Goal: Communication & Community: Answer question/provide support

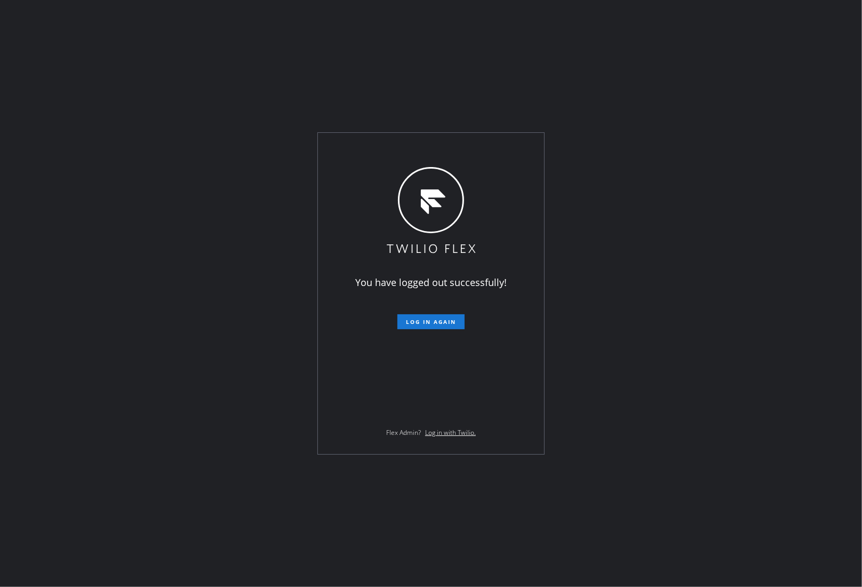
click at [799, 126] on div "You have logged out successfully! Log in again Flex Admin? Log in with Twilio." at bounding box center [431, 293] width 862 height 587
click at [427, 323] on span "Log in again" at bounding box center [431, 321] width 50 height 7
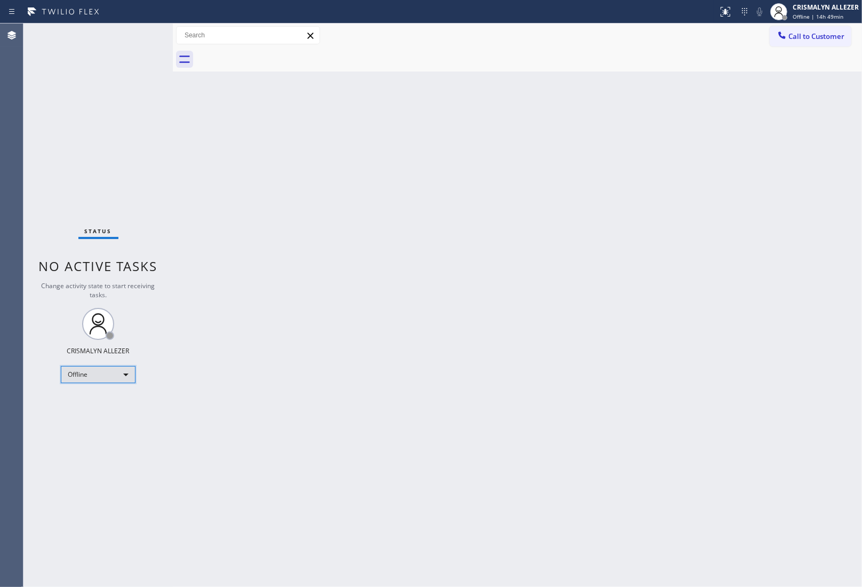
click at [124, 377] on div "Offline" at bounding box center [98, 374] width 75 height 17
click at [91, 418] on li "Unavailable" at bounding box center [97, 415] width 73 height 13
click at [783, 273] on div "Back to Dashboard Change Sender ID Customers Technicians Select a contact Outbo…" at bounding box center [518, 305] width 690 height 564
click at [799, 36] on span "Call to Customer" at bounding box center [817, 36] width 56 height 10
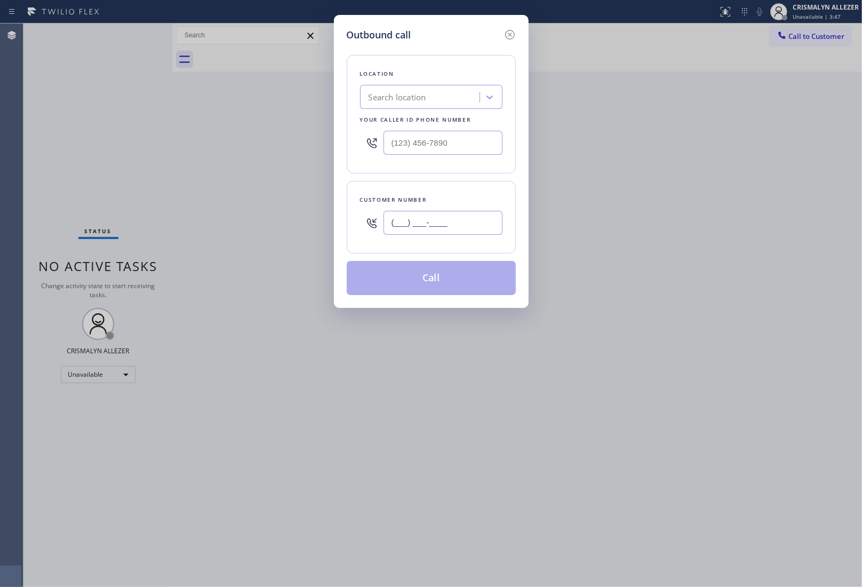
click at [444, 223] on input "(___) ___-____" at bounding box center [443, 223] width 119 height 24
paste input "312) 241-1219"
type input "(312) 241-1219"
click at [476, 147] on input "(___) ___-____" at bounding box center [443, 143] width 119 height 24
paste input "312) 241-1219"
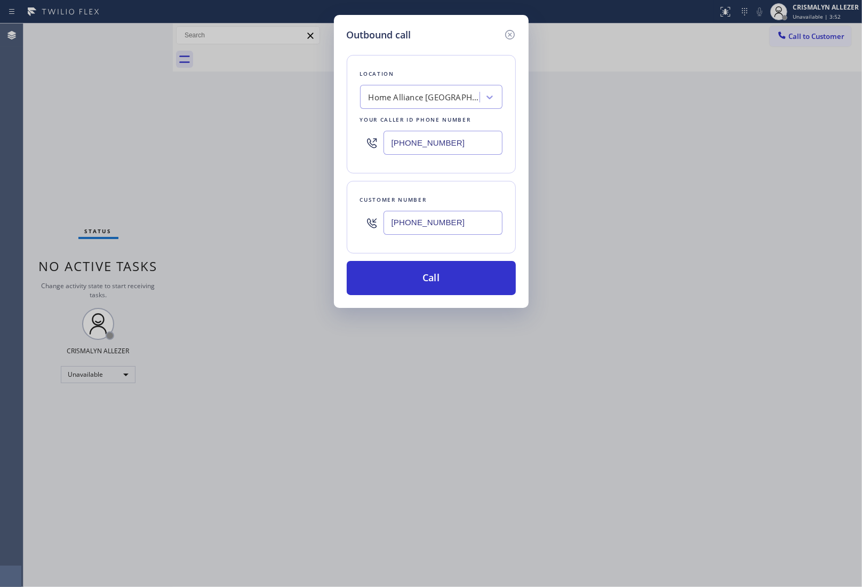
type input "(312) 241-1219"
drag, startPoint x: 469, startPoint y: 221, endPoint x: 308, endPoint y: 218, distance: 160.7
click at [308, 218] on div "Outbound call Location Home Alliance Chicago Your caller id phone number (312) …" at bounding box center [431, 293] width 862 height 587
paste input "708) 214-7270"
type input "(708) 214-7270"
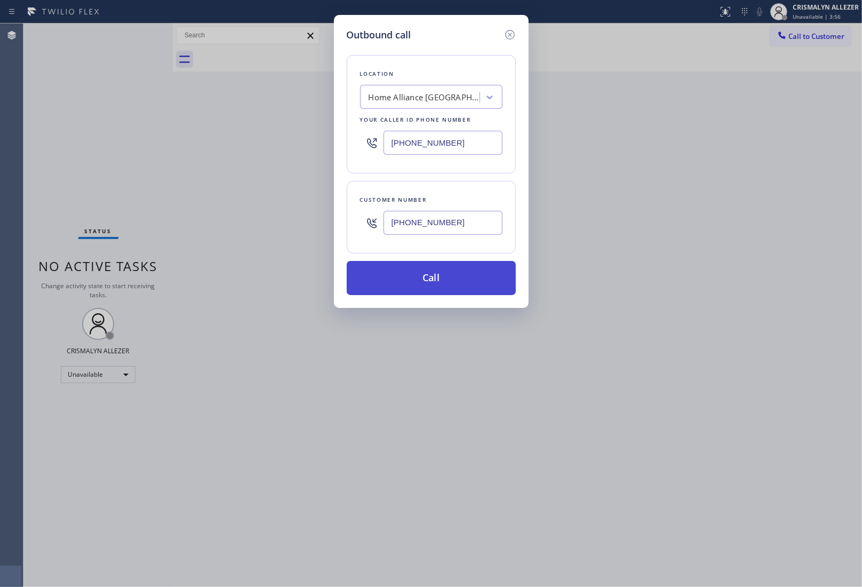
click at [436, 283] on button "Call" at bounding box center [431, 278] width 169 height 34
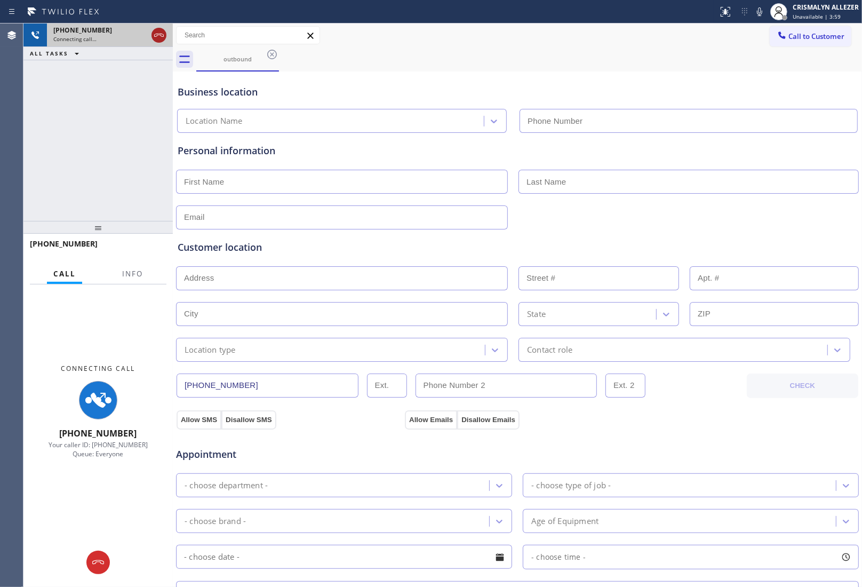
type input "(312) 241-1219"
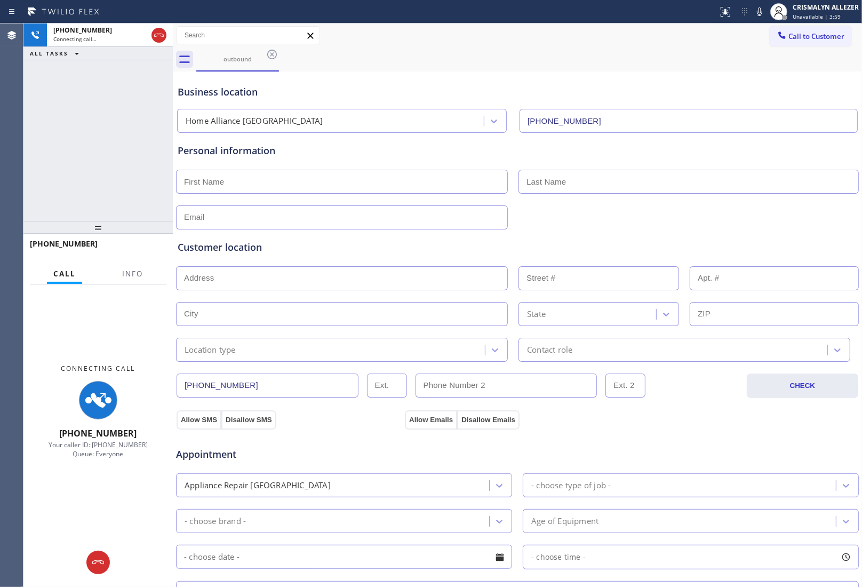
drag, startPoint x: 159, startPoint y: 35, endPoint x: 144, endPoint y: 126, distance: 93.0
click at [159, 35] on icon at bounding box center [159, 35] width 10 height 3
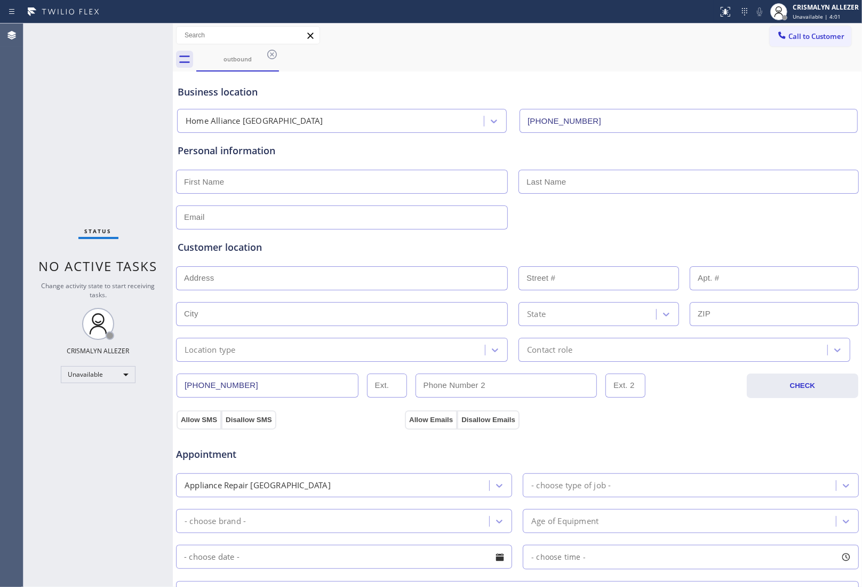
click at [316, 191] on input "text" at bounding box center [342, 182] width 332 height 24
click at [316, 191] on input "mR." at bounding box center [342, 182] width 332 height 24
type input "m"
type input ","
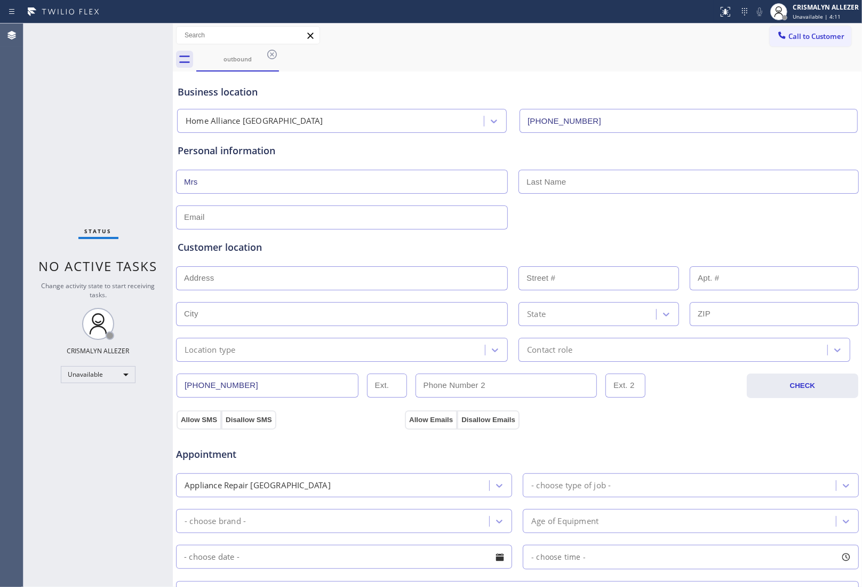
type input "Mrs"
type input "Lost"
click at [305, 223] on input "text" at bounding box center [342, 217] width 332 height 24
type input "[EMAIL_ADDRESS][DOMAIN_NAME]"
click at [286, 280] on input "text" at bounding box center [342, 278] width 332 height 24
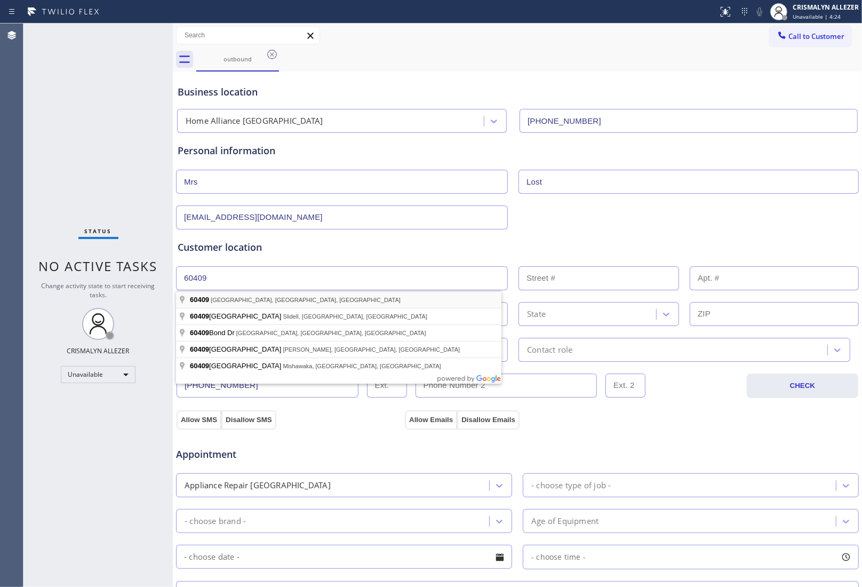
type input "Calumet City, IL 60409, USA"
type input "Calumet City"
type input "60409"
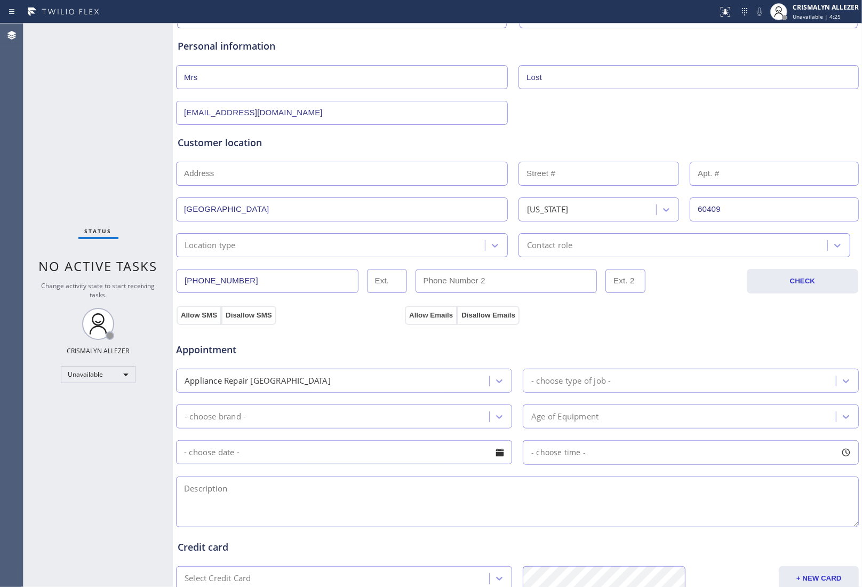
scroll to position [200, 0]
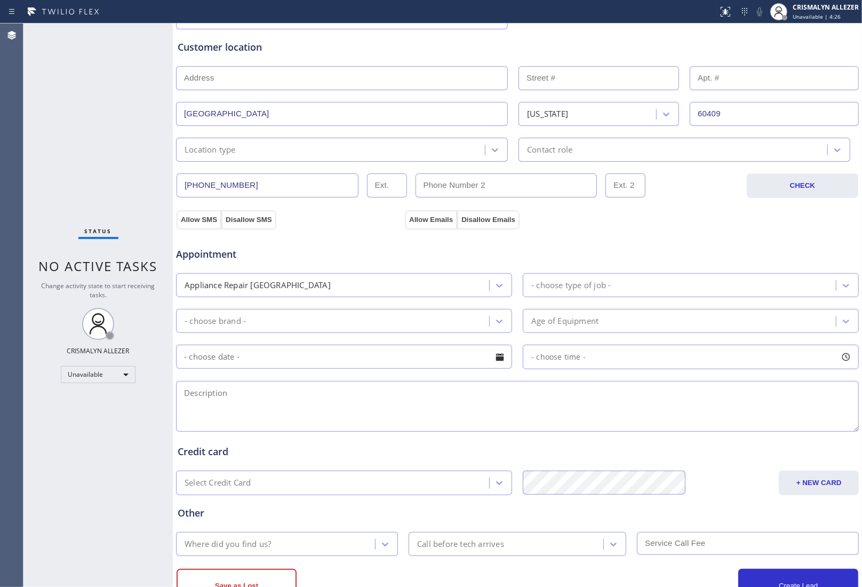
click at [490, 152] on icon at bounding box center [495, 150] width 11 height 11
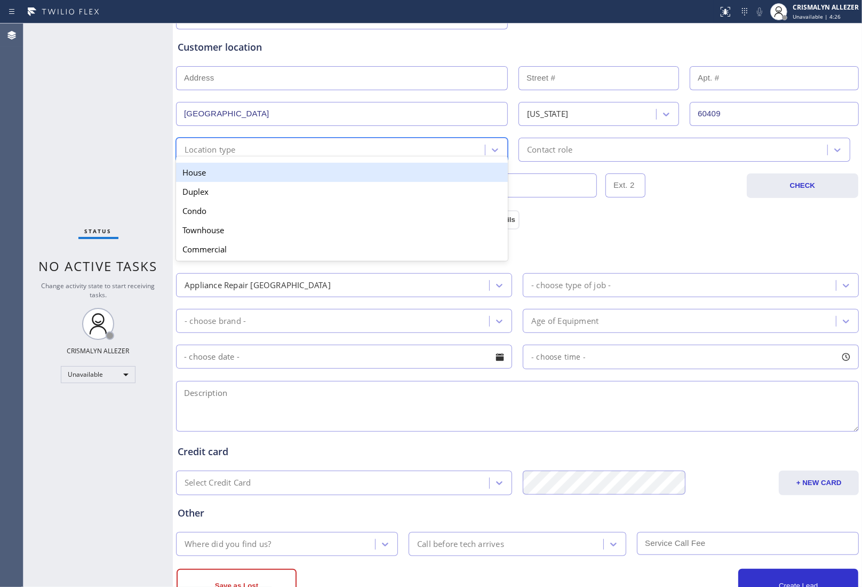
click at [445, 180] on div "House" at bounding box center [342, 172] width 332 height 19
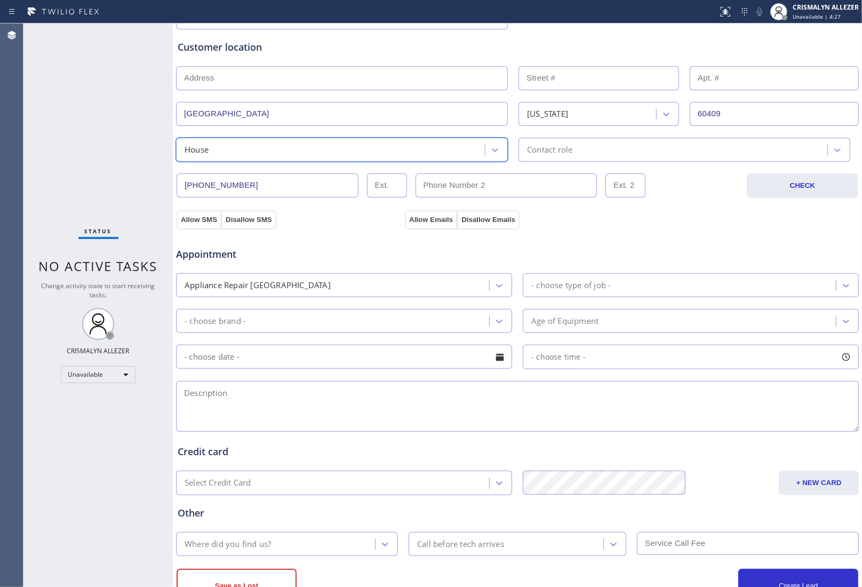
click at [620, 153] on div "Contact role" at bounding box center [675, 149] width 306 height 19
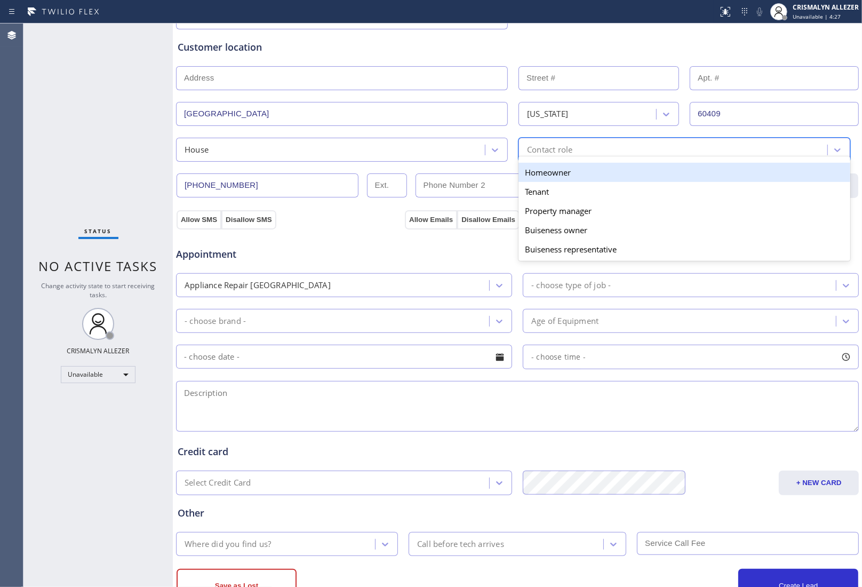
click at [577, 181] on div "Homeowner" at bounding box center [685, 172] width 332 height 19
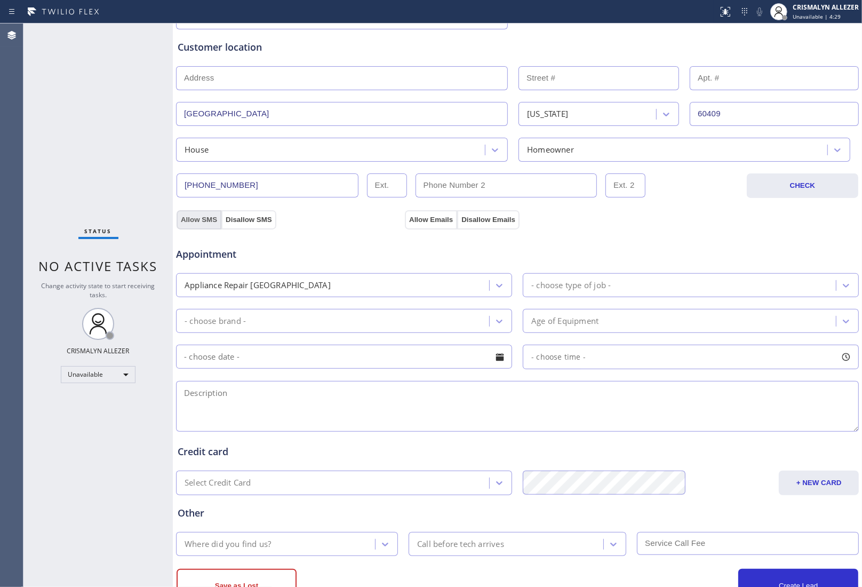
click at [203, 222] on button "Allow SMS" at bounding box center [199, 219] width 45 height 19
click at [416, 217] on button "Allow Emails" at bounding box center [431, 219] width 52 height 19
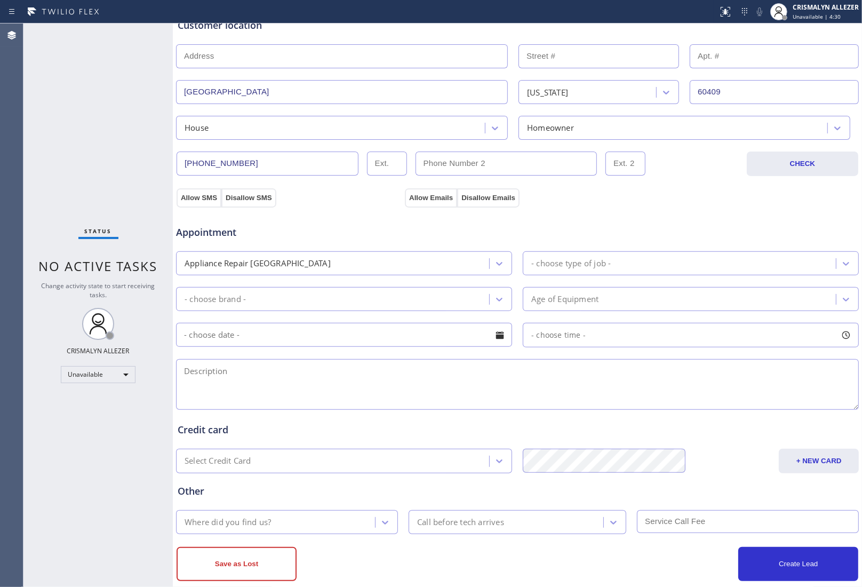
scroll to position [242, 0]
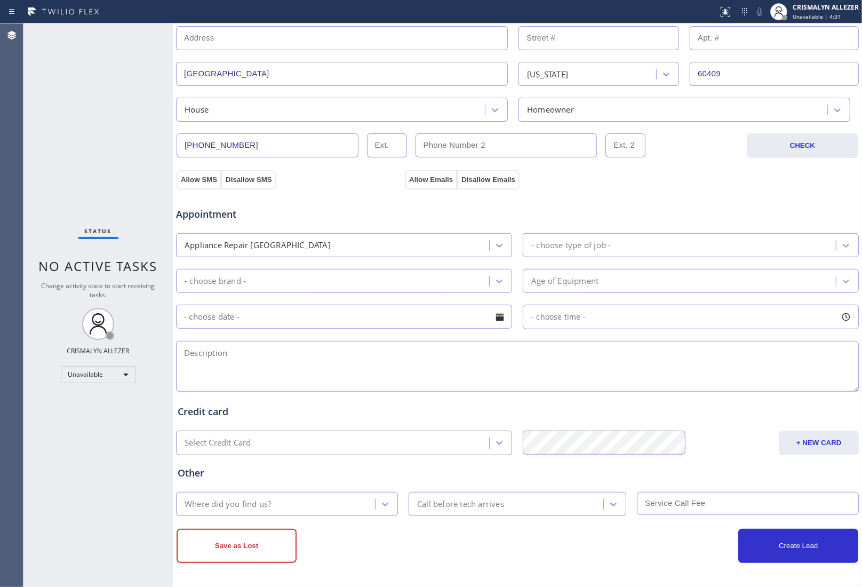
click at [496, 246] on icon at bounding box center [499, 246] width 6 height 4
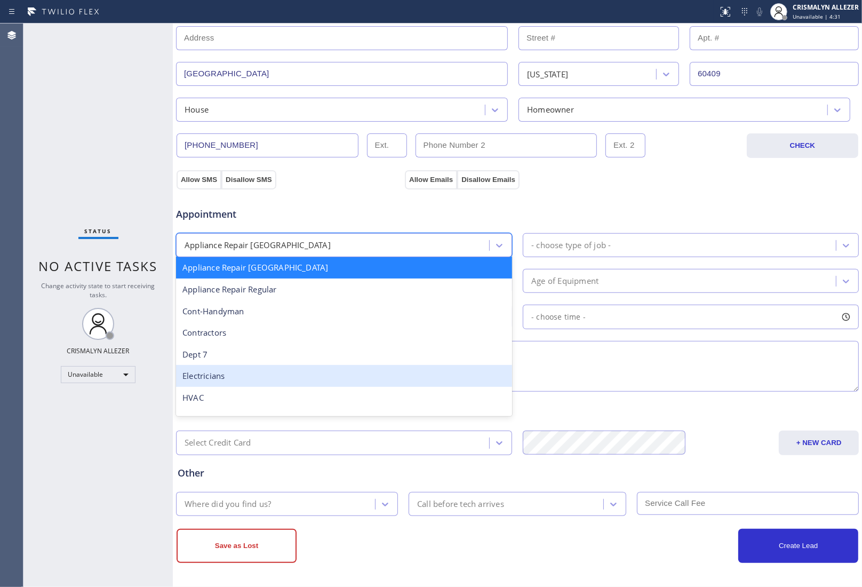
scroll to position [134, 0]
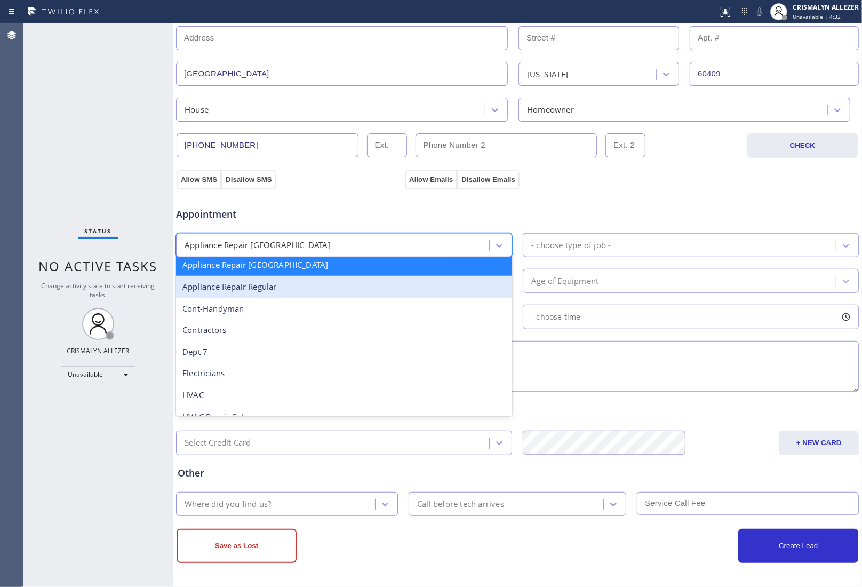
click at [279, 289] on div "Appliance Repair Regular" at bounding box center [344, 287] width 336 height 22
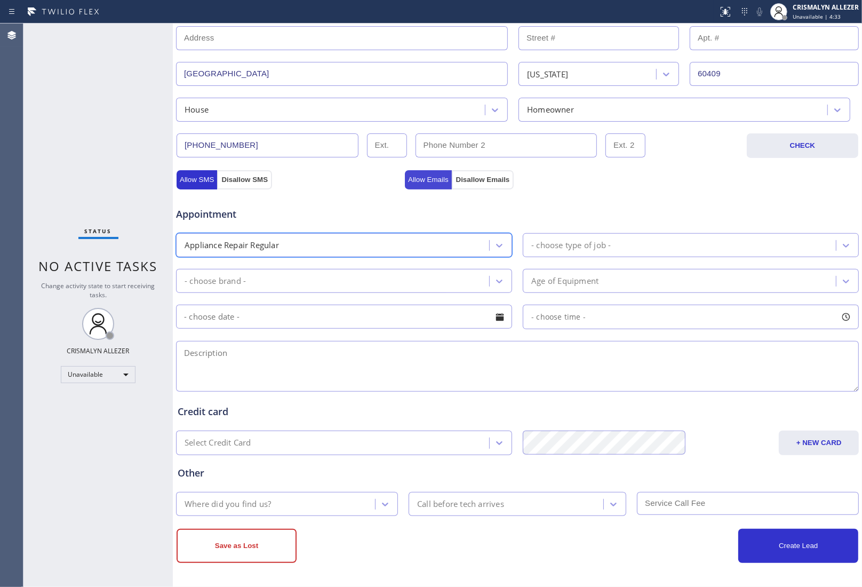
click at [421, 175] on button "Allow Emails" at bounding box center [428, 179] width 47 height 19
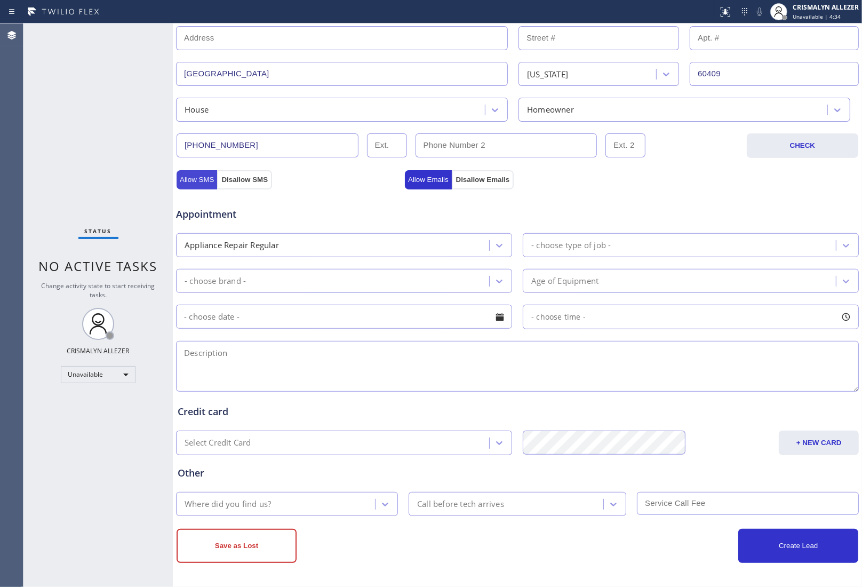
click at [197, 180] on button "Allow SMS" at bounding box center [197, 179] width 41 height 19
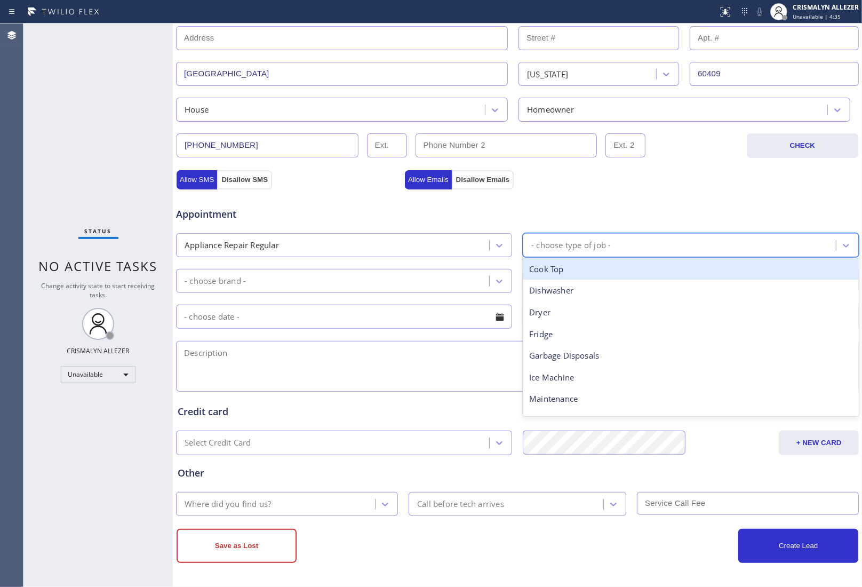
click at [620, 247] on div "- choose type of job -" at bounding box center [681, 245] width 310 height 19
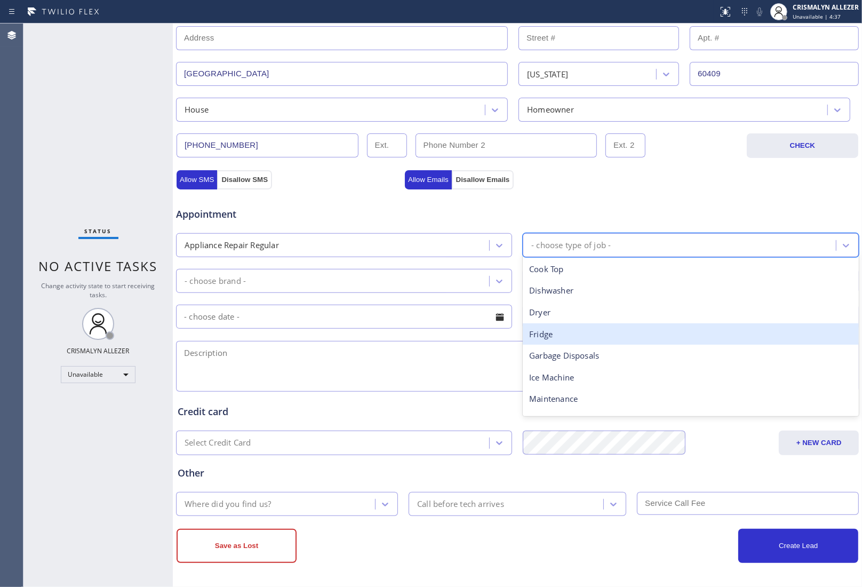
click at [572, 328] on div "Fridge" at bounding box center [691, 334] width 336 height 22
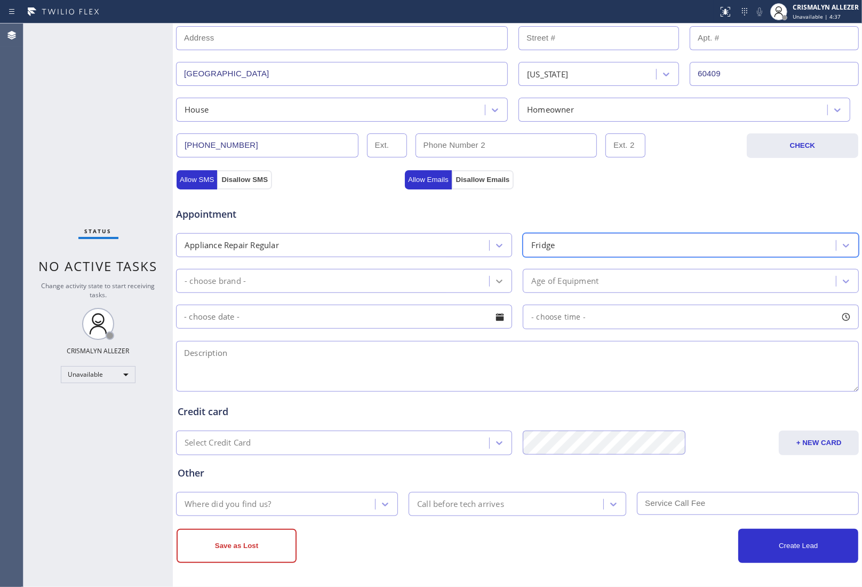
click at [490, 280] on div at bounding box center [499, 281] width 19 height 19
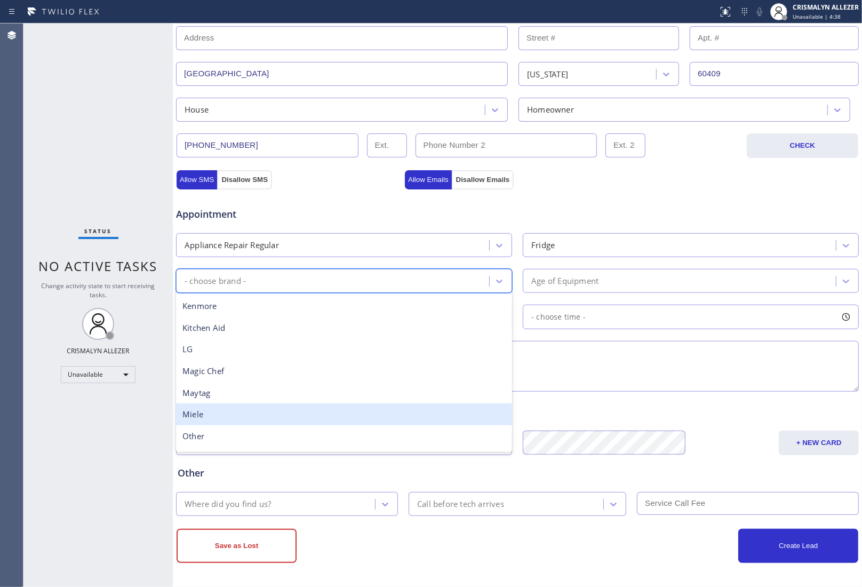
scroll to position [200, 0]
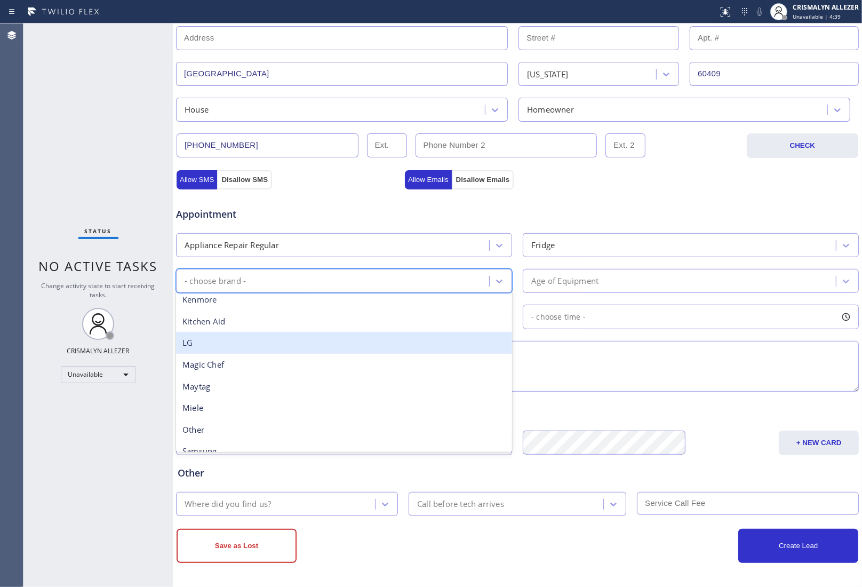
click at [204, 351] on div "LG" at bounding box center [344, 343] width 336 height 22
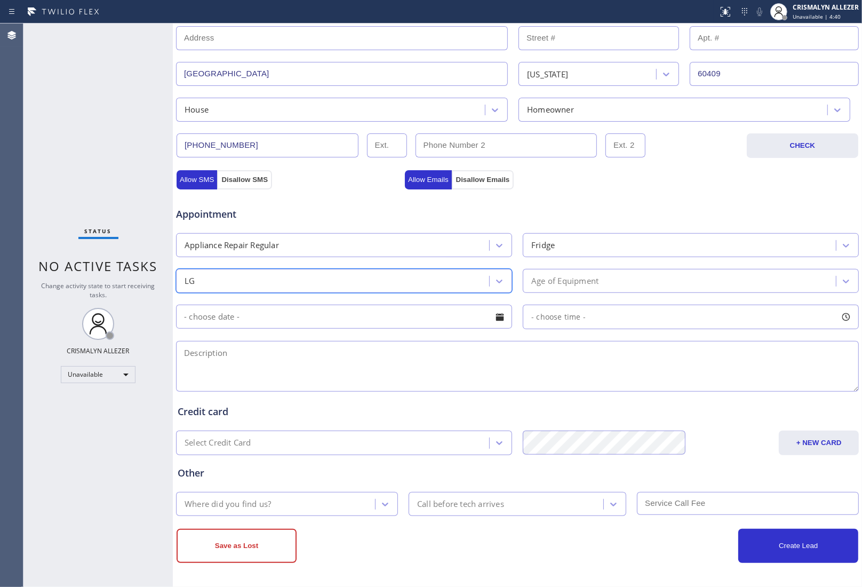
click at [626, 284] on div "Age of Equipment" at bounding box center [681, 281] width 310 height 19
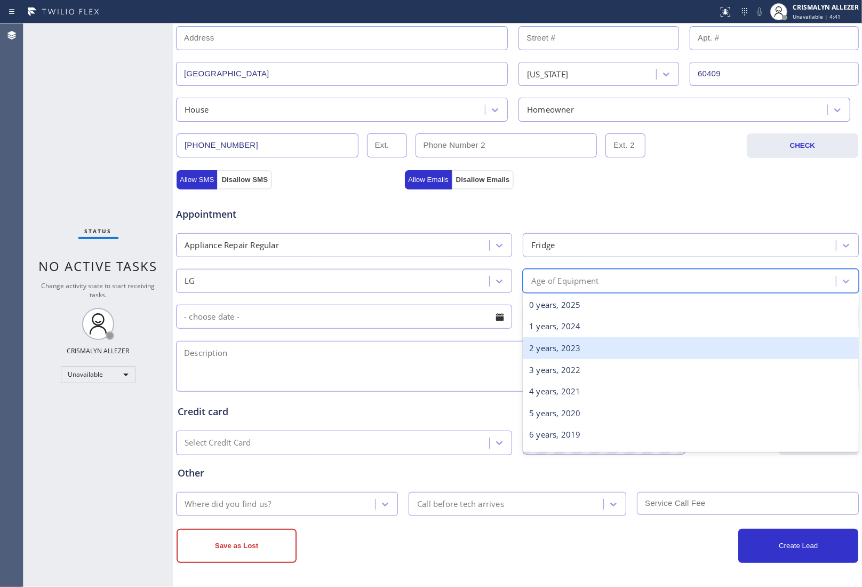
scroll to position [67, 0]
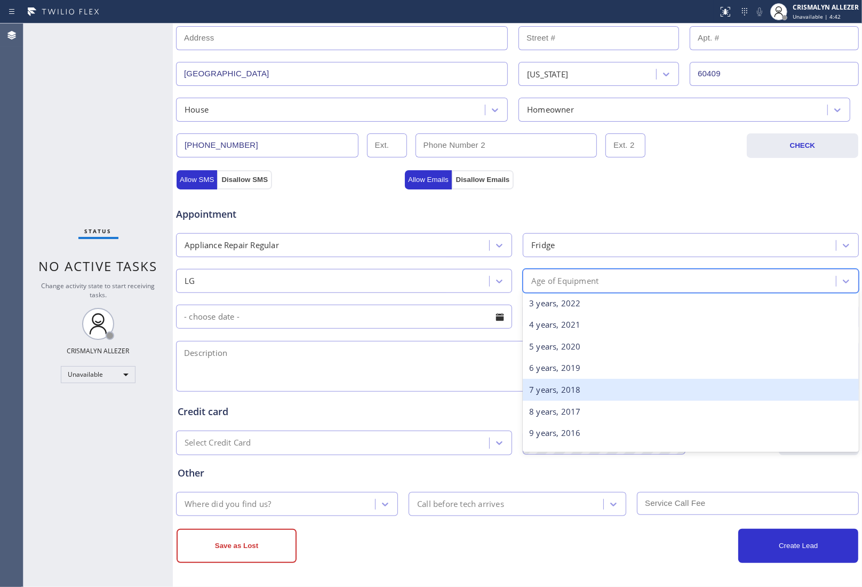
click at [605, 395] on div "7 years, 2018" at bounding box center [691, 390] width 336 height 22
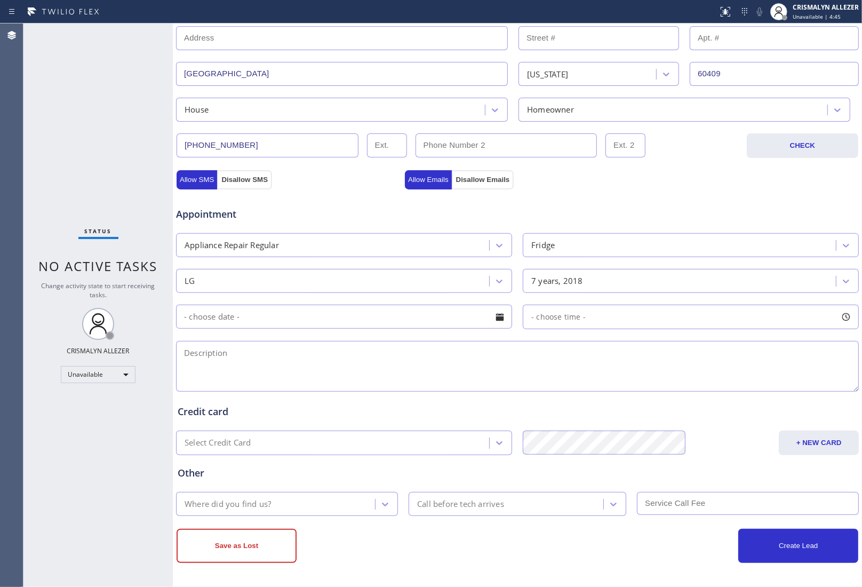
click at [180, 350] on textarea at bounding box center [517, 366] width 683 height 51
paste textarea "LG || fridge || needs compresor || 2018 || 60409"
type textarea "LG || fridge || needs compresor || 2018 || 60409 || SAL- OOSA, VTA-declined"
click at [316, 502] on div "Where did you find us?" at bounding box center [277, 504] width 196 height 19
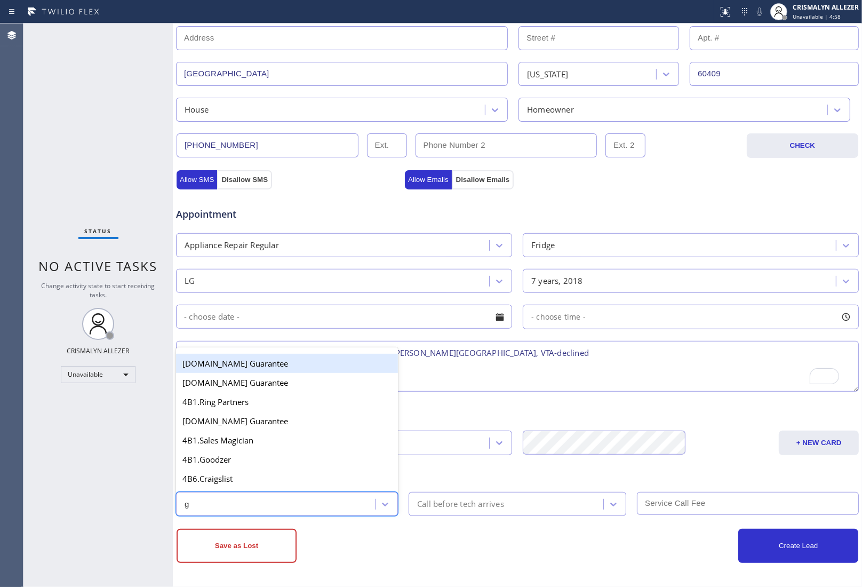
type input "go"
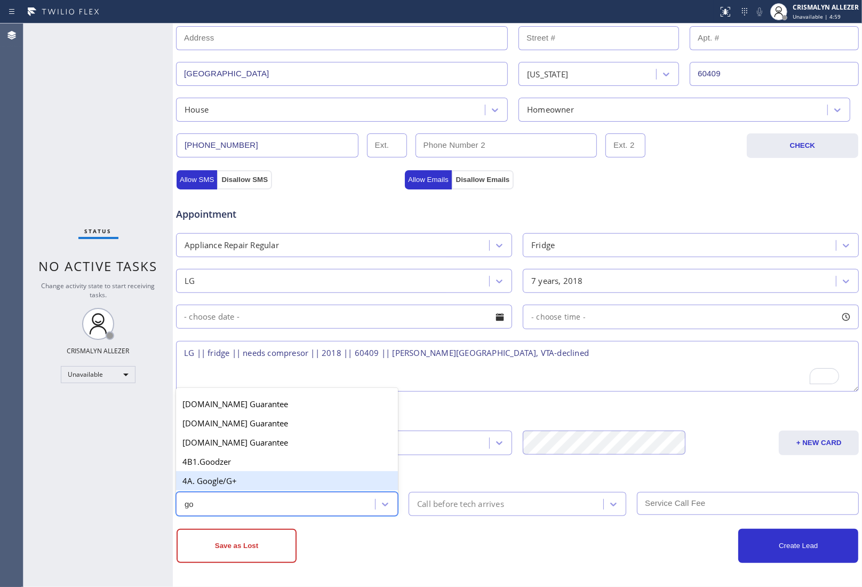
click at [283, 478] on div "4A. Google/G+" at bounding box center [287, 480] width 222 height 19
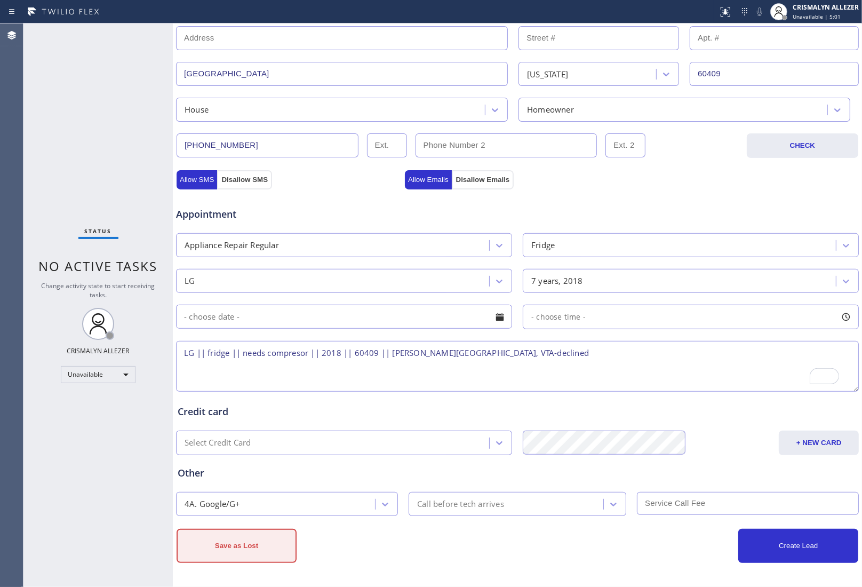
click at [263, 544] on button "Save as Lost" at bounding box center [237, 546] width 120 height 34
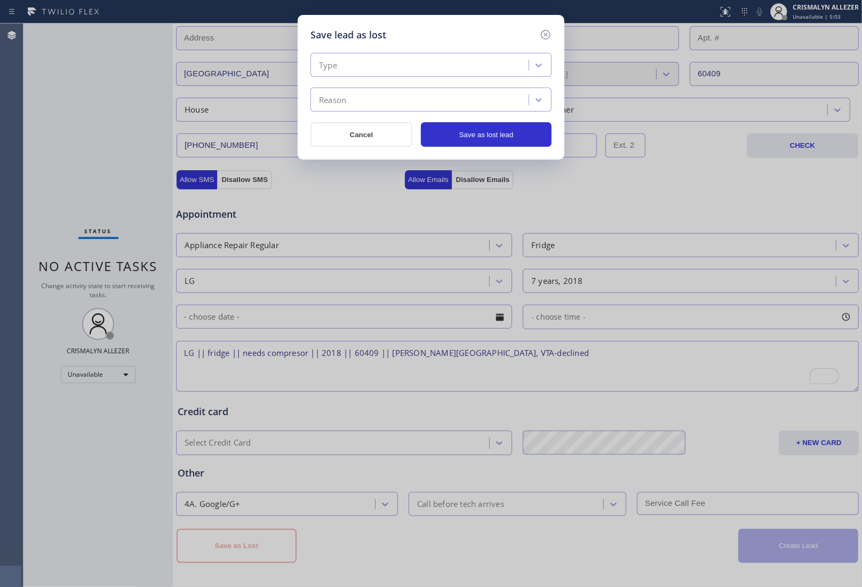
click at [433, 68] on div "Type" at bounding box center [421, 65] width 215 height 19
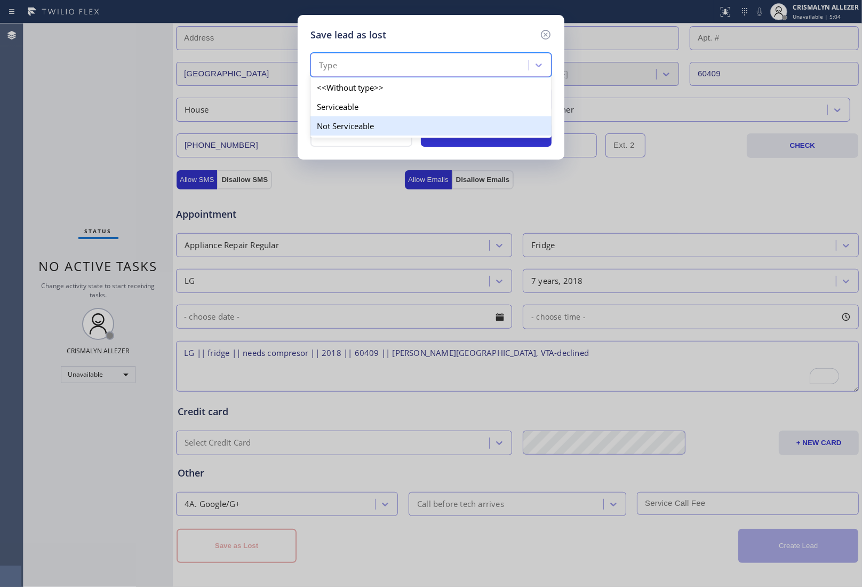
click at [364, 130] on div "Not Serviceable" at bounding box center [431, 125] width 241 height 19
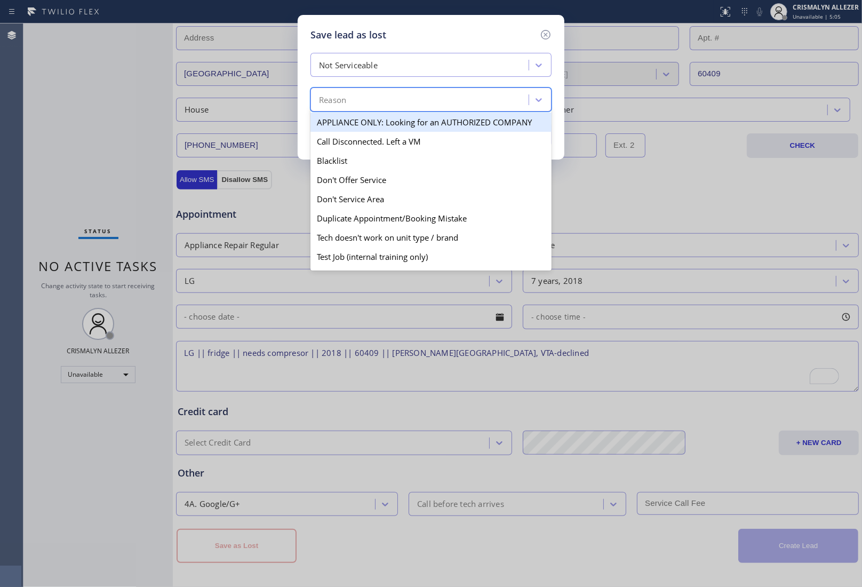
click at [408, 102] on div "Reason" at bounding box center [421, 100] width 215 height 19
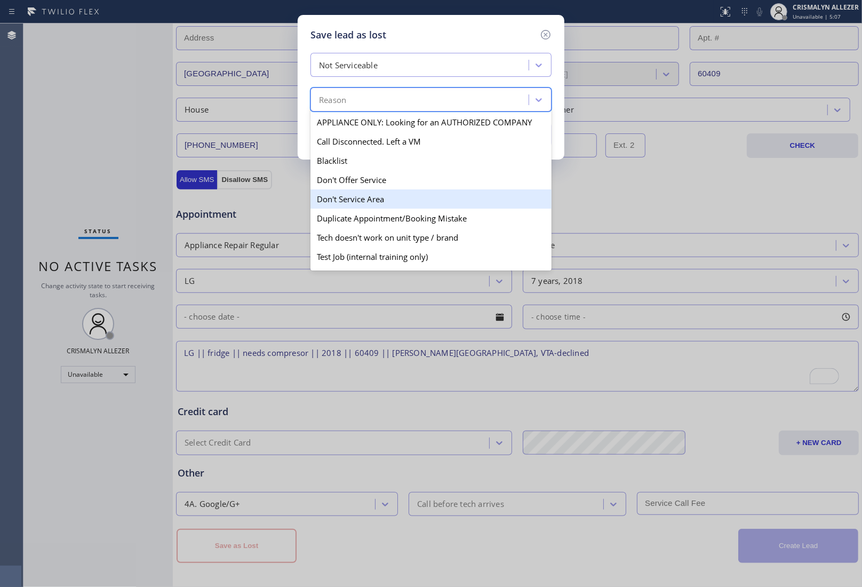
click at [355, 201] on div "Don't Service Area" at bounding box center [431, 198] width 241 height 19
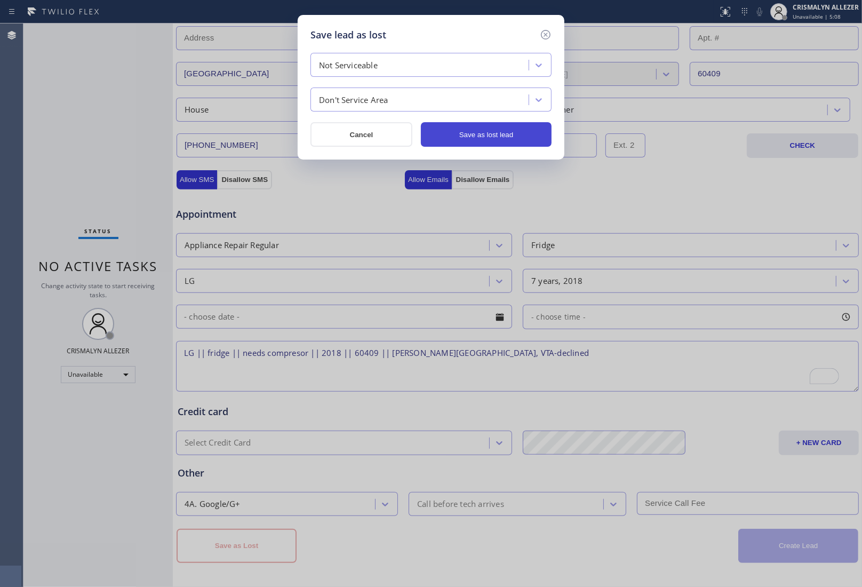
click at [492, 135] on button "Save as lost lead" at bounding box center [486, 134] width 131 height 25
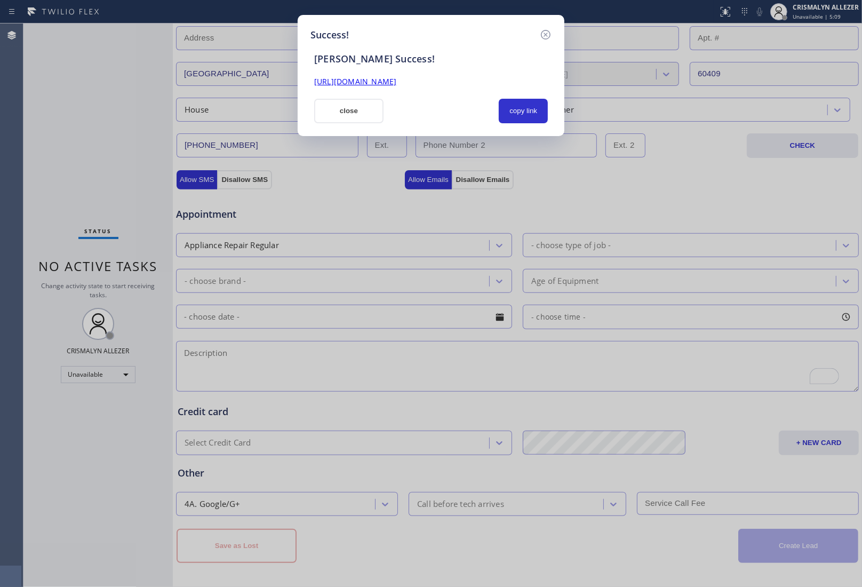
drag, startPoint x: 513, startPoint y: 115, endPoint x: 431, endPoint y: 121, distance: 83.0
click at [510, 115] on button "copy link" at bounding box center [523, 111] width 49 height 25
click at [346, 116] on button "close" at bounding box center [348, 111] width 69 height 25
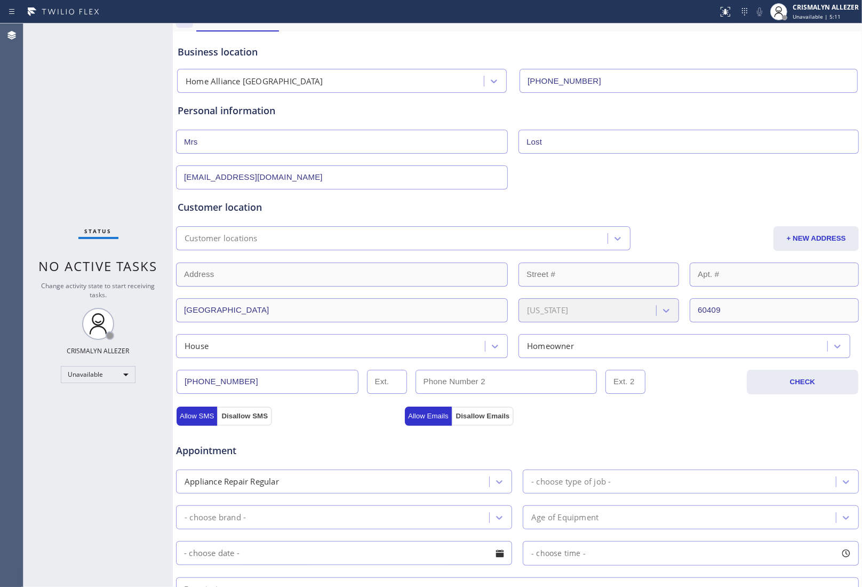
scroll to position [0, 0]
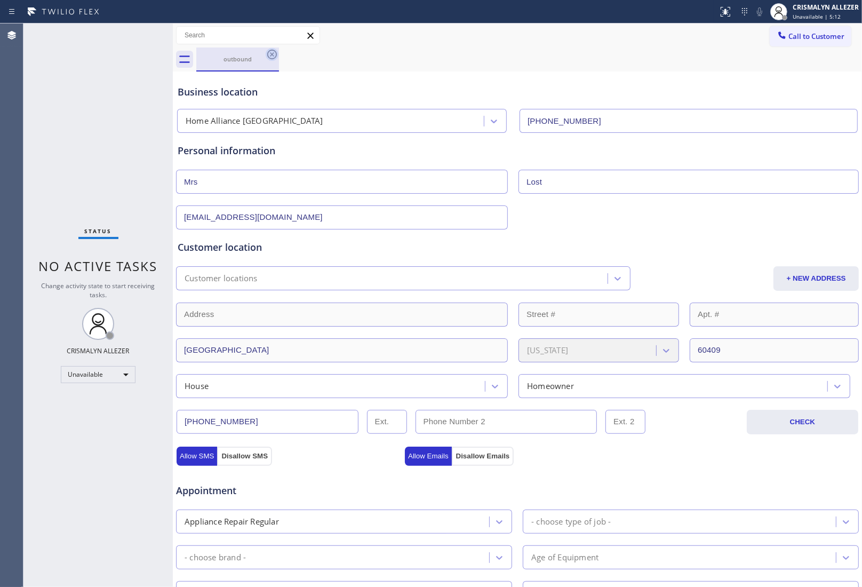
click at [273, 51] on icon at bounding box center [272, 54] width 13 height 13
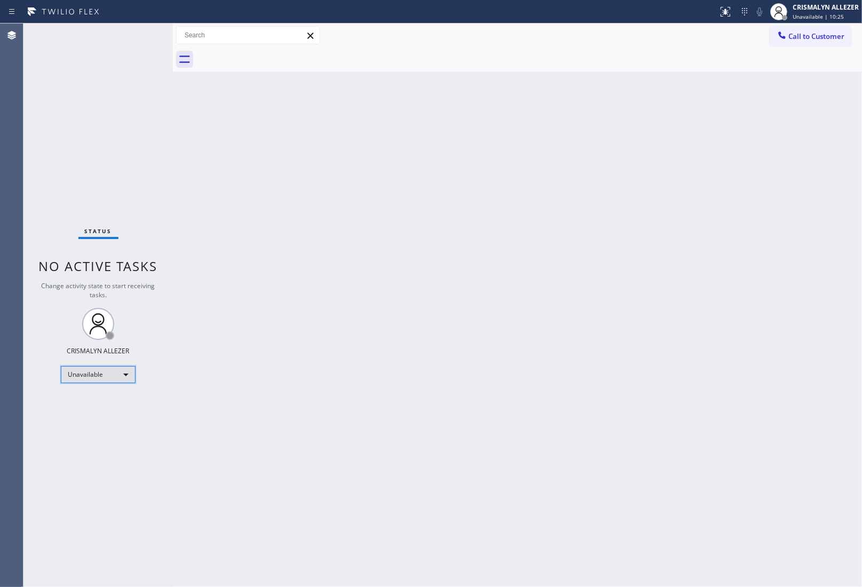
click at [124, 374] on div "Unavailable" at bounding box center [98, 374] width 75 height 17
click at [83, 399] on li "Available" at bounding box center [97, 402] width 73 height 13
drag, startPoint x: 820, startPoint y: 41, endPoint x: 583, endPoint y: 81, distance: 239.8
click at [815, 41] on span "Call to Customer" at bounding box center [817, 36] width 56 height 10
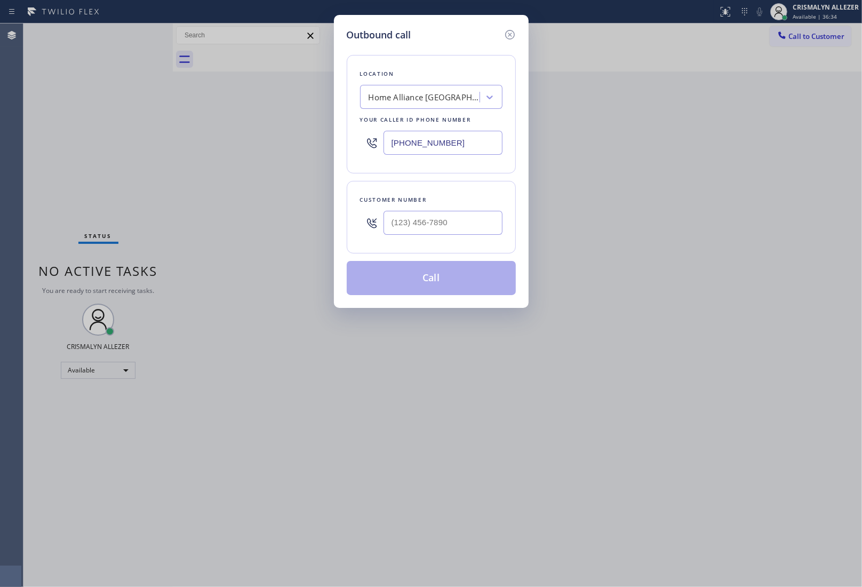
click at [460, 99] on div "Home Alliance Chicago" at bounding box center [421, 97] width 116 height 19
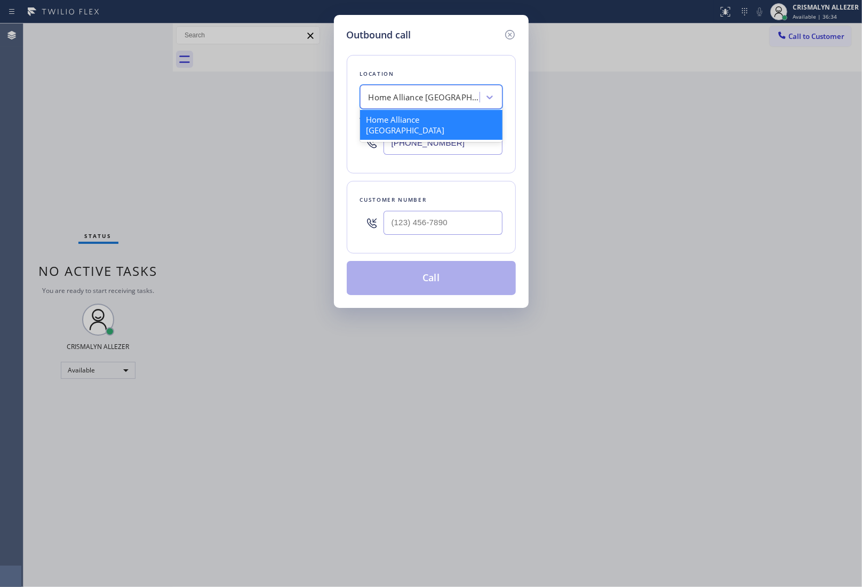
paste input "[PERSON_NAME] Refrigerator Repair"
type input "[PERSON_NAME] Refrigerator Repair"
click at [422, 124] on div "[PERSON_NAME] Refrigerator Repair" at bounding box center [431, 125] width 142 height 30
type input "[PHONE_NUMBER]"
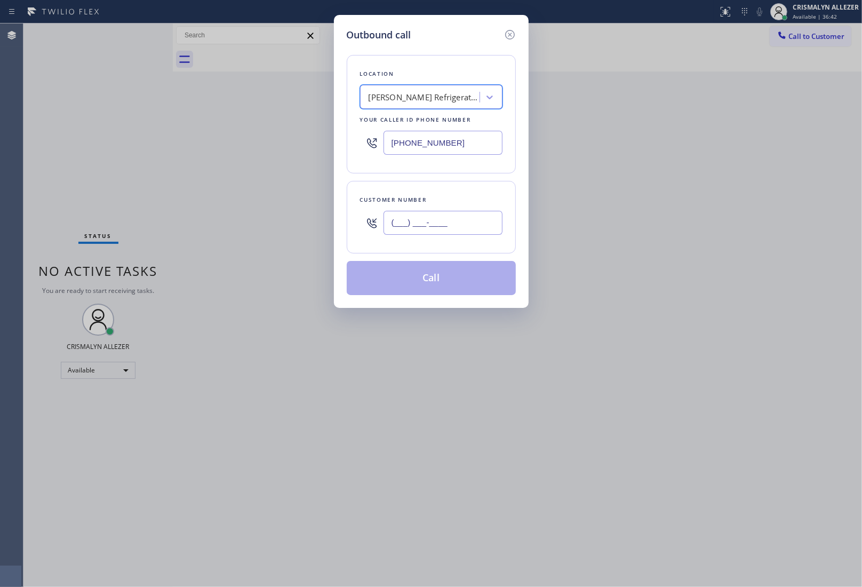
click at [476, 233] on input "(___) ___-____" at bounding box center [443, 223] width 119 height 24
paste input "415) 233-3950"
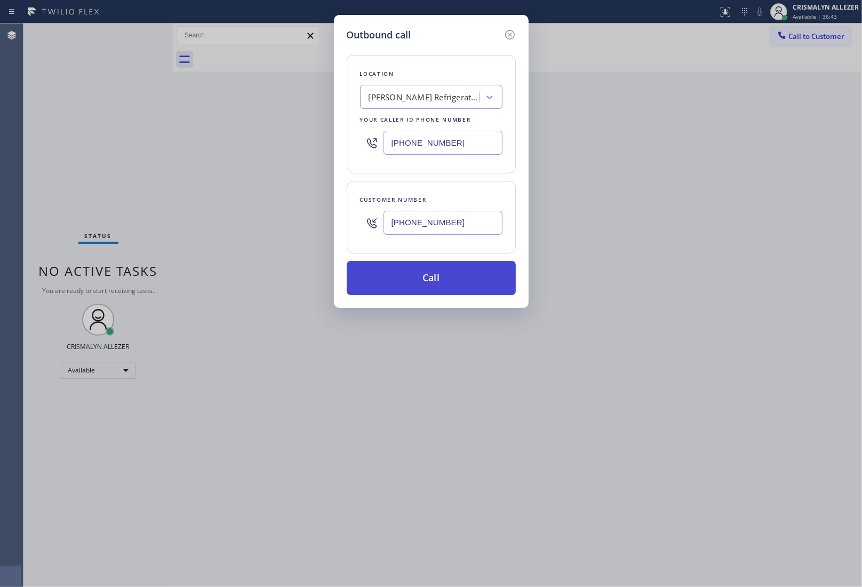
type input "[PHONE_NUMBER]"
click at [437, 284] on button "Call" at bounding box center [431, 278] width 169 height 34
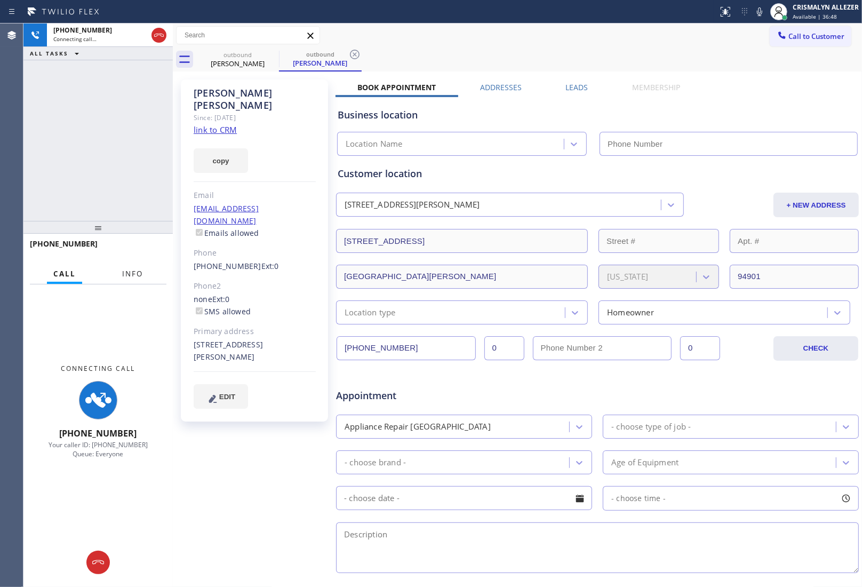
click at [136, 274] on span "Info" at bounding box center [132, 274] width 21 height 10
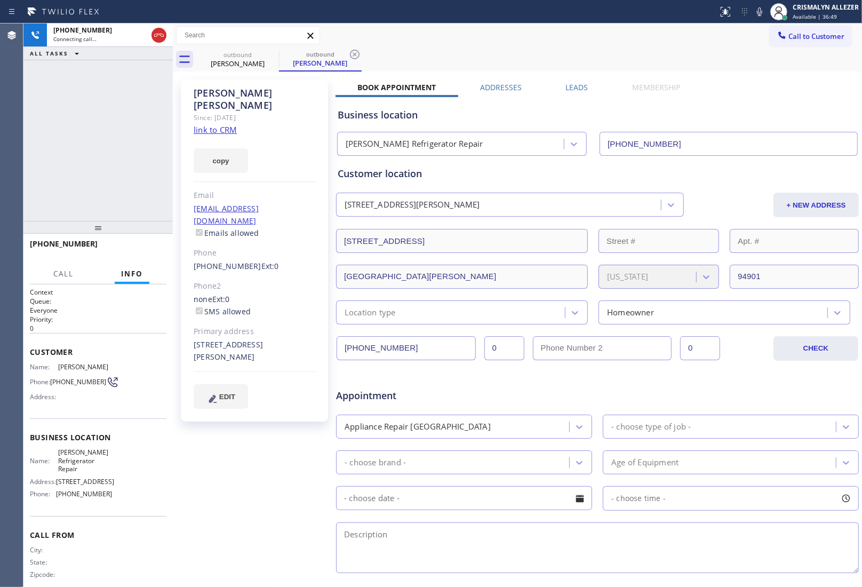
type input "[PHONE_NUMBER]"
click at [145, 249] on span "HANG UP" at bounding box center [141, 248] width 33 height 7
click at [145, 249] on span "COMPLETE" at bounding box center [139, 248] width 37 height 7
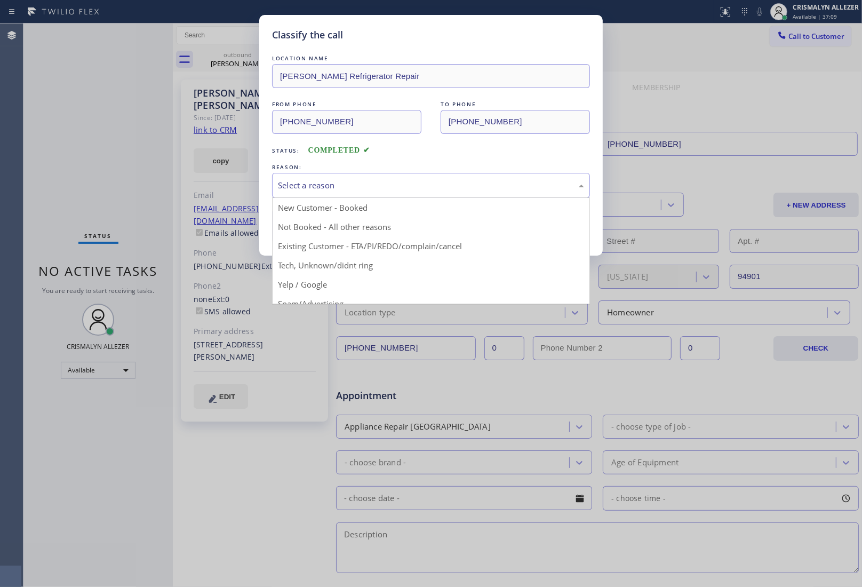
click at [447, 181] on div "Select a reason" at bounding box center [431, 185] width 306 height 12
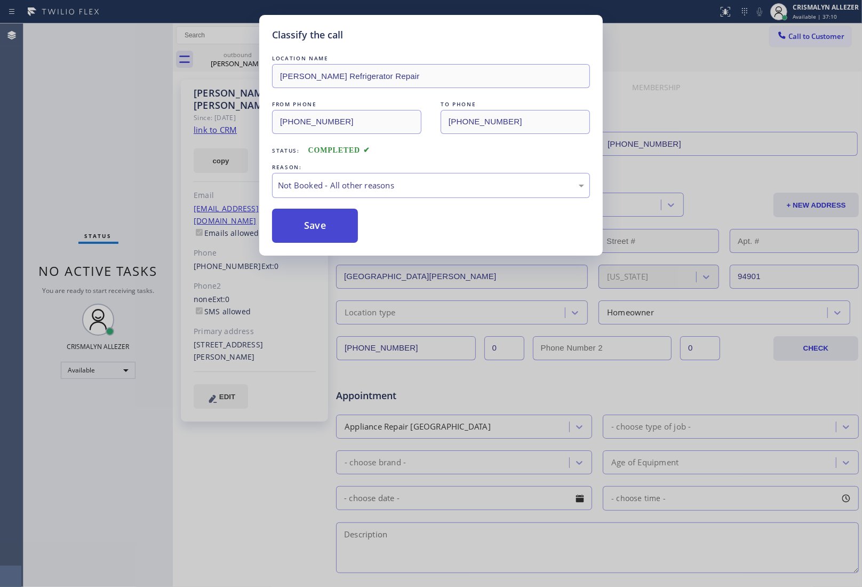
click at [343, 222] on button "Save" at bounding box center [315, 226] width 86 height 34
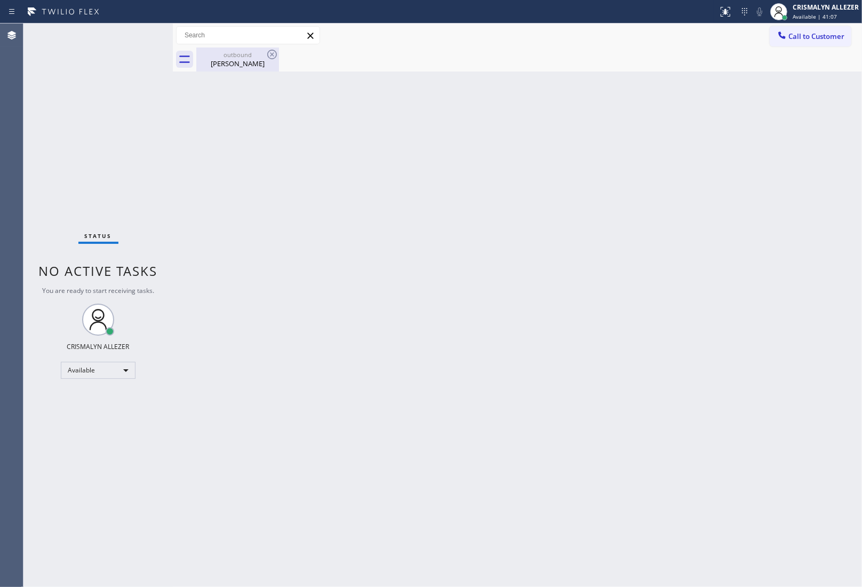
click at [242, 68] on div "Samantha Tuttle" at bounding box center [237, 64] width 81 height 10
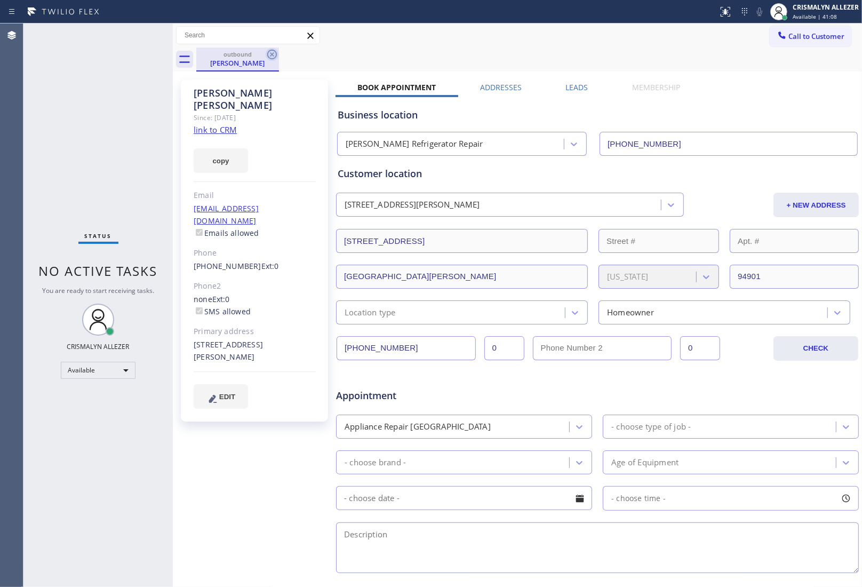
click at [271, 55] on icon at bounding box center [272, 55] width 10 height 10
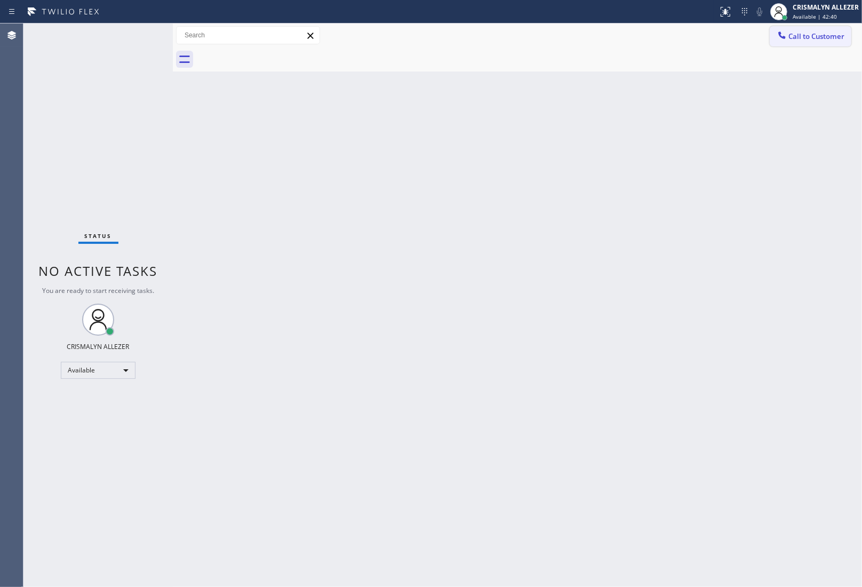
click at [820, 28] on button "Call to Customer" at bounding box center [811, 36] width 82 height 20
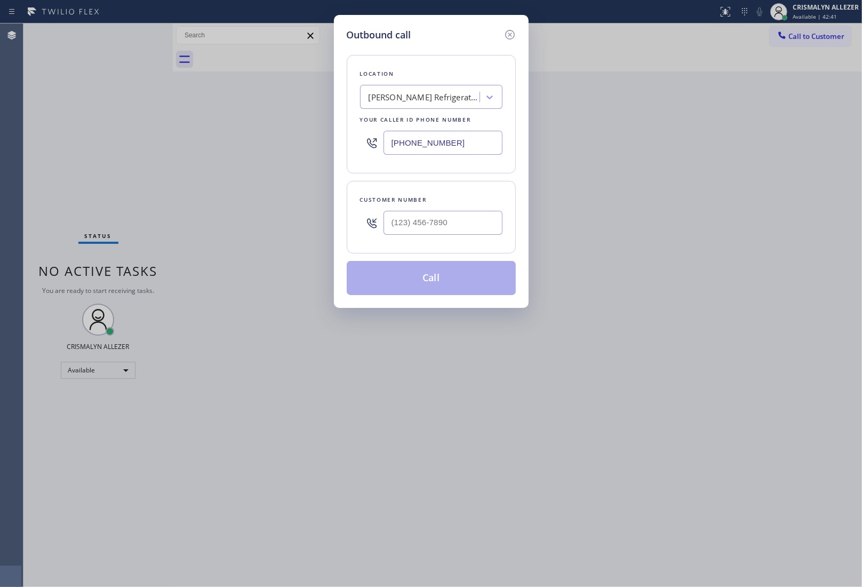
drag, startPoint x: 494, startPoint y: 146, endPoint x: 273, endPoint y: 145, distance: 221.0
click at [273, 145] on div "Outbound call Location Dustin Refrigerator Repair Your caller id phone number (…" at bounding box center [431, 293] width 862 height 587
paste input "872) 266-7775"
type input "[PHONE_NUMBER]"
click at [464, 231] on input "(___) ___-____" at bounding box center [443, 223] width 119 height 24
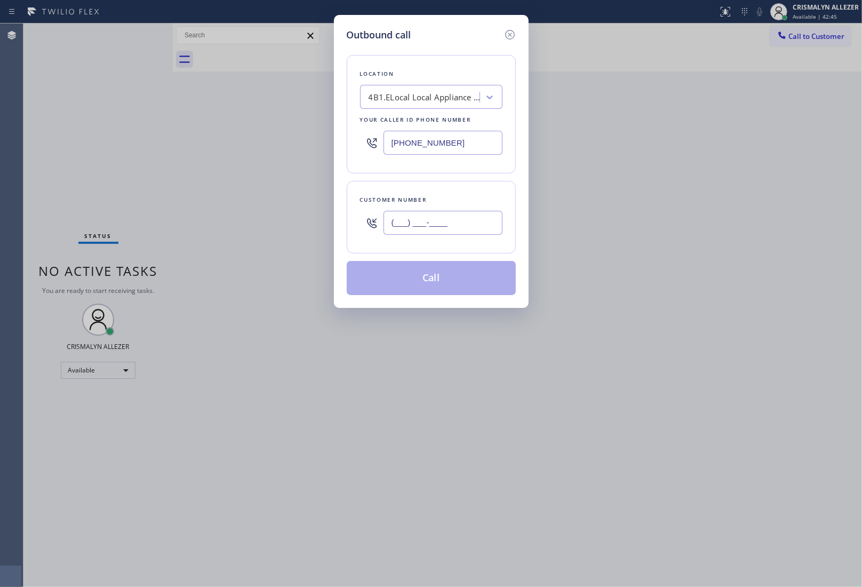
paste input "708) 603-4113"
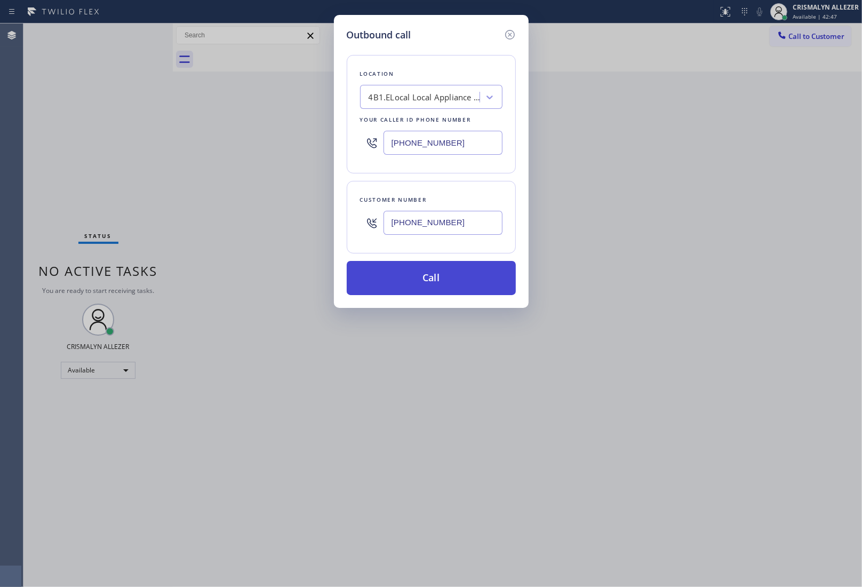
type input "(708) 603-4113"
click at [426, 282] on button "Call" at bounding box center [431, 278] width 169 height 34
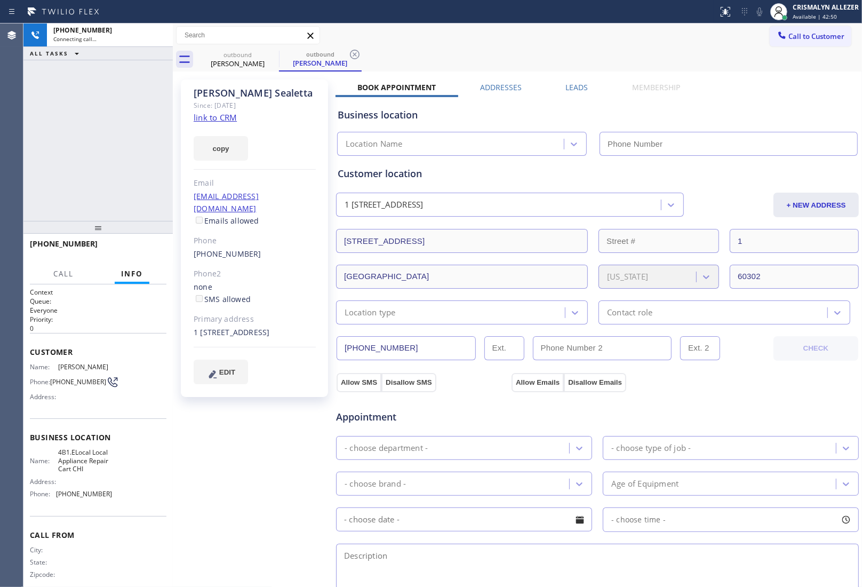
click at [214, 123] on link "link to CRM" at bounding box center [215, 117] width 43 height 11
type input "[PHONE_NUMBER]"
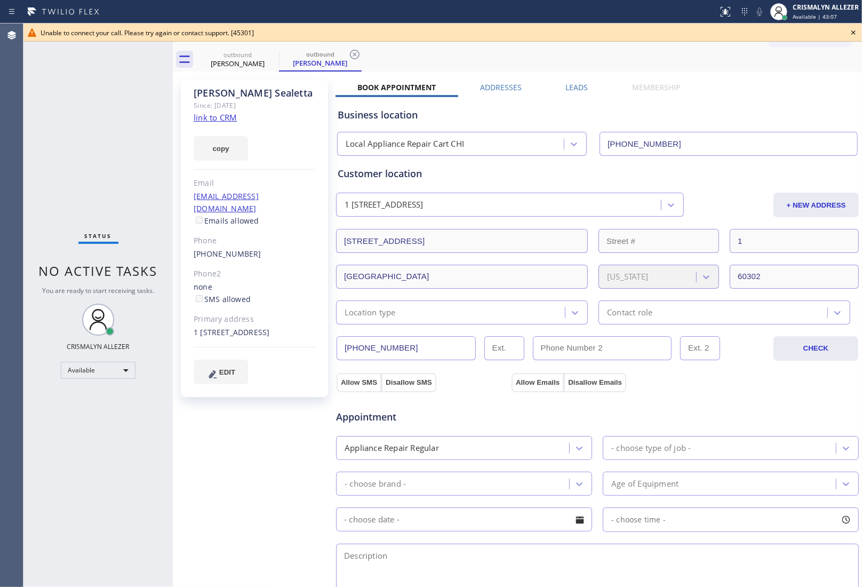
click at [855, 33] on icon at bounding box center [854, 32] width 4 height 4
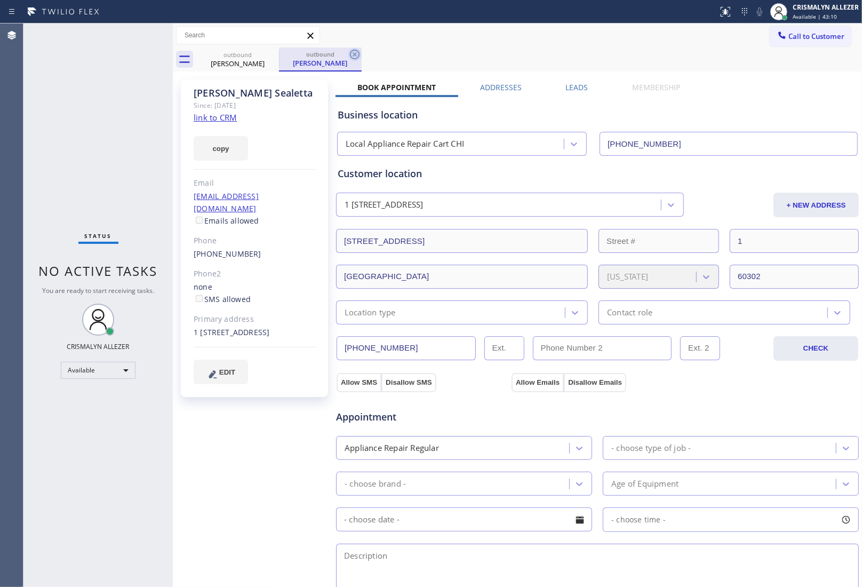
click at [356, 57] on icon at bounding box center [355, 54] width 13 height 13
drag, startPoint x: 10, startPoint y: 228, endPoint x: 140, endPoint y: 197, distance: 133.9
click at [140, 197] on div "Status No active tasks You are ready to start receiving tasks. CRISMALYN ALLEZE…" at bounding box center [97, 305] width 149 height 564
click at [574, 89] on label "Leads" at bounding box center [577, 87] width 22 height 10
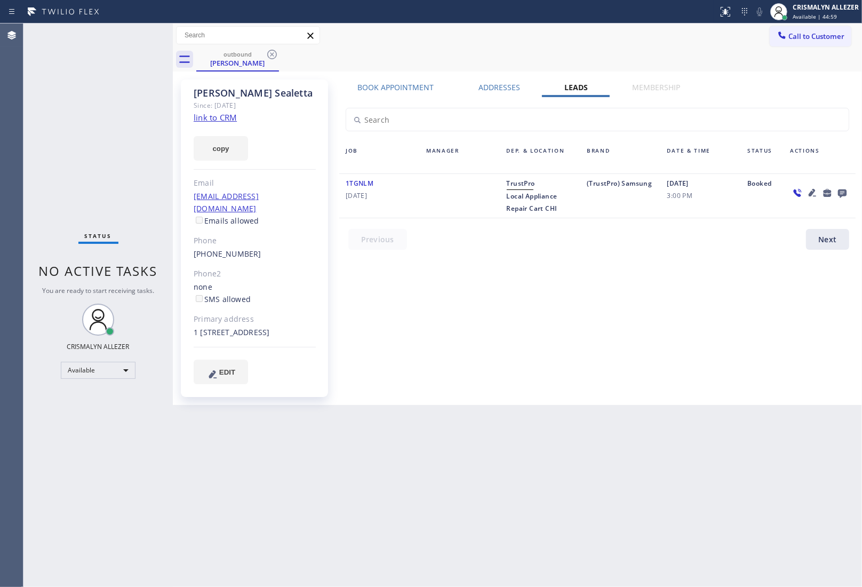
click at [842, 191] on icon at bounding box center [842, 193] width 9 height 9
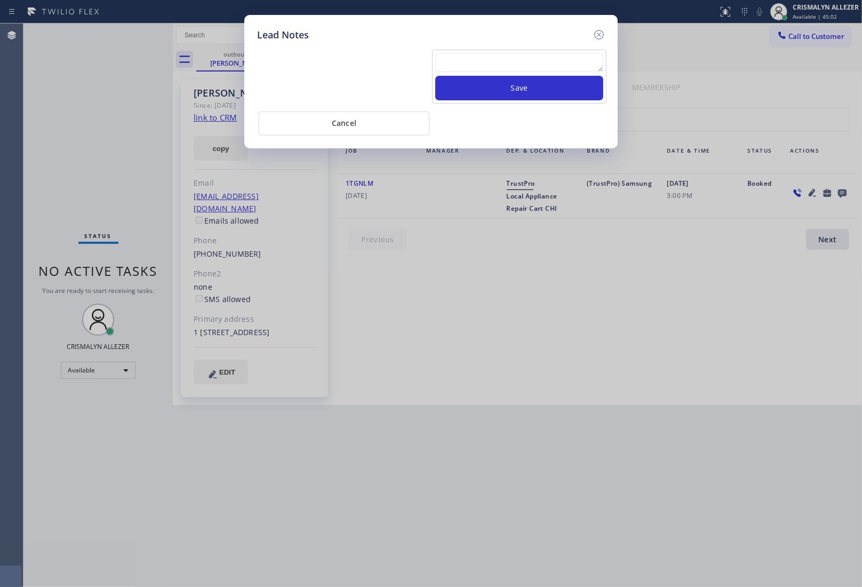
click at [492, 61] on textarea at bounding box center [519, 62] width 168 height 19
type textarea "auto drop"
click at [510, 96] on button "Save" at bounding box center [519, 88] width 168 height 25
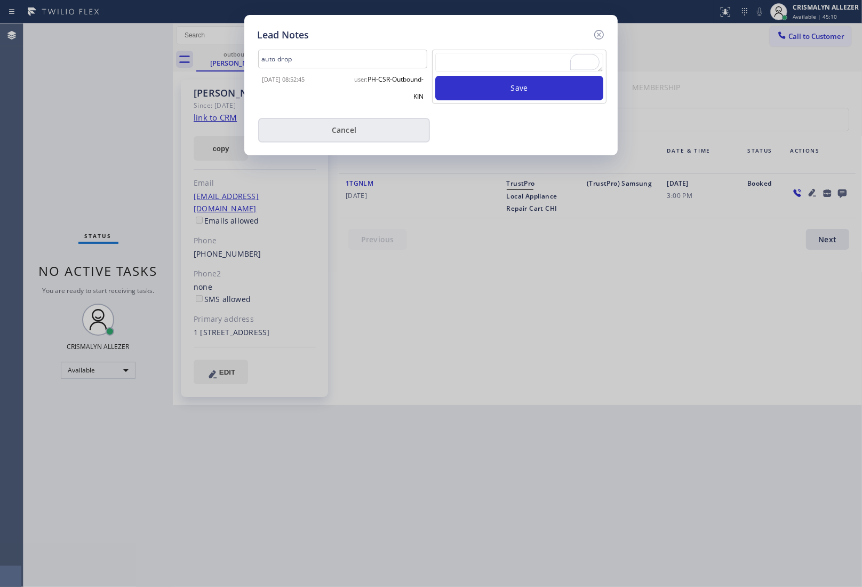
click at [347, 131] on button "Cancel" at bounding box center [344, 130] width 172 height 25
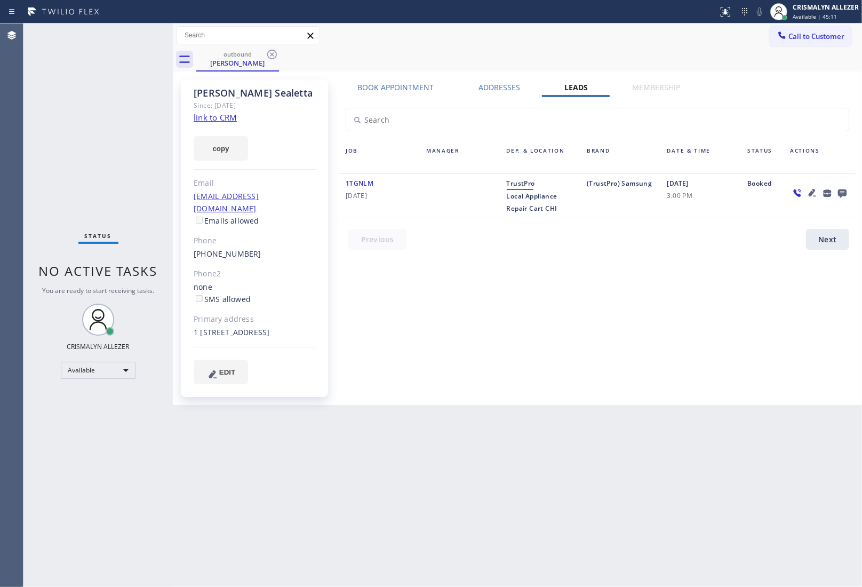
drag, startPoint x: 267, startPoint y: 55, endPoint x: 275, endPoint y: 23, distance: 32.9
click at [267, 54] on icon at bounding box center [272, 55] width 10 height 10
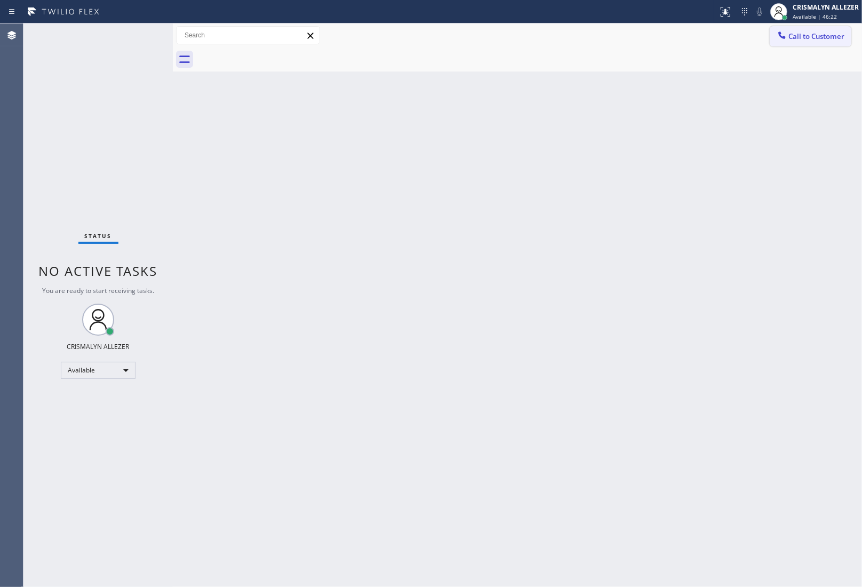
click at [818, 38] on span "Call to Customer" at bounding box center [817, 36] width 56 height 10
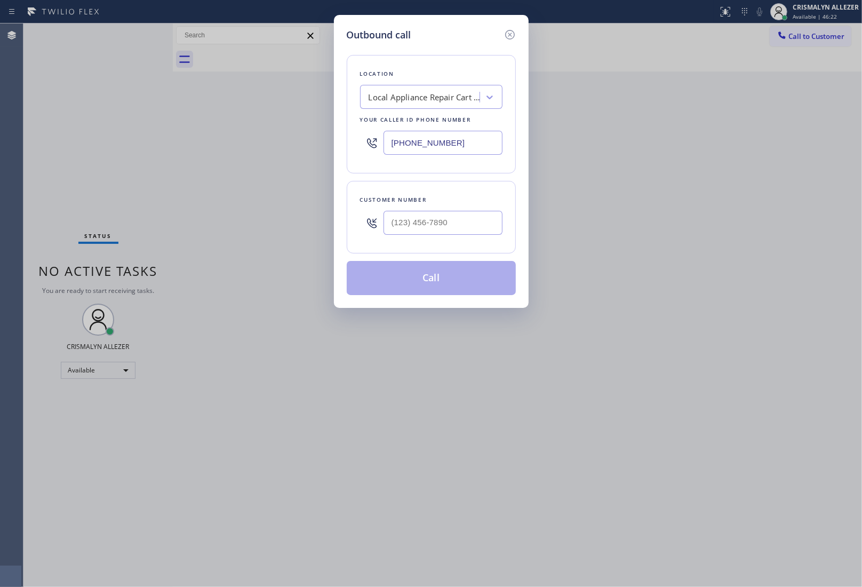
drag, startPoint x: 495, startPoint y: 145, endPoint x: 224, endPoint y: 141, distance: 271.1
click at [225, 141] on div "Outbound call Location Local Appliance Repair Cart CHI Your caller id phone num…" at bounding box center [431, 293] width 862 height 587
paste input "18) 650-3440"
type input "[PHONE_NUMBER]"
click at [469, 228] on input "(___) ___-____" at bounding box center [443, 223] width 119 height 24
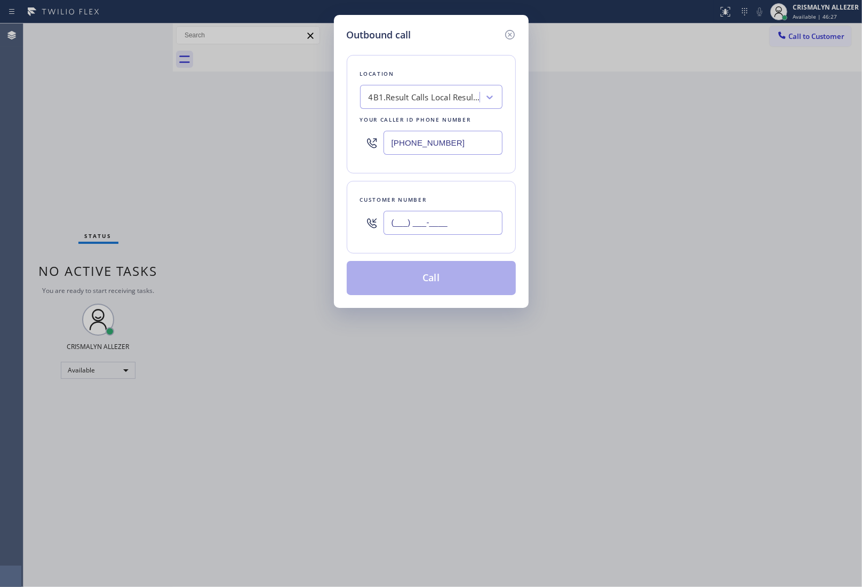
paste input "562) 753-1139"
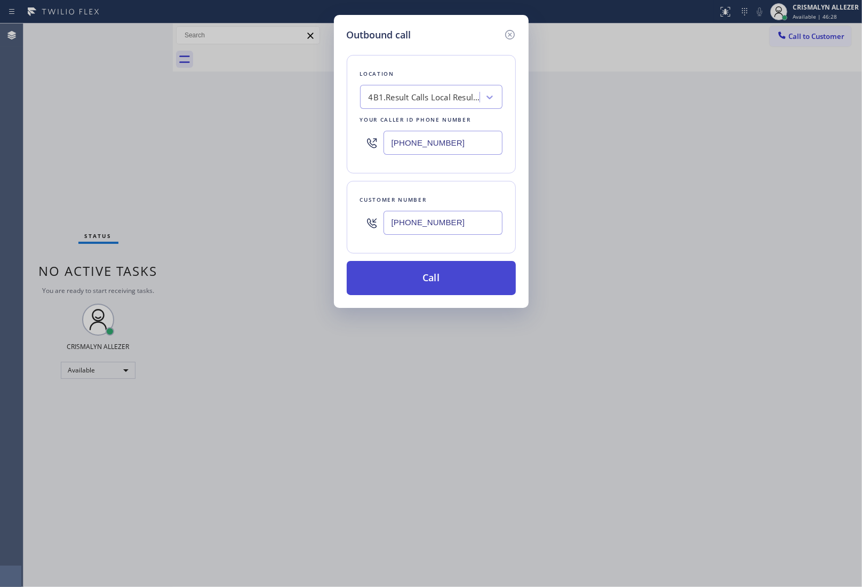
type input "[PHONE_NUMBER]"
click at [452, 281] on button "Call" at bounding box center [431, 278] width 169 height 34
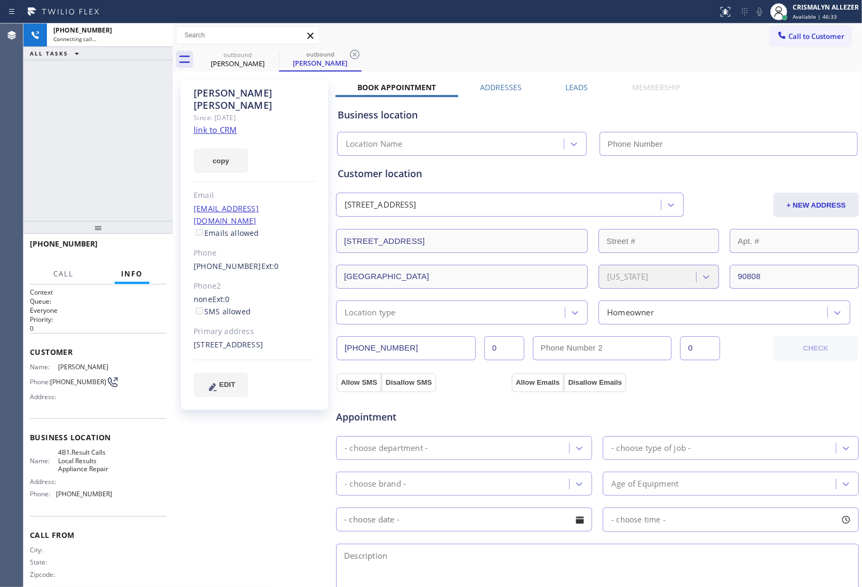
type input "[PHONE_NUMBER]"
click at [210, 124] on link "link to CRM" at bounding box center [215, 129] width 43 height 11
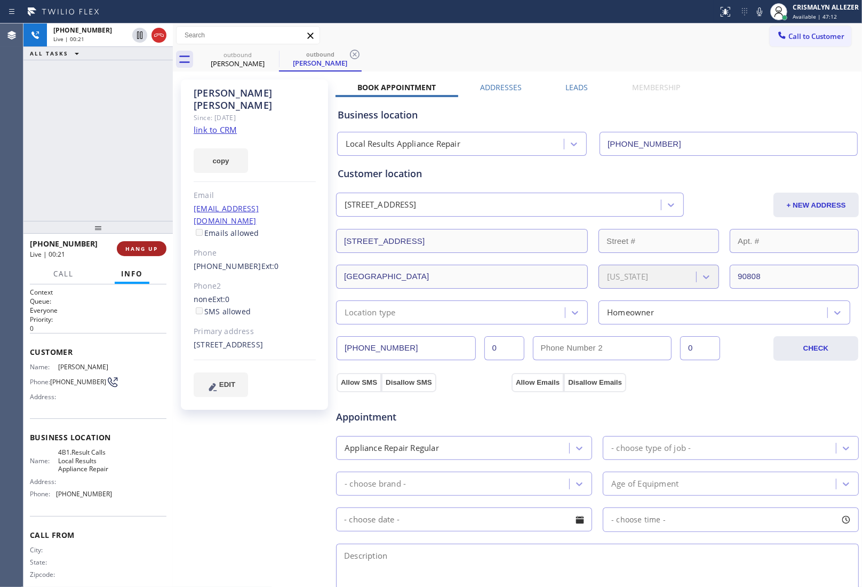
click at [141, 249] on span "HANG UP" at bounding box center [141, 248] width 33 height 7
click at [139, 247] on span "HANG UP" at bounding box center [141, 248] width 33 height 7
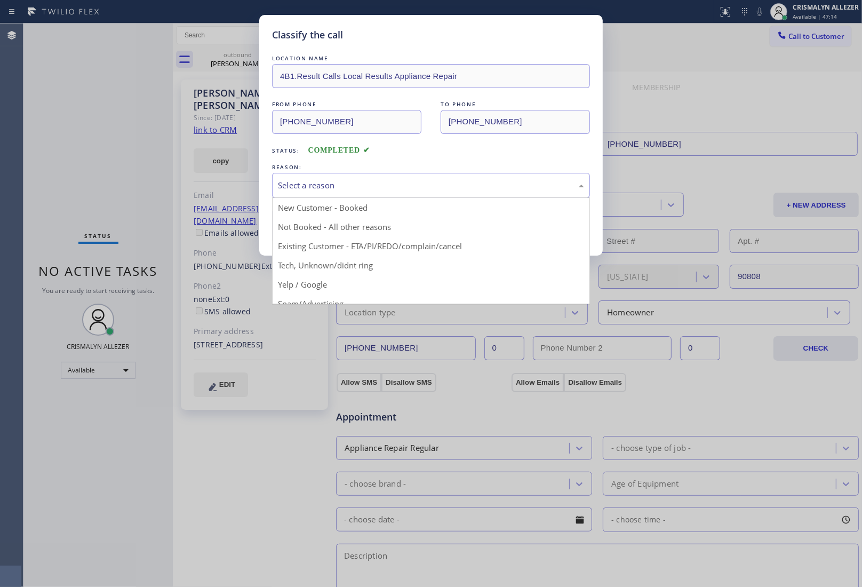
click at [447, 195] on div "Select a reason" at bounding box center [431, 185] width 318 height 25
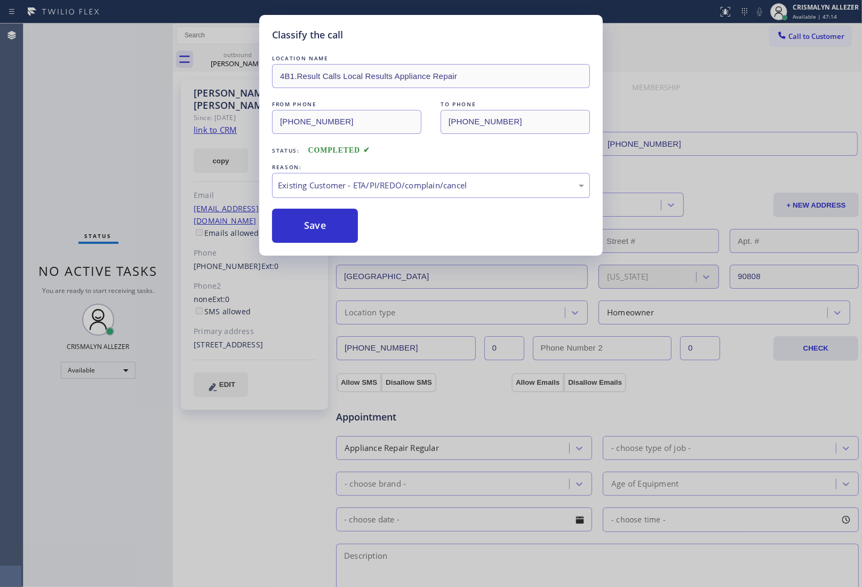
click at [303, 238] on button "Save" at bounding box center [315, 226] width 86 height 34
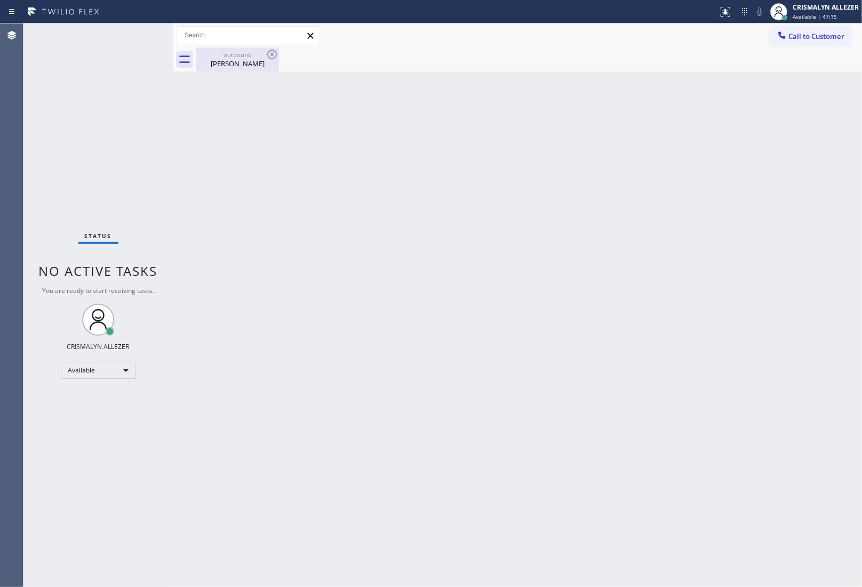
click at [246, 60] on div "Carey Ono" at bounding box center [237, 64] width 81 height 10
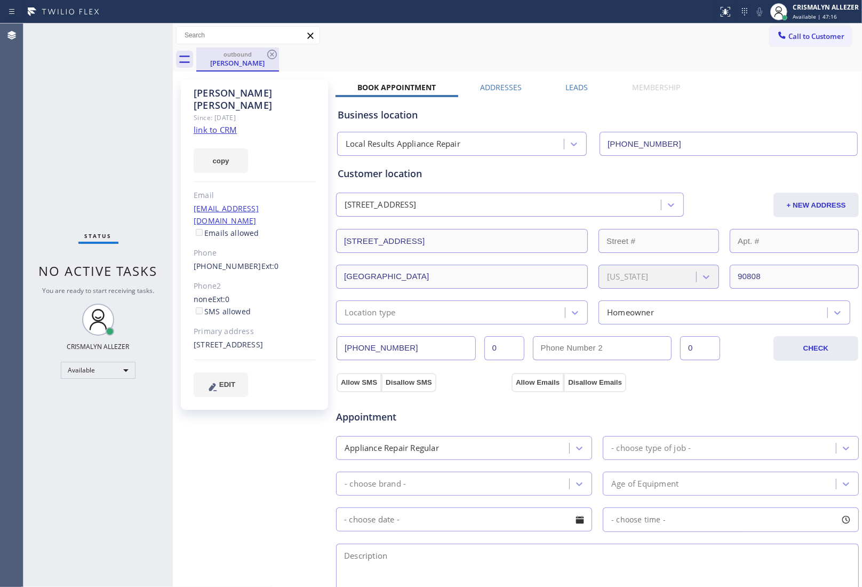
click at [263, 54] on div "outbound" at bounding box center [237, 54] width 81 height 8
click at [271, 51] on icon at bounding box center [272, 54] width 13 height 13
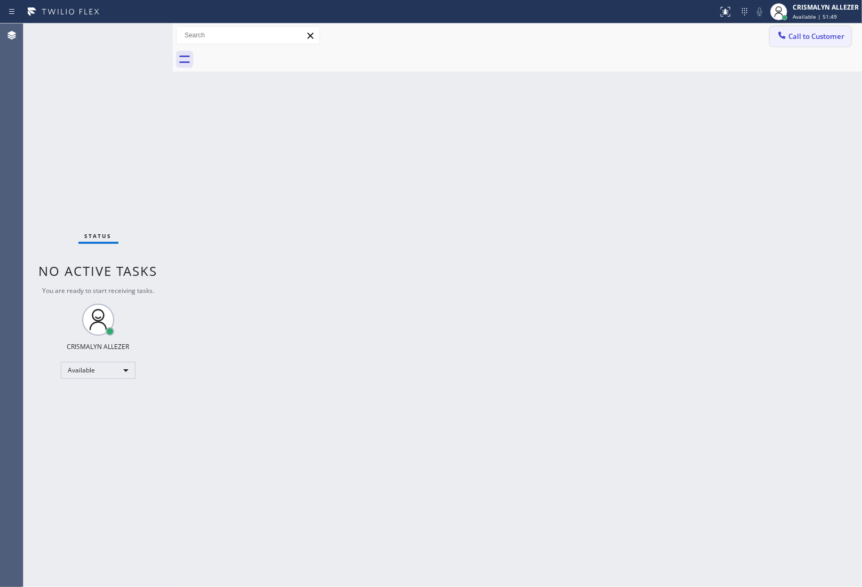
click at [814, 38] on span "Call to Customer" at bounding box center [817, 36] width 56 height 10
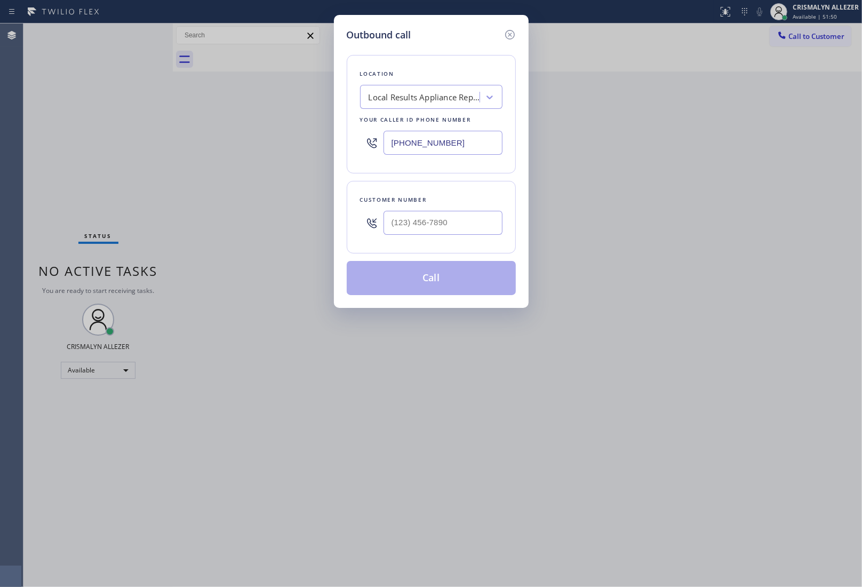
drag, startPoint x: 478, startPoint y: 137, endPoint x: 134, endPoint y: 131, distance: 343.7
click at [141, 131] on div "Outbound call Location Local Results Appliance Repair Your caller id phone numb…" at bounding box center [431, 293] width 862 height 587
paste input "669) 219-8927"
type input "[PHONE_NUMBER]"
click at [453, 215] on input "(___) ___-____" at bounding box center [443, 223] width 119 height 24
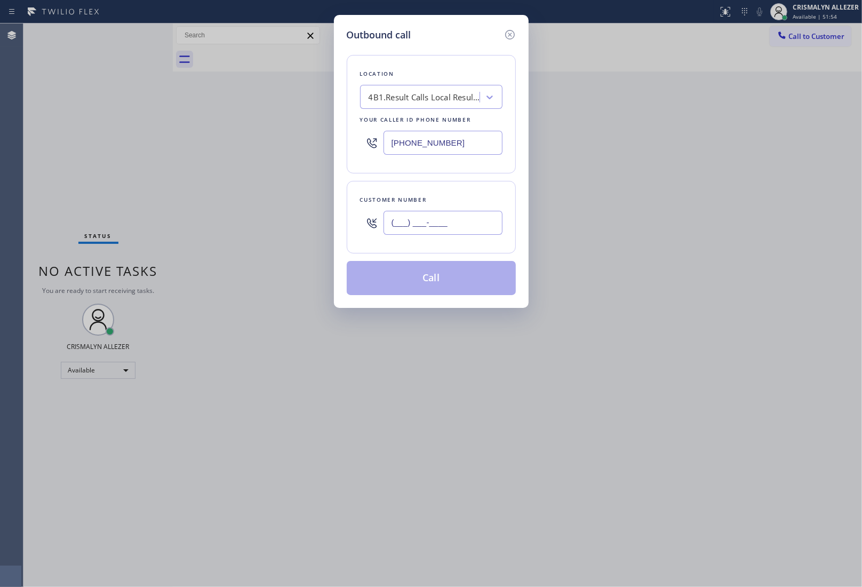
paste input "415) 793-2429"
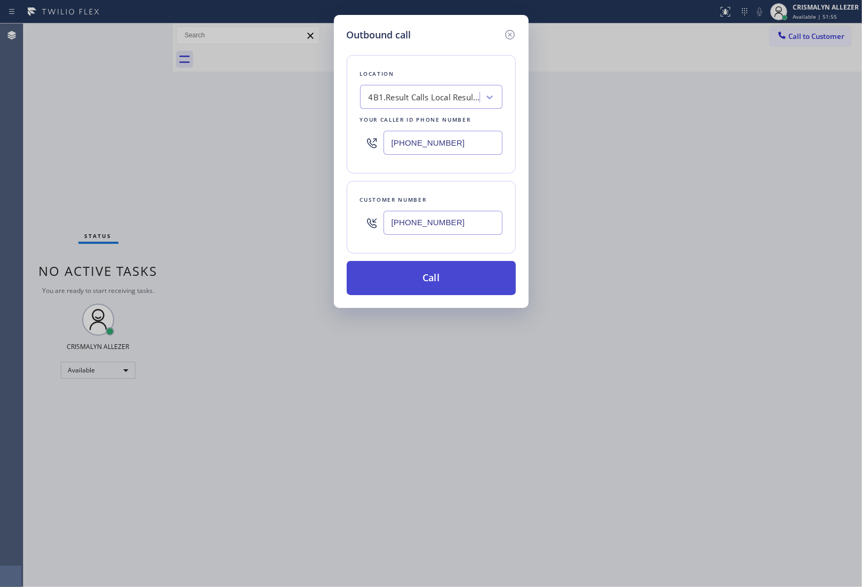
type input "[PHONE_NUMBER]"
click at [435, 286] on button "Call" at bounding box center [431, 278] width 169 height 34
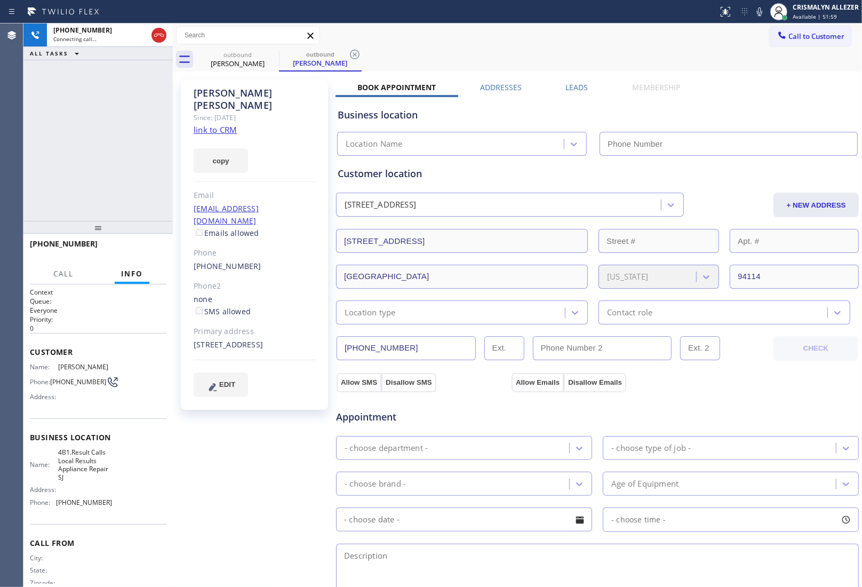
click at [223, 124] on link "link to CRM" at bounding box center [215, 129] width 43 height 11
type input "[PHONE_NUMBER]"
click at [129, 242] on button "HANG UP" at bounding box center [142, 248] width 50 height 15
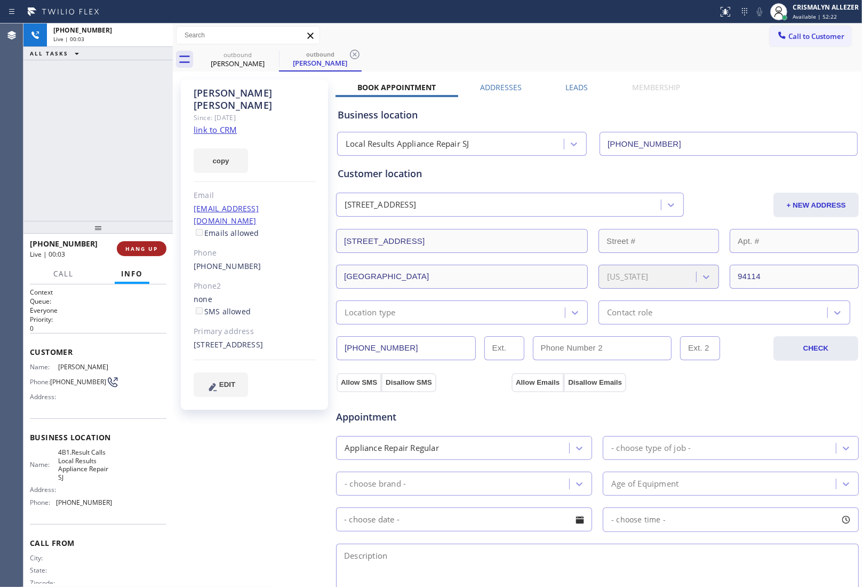
click at [134, 245] on span "HANG UP" at bounding box center [141, 248] width 33 height 7
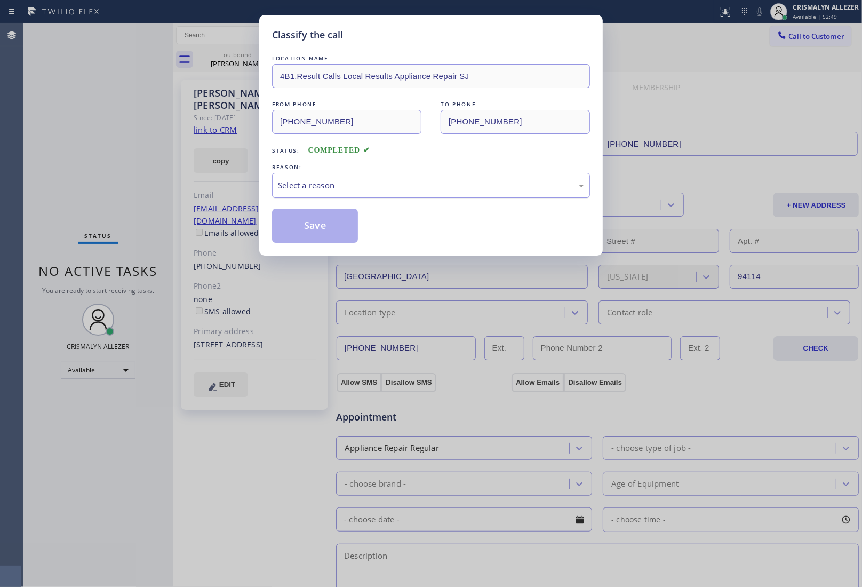
click at [408, 188] on div "Select a reason" at bounding box center [431, 185] width 306 height 12
click at [352, 228] on button "Save" at bounding box center [315, 226] width 86 height 34
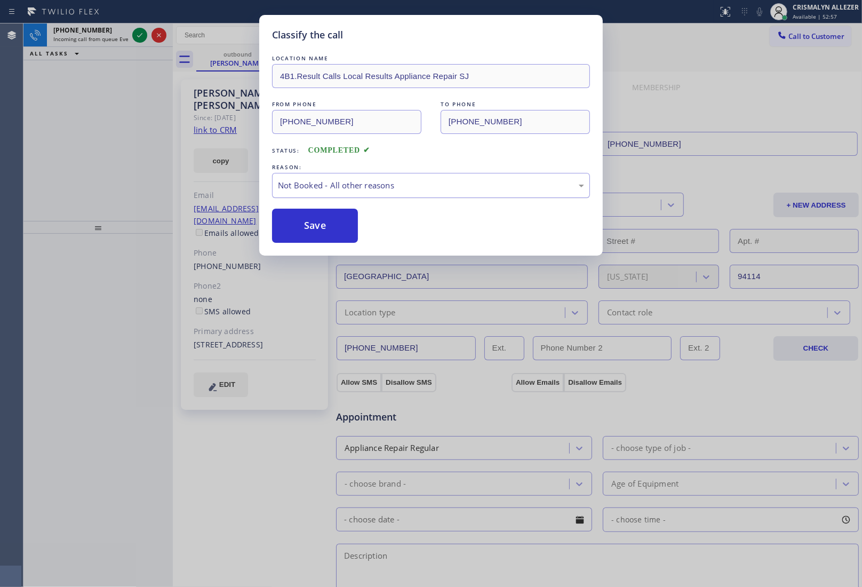
click at [393, 192] on div "Not Booked - All other reasons" at bounding box center [431, 185] width 306 height 12
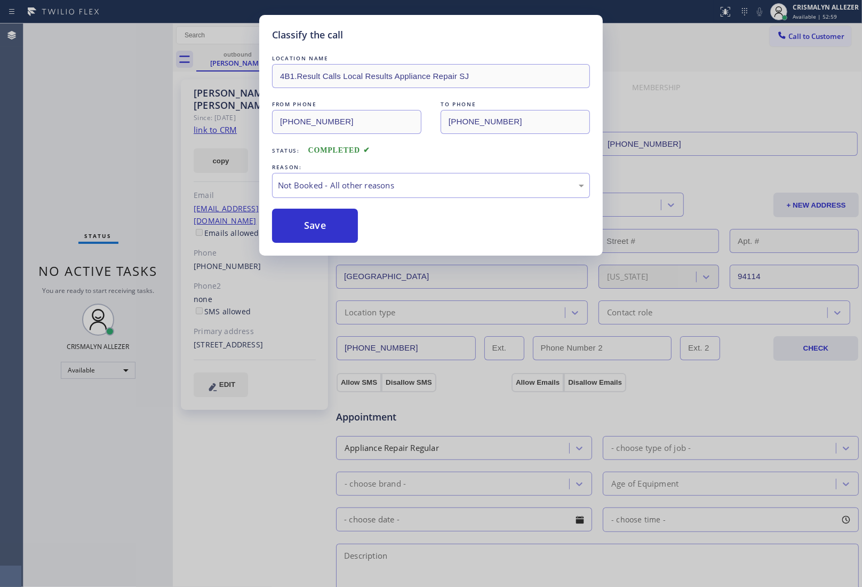
click at [320, 228] on button "Save" at bounding box center [315, 226] width 86 height 34
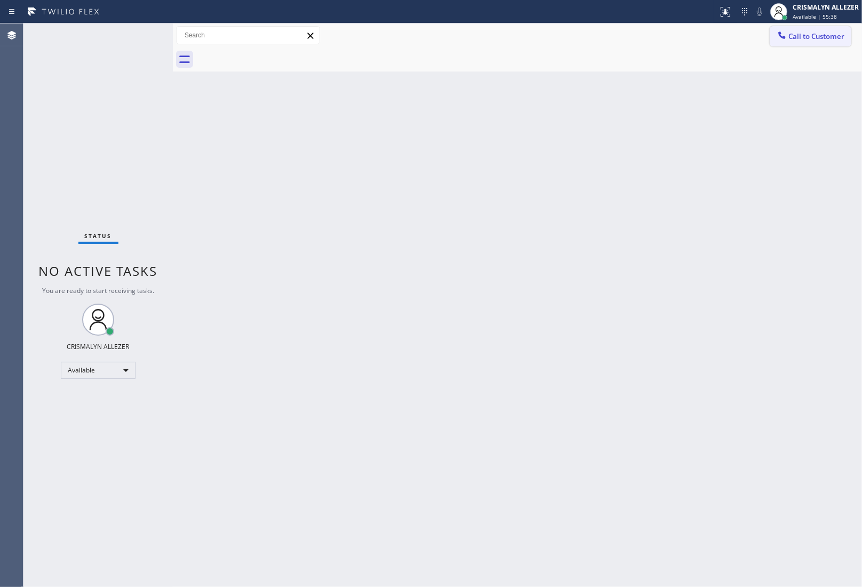
drag, startPoint x: 834, startPoint y: 38, endPoint x: 820, endPoint y: 43, distance: 14.9
click at [834, 38] on span "Call to Customer" at bounding box center [817, 36] width 56 height 10
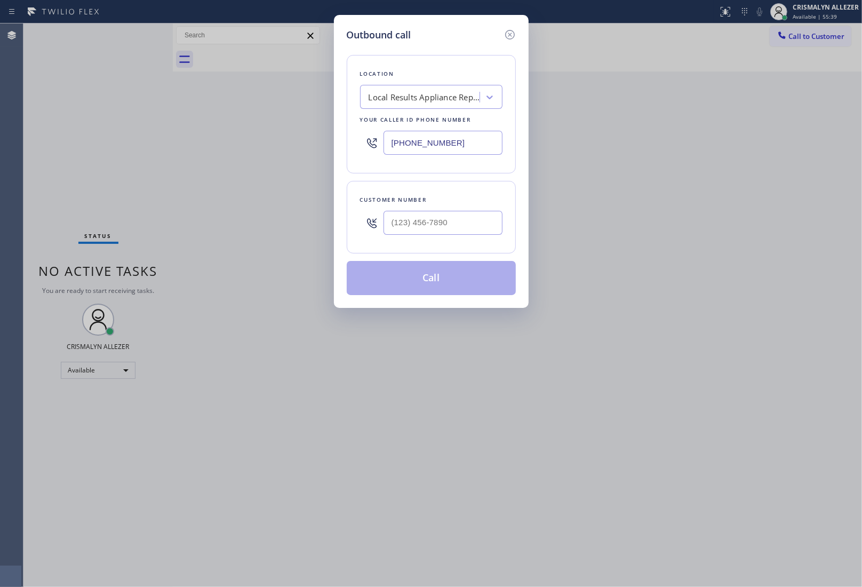
drag, startPoint x: 483, startPoint y: 144, endPoint x: 275, endPoint y: 145, distance: 207.6
click at [276, 145] on div "Outbound call Location Local Results Appliance Repair SJ Your caller id phone n…" at bounding box center [431, 293] width 862 height 587
paste input "818) 650-3440"
type input "[PHONE_NUMBER]"
click at [465, 220] on input "(___) ___-____" at bounding box center [443, 223] width 119 height 24
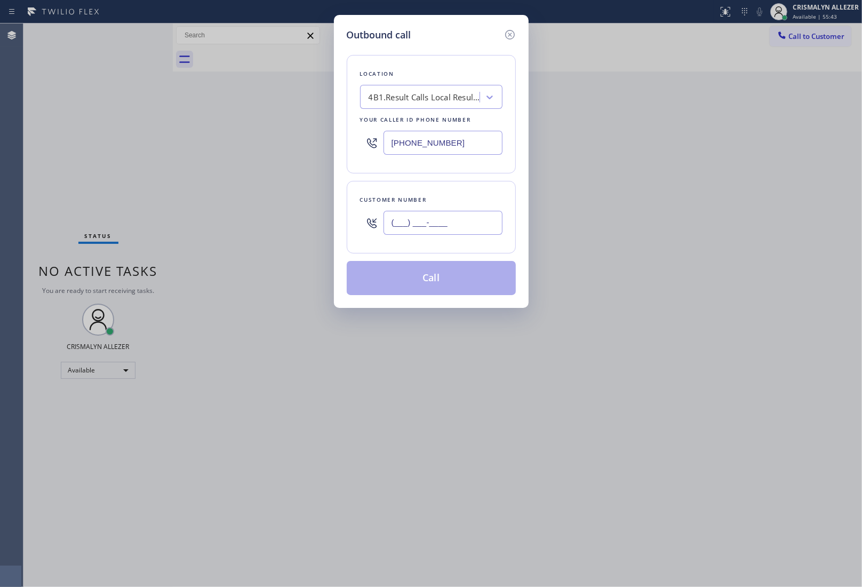
paste input "562) 355-0848"
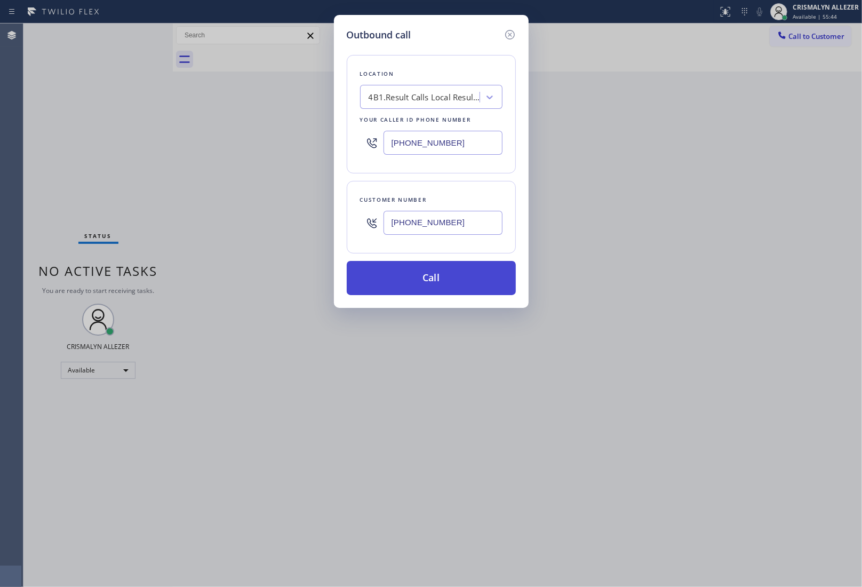
type input "(562) 355-0848"
click at [431, 286] on button "Call" at bounding box center [431, 278] width 169 height 34
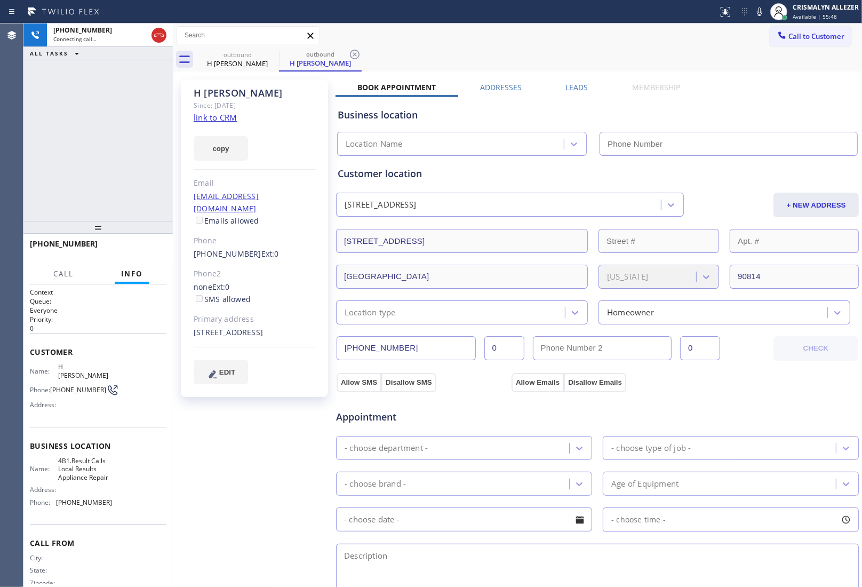
click at [225, 115] on link "link to CRM" at bounding box center [215, 117] width 43 height 11
type input "[PHONE_NUMBER]"
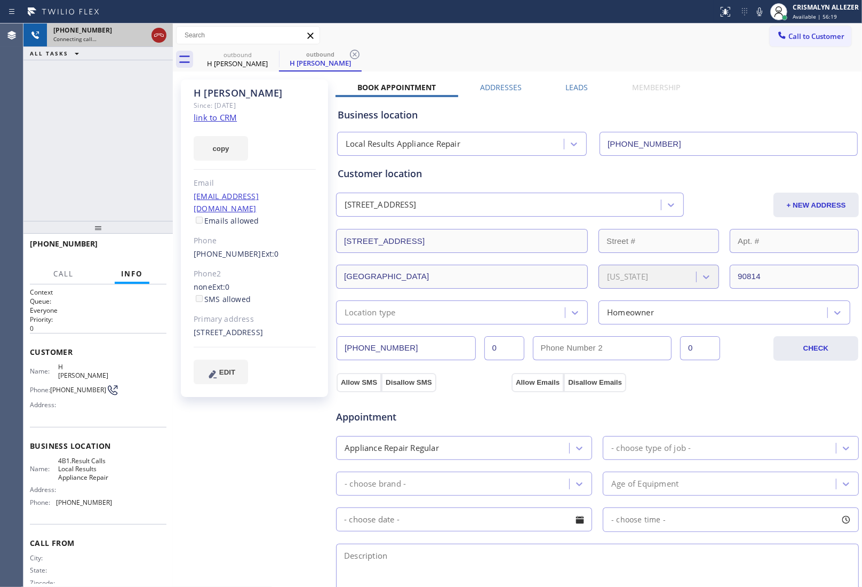
click at [161, 36] on icon at bounding box center [159, 35] width 13 height 13
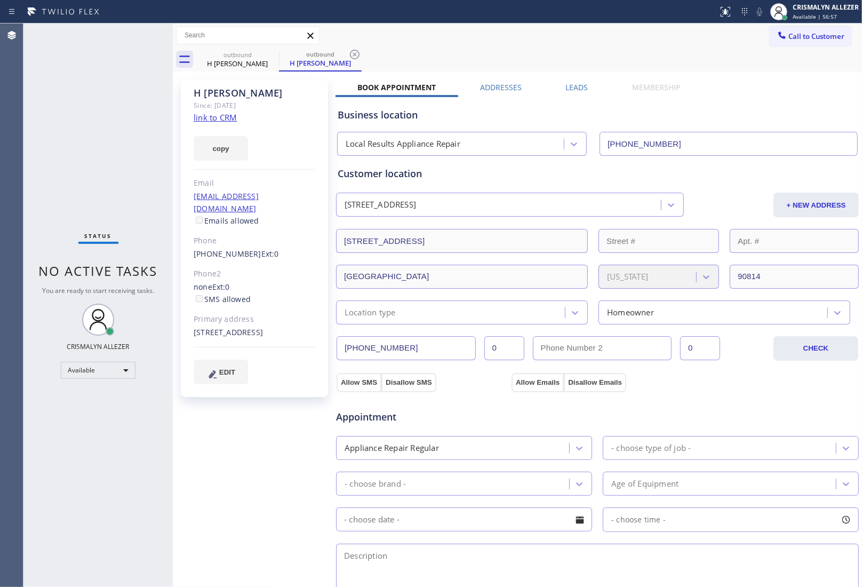
click at [575, 86] on label "Leads" at bounding box center [577, 87] width 22 height 10
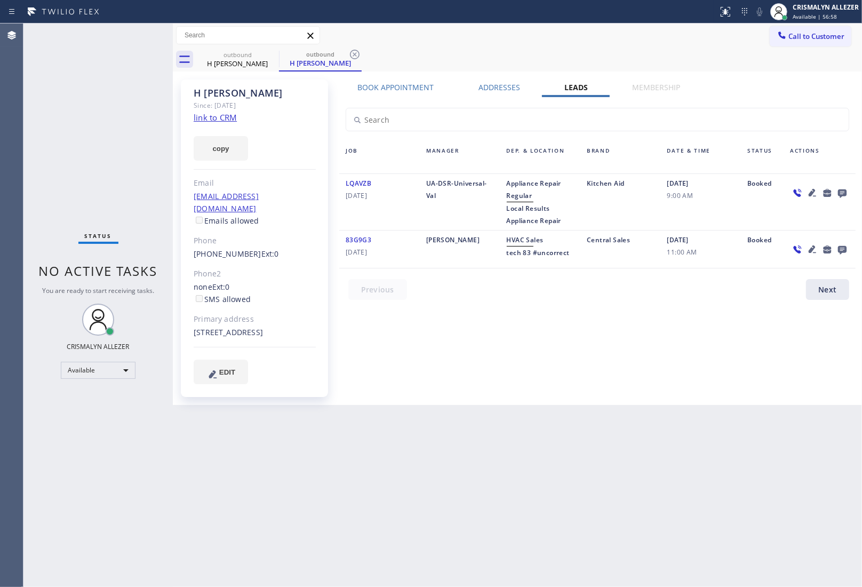
click at [844, 193] on icon at bounding box center [842, 193] width 9 height 9
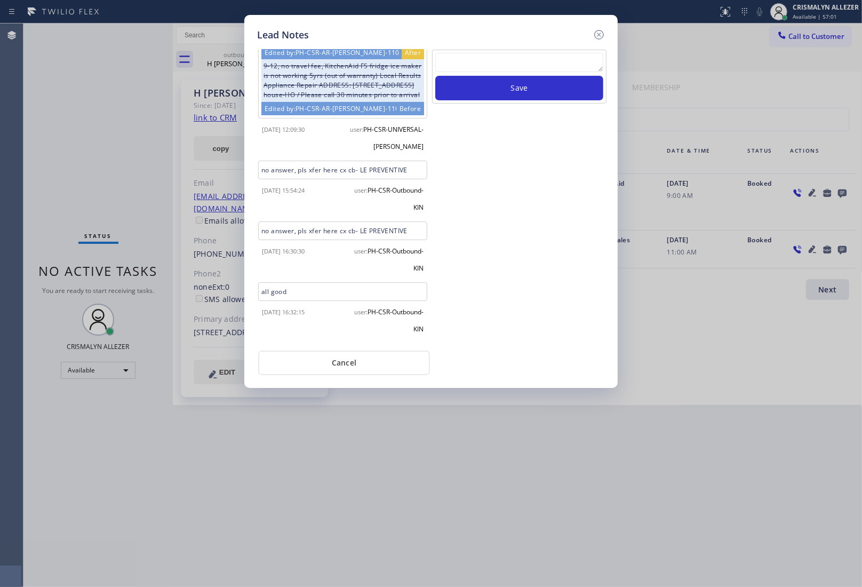
scroll to position [103, 0]
click at [521, 59] on textarea at bounding box center [519, 62] width 168 height 19
paste textarea "no answer | please xfer here"
type textarea "no answer | please xfer here"
click at [510, 96] on button "Save" at bounding box center [519, 88] width 168 height 25
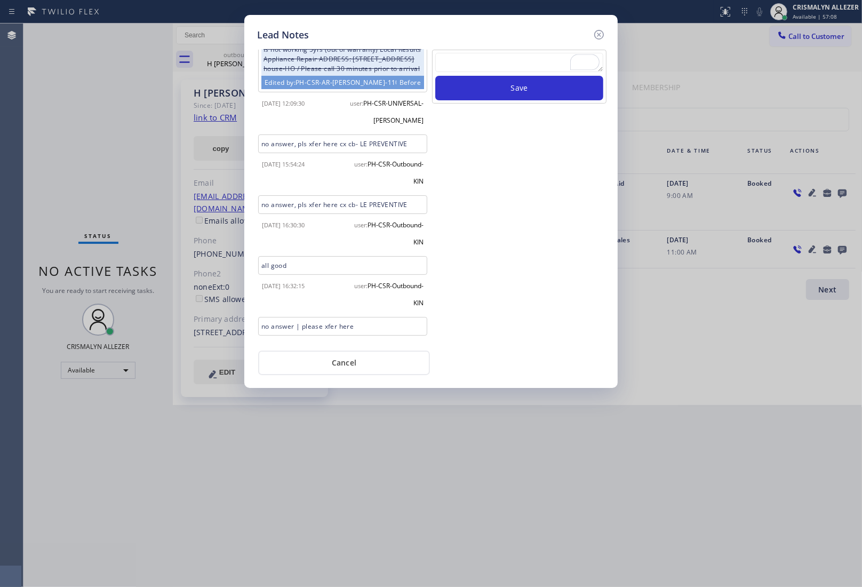
click at [339, 375] on div "Lead Notes Description 9-12, no travel fee, KitchenAid FS fridge ice maker is n…" at bounding box center [431, 201] width 374 height 373
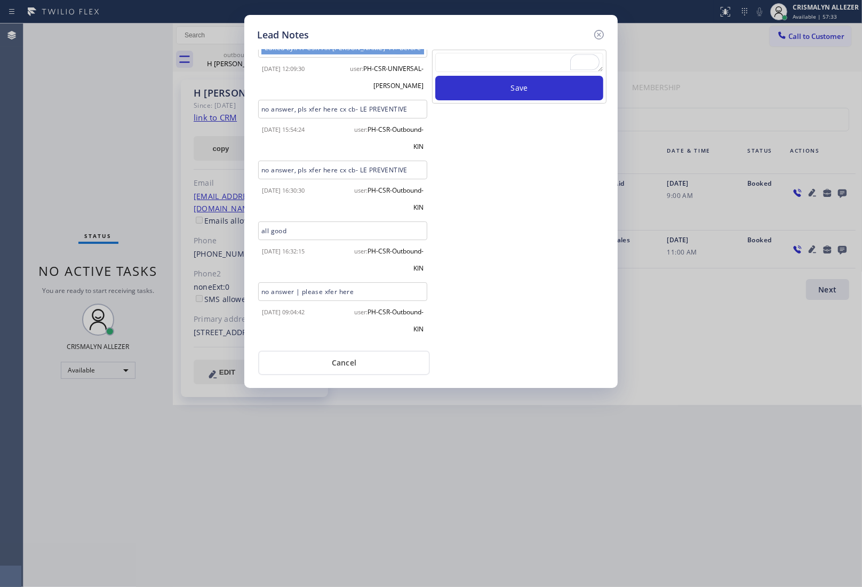
scroll to position [163, 0]
click at [347, 359] on button "Cancel" at bounding box center [344, 363] width 172 height 25
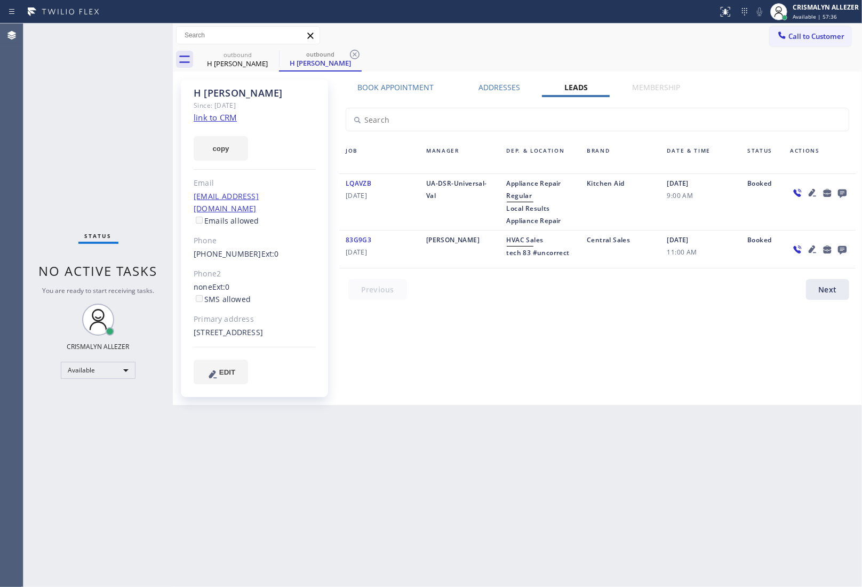
click at [339, 219] on div "LQAVZB 06/26/2023" at bounding box center [379, 202] width 81 height 50
click at [353, 51] on icon at bounding box center [355, 54] width 13 height 13
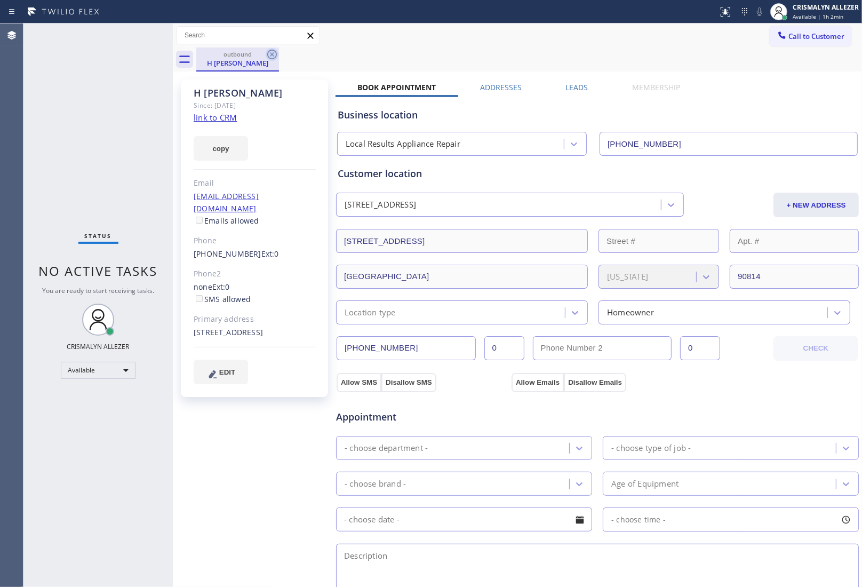
click at [271, 56] on icon at bounding box center [272, 55] width 10 height 10
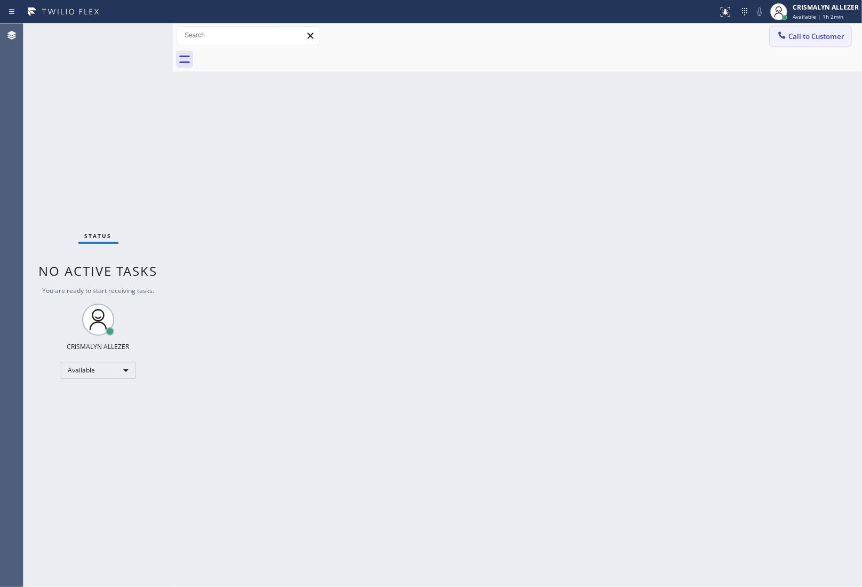
drag, startPoint x: 809, startPoint y: 35, endPoint x: 552, endPoint y: 139, distance: 277.0
click at [802, 37] on span "Call to Customer" at bounding box center [817, 36] width 56 height 10
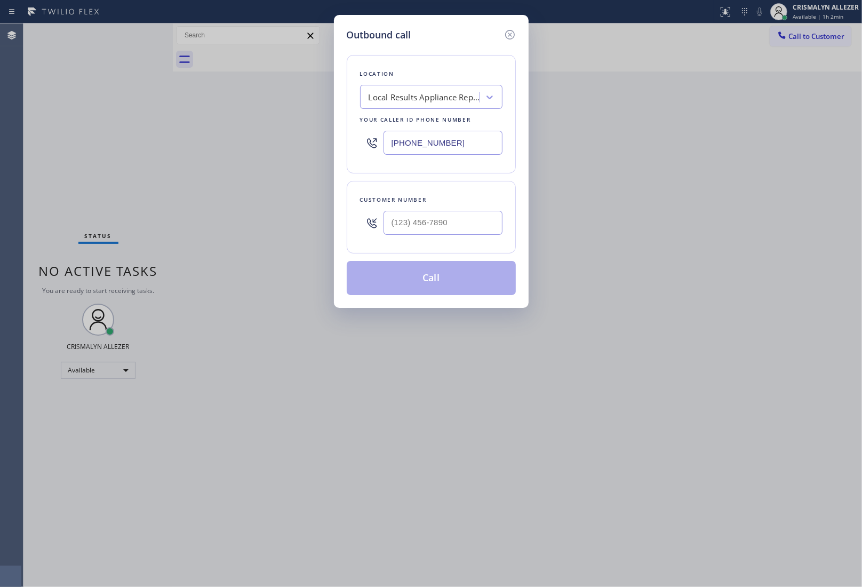
drag, startPoint x: 496, startPoint y: 147, endPoint x: 167, endPoint y: 133, distance: 330.1
click at [167, 133] on div "Outbound call Location Local Results Appliance Repair Your caller id phone numb…" at bounding box center [431, 293] width 862 height 587
paste input "786) 655-9638"
type input "[PHONE_NUMBER]"
click at [461, 228] on input "(___) ___-____" at bounding box center [443, 223] width 119 height 24
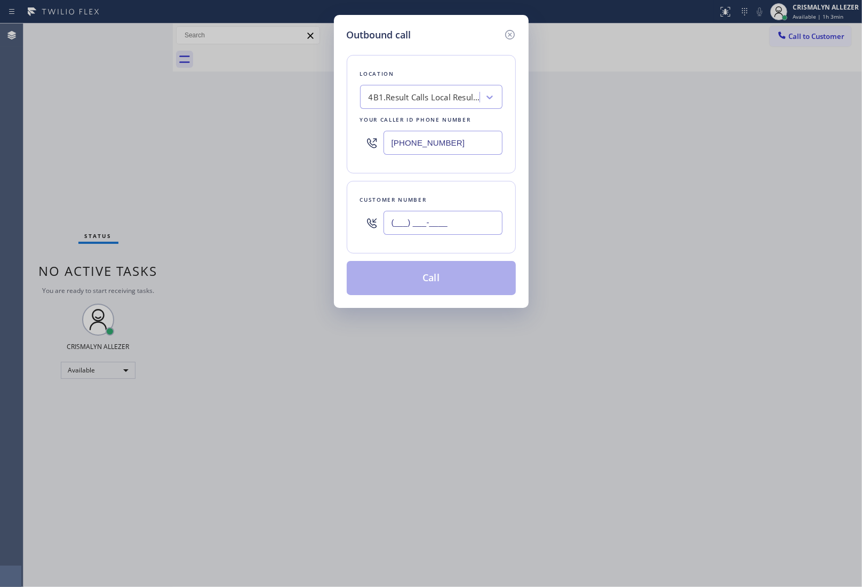
paste input "312) 282-2133"
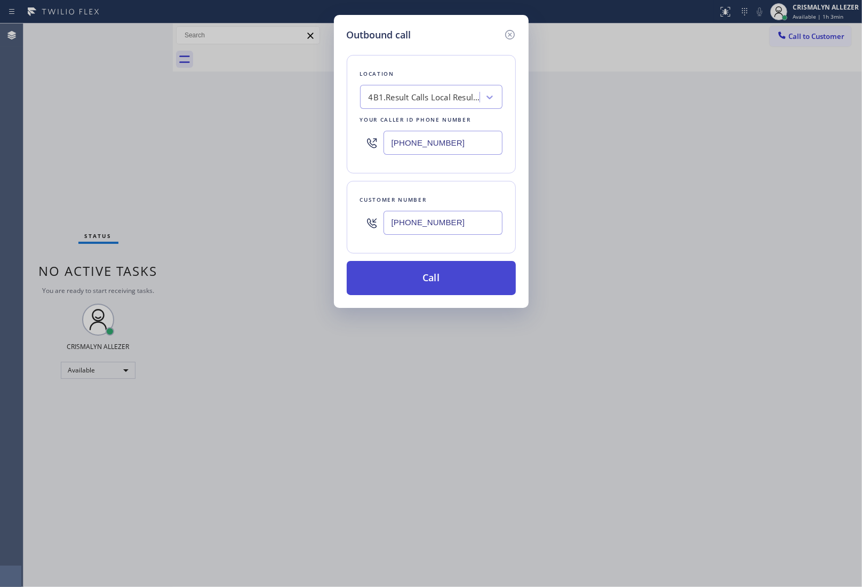
type input "(312) 282-2133"
click at [439, 287] on button "Call" at bounding box center [431, 278] width 169 height 34
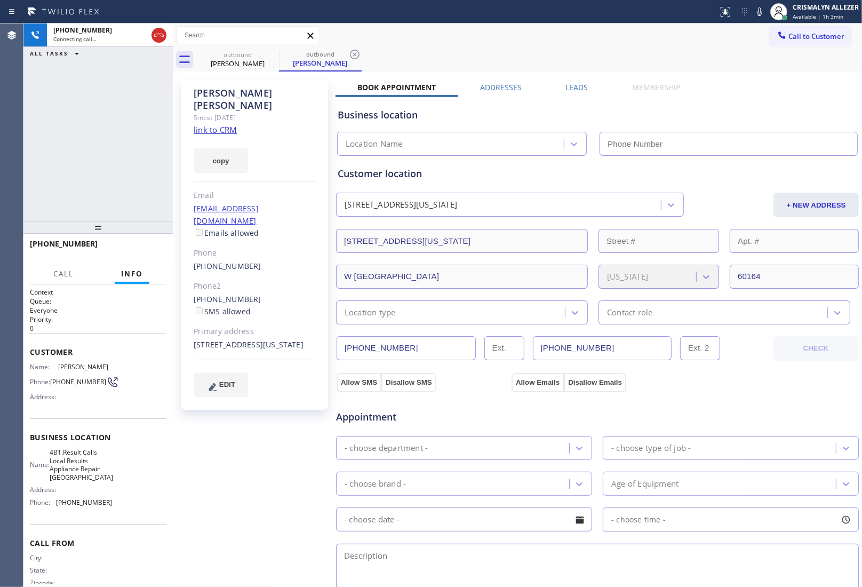
click at [232, 124] on link "link to CRM" at bounding box center [215, 129] width 43 height 11
type input "[PHONE_NUMBER]"
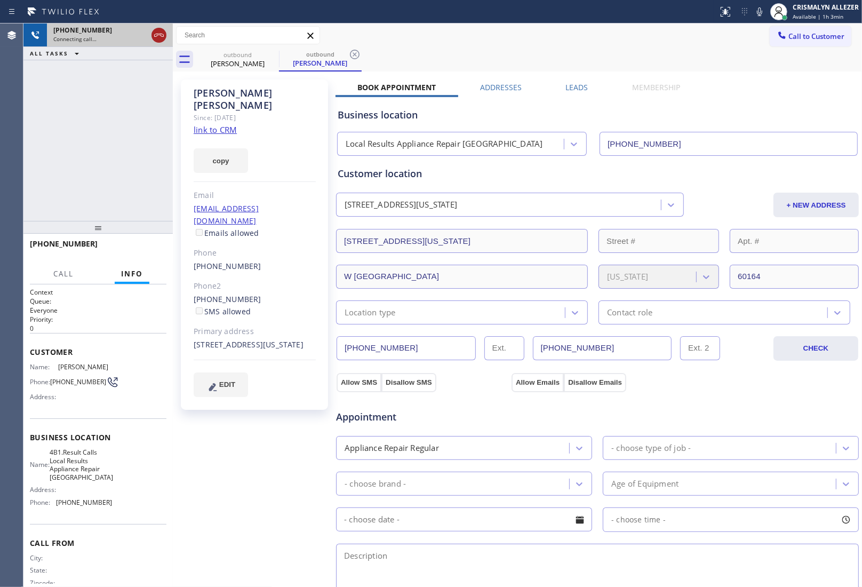
click at [158, 40] on icon at bounding box center [159, 35] width 13 height 13
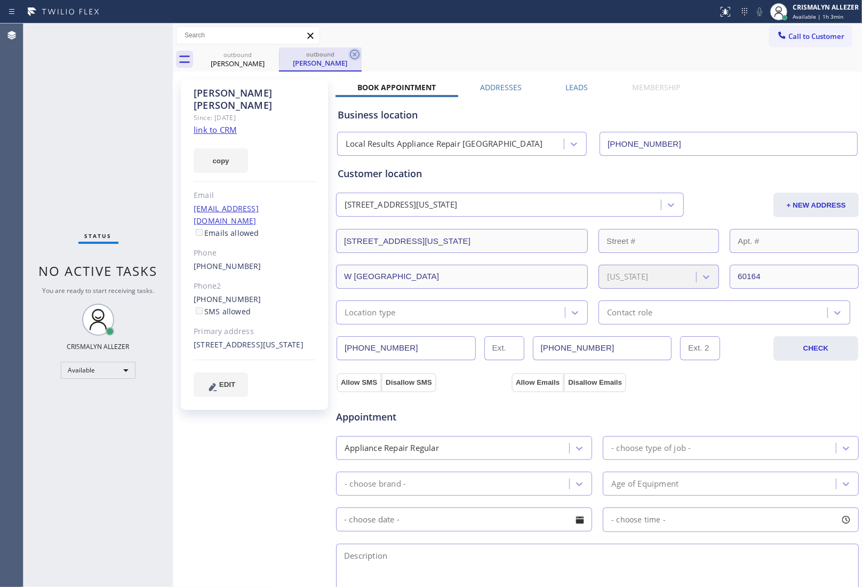
click at [353, 52] on icon at bounding box center [355, 55] width 10 height 10
click at [217, 294] on link "(312) 267-9129" at bounding box center [228, 299] width 68 height 10
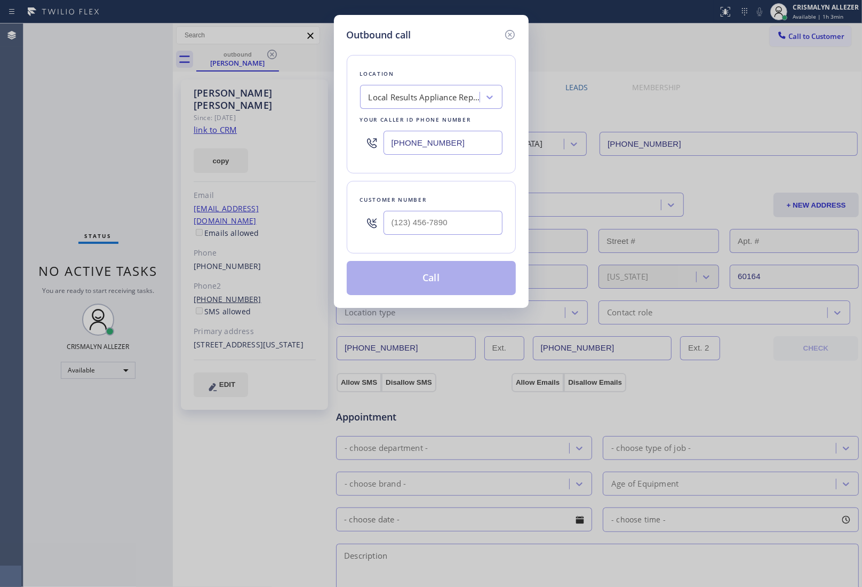
type input "(312) 267-9129"
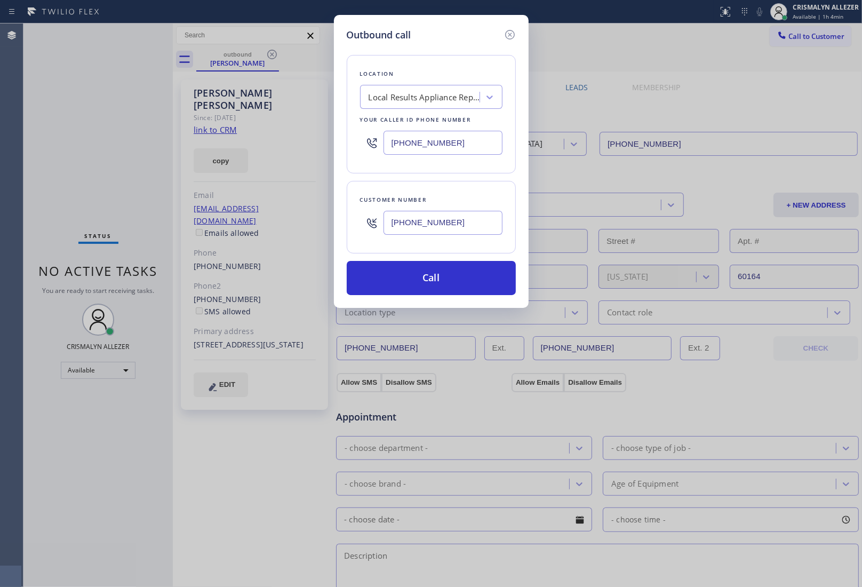
click at [482, 226] on input "(312) 267-9129" at bounding box center [443, 223] width 119 height 24
click at [431, 289] on button "Call" at bounding box center [431, 278] width 169 height 34
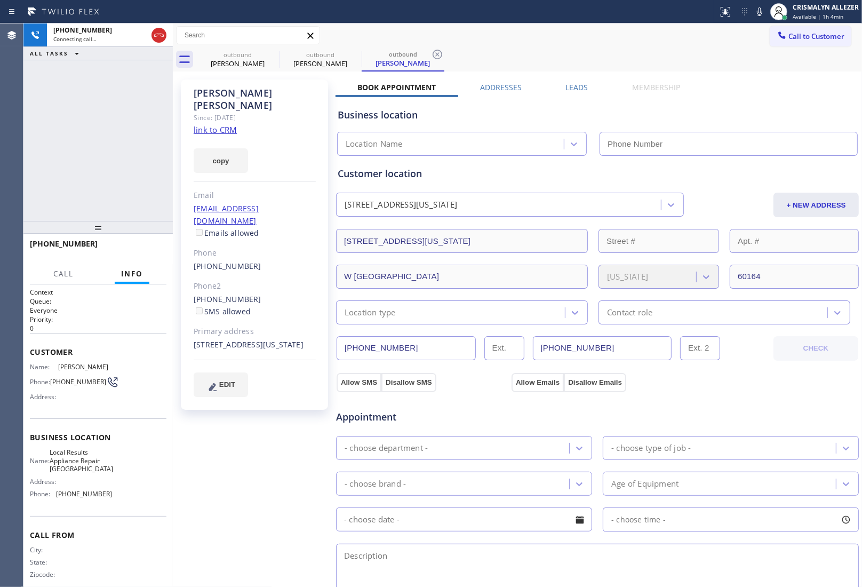
type input "[PHONE_NUMBER]"
click at [251, 54] on div "outbound" at bounding box center [237, 55] width 81 height 8
click at [271, 57] on icon at bounding box center [272, 54] width 13 height 13
click at [788, 91] on div "Book Appointment Addresses Leads Membership Business location Local Results App…" at bounding box center [598, 434] width 524 height 705
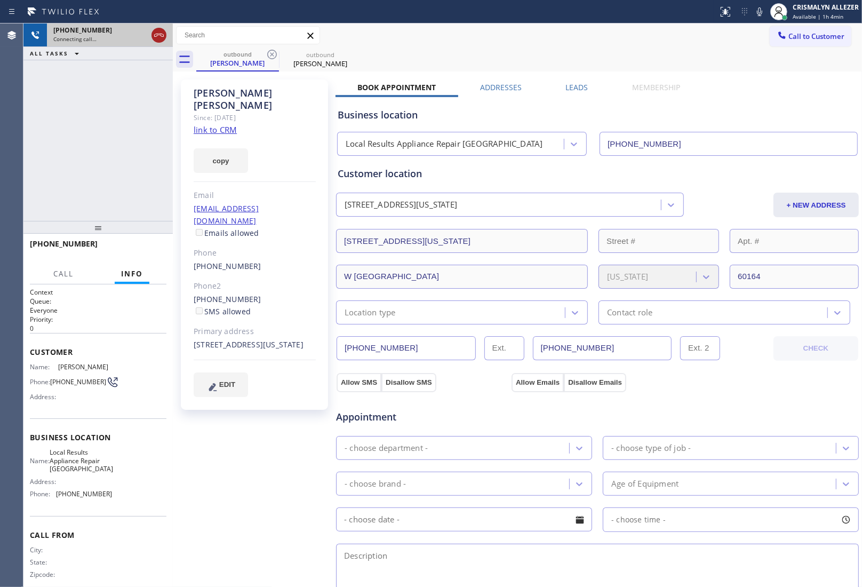
click at [158, 30] on icon at bounding box center [159, 35] width 13 height 13
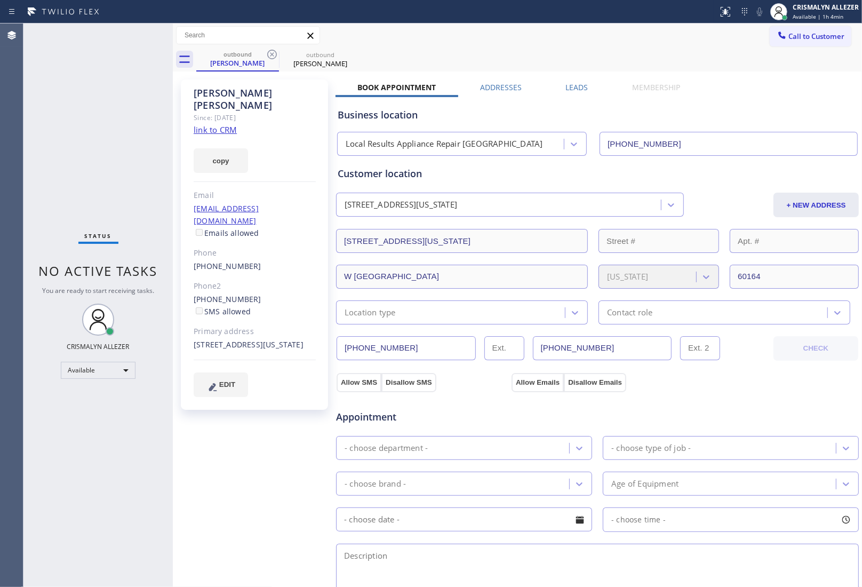
click at [576, 85] on label "Leads" at bounding box center [577, 87] width 22 height 10
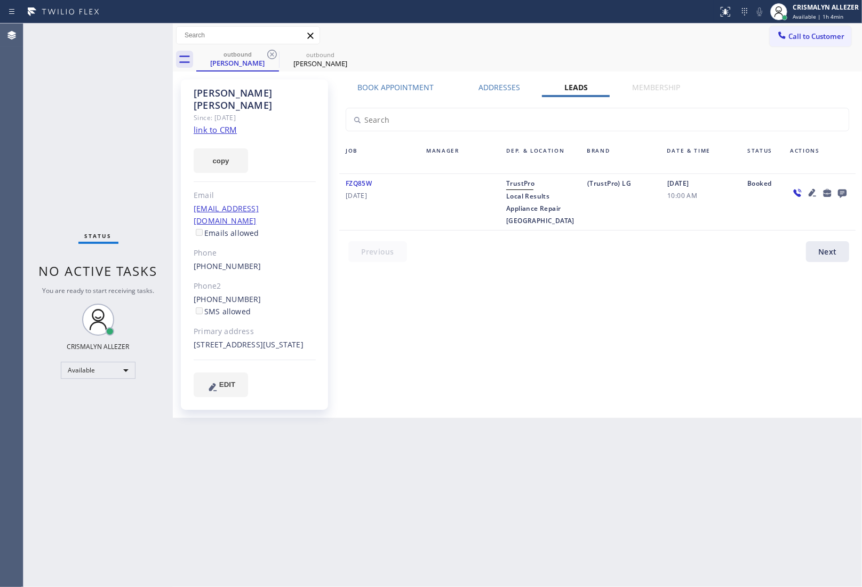
click at [842, 193] on icon at bounding box center [842, 193] width 9 height 9
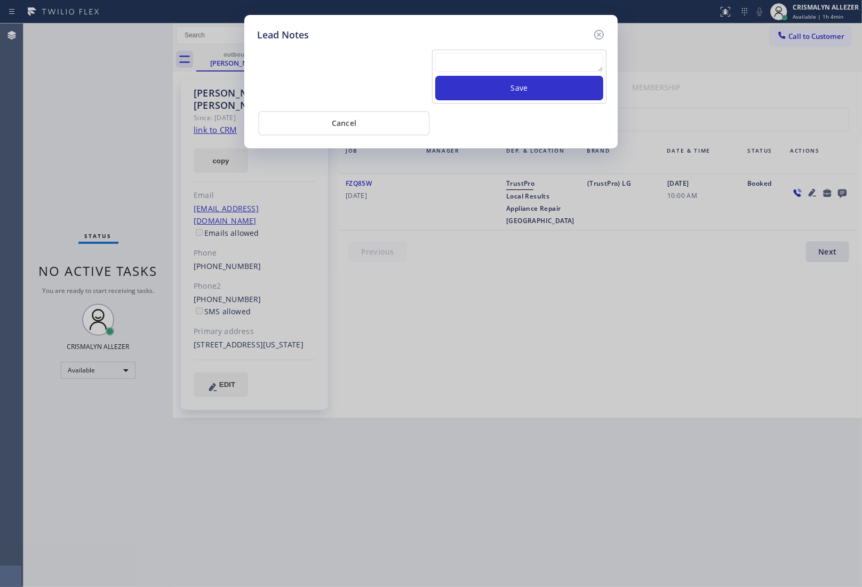
click at [521, 68] on textarea at bounding box center [519, 62] width 168 height 19
paste textarea "no answer | please xfer here"
type textarea "no answer | please xfer here"
click at [527, 96] on button "Save" at bounding box center [519, 88] width 168 height 25
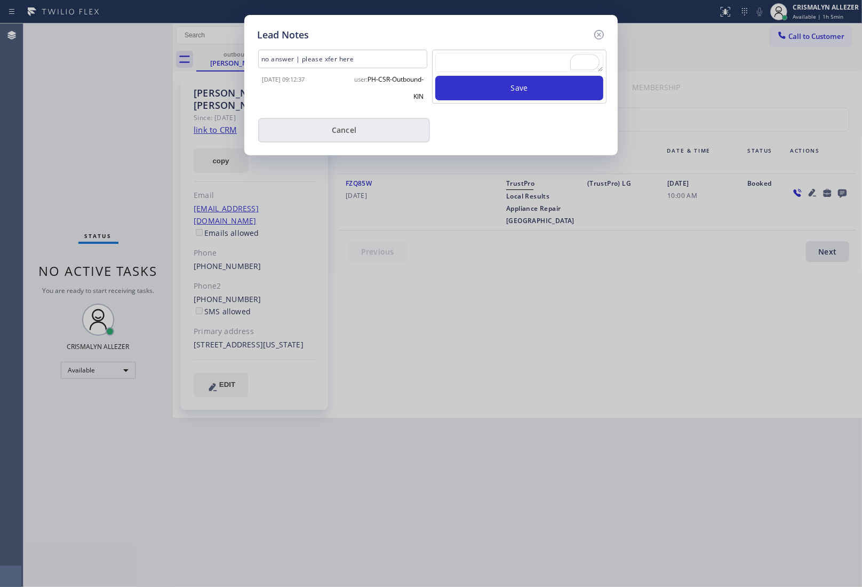
click at [360, 137] on button "Cancel" at bounding box center [344, 130] width 172 height 25
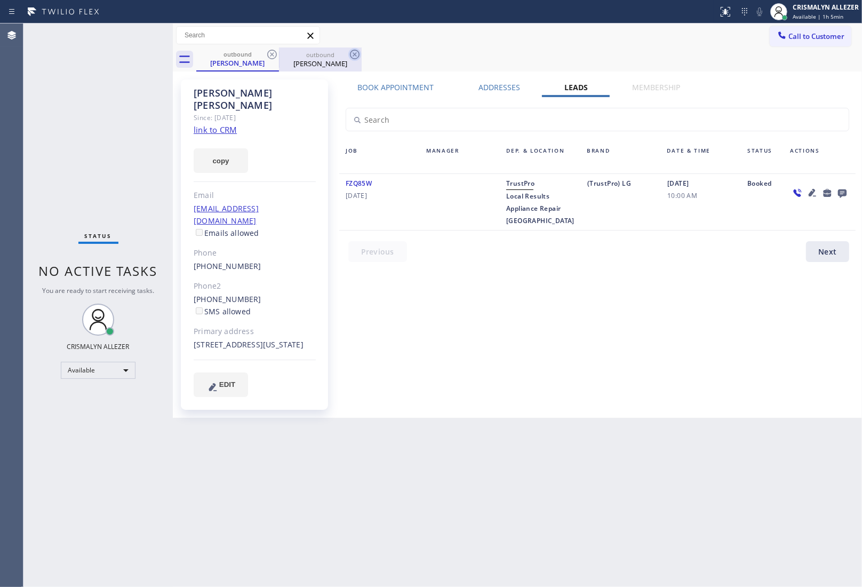
click at [353, 56] on icon at bounding box center [355, 54] width 13 height 13
click at [271, 56] on icon at bounding box center [272, 54] width 13 height 13
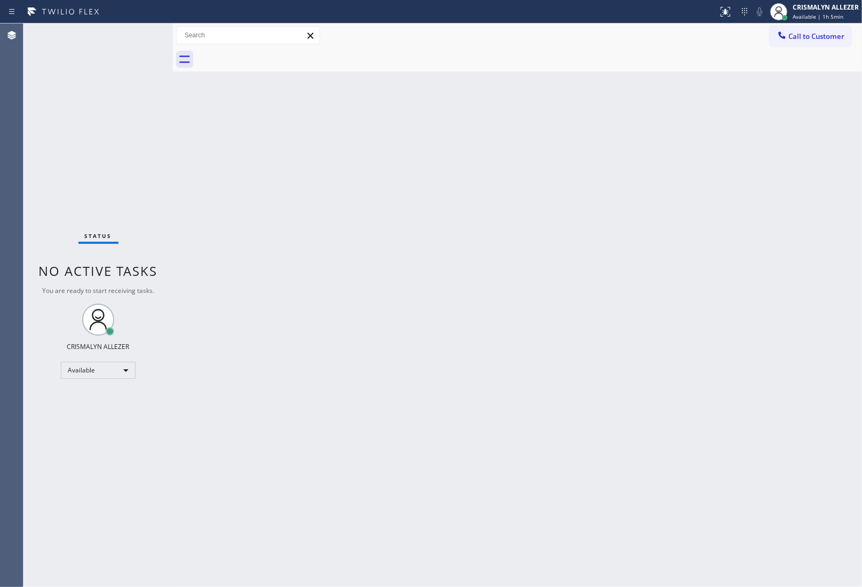
click at [271, 56] on div at bounding box center [529, 59] width 666 height 24
click at [825, 37] on span "Call to Customer" at bounding box center [817, 36] width 56 height 10
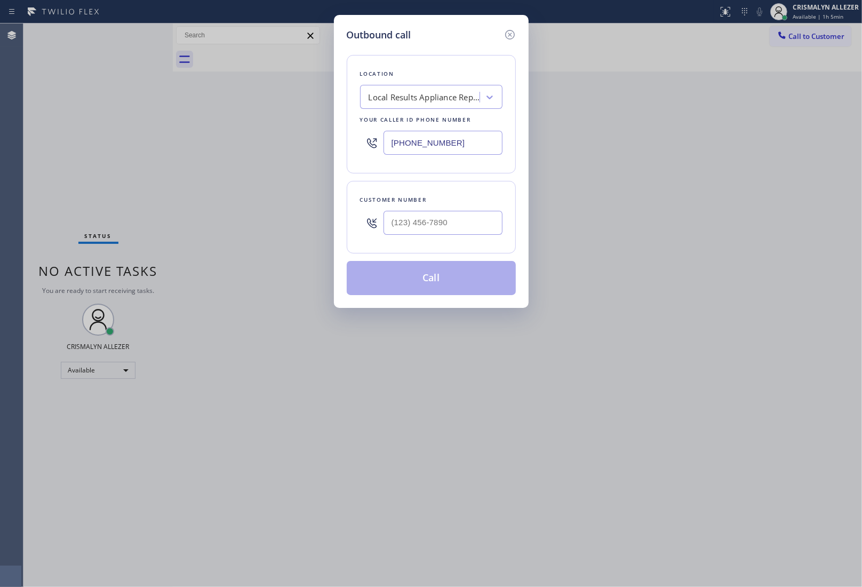
drag, startPoint x: 481, startPoint y: 149, endPoint x: 281, endPoint y: 141, distance: 200.3
click at [281, 141] on div "Outbound call Location Local Results Appliance Repair MI Your caller id phone n…" at bounding box center [431, 293] width 862 height 587
paste input "312) 313-9756"
type input "(312) 313-9756"
click at [444, 221] on input "(___) ___-____" at bounding box center [443, 223] width 119 height 24
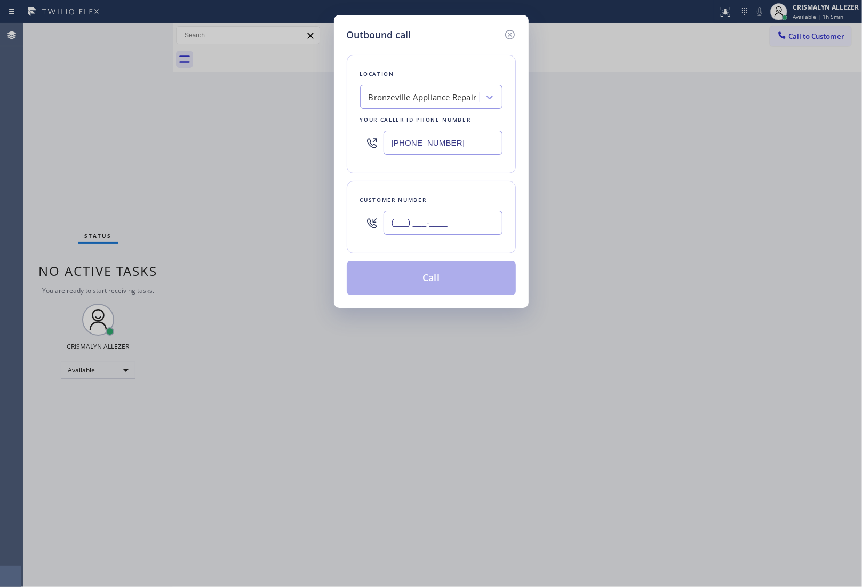
paste input "773) 639-8493"
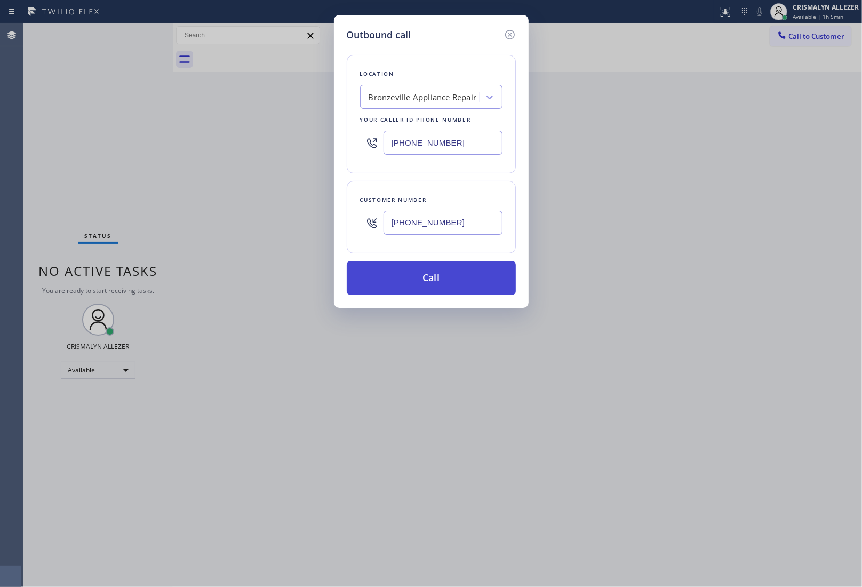
type input "(773) 639-8493"
click at [448, 287] on button "Call" at bounding box center [431, 278] width 169 height 34
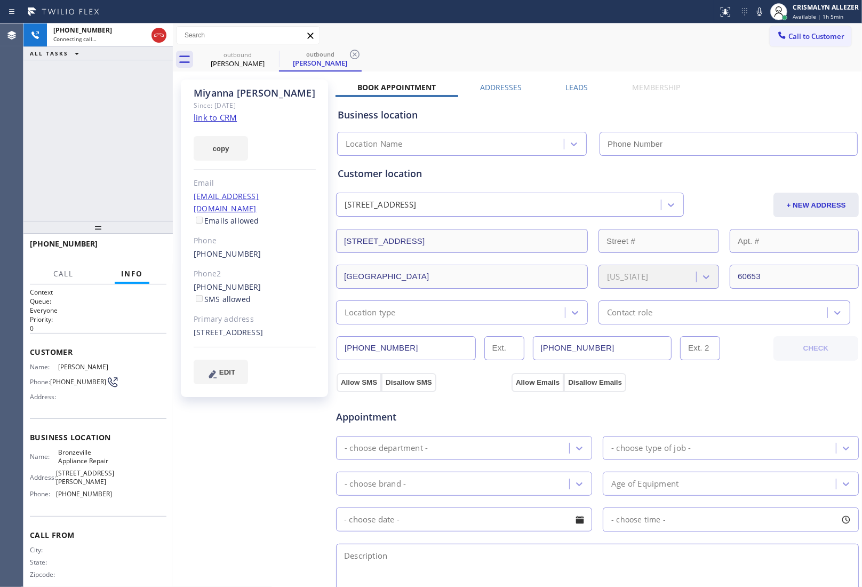
click at [227, 115] on link "link to CRM" at bounding box center [215, 117] width 43 height 11
type input "(312) 313-9756"
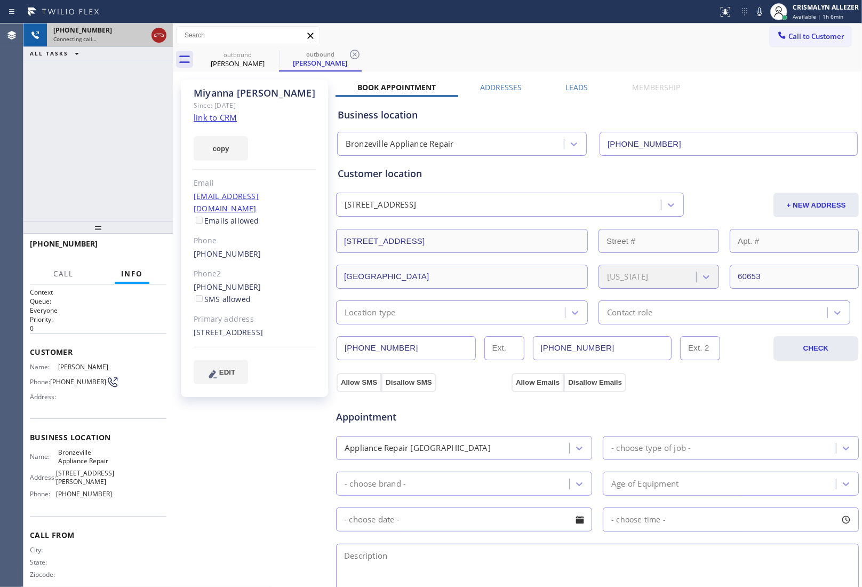
click at [160, 36] on icon at bounding box center [159, 35] width 13 height 13
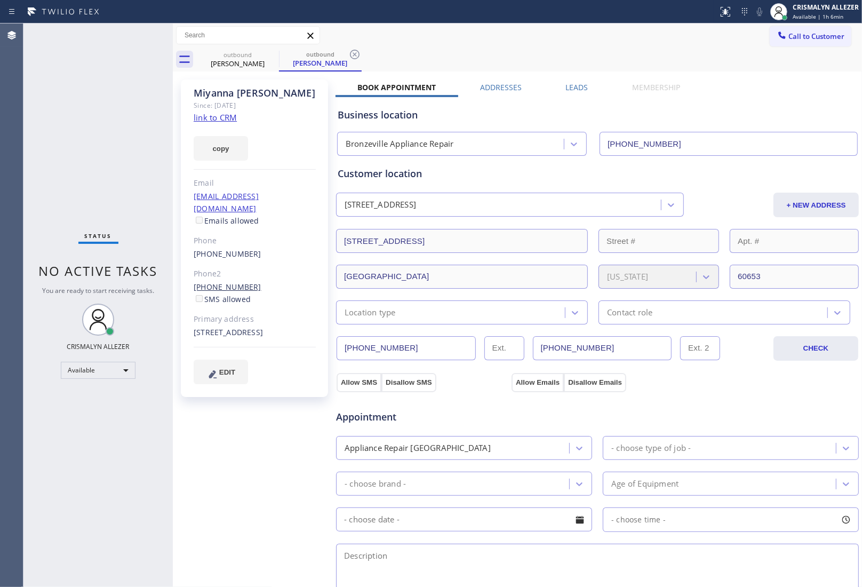
click at [223, 282] on link "(773) 931-4099" at bounding box center [228, 287] width 68 height 10
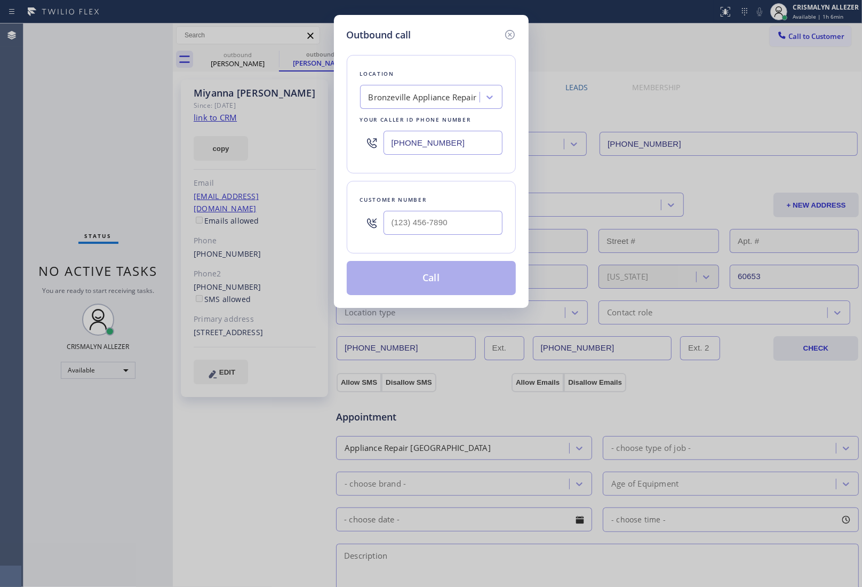
type input "(773) 931-4099"
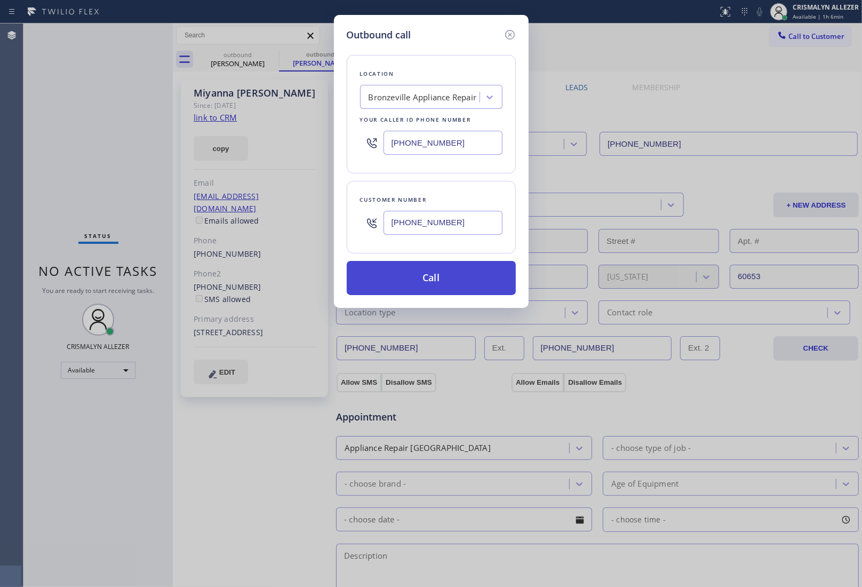
click at [443, 284] on button "Call" at bounding box center [431, 278] width 169 height 34
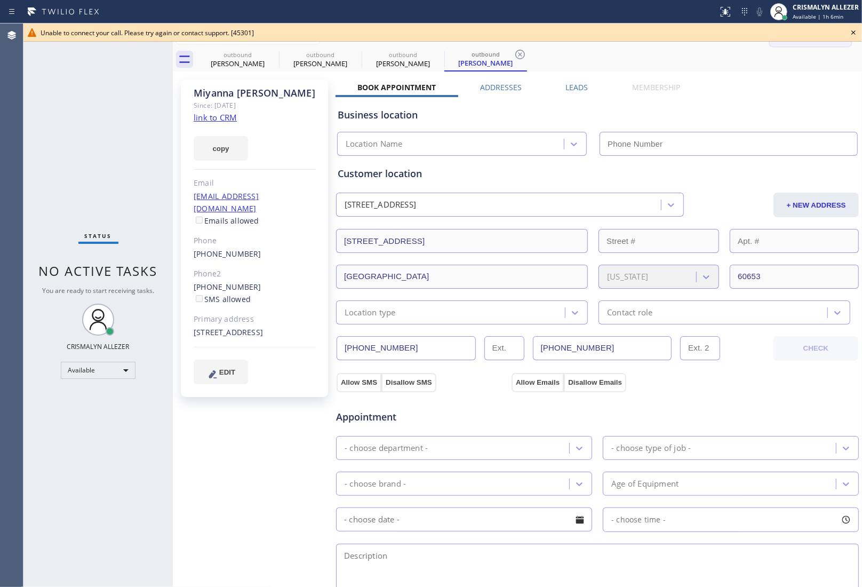
drag, startPoint x: 852, startPoint y: 33, endPoint x: 793, endPoint y: 42, distance: 59.9
click at [852, 33] on icon at bounding box center [854, 32] width 13 height 13
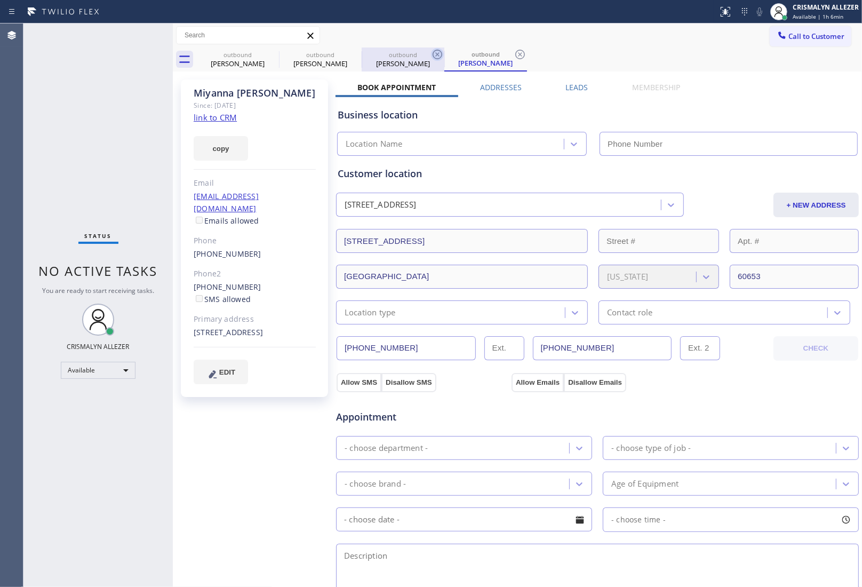
drag, startPoint x: 522, startPoint y: 52, endPoint x: 442, endPoint y: 52, distance: 80.1
click at [519, 52] on icon at bounding box center [520, 54] width 13 height 13
type input "(312) 313-9756"
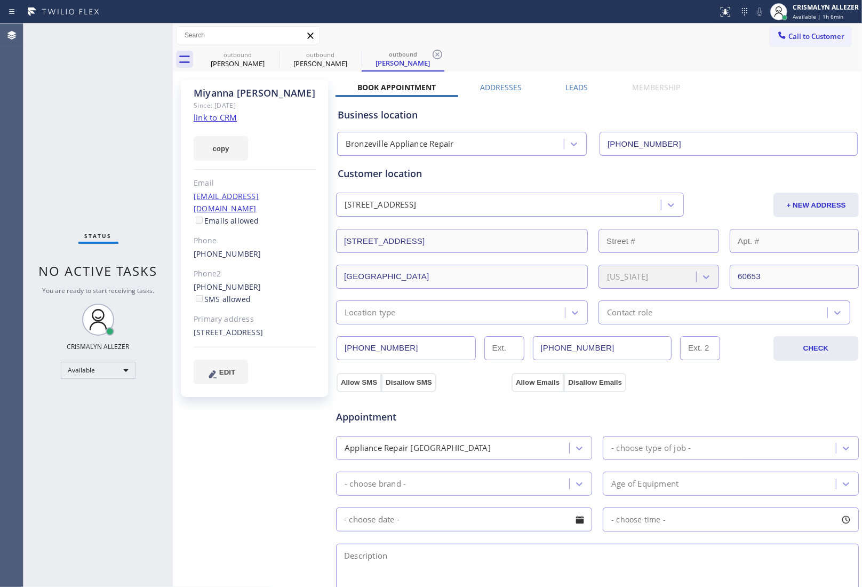
drag, startPoint x: 440, startPoint y: 56, endPoint x: 367, endPoint y: 52, distance: 73.2
click at [436, 56] on icon at bounding box center [437, 54] width 13 height 13
click at [349, 55] on icon at bounding box center [355, 54] width 13 height 13
click at [571, 91] on label "Leads" at bounding box center [577, 87] width 22 height 10
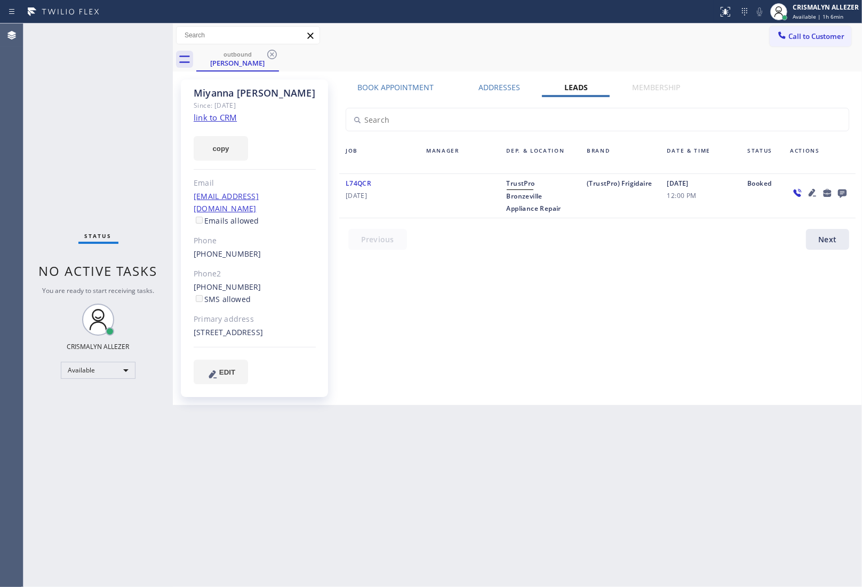
click at [842, 195] on icon at bounding box center [842, 193] width 9 height 9
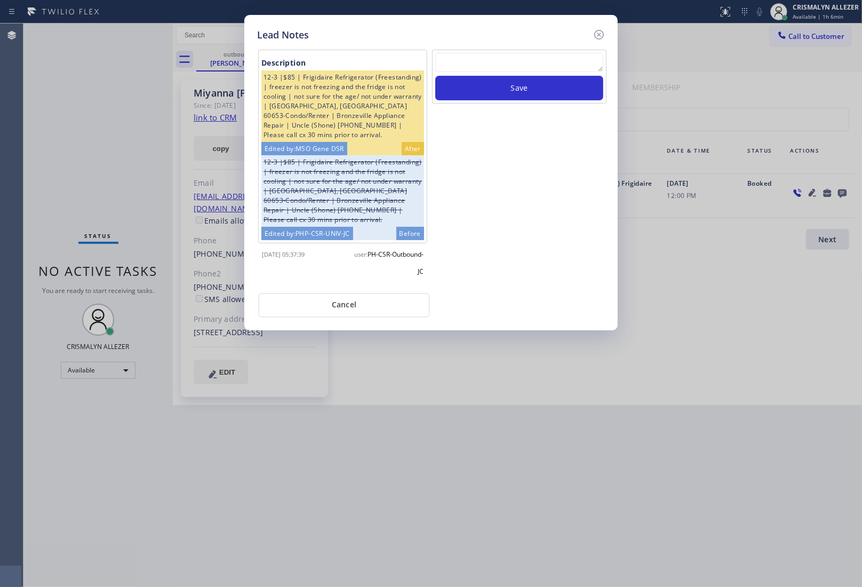
click at [449, 60] on textarea at bounding box center [519, 62] width 168 height 19
paste textarea "no answer | please xfer here"
type textarea "no answer | please xfer here"
click at [537, 94] on button "Save" at bounding box center [519, 88] width 168 height 25
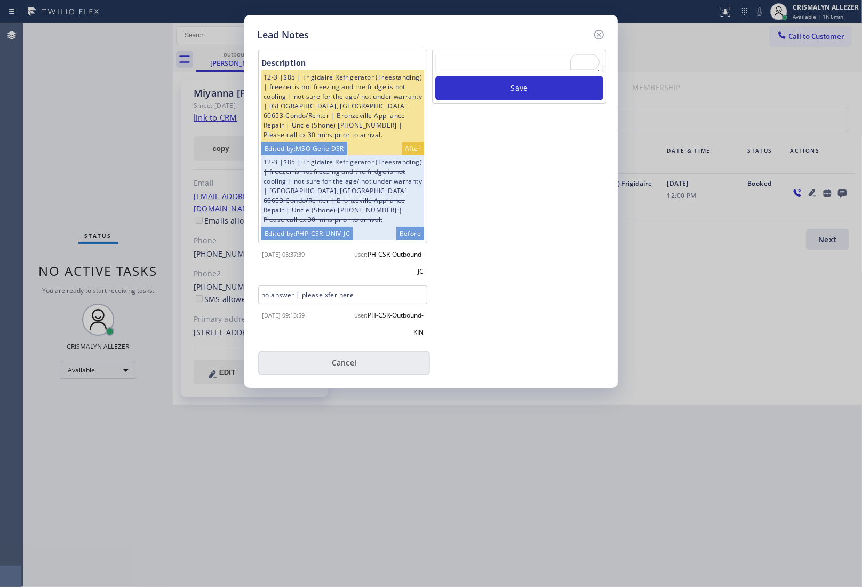
click at [342, 369] on button "Cancel" at bounding box center [344, 363] width 172 height 25
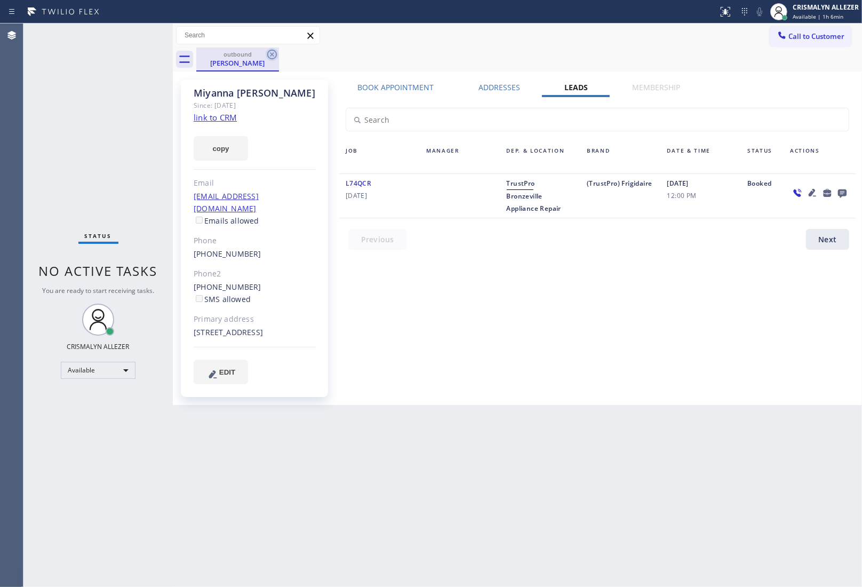
click at [278, 54] on icon at bounding box center [272, 54] width 13 height 13
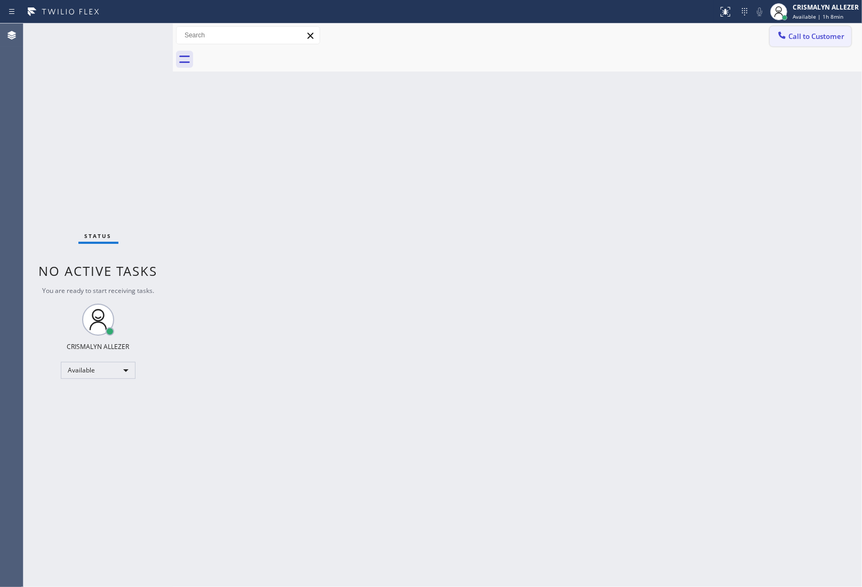
click at [798, 38] on span "Call to Customer" at bounding box center [817, 36] width 56 height 10
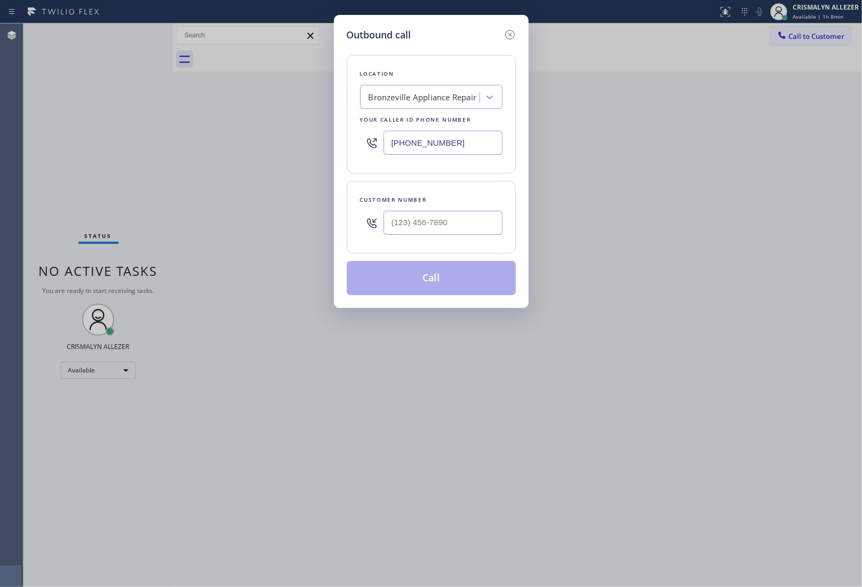
drag, startPoint x: 486, startPoint y: 148, endPoint x: 148, endPoint y: 139, distance: 338.0
click at [175, 140] on div "Outbound call Location Bronzeville Appliance Repair Your caller id phone number…" at bounding box center [431, 293] width 862 height 587
paste input "877) 661-544"
type input "[PHONE_NUMBER]"
click at [456, 234] on input "(___) ___-____" at bounding box center [443, 223] width 119 height 24
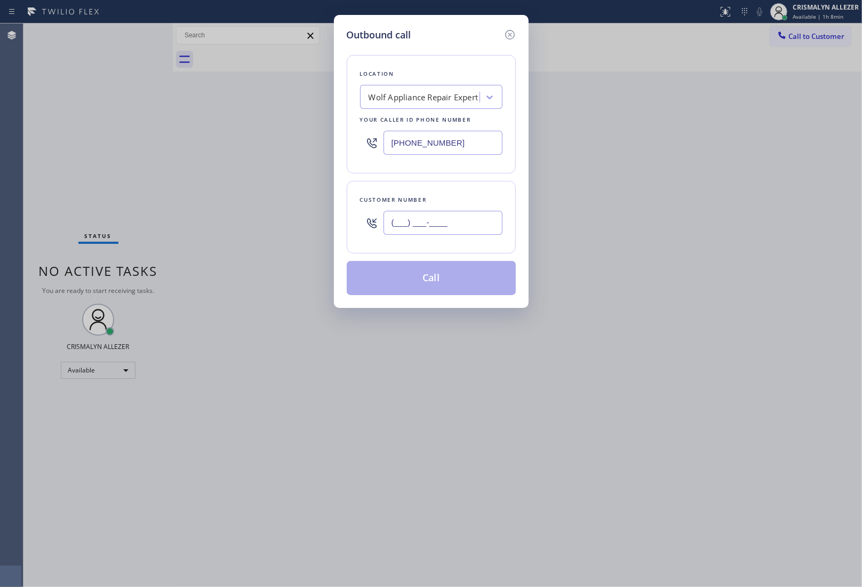
paste input "917) 709-0792"
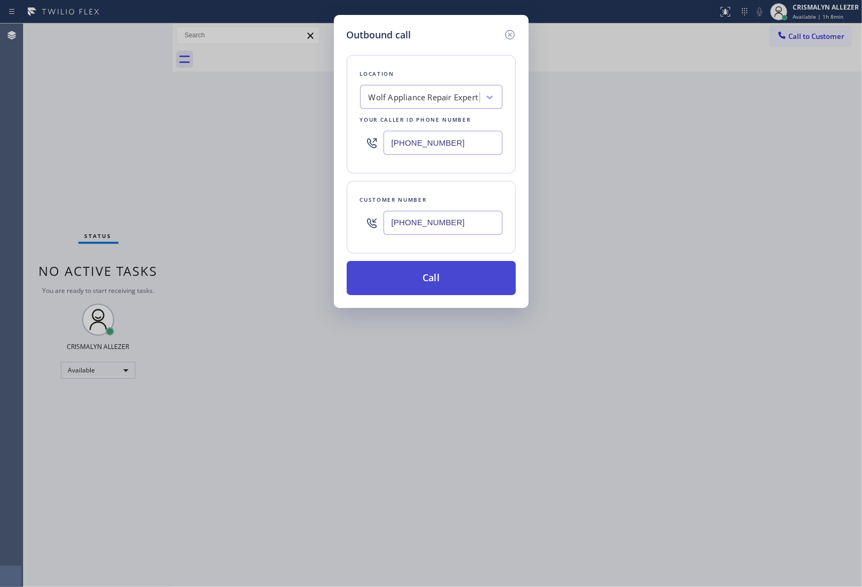
type input "[PHONE_NUMBER]"
click at [433, 287] on button "Call" at bounding box center [431, 278] width 169 height 34
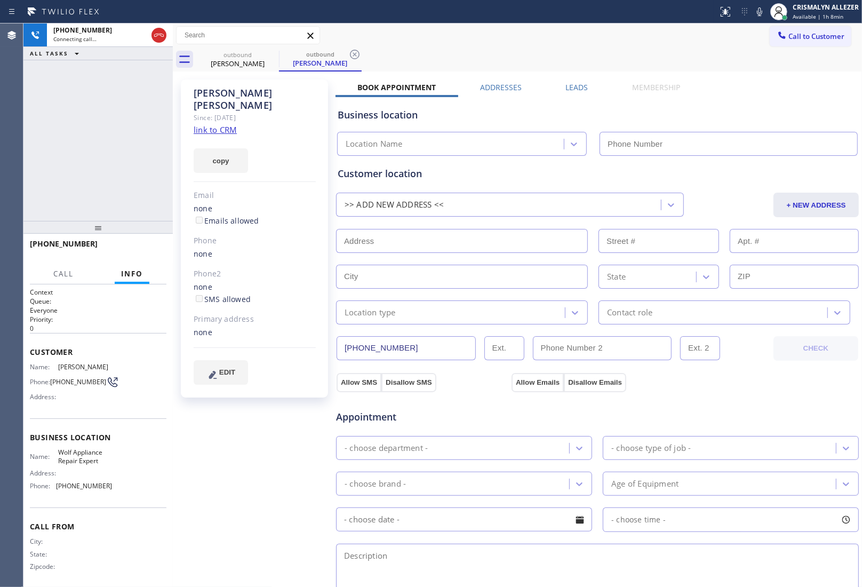
click at [216, 124] on link "link to CRM" at bounding box center [215, 129] width 43 height 11
type input "[PHONE_NUMBER]"
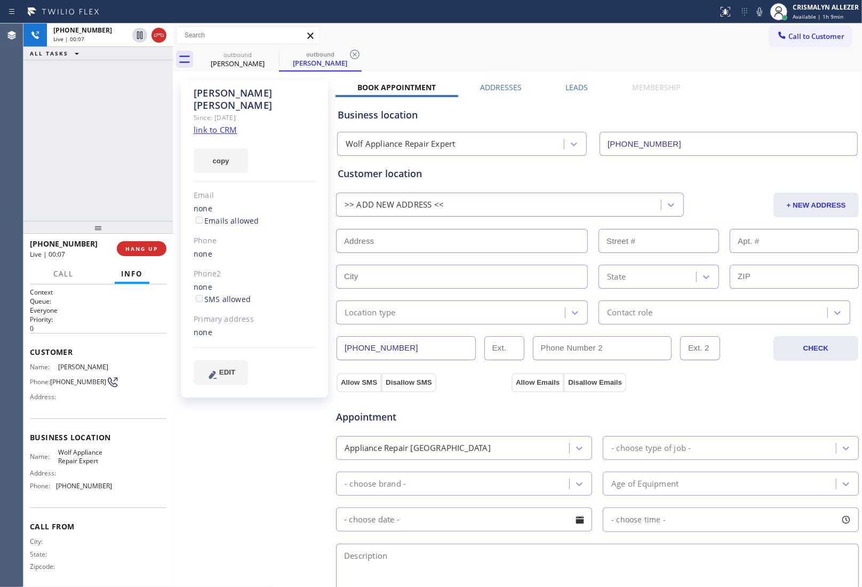
click at [148, 267] on button "Info" at bounding box center [132, 274] width 35 height 21
click at [147, 249] on span "HANG UP" at bounding box center [141, 248] width 33 height 7
click at [147, 249] on span "COMPLETE" at bounding box center [139, 248] width 37 height 7
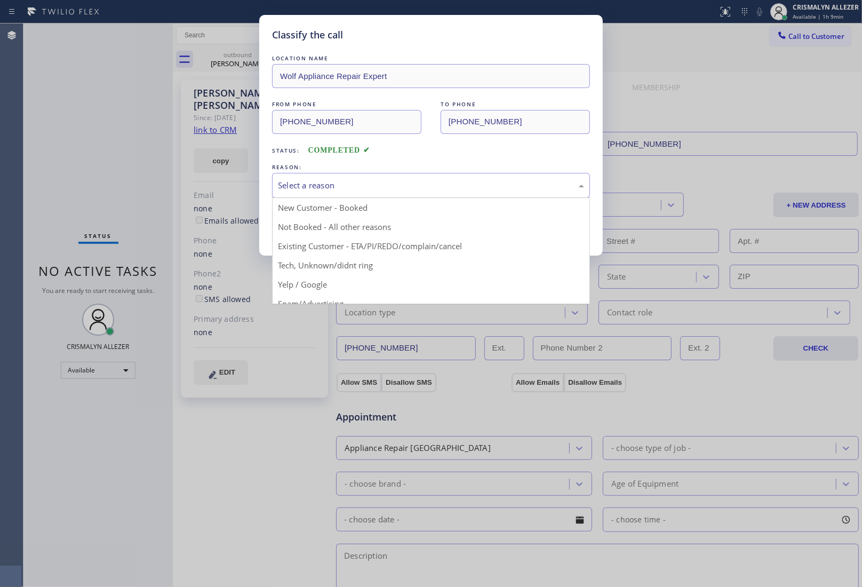
click at [434, 188] on div "Select a reason" at bounding box center [431, 185] width 306 height 12
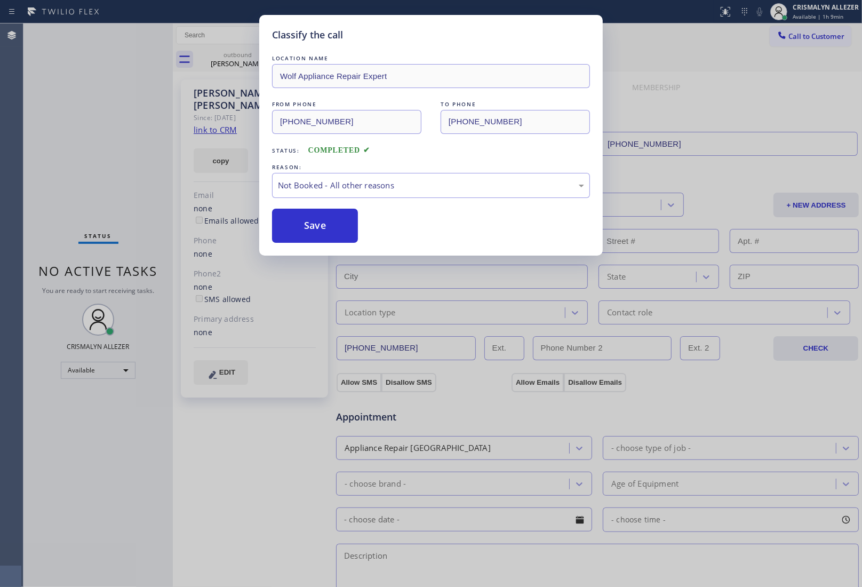
click at [316, 235] on button "Save" at bounding box center [315, 226] width 86 height 34
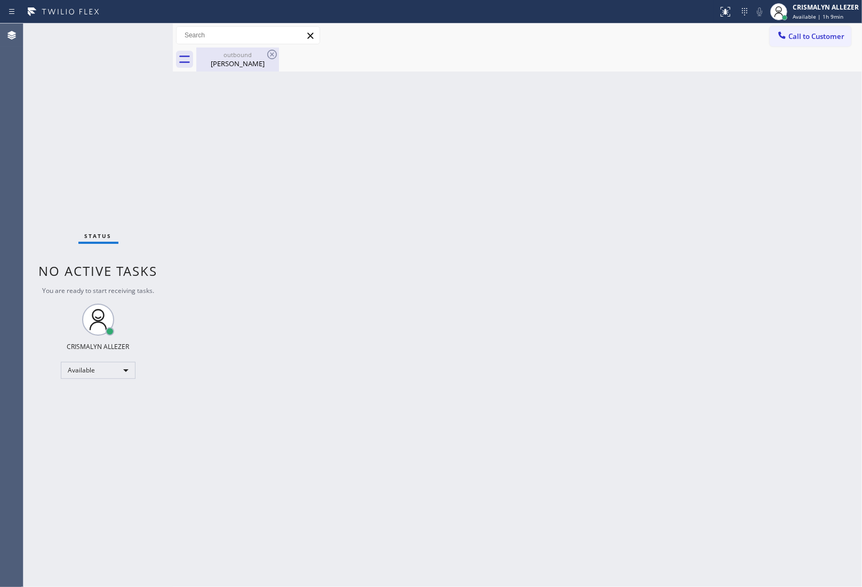
click at [241, 51] on div "outbound" at bounding box center [237, 55] width 81 height 8
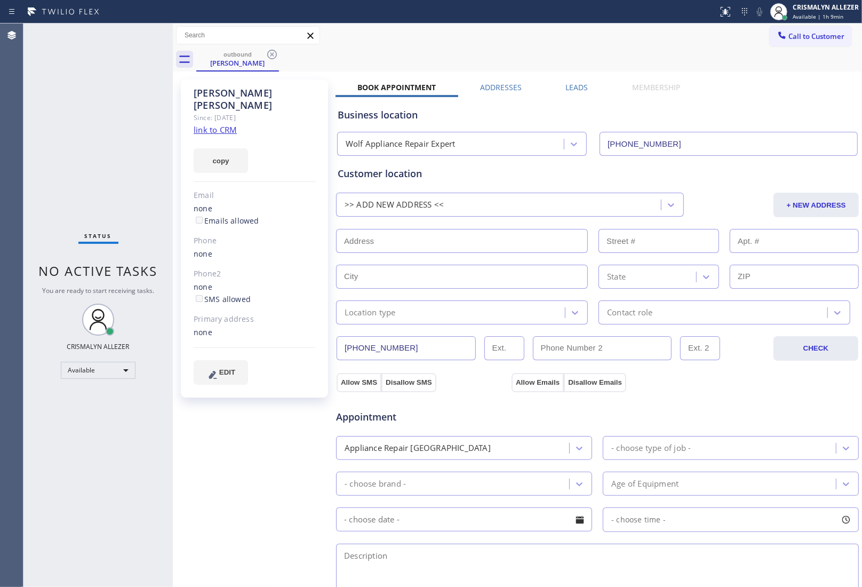
click at [577, 85] on label "Leads" at bounding box center [577, 87] width 22 height 10
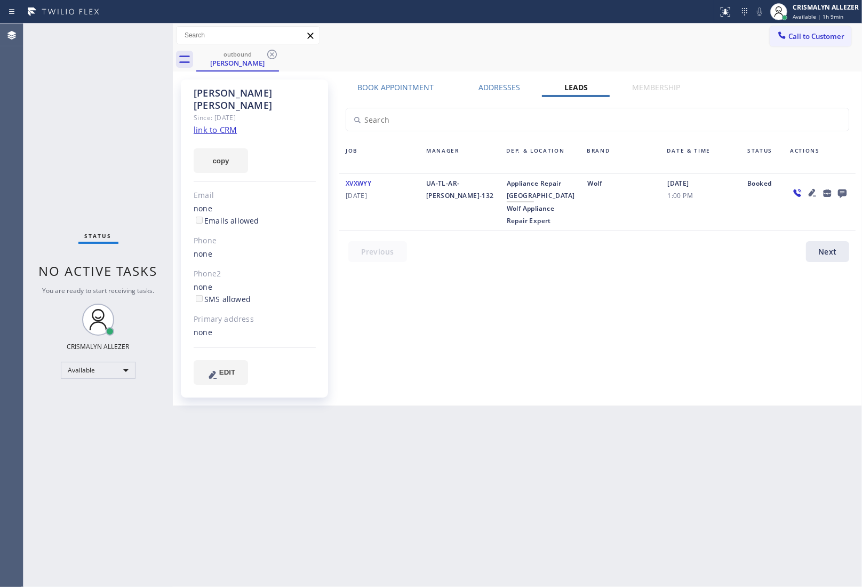
click at [843, 191] on icon at bounding box center [842, 193] width 9 height 9
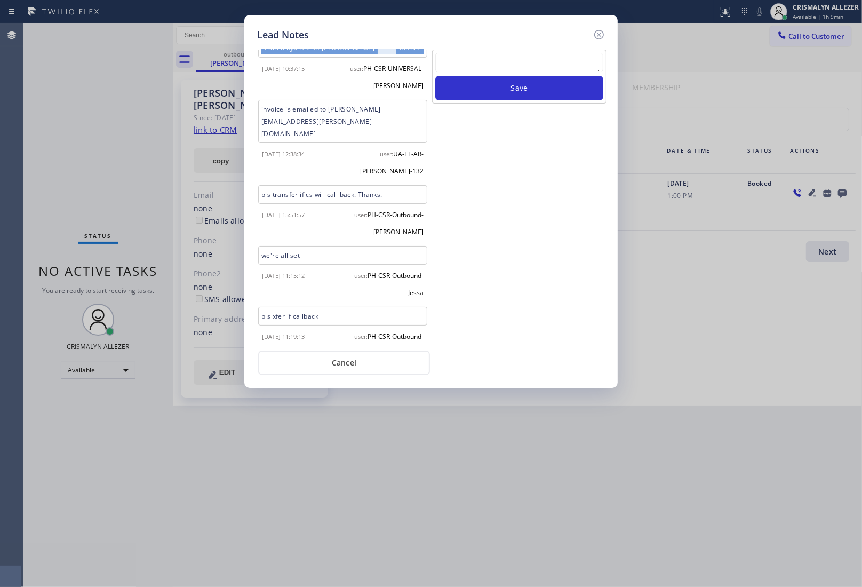
scroll to position [195, 0]
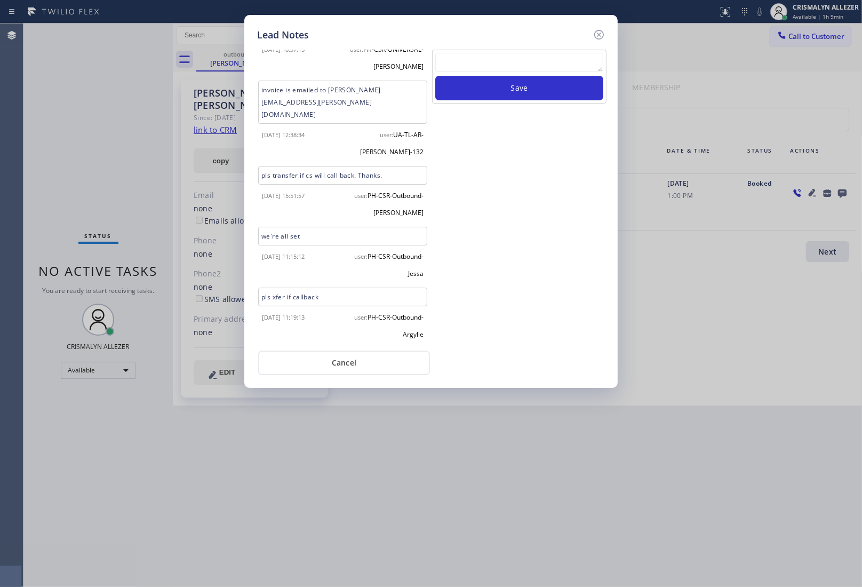
click at [493, 61] on textarea at bounding box center [519, 62] width 168 height 19
paste textarea "no answer | please xfer here"
type textarea "no answer | please xfer here"
click at [518, 84] on button "Save" at bounding box center [519, 88] width 168 height 25
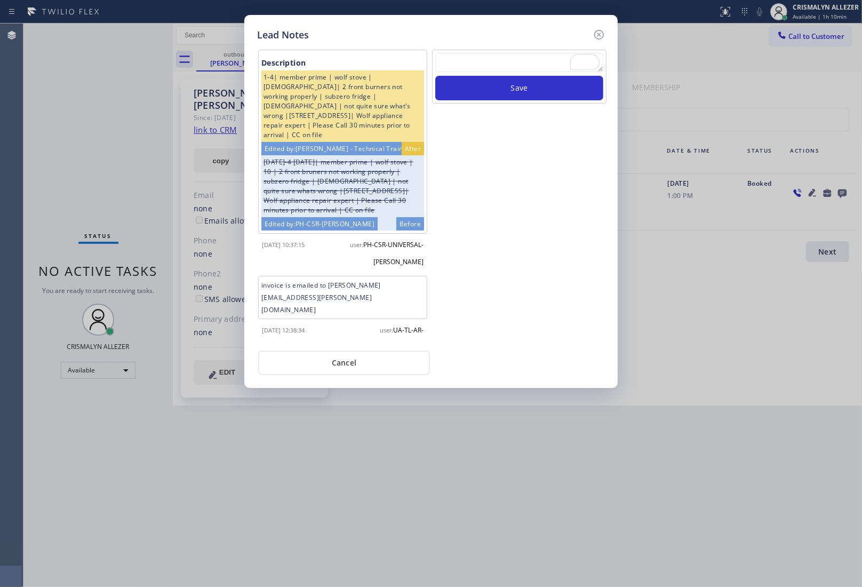
scroll to position [195, 0]
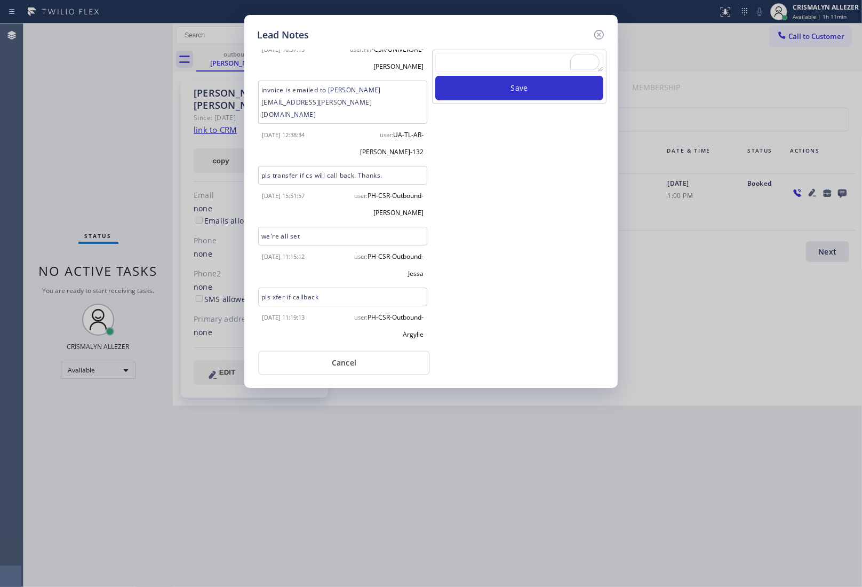
click at [484, 67] on textarea "To enrich screen reader interactions, please activate Accessibility in Grammarl…" at bounding box center [519, 62] width 168 height 19
paste textarea "no answer | please xfer here"
type textarea "no answer | please xfer here"
click at [501, 92] on button "Save" at bounding box center [519, 88] width 168 height 25
click at [330, 363] on button "Cancel" at bounding box center [344, 363] width 172 height 25
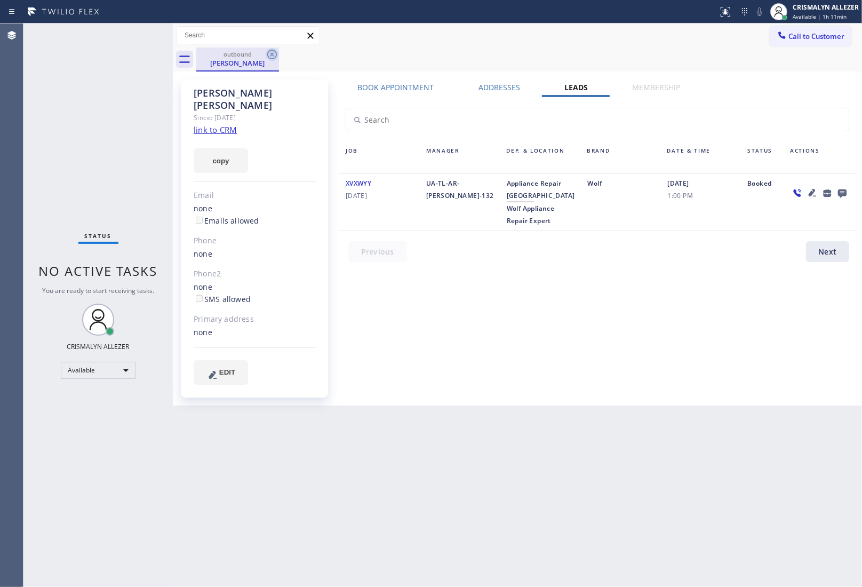
drag, startPoint x: 272, startPoint y: 54, endPoint x: 284, endPoint y: 33, distance: 24.6
click at [272, 52] on icon at bounding box center [272, 54] width 13 height 13
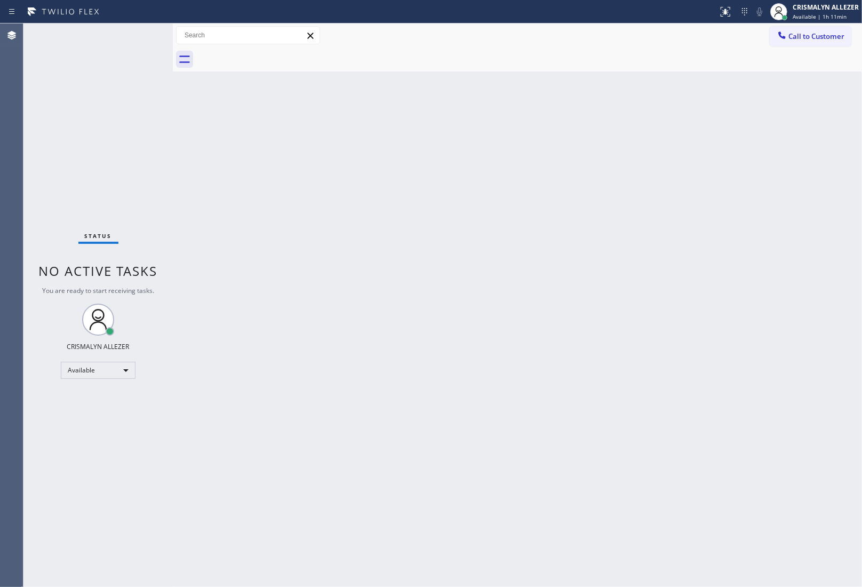
click at [833, 48] on div at bounding box center [529, 59] width 666 height 24
drag, startPoint x: 804, startPoint y: 44, endPoint x: 692, endPoint y: 92, distance: 121.4
click at [803, 45] on button "Call to Customer" at bounding box center [811, 36] width 82 height 20
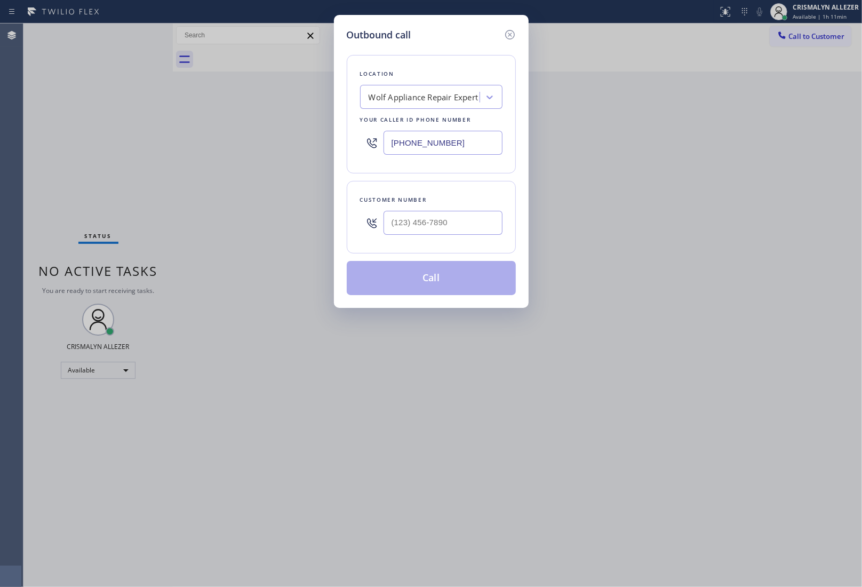
drag, startPoint x: 484, startPoint y: 139, endPoint x: 298, endPoint y: 137, distance: 186.3
click at [303, 138] on div "Outbound call Location Wolf Appliance Repair Expert Your caller id phone number…" at bounding box center [431, 293] width 862 height 587
paste input "646) 679-5825"
type input "[PHONE_NUMBER]"
click at [485, 217] on input "(___) ___-____" at bounding box center [443, 223] width 119 height 24
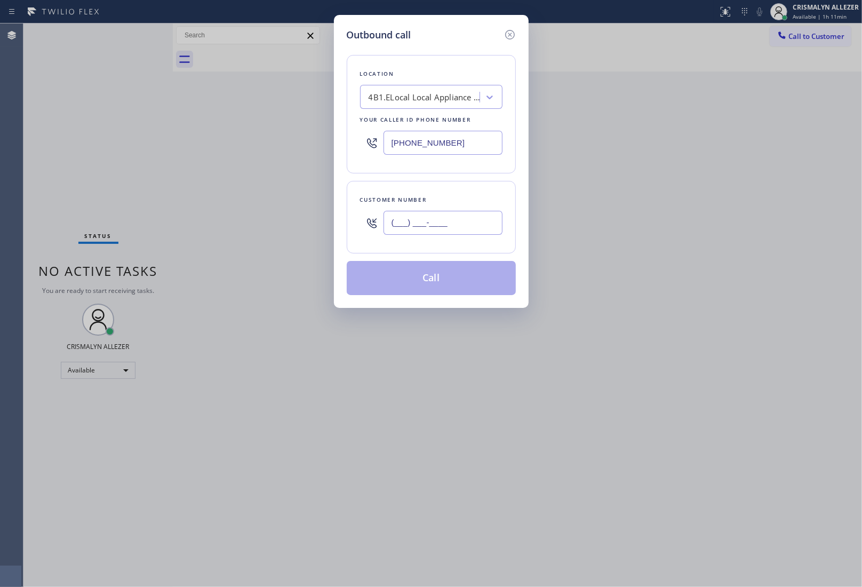
paste input "917) 943-9477"
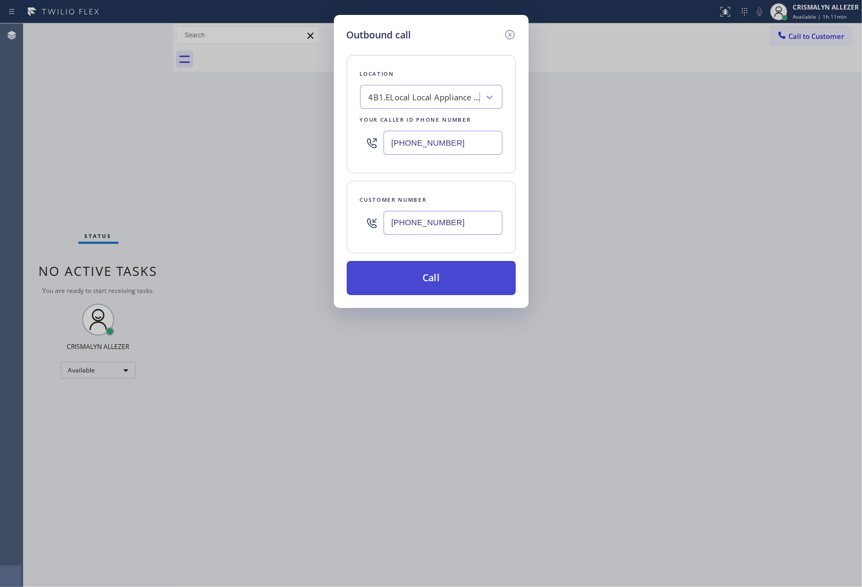
type input "[PHONE_NUMBER]"
click at [441, 275] on button "Call" at bounding box center [431, 278] width 169 height 34
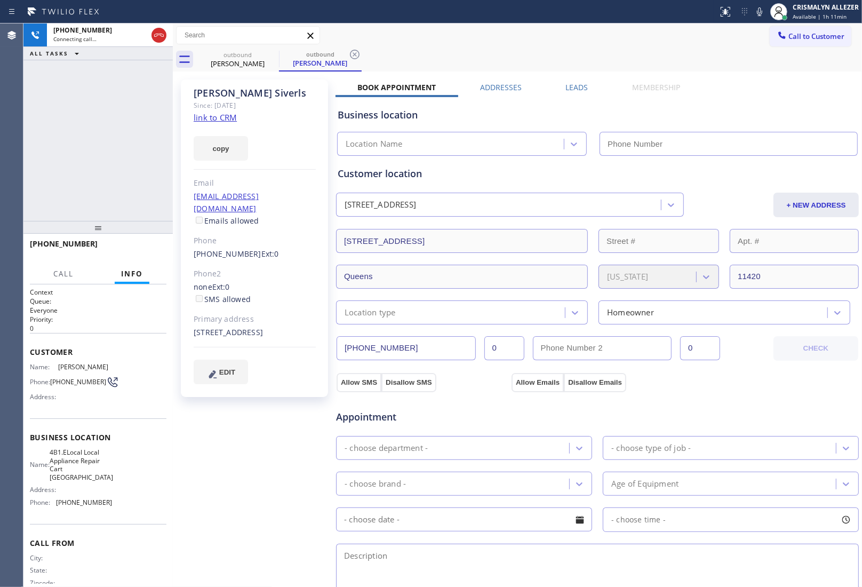
type input "[PHONE_NUMBER]"
click at [231, 113] on link "link to CRM" at bounding box center [215, 117] width 43 height 11
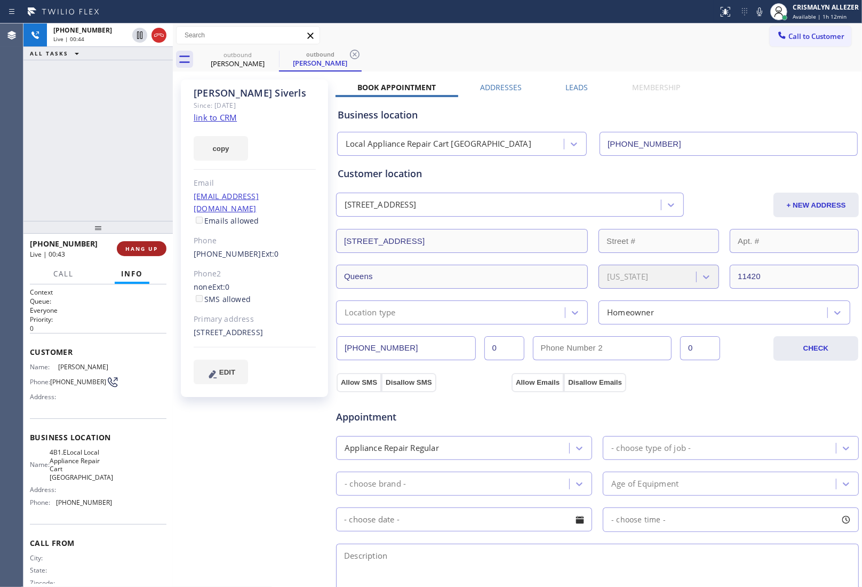
click at [134, 250] on span "HANG UP" at bounding box center [141, 248] width 33 height 7
click at [134, 250] on span "COMPLETE" at bounding box center [139, 248] width 37 height 7
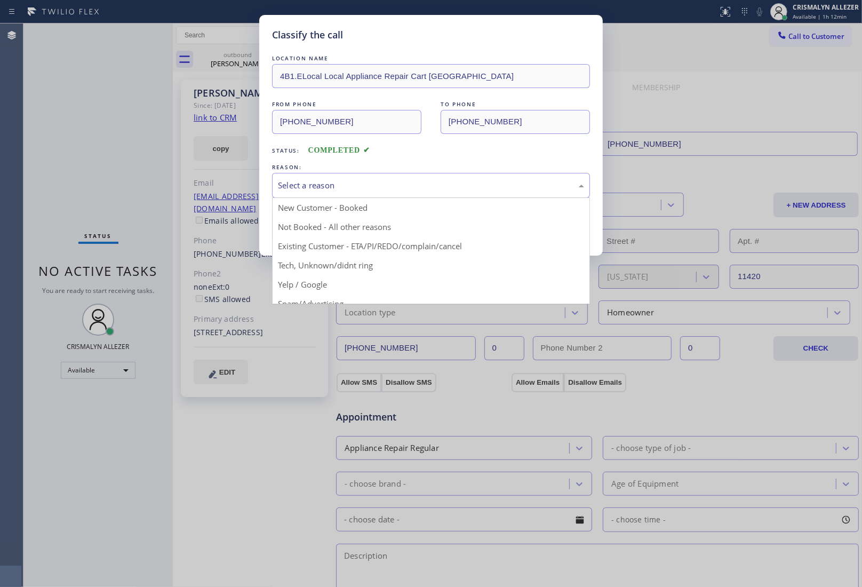
click at [407, 191] on div "Select a reason" at bounding box center [431, 185] width 306 height 12
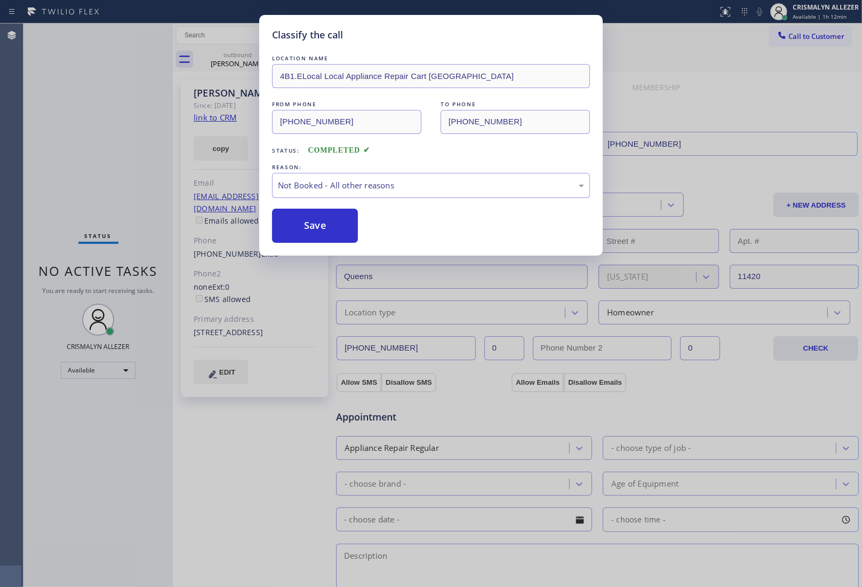
click at [324, 231] on button "Save" at bounding box center [315, 226] width 86 height 34
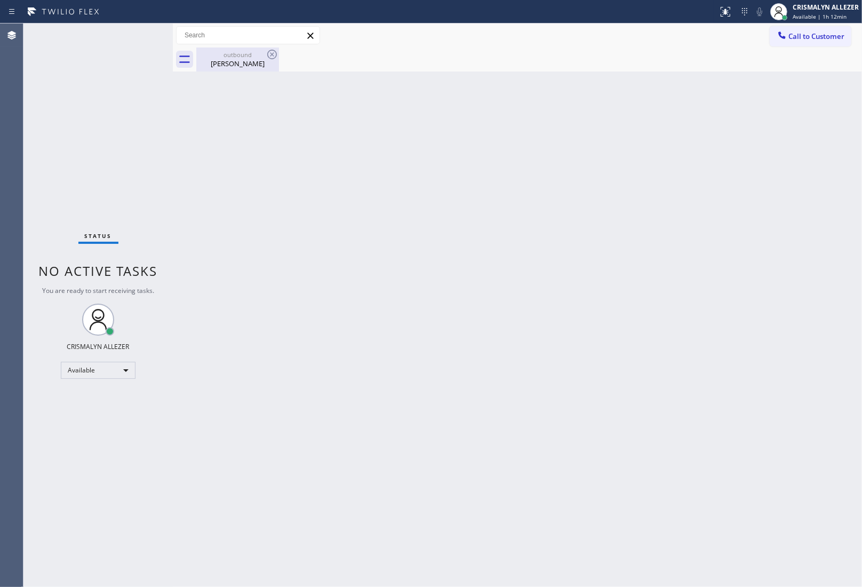
click at [241, 55] on div "outbound" at bounding box center [237, 55] width 81 height 8
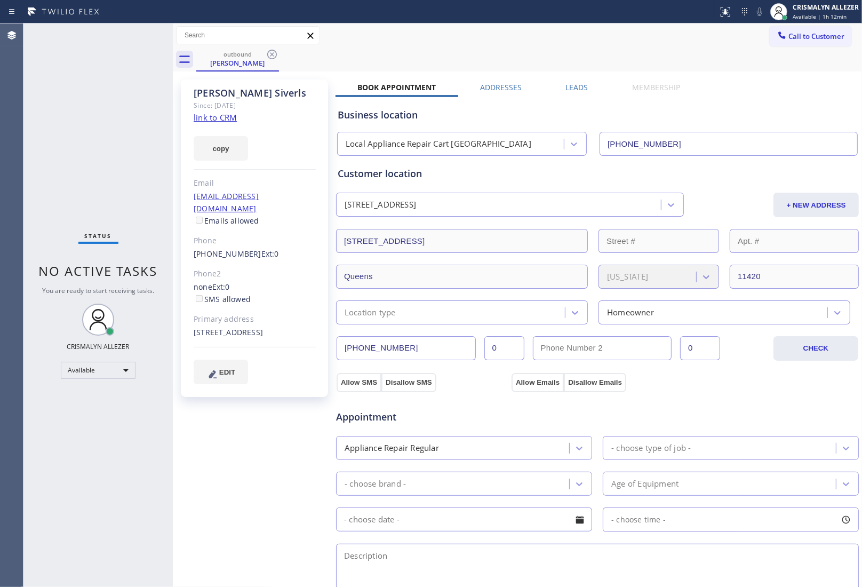
click at [574, 89] on label "Leads" at bounding box center [577, 87] width 22 height 10
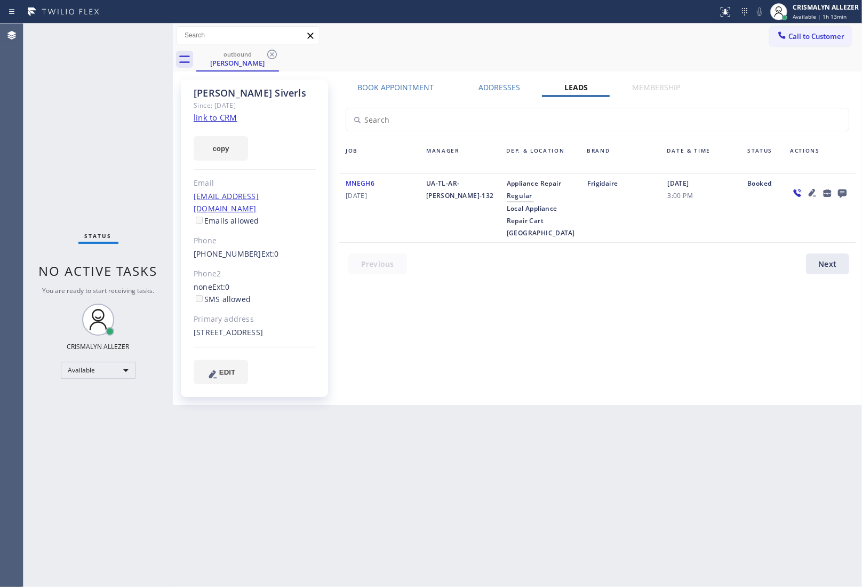
click at [841, 193] on icon at bounding box center [842, 193] width 9 height 9
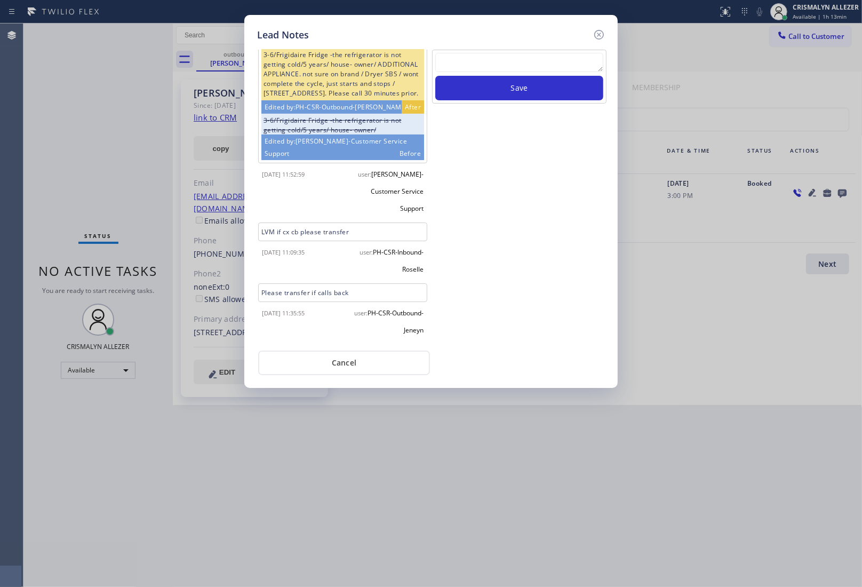
scroll to position [33, 0]
click at [526, 62] on textarea at bounding box center [519, 62] width 168 height 19
paste textarea "ALL GOODS NOW"
type textarea "ALL GOODS NOW"
click at [531, 89] on button "Save" at bounding box center [519, 88] width 168 height 25
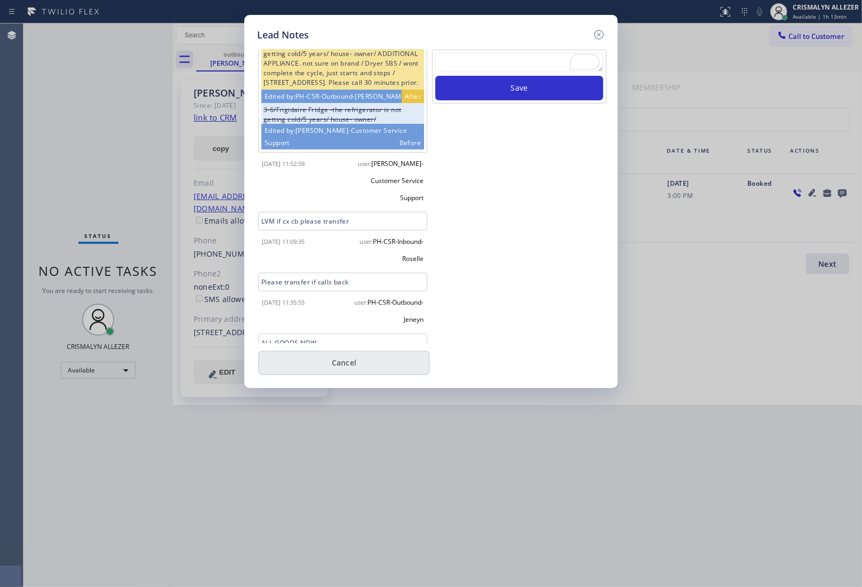
click at [353, 360] on button "Cancel" at bounding box center [344, 363] width 172 height 25
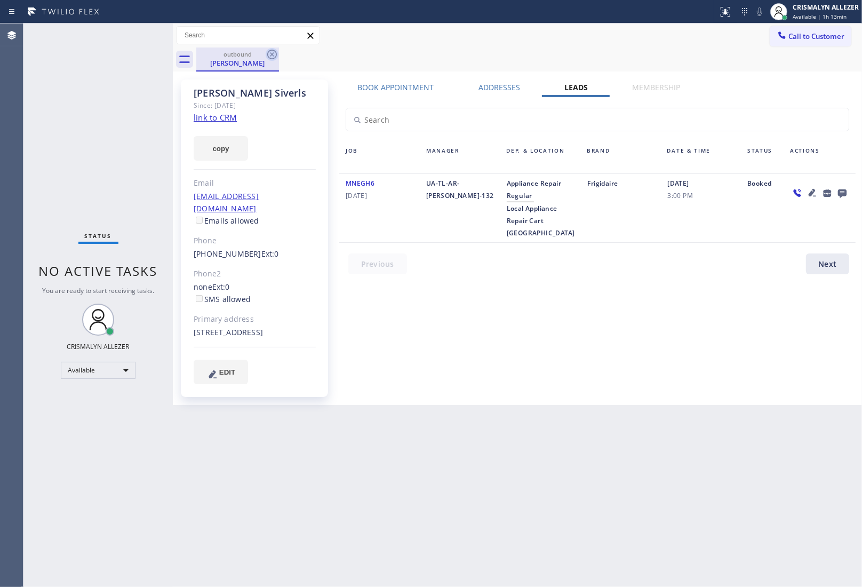
click at [270, 53] on icon at bounding box center [272, 54] width 13 height 13
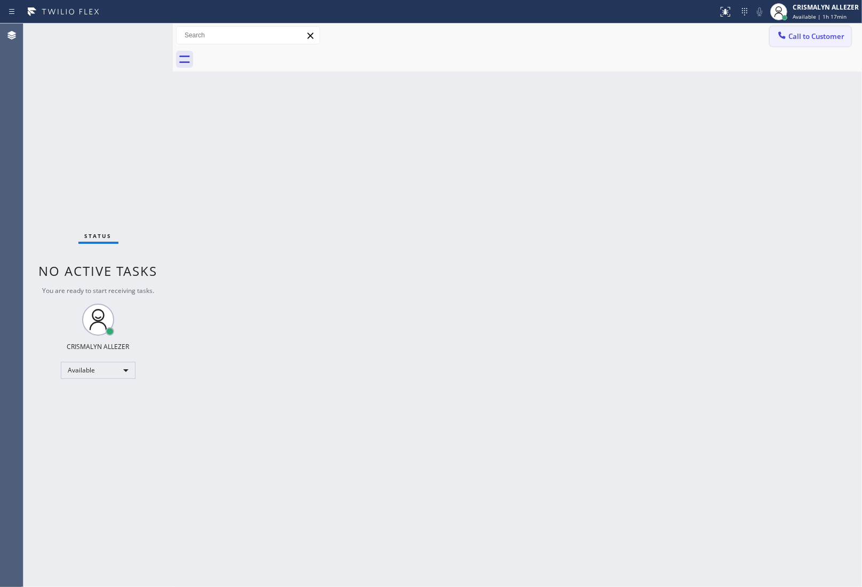
click at [846, 38] on button "Call to Customer" at bounding box center [811, 36] width 82 height 20
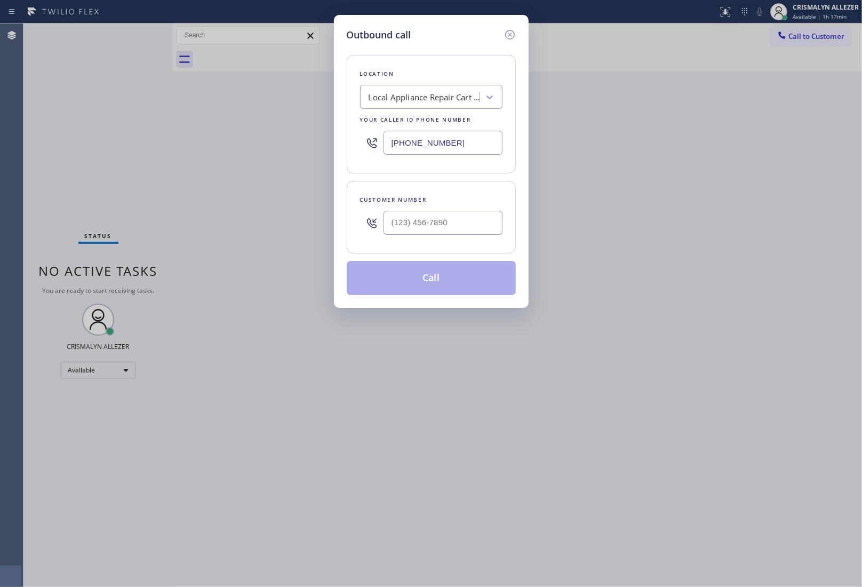
drag, startPoint x: 473, startPoint y: 143, endPoint x: 255, endPoint y: 126, distance: 218.9
click at [255, 126] on div "Outbound call Location Local Appliance Repair Cart [GEOGRAPHIC_DATA] Your calle…" at bounding box center [431, 293] width 862 height 587
paste input "text"
type input "[PHONE_NUMBER]"
click at [453, 216] on input "(___) ___-____" at bounding box center [443, 223] width 119 height 24
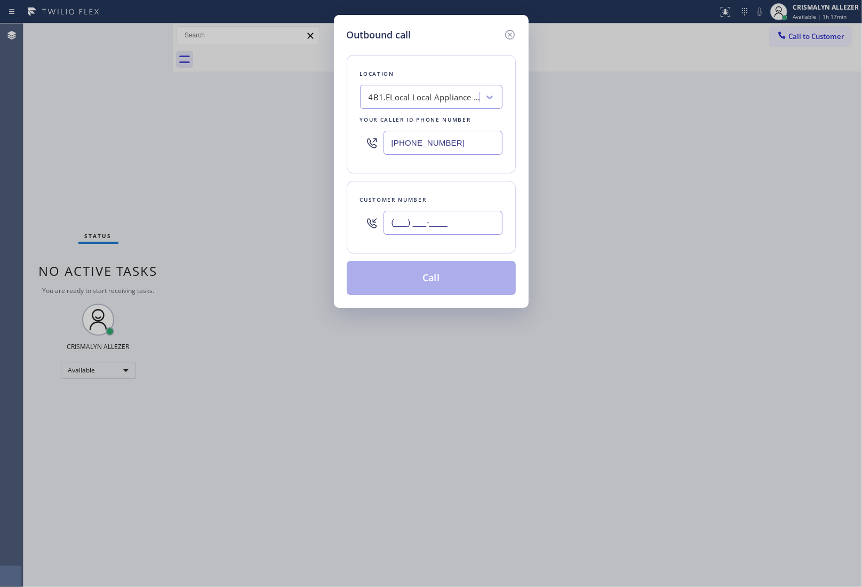
paste input "917) 943-9477"
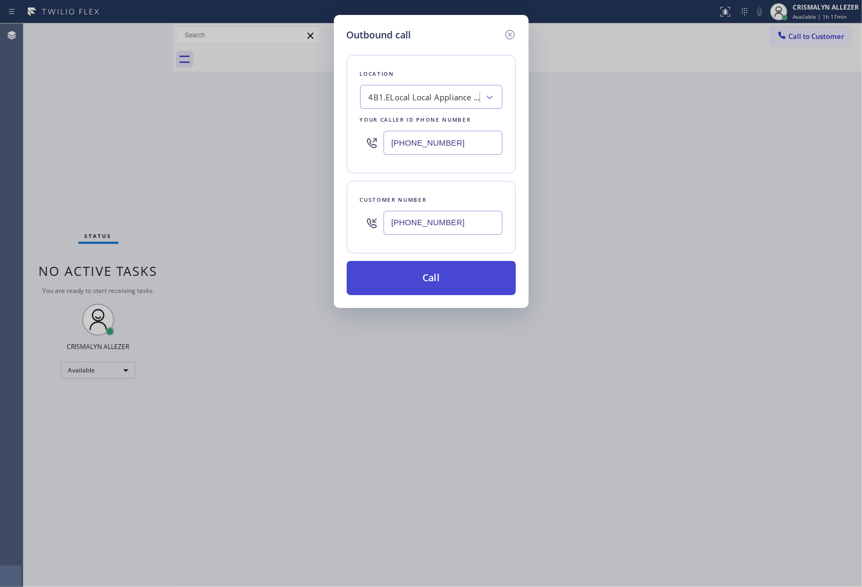
type input "[PHONE_NUMBER]"
click at [434, 288] on button "Call" at bounding box center [431, 278] width 169 height 34
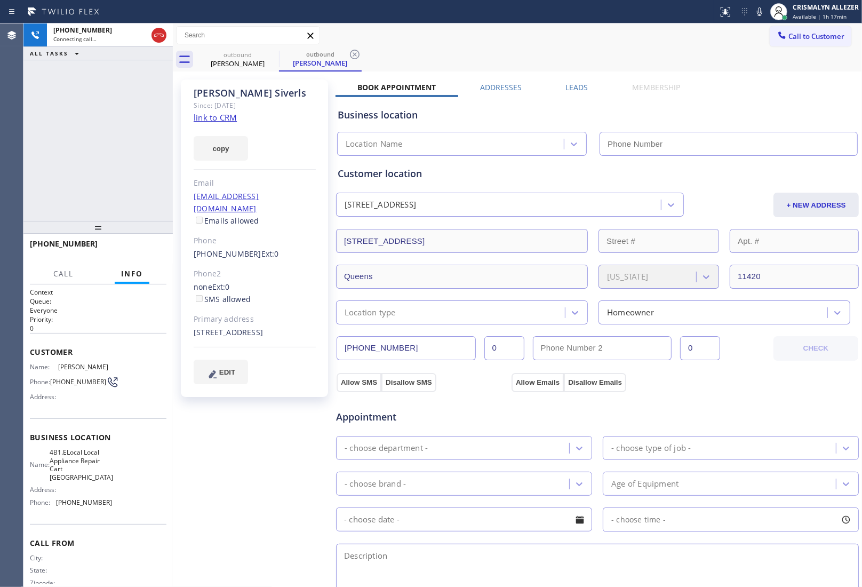
click at [225, 118] on link "link to CRM" at bounding box center [215, 117] width 43 height 11
type input "[PHONE_NUMBER]"
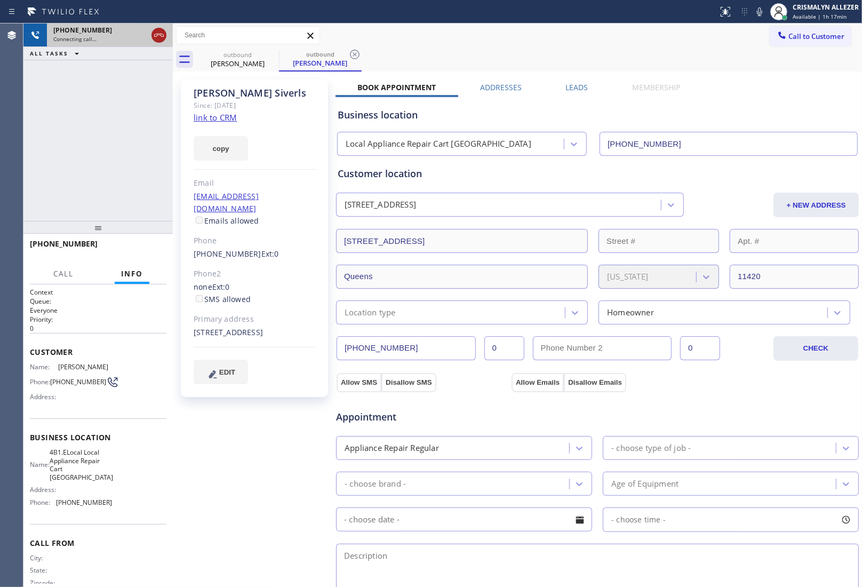
click at [161, 35] on icon at bounding box center [159, 35] width 13 height 13
click at [574, 85] on label "Leads" at bounding box center [577, 87] width 22 height 10
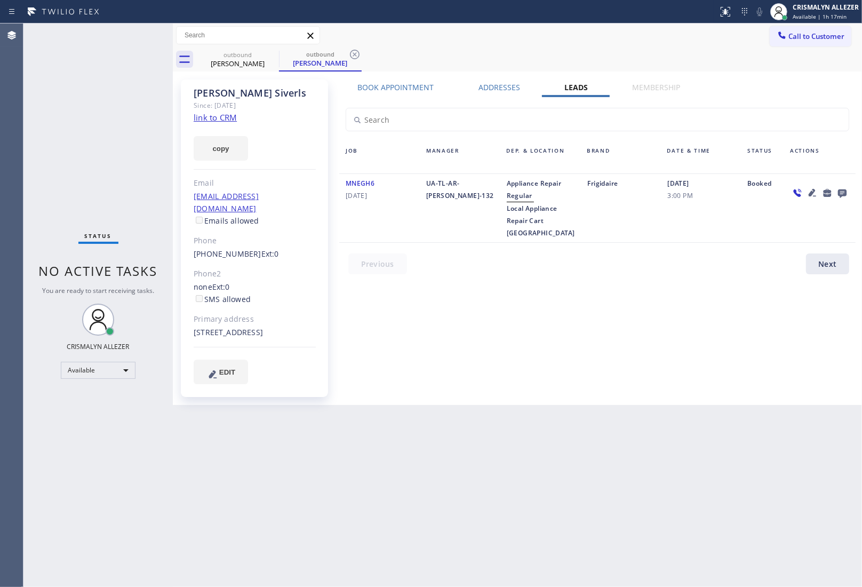
click at [846, 192] on icon at bounding box center [842, 193] width 9 height 9
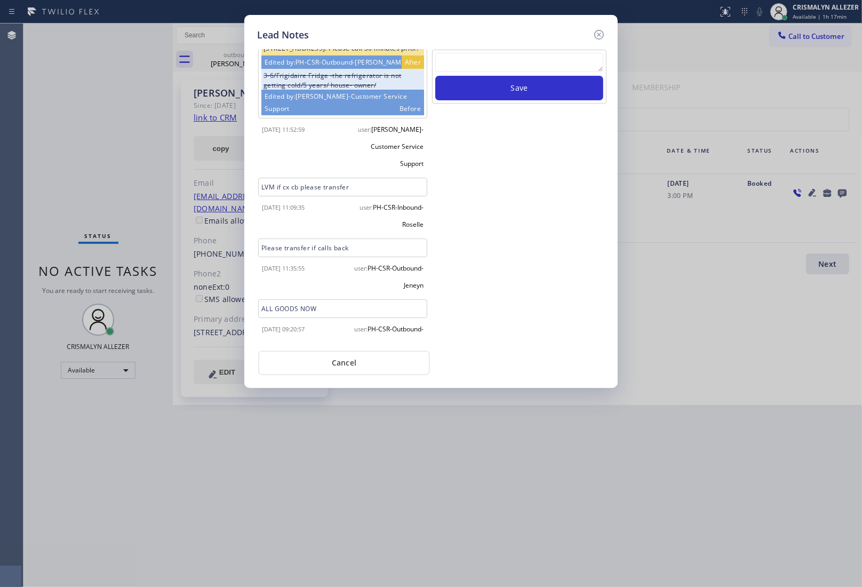
scroll to position [94, 0]
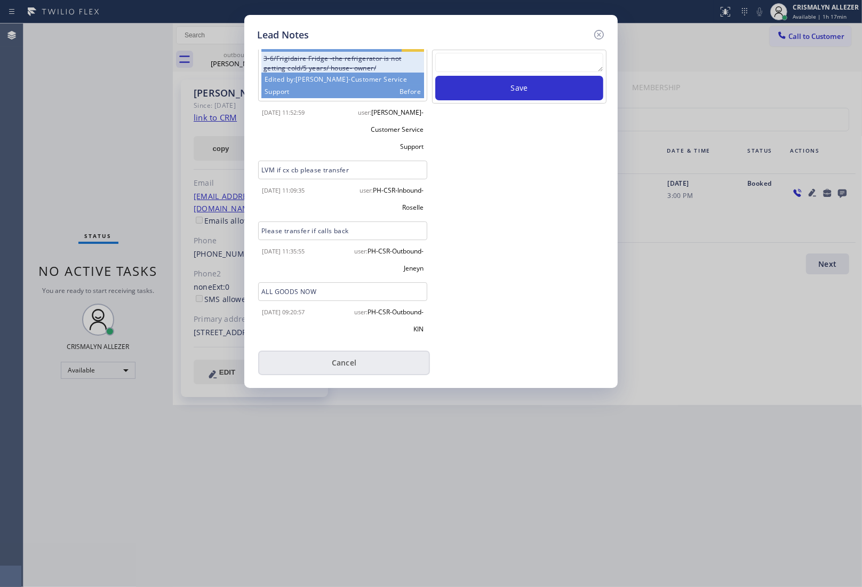
drag, startPoint x: 334, startPoint y: 367, endPoint x: 311, endPoint y: 259, distance: 109.6
click at [334, 366] on button "Cancel" at bounding box center [344, 363] width 172 height 25
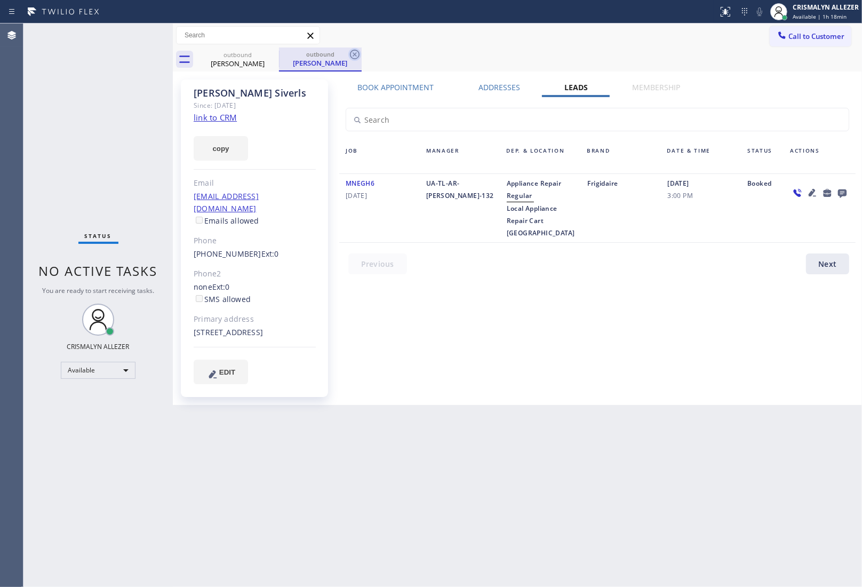
click at [355, 54] on icon at bounding box center [355, 55] width 10 height 10
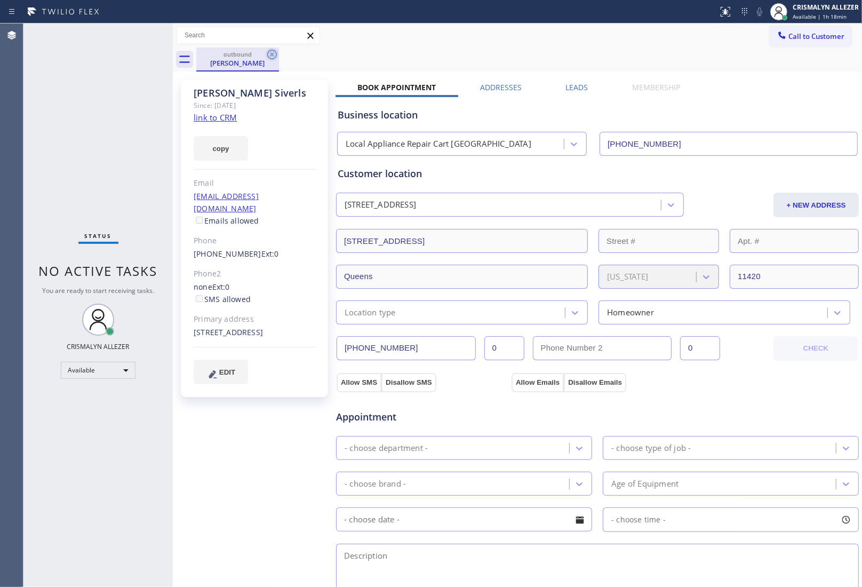
click at [267, 58] on icon at bounding box center [272, 54] width 13 height 13
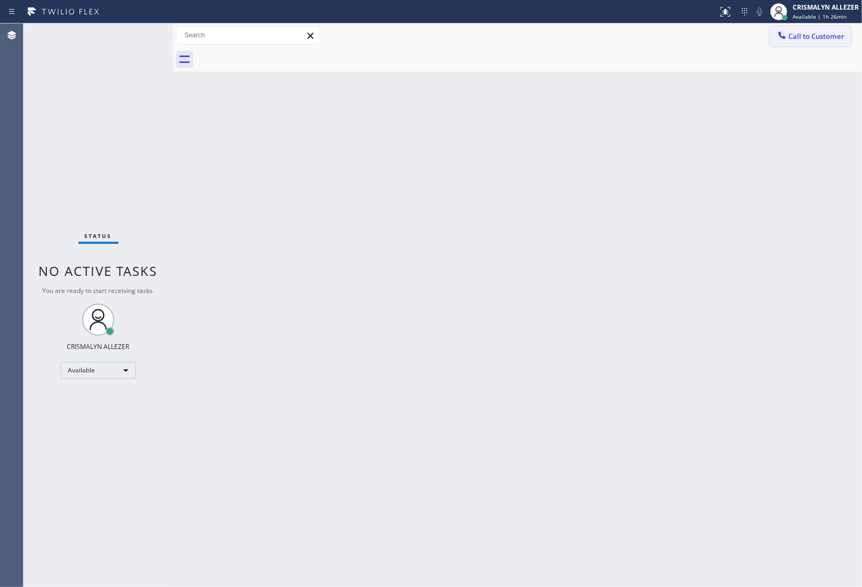
drag, startPoint x: 823, startPoint y: 41, endPoint x: 583, endPoint y: 176, distance: 275.5
click at [820, 41] on button "Call to Customer" at bounding box center [811, 36] width 82 height 20
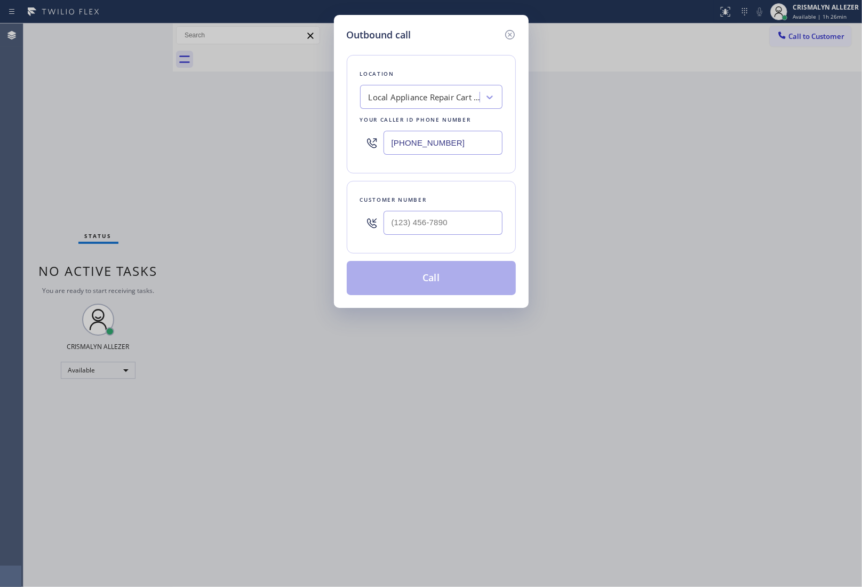
paste input "818) 650-3440"
drag, startPoint x: 475, startPoint y: 135, endPoint x: 196, endPoint y: 127, distance: 278.7
click at [199, 128] on div "Outbound call Location Local Appliance Repair Cart [GEOGRAPHIC_DATA] Your calle…" at bounding box center [431, 293] width 862 height 587
type input "[PHONE_NUMBER]"
click at [446, 220] on input "(___) ___-____" at bounding box center [443, 223] width 119 height 24
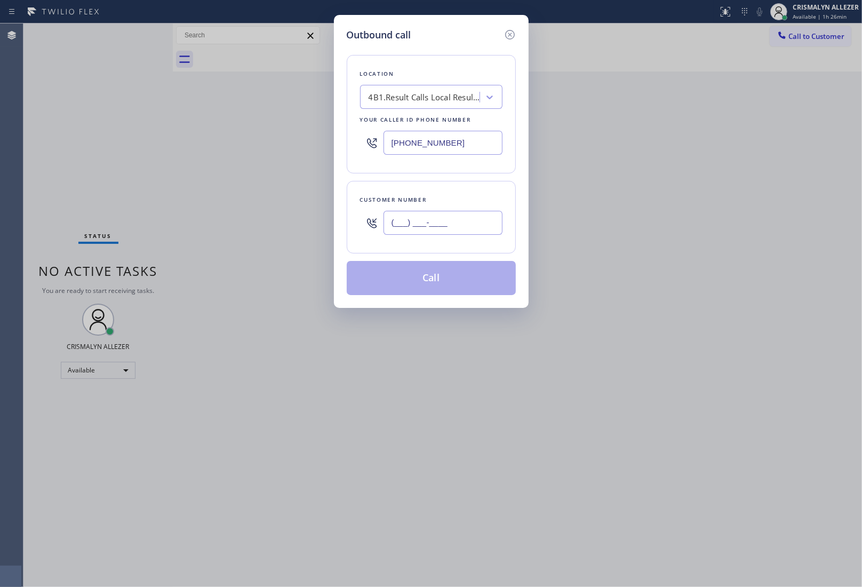
paste input "562) 253-4074"
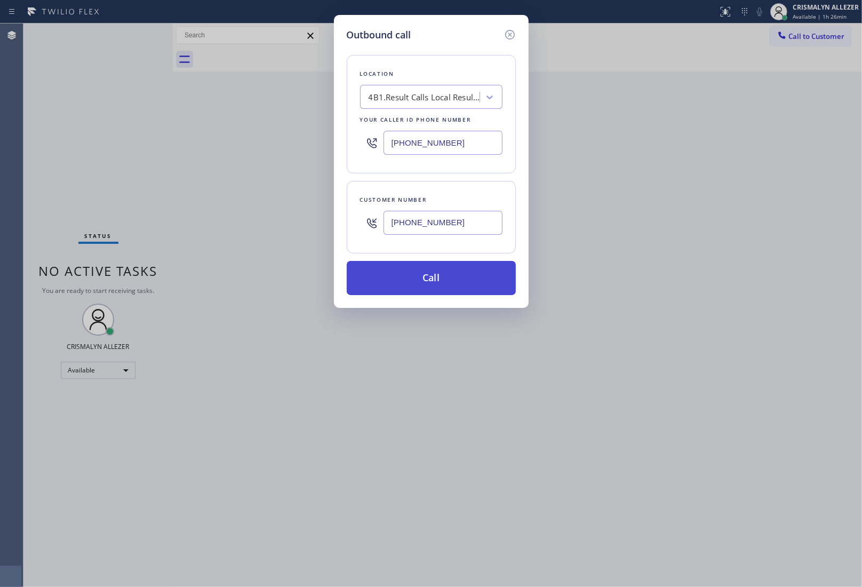
type input "[PHONE_NUMBER]"
click at [433, 294] on button "Call" at bounding box center [431, 278] width 169 height 34
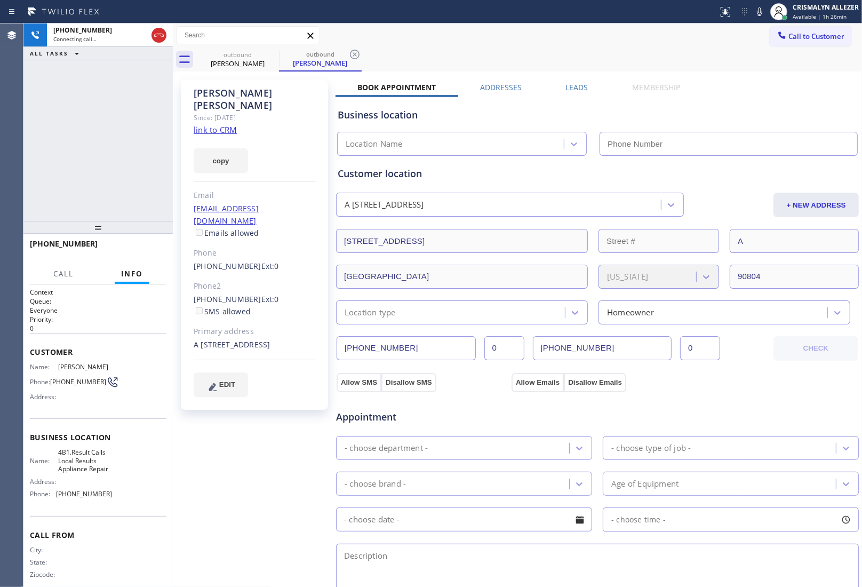
click at [222, 124] on link "link to CRM" at bounding box center [215, 129] width 43 height 11
type input "[PHONE_NUMBER]"
click at [226, 124] on link "link to CRM" at bounding box center [215, 129] width 43 height 11
click at [139, 249] on span "HANG UP" at bounding box center [141, 248] width 33 height 7
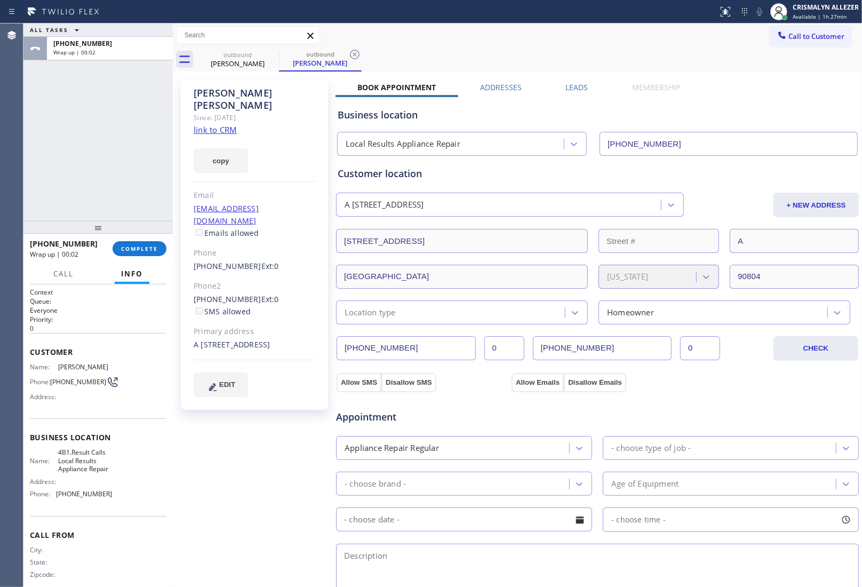
click at [578, 90] on label "Leads" at bounding box center [577, 87] width 22 height 10
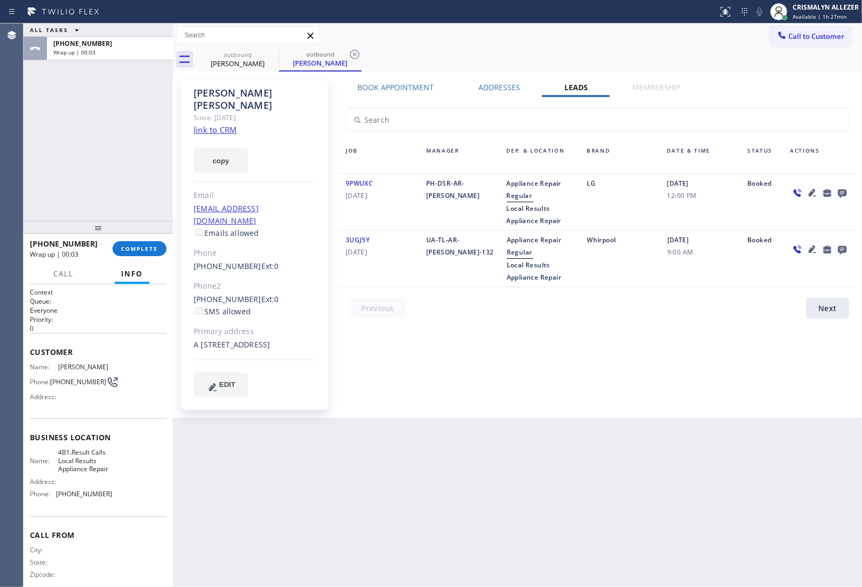
click at [842, 194] on icon at bounding box center [842, 193] width 9 height 9
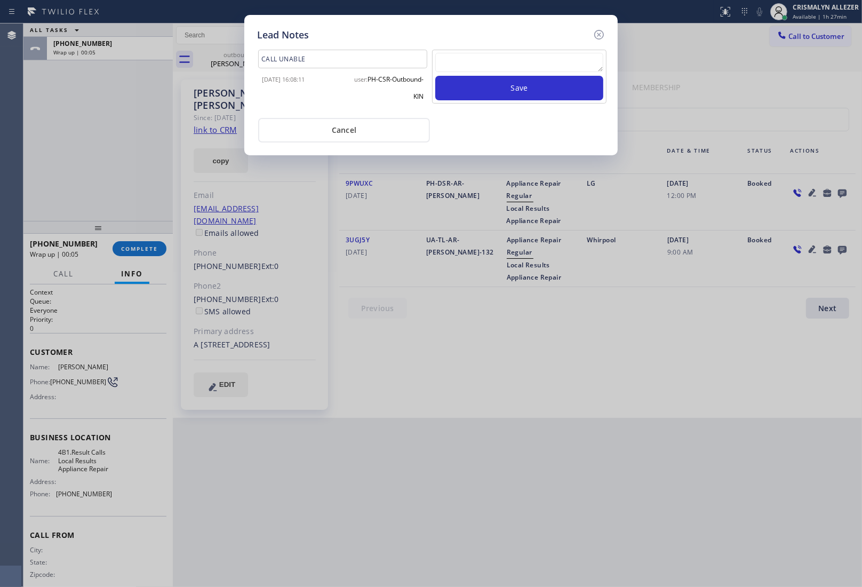
click at [504, 70] on textarea at bounding box center [519, 62] width 168 height 19
paste textarea "no answer | please xfer here"
type textarea "no answer | please xfer here"
click at [503, 86] on button "Save" at bounding box center [519, 88] width 168 height 25
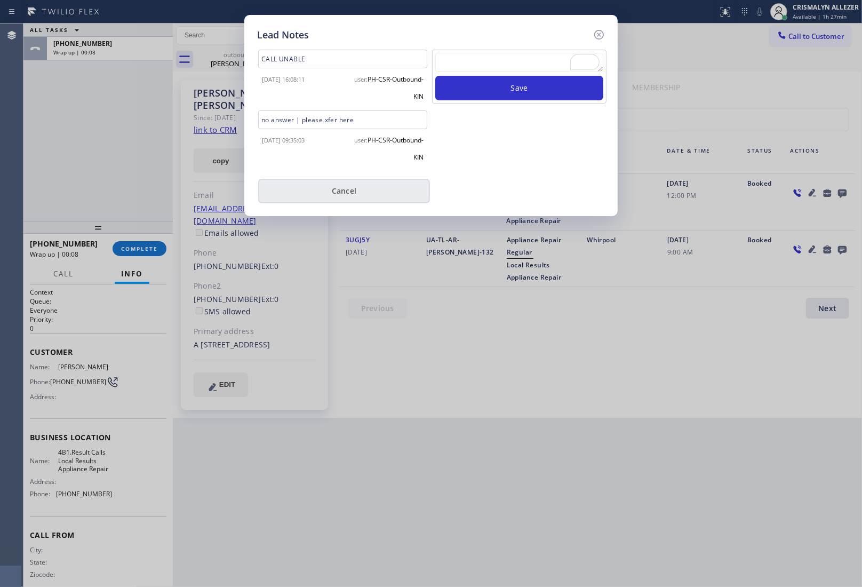
click at [327, 191] on button "Cancel" at bounding box center [344, 191] width 172 height 25
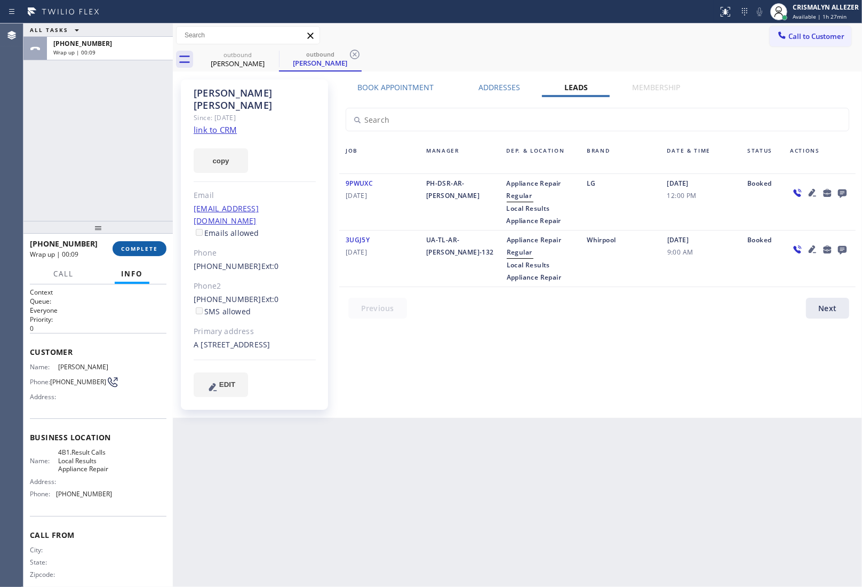
click at [139, 252] on button "COMPLETE" at bounding box center [140, 248] width 54 height 15
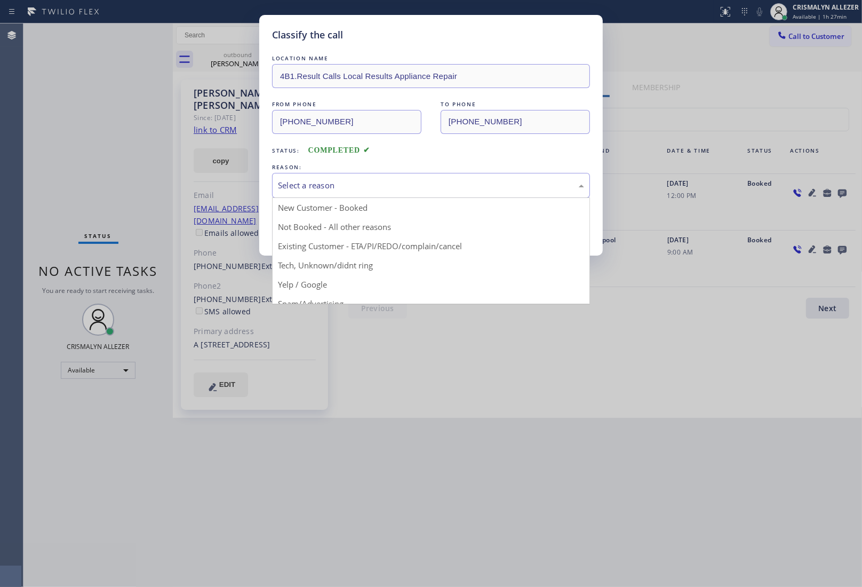
click at [453, 183] on div "Select a reason" at bounding box center [431, 185] width 306 height 12
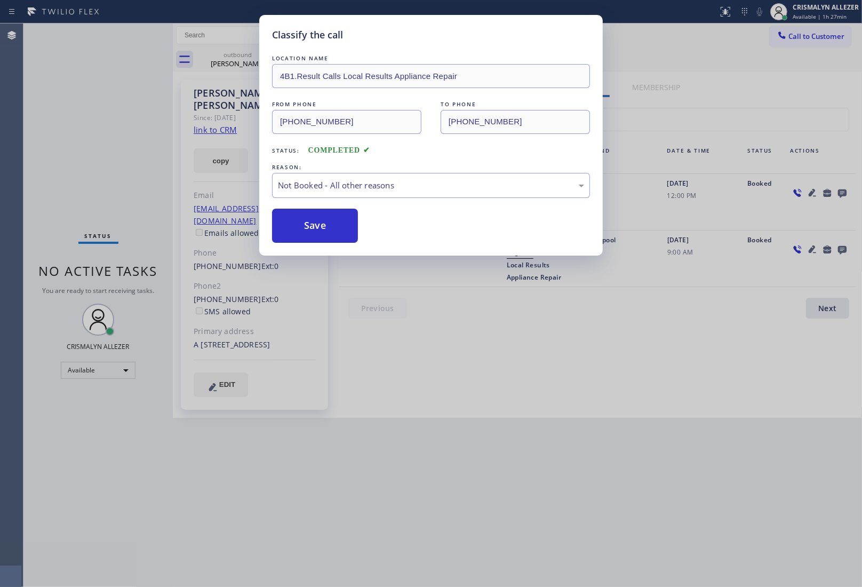
click at [342, 225] on button "Save" at bounding box center [315, 226] width 86 height 34
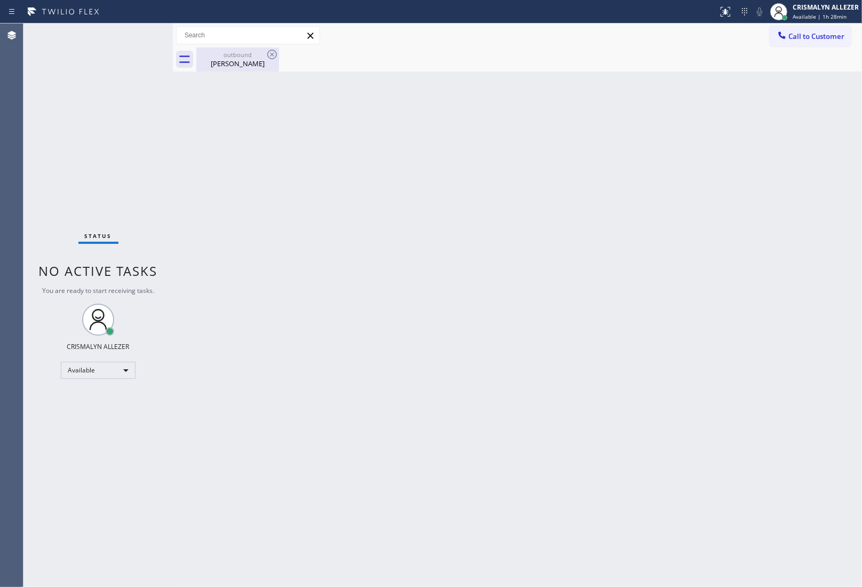
click at [225, 66] on div "[PERSON_NAME]" at bounding box center [237, 64] width 81 height 10
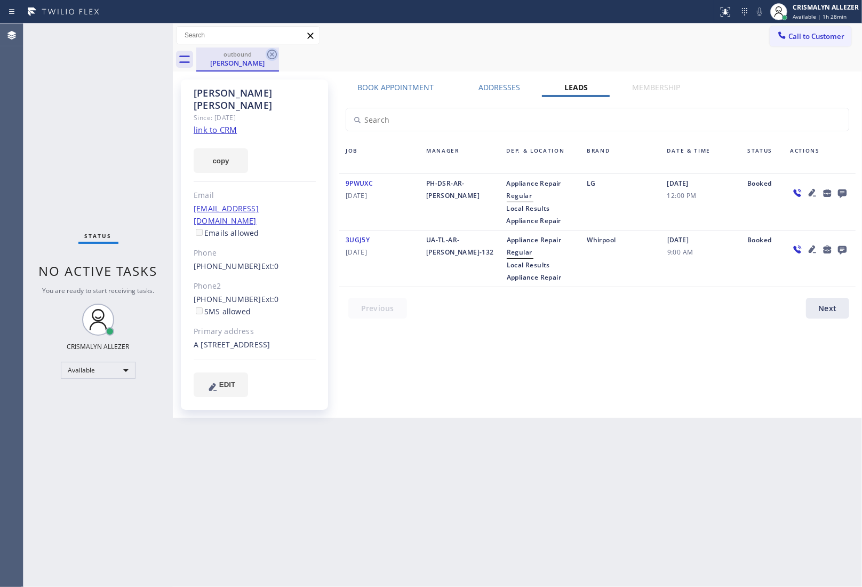
click at [276, 53] on icon at bounding box center [272, 55] width 10 height 10
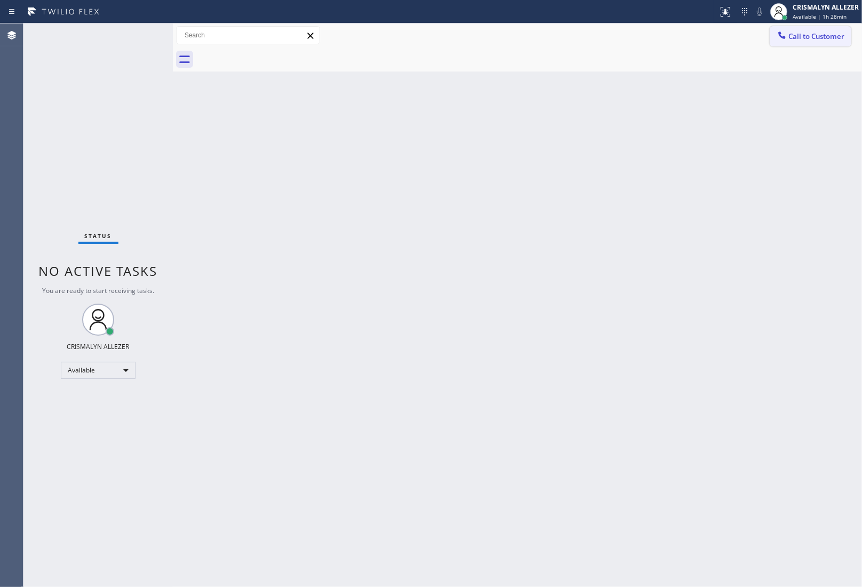
click at [830, 43] on button "Call to Customer" at bounding box center [811, 36] width 82 height 20
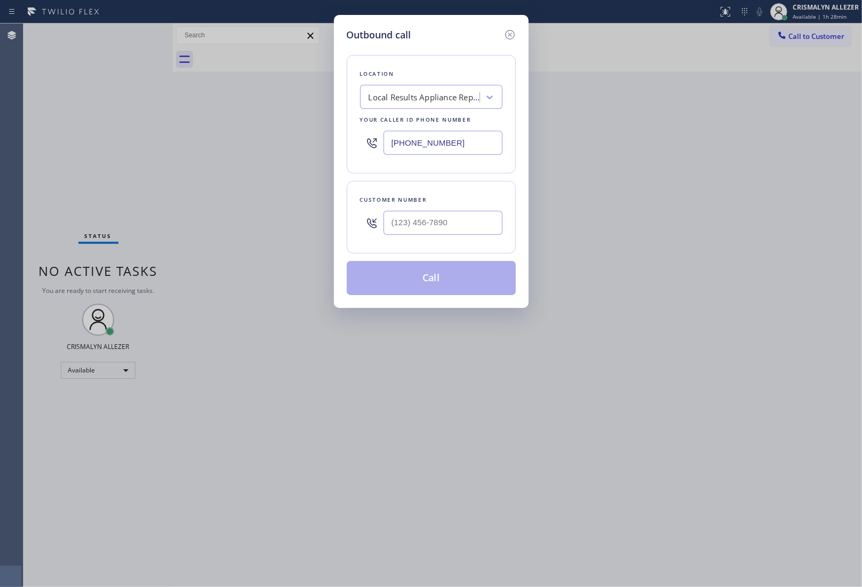
drag, startPoint x: 483, startPoint y: 144, endPoint x: 254, endPoint y: 159, distance: 229.4
click at [291, 156] on div "Outbound call Location Local Results Appliance Repair Your caller id phone numb…" at bounding box center [431, 293] width 862 height 587
paste input "786) 655-9638"
type input "[PHONE_NUMBER]"
click at [451, 224] on input "(___) ___-____" at bounding box center [443, 223] width 119 height 24
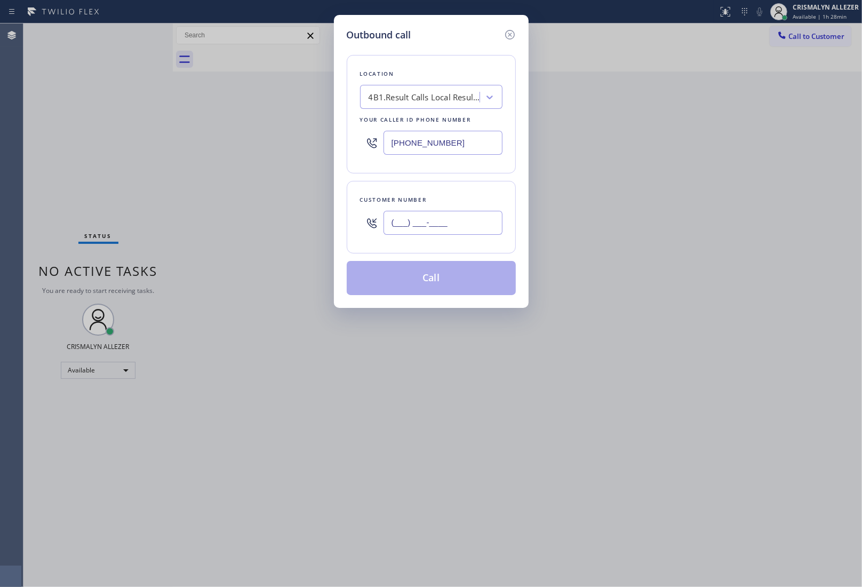
paste input "312) 330-6673"
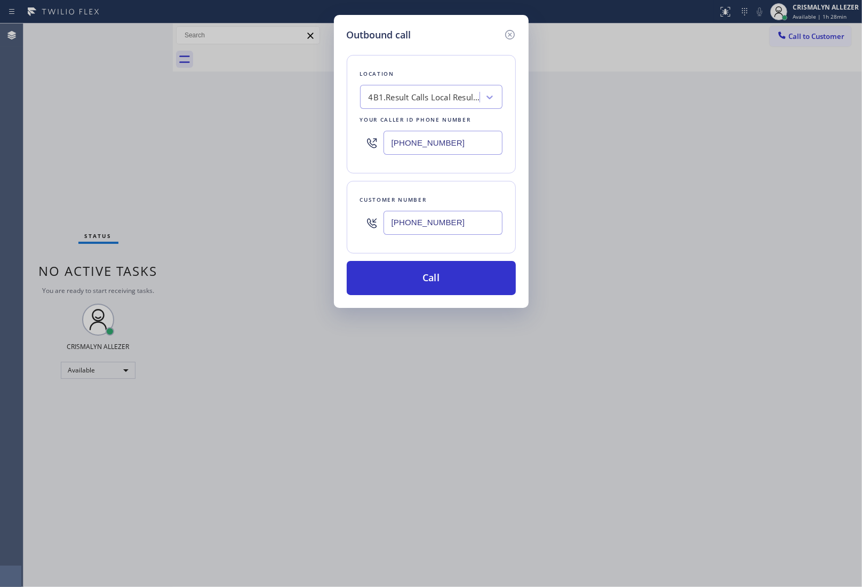
type input "[PHONE_NUMBER]"
click at [433, 304] on div "Outbound call Location 4B1.Result Calls Local Results Appliance Repair MI Your …" at bounding box center [431, 161] width 195 height 293
click at [423, 267] on button "Call" at bounding box center [431, 278] width 169 height 34
click at [433, 281] on button "Call" at bounding box center [431, 278] width 169 height 34
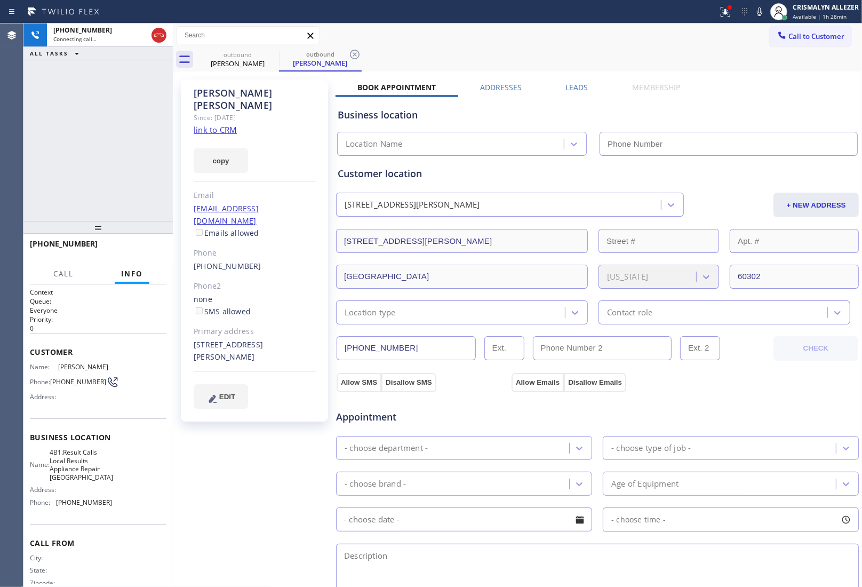
click at [224, 124] on link "link to CRM" at bounding box center [215, 129] width 43 height 11
type input "[PHONE_NUMBER]"
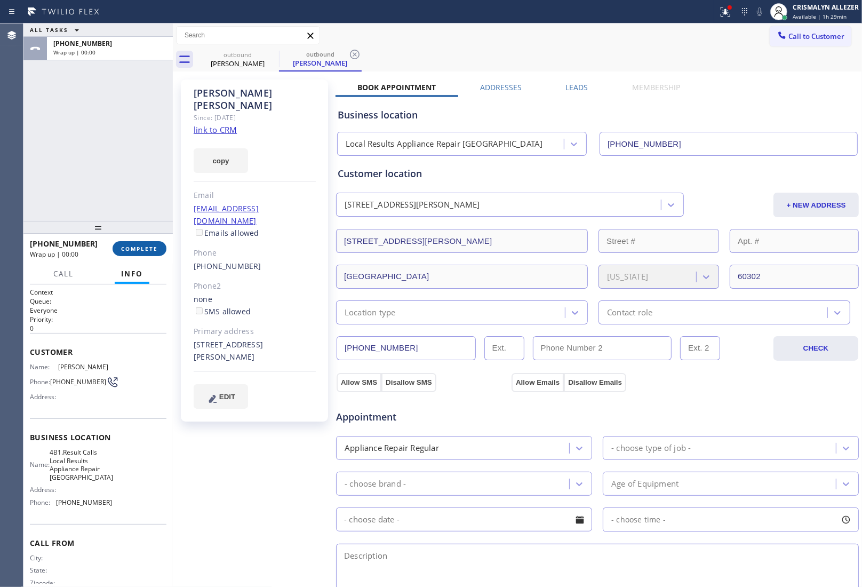
click at [138, 249] on span "COMPLETE" at bounding box center [139, 248] width 37 height 7
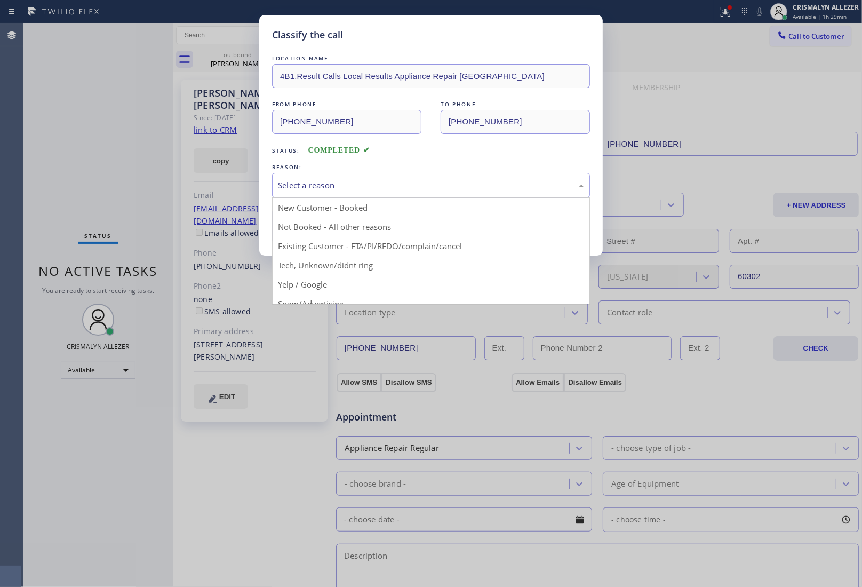
click at [434, 189] on div "Select a reason" at bounding box center [431, 185] width 306 height 12
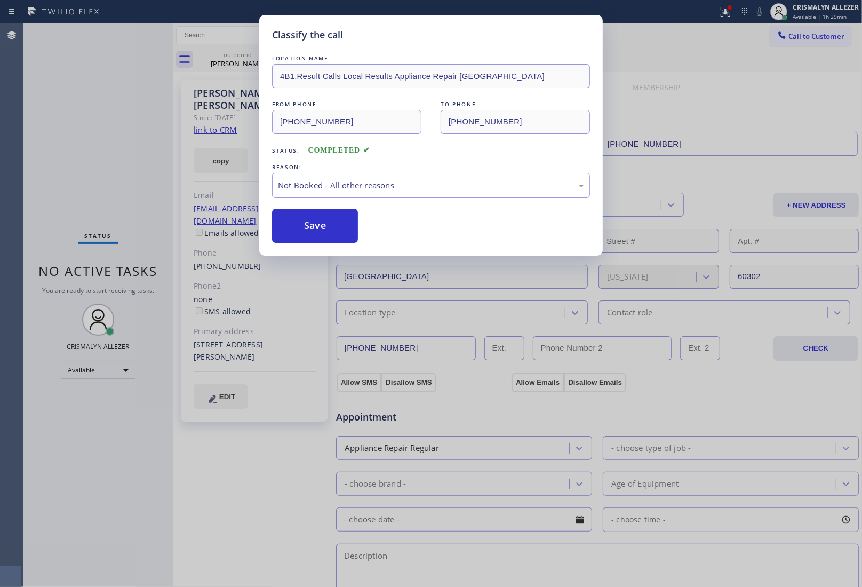
click at [338, 230] on button "Save" at bounding box center [315, 226] width 86 height 34
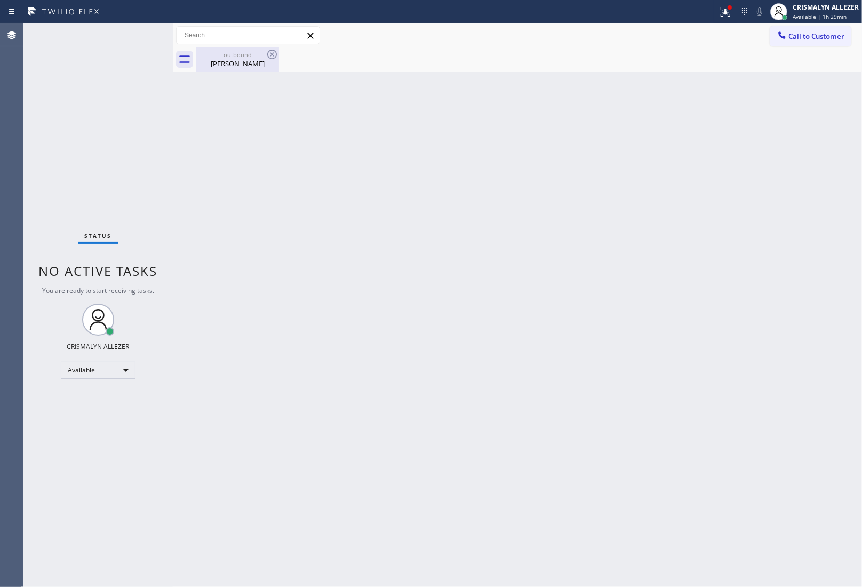
click at [247, 64] on div "[PERSON_NAME]" at bounding box center [237, 64] width 81 height 10
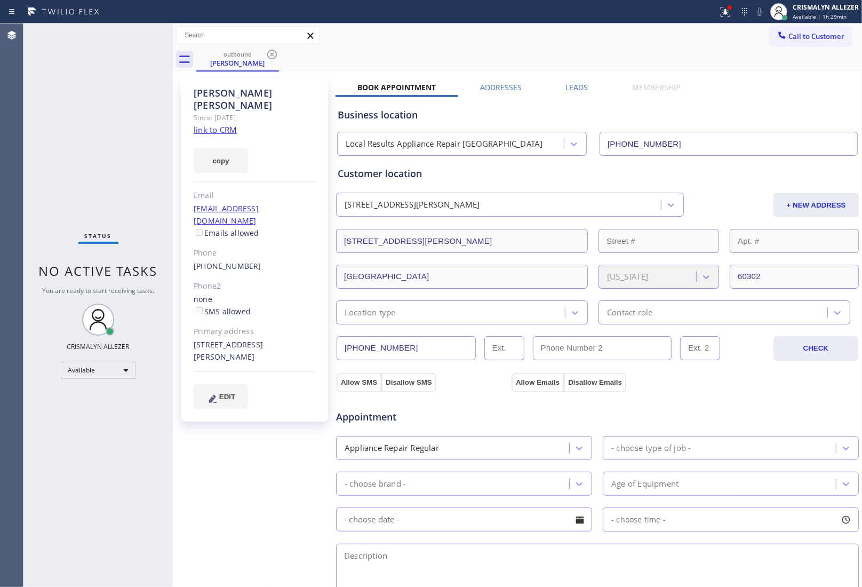
click at [590, 97] on div "Business location Local Results Appliance Repair MI [PHONE_NUMBER]" at bounding box center [598, 126] width 524 height 59
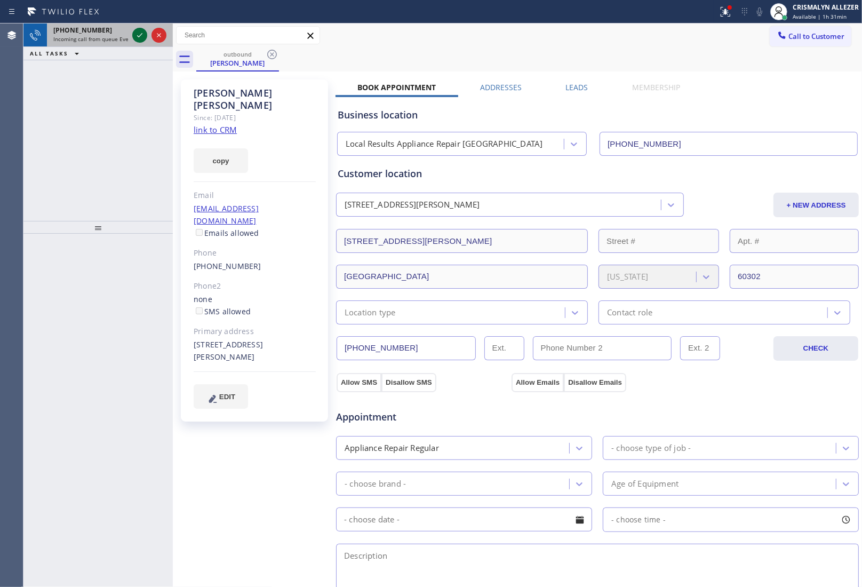
click at [139, 36] on icon at bounding box center [139, 35] width 5 height 4
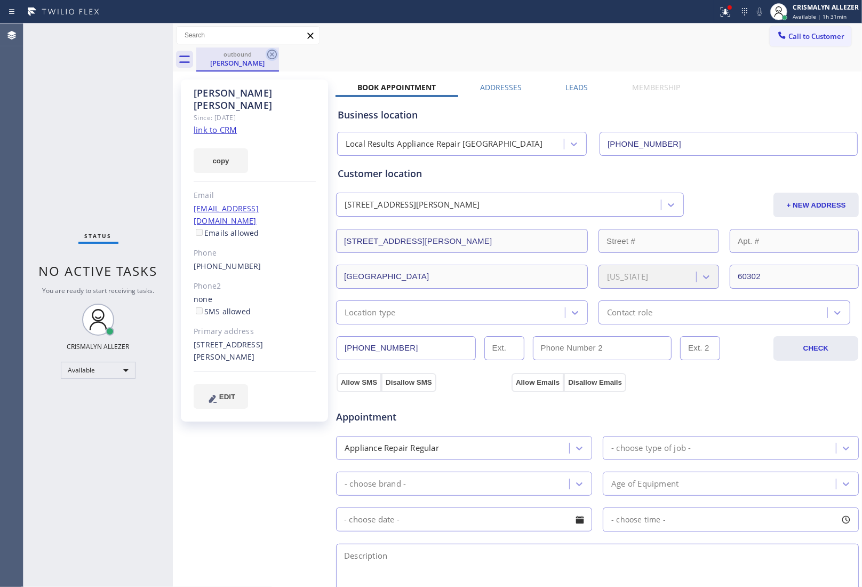
click at [272, 56] on icon at bounding box center [272, 54] width 13 height 13
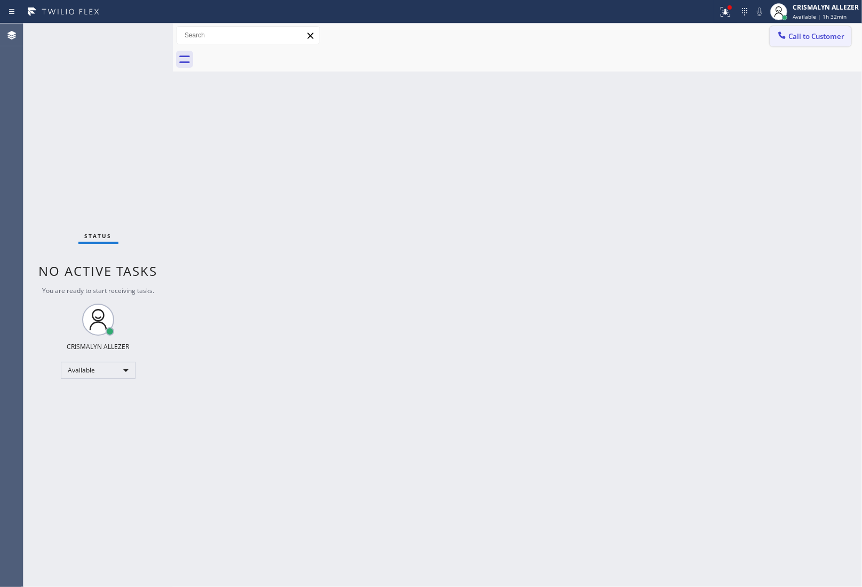
click at [842, 34] on span "Call to Customer" at bounding box center [817, 36] width 56 height 10
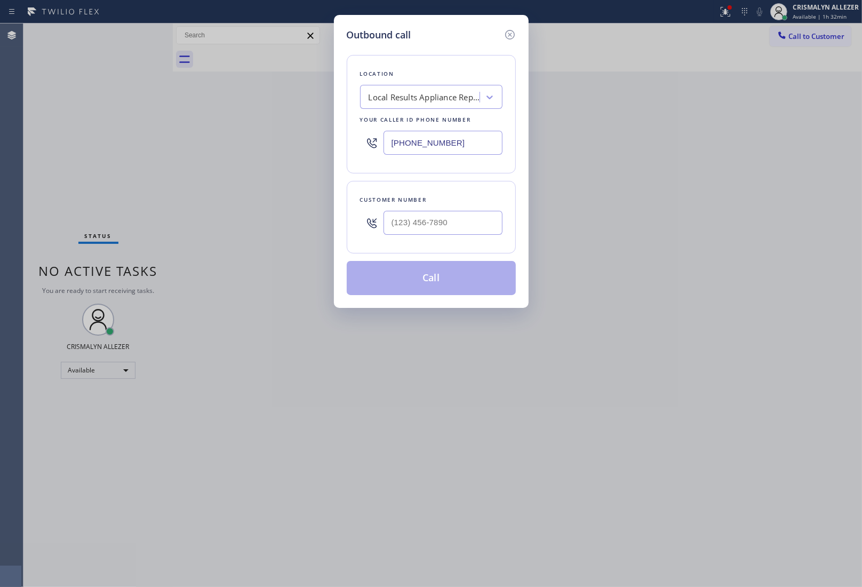
drag, startPoint x: 479, startPoint y: 144, endPoint x: 260, endPoint y: 137, distance: 219.5
click at [262, 137] on div "Outbound call Location Local Results Appliance Repair MI Your caller id phone n…" at bounding box center [431, 293] width 862 height 587
paste input "872) 266-7775"
type input "[PHONE_NUMBER]"
click at [446, 231] on input "(___) ___-____" at bounding box center [443, 223] width 119 height 24
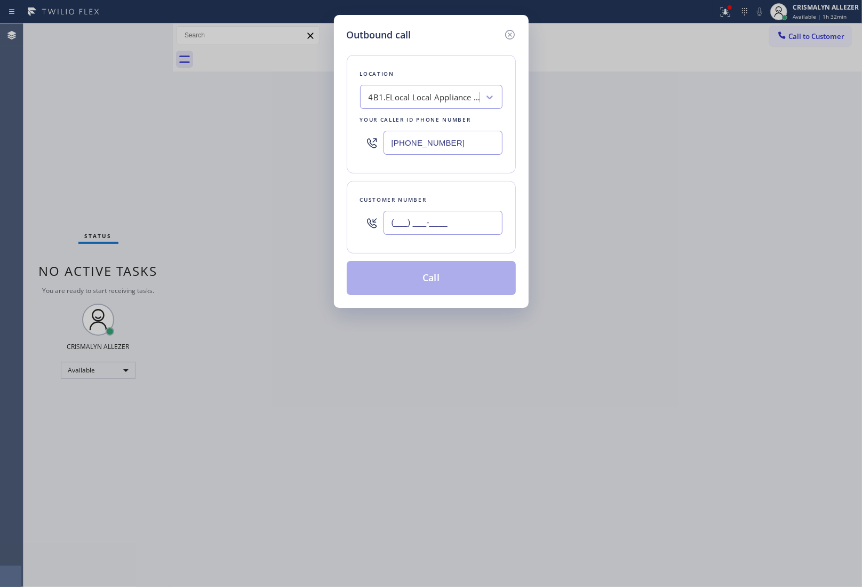
paste input "773) 895-0064"
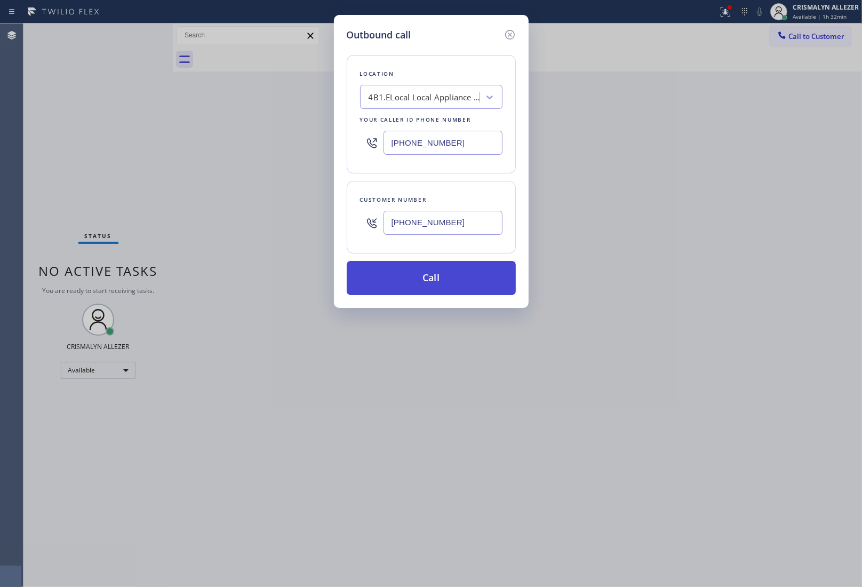
type input "[PHONE_NUMBER]"
click at [446, 284] on button "Call" at bounding box center [431, 278] width 169 height 34
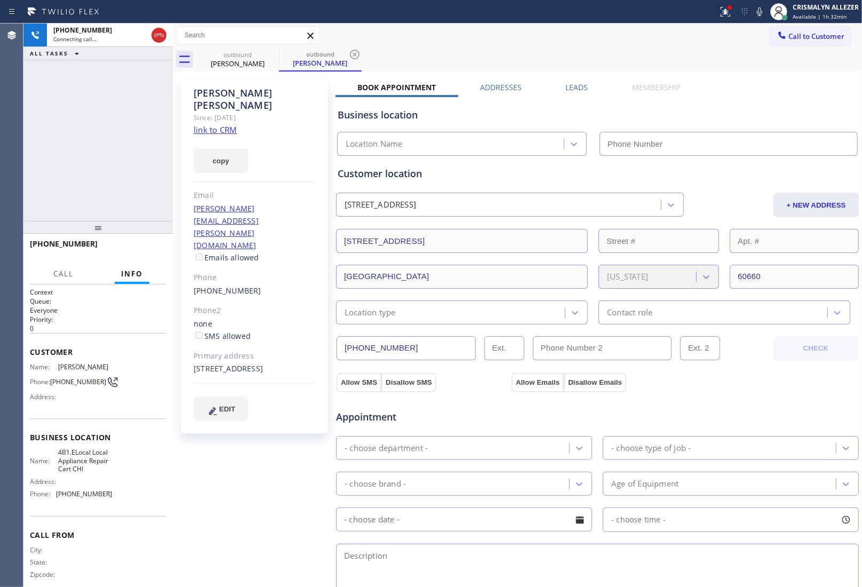
click at [226, 124] on link "link to CRM" at bounding box center [215, 129] width 43 height 11
type input "[PHONE_NUMBER]"
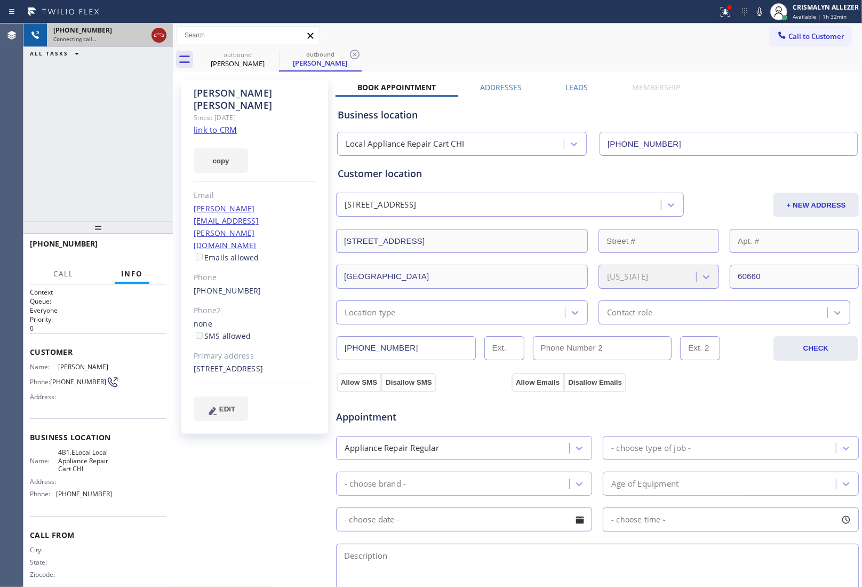
click at [156, 35] on icon at bounding box center [159, 35] width 13 height 13
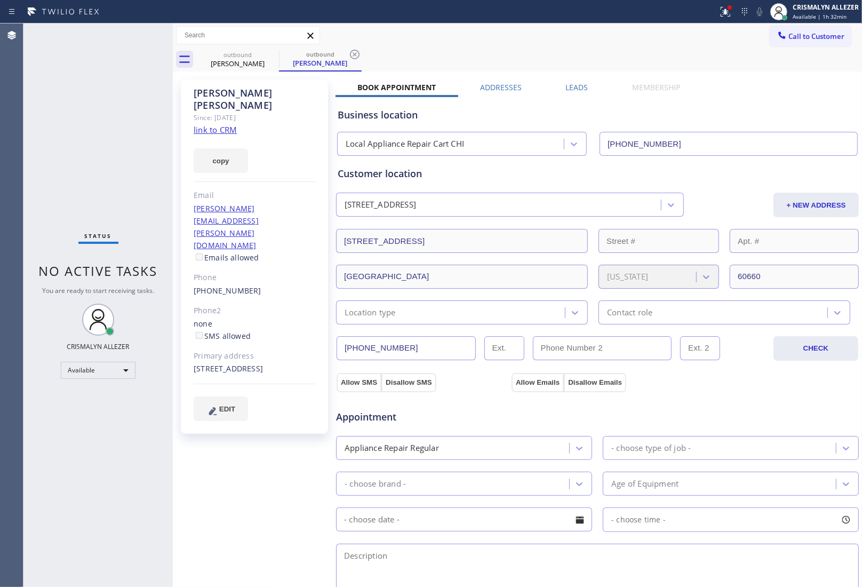
click at [569, 91] on label "Leads" at bounding box center [577, 87] width 22 height 10
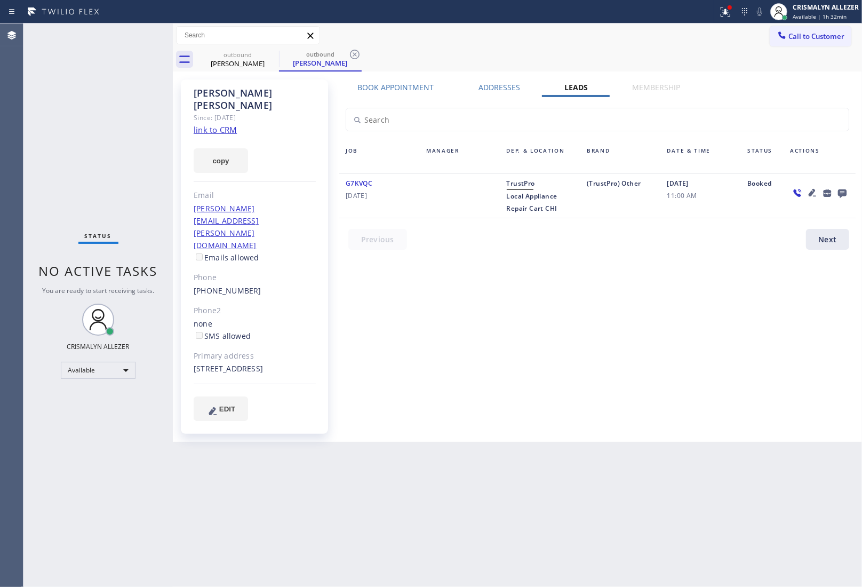
click at [844, 191] on icon at bounding box center [842, 193] width 9 height 9
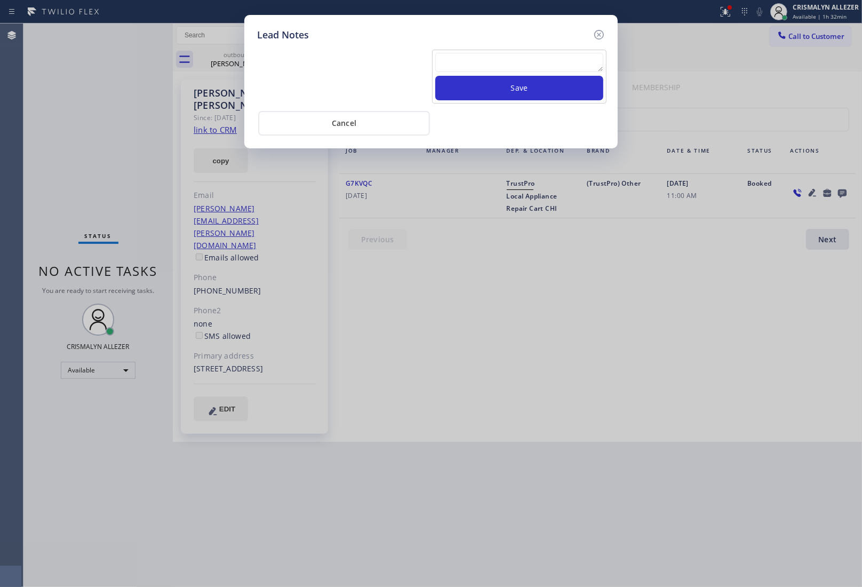
click at [522, 67] on textarea at bounding box center [519, 62] width 168 height 19
paste textarea "no answer | please xfer here"
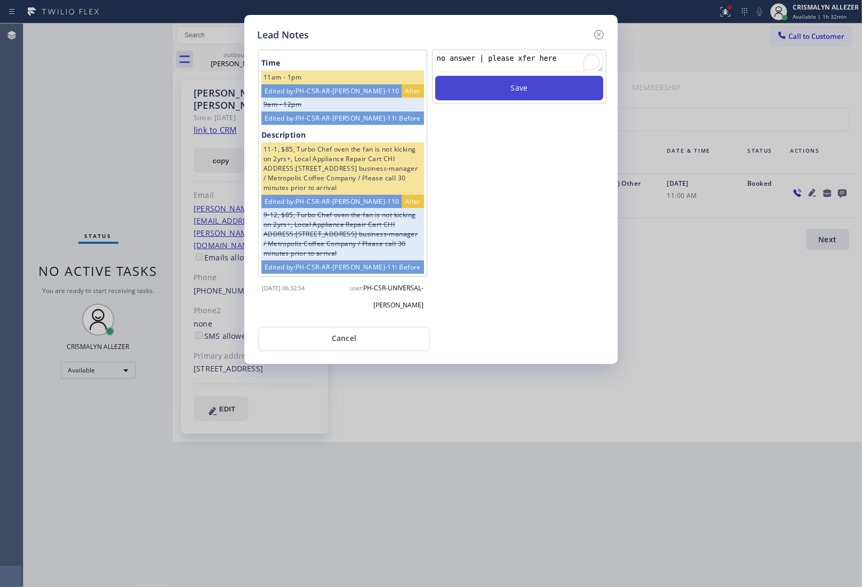
type textarea "no answer | please xfer here"
click at [524, 95] on button "Save" at bounding box center [519, 88] width 168 height 25
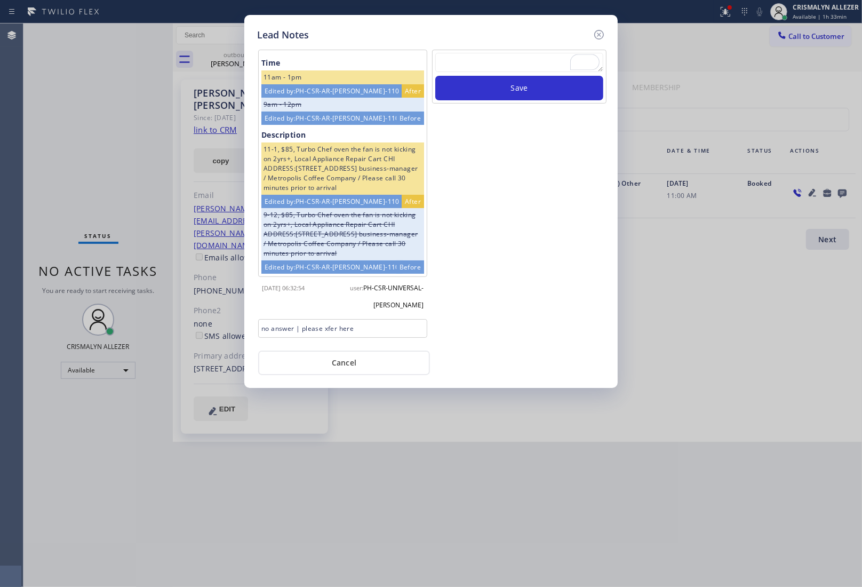
click at [516, 64] on textarea "To enrich screen reader interactions, please activate Accessibility in Grammarl…" at bounding box center [519, 62] width 168 height 19
paste textarea "no answer | please xfer here"
type textarea "no answer | please xfer here"
click at [518, 87] on button "Save" at bounding box center [519, 88] width 168 height 25
click at [335, 367] on button "Cancel" at bounding box center [344, 363] width 172 height 25
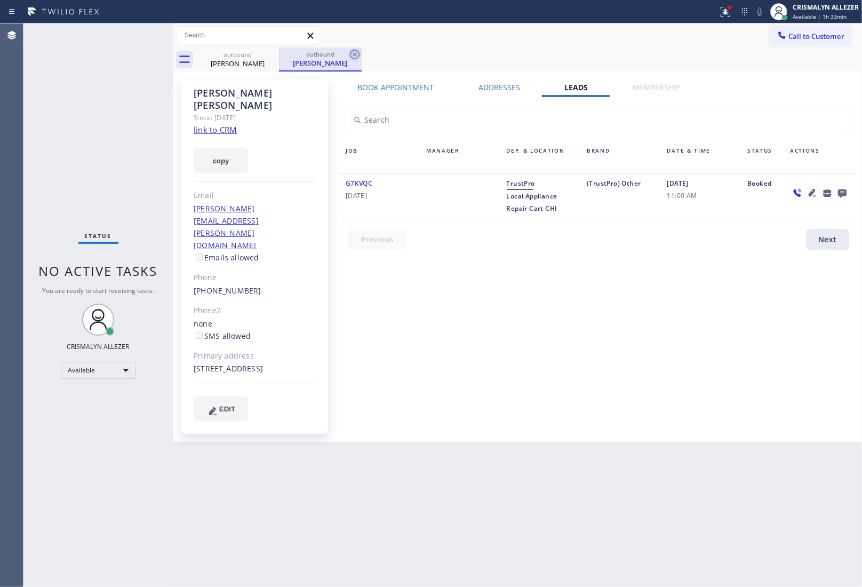
click at [351, 51] on icon at bounding box center [355, 54] width 13 height 13
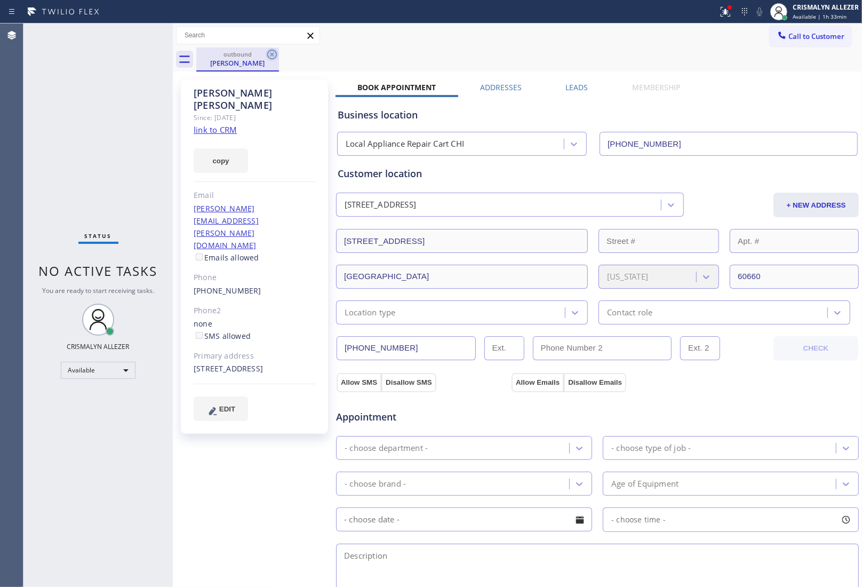
click at [278, 60] on icon at bounding box center [272, 54] width 13 height 13
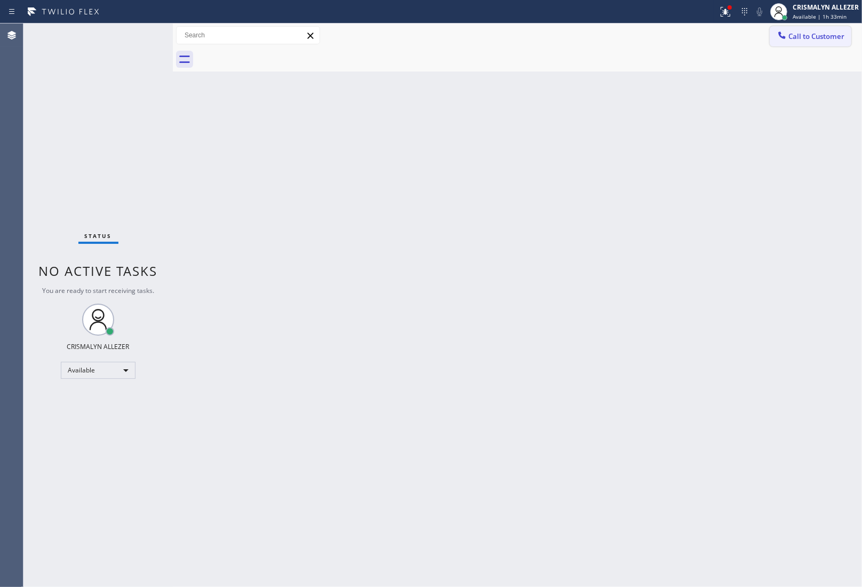
click at [780, 39] on icon at bounding box center [782, 35] width 11 height 11
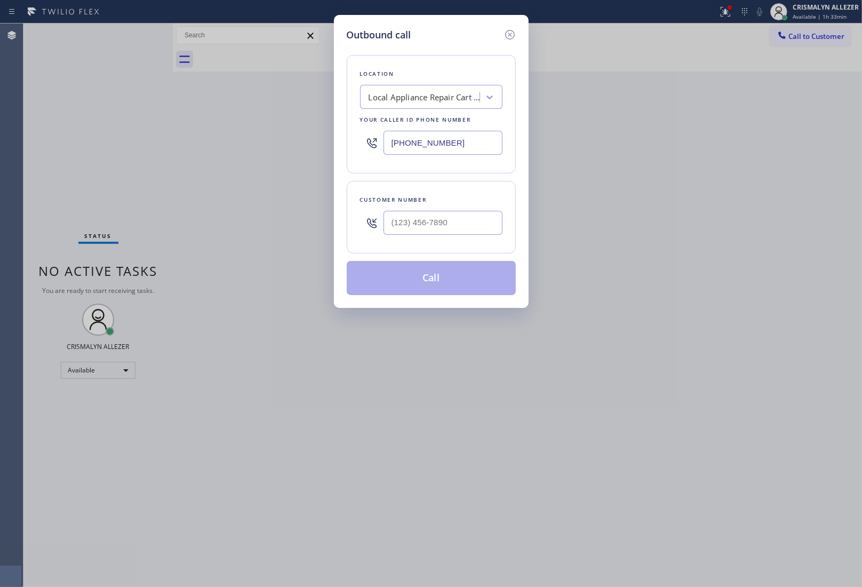
drag, startPoint x: 483, startPoint y: 139, endPoint x: 226, endPoint y: 139, distance: 257.2
click at [287, 145] on div "Outbound call Location Local Appliance Repair Cart CHI Your caller id phone num…" at bounding box center [431, 293] width 862 height 587
paste input "786) 837-0386"
type input "[PHONE_NUMBER]"
click at [470, 215] on input "(___) ___-____" at bounding box center [443, 223] width 119 height 24
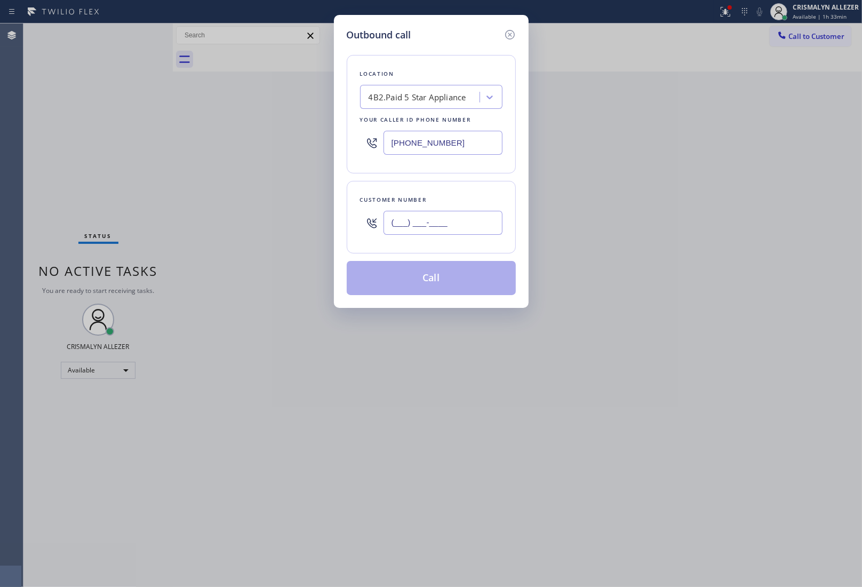
paste input "305) 244-8265"
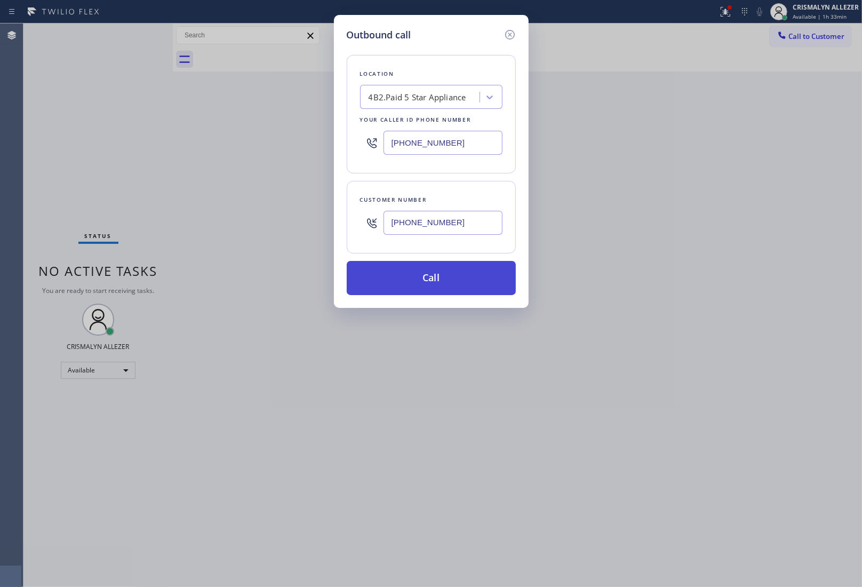
type input "[PHONE_NUMBER]"
click at [435, 276] on button "Call" at bounding box center [431, 278] width 169 height 34
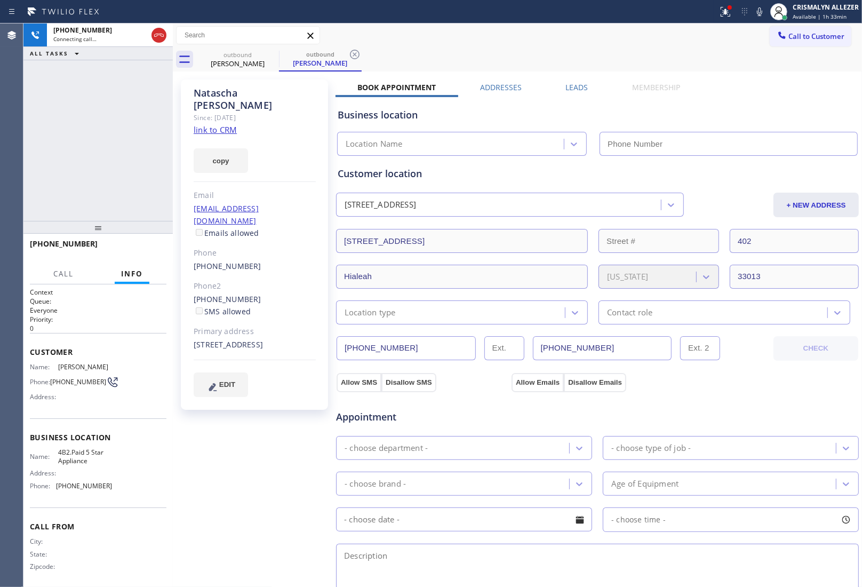
click at [215, 124] on link "link to CRM" at bounding box center [215, 129] width 43 height 11
type input "[PHONE_NUMBER]"
click at [145, 252] on button "HANG UP" at bounding box center [142, 248] width 50 height 15
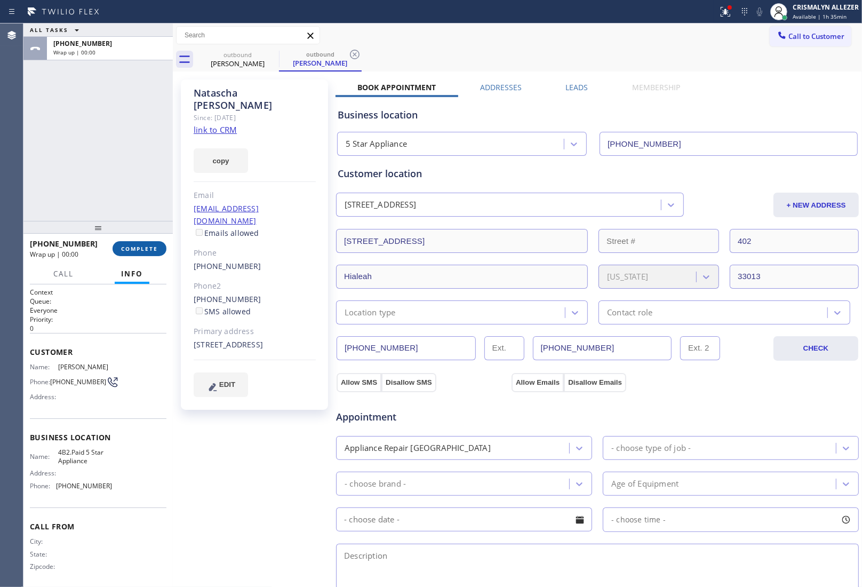
click at [145, 252] on button "COMPLETE" at bounding box center [140, 248] width 54 height 15
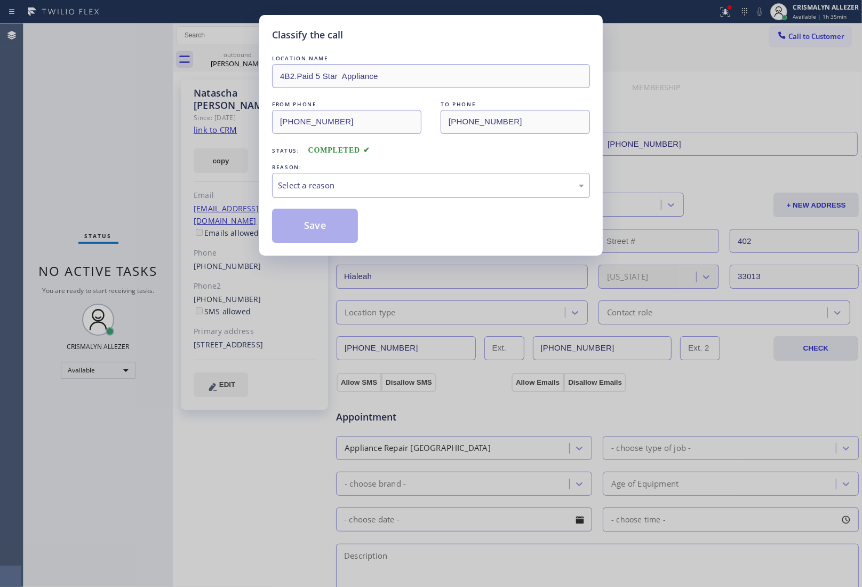
click at [449, 190] on div "Select a reason" at bounding box center [431, 185] width 306 height 12
click at [314, 235] on button "Save" at bounding box center [315, 226] width 86 height 34
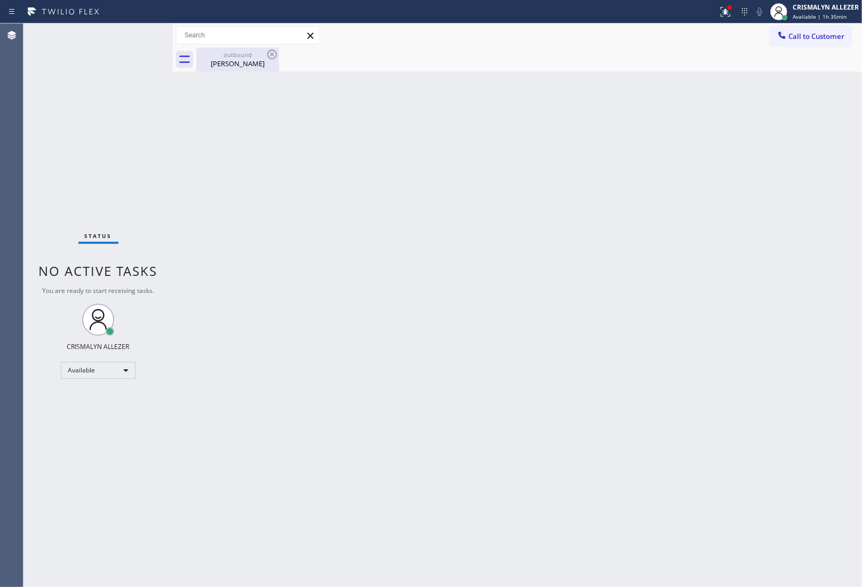
click at [246, 67] on div "[PERSON_NAME]" at bounding box center [237, 64] width 81 height 10
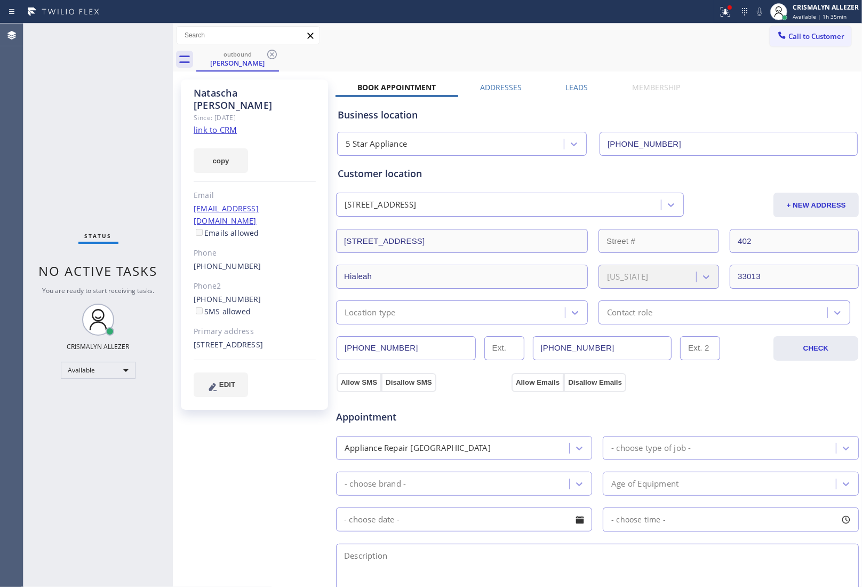
click at [585, 87] on div "Leads" at bounding box center [577, 89] width 67 height 15
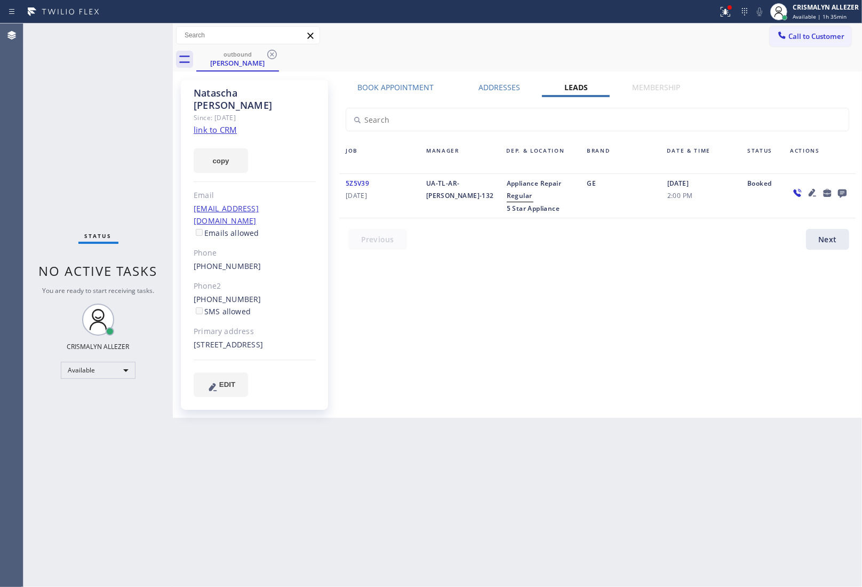
click at [842, 191] on icon at bounding box center [842, 192] width 13 height 13
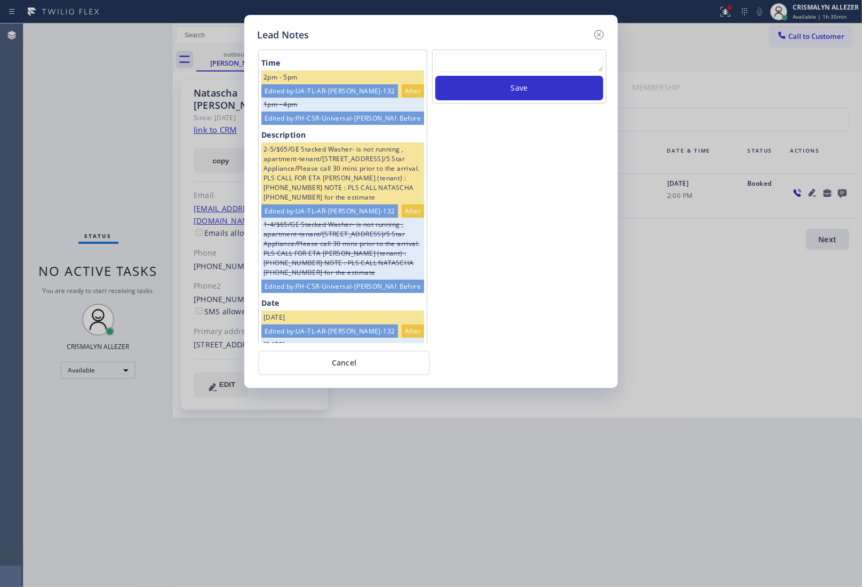
click at [485, 60] on textarea at bounding box center [519, 62] width 168 height 19
paste textarea "ALL GOODS NOW"
type textarea "ALL GOODS NOW"
click at [510, 86] on button "Save" at bounding box center [519, 88] width 168 height 25
click at [350, 362] on button "Cancel" at bounding box center [344, 363] width 172 height 25
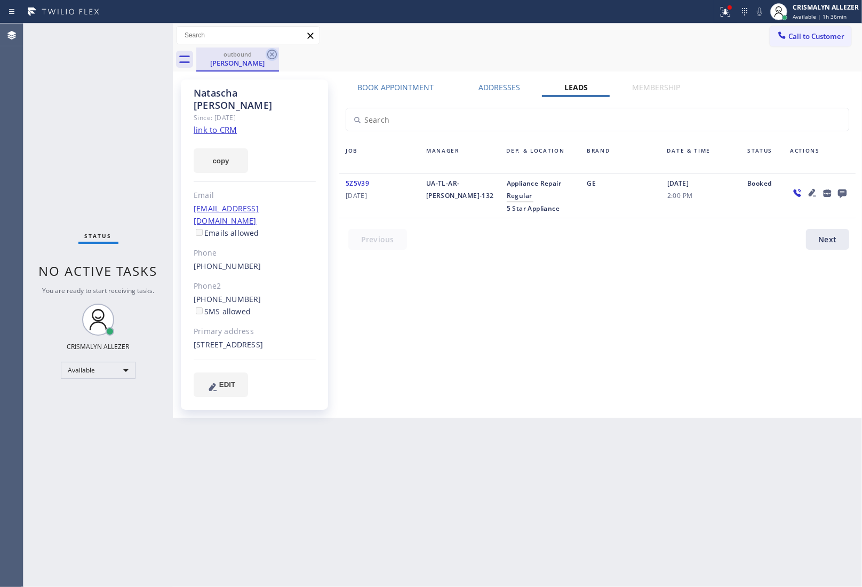
click at [270, 55] on icon at bounding box center [272, 54] width 13 height 13
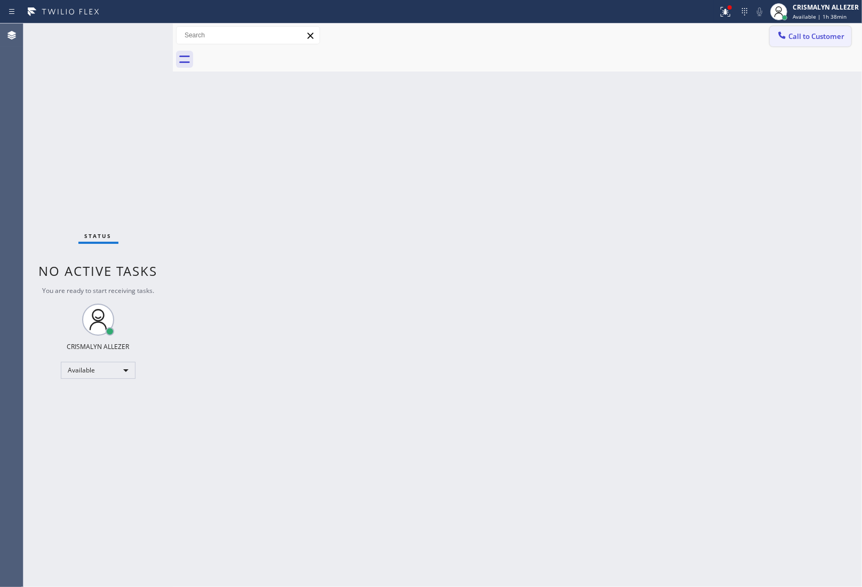
click at [833, 38] on span "Call to Customer" at bounding box center [817, 36] width 56 height 10
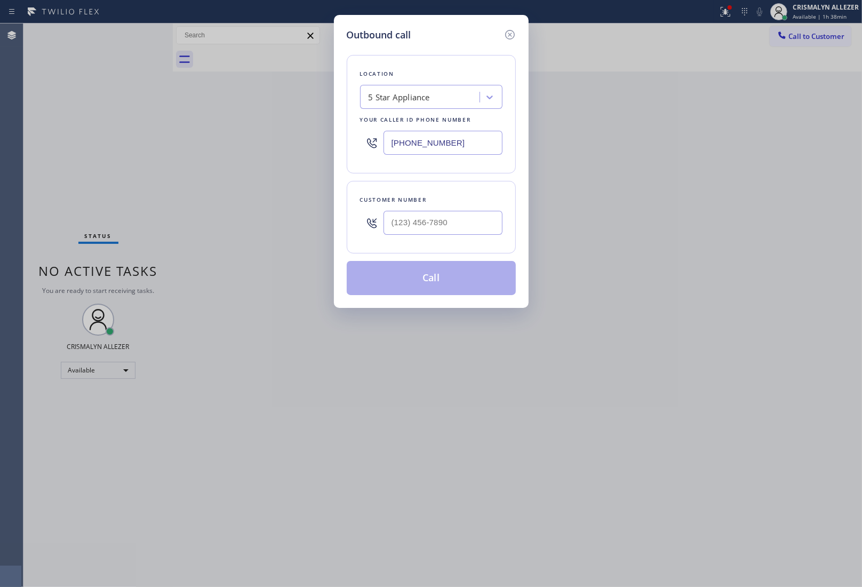
drag, startPoint x: 452, startPoint y: 139, endPoint x: 188, endPoint y: 138, distance: 263.7
click at [188, 138] on div "Outbound call Location 5 Star Appliance Your caller id phone number [PHONE_NUMB…" at bounding box center [431, 293] width 862 height 587
paste input "872) 266-7775"
type input "[PHONE_NUMBER]"
click at [474, 227] on input "(___) ___-____" at bounding box center [443, 223] width 119 height 24
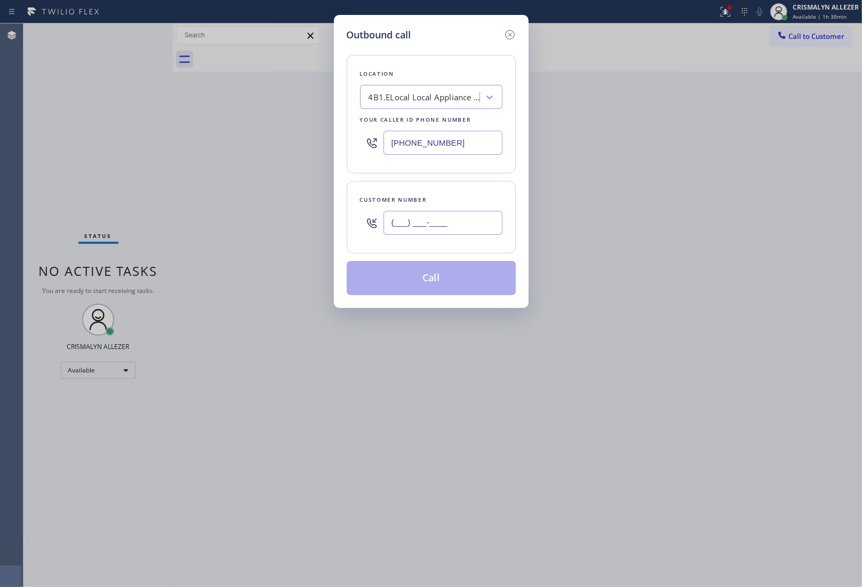
paste input "847) 322-2942"
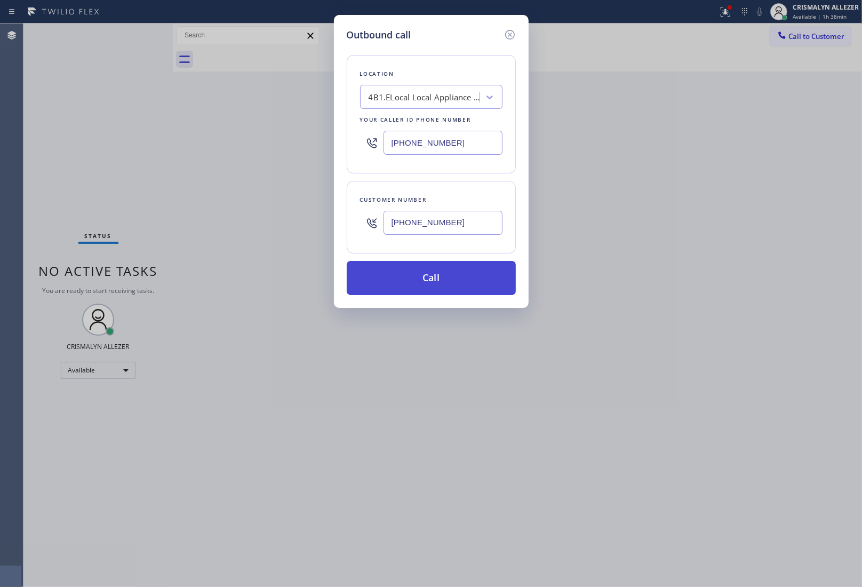
type input "[PHONE_NUMBER]"
click at [439, 281] on button "Call" at bounding box center [431, 278] width 169 height 34
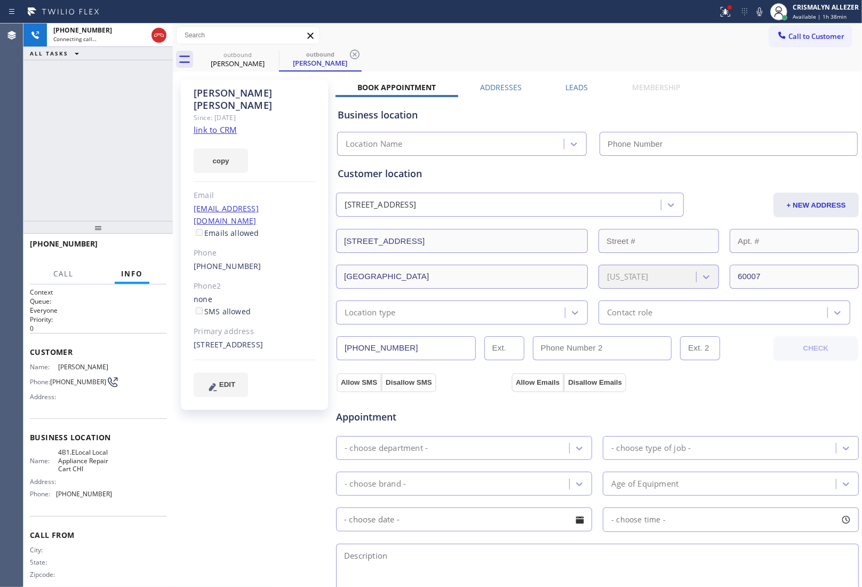
click at [232, 124] on link "link to CRM" at bounding box center [215, 129] width 43 height 11
type input "[PHONE_NUMBER]"
click at [49, 58] on button "ALL TASKS" at bounding box center [56, 53] width 66 height 13
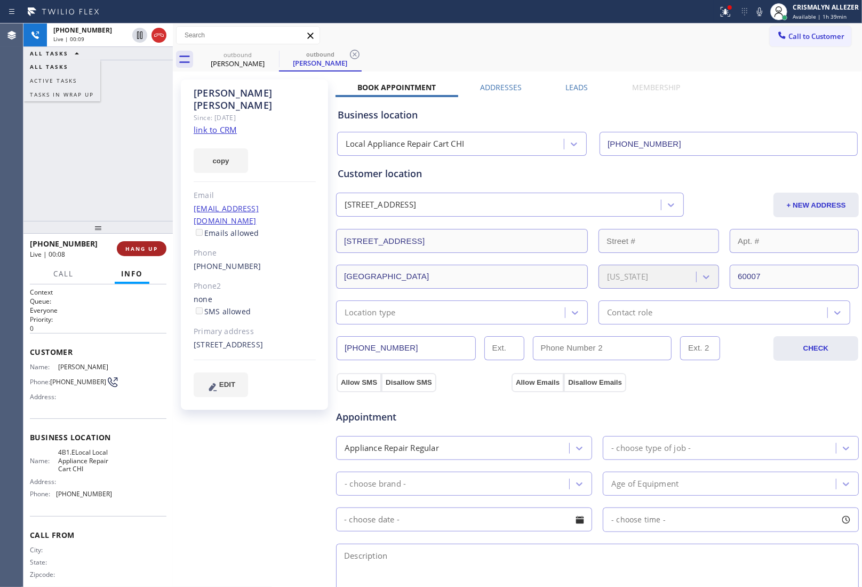
click at [145, 250] on span "HANG UP" at bounding box center [141, 248] width 33 height 7
click at [145, 250] on span "COMPLETE" at bounding box center [139, 248] width 37 height 7
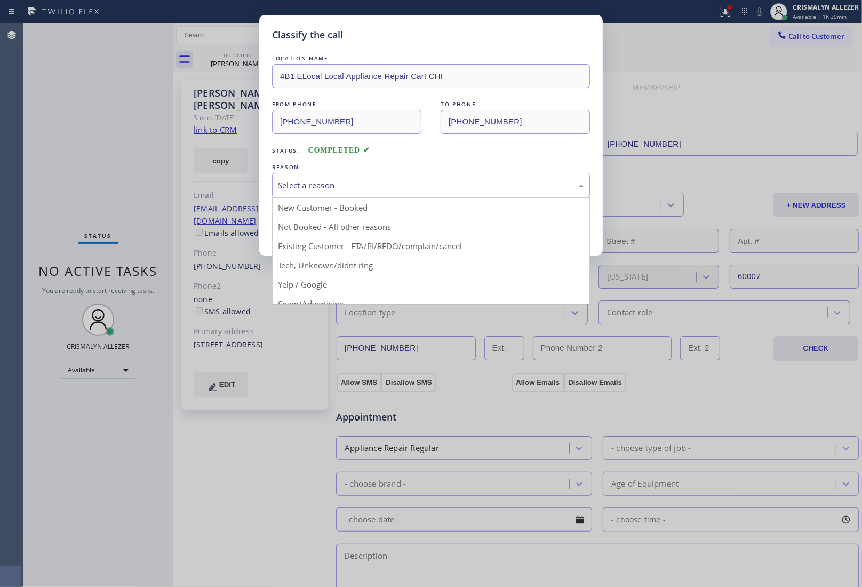
click at [385, 194] on div "Select a reason" at bounding box center [431, 185] width 318 height 25
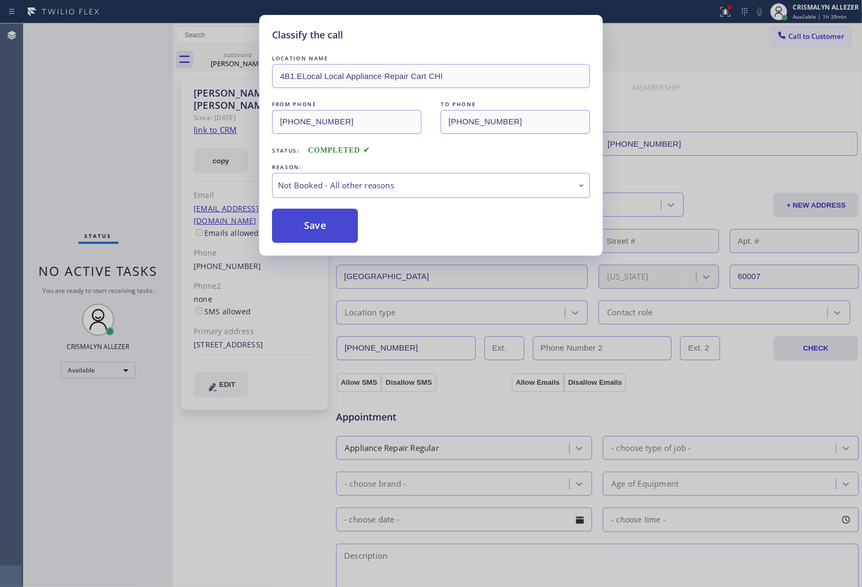
click at [345, 226] on button "Save" at bounding box center [315, 226] width 86 height 34
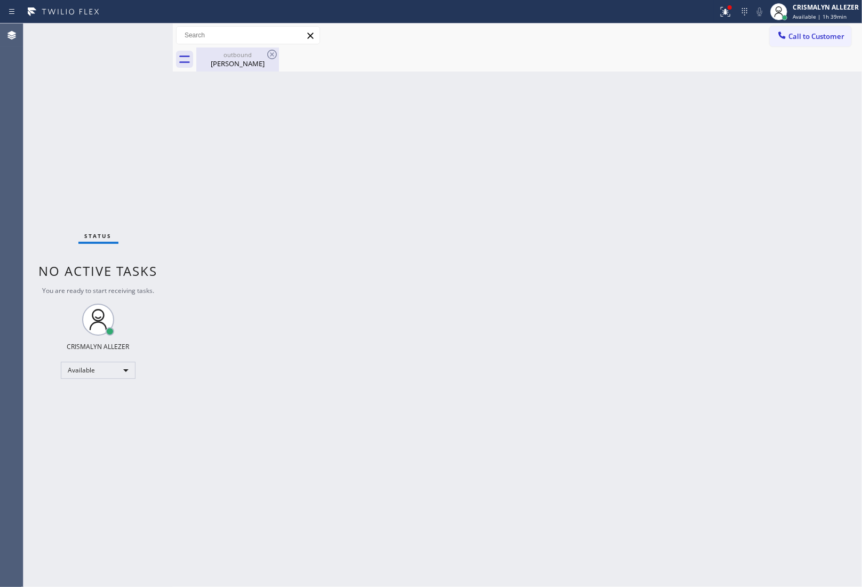
click at [255, 65] on div "[PERSON_NAME]" at bounding box center [237, 64] width 81 height 10
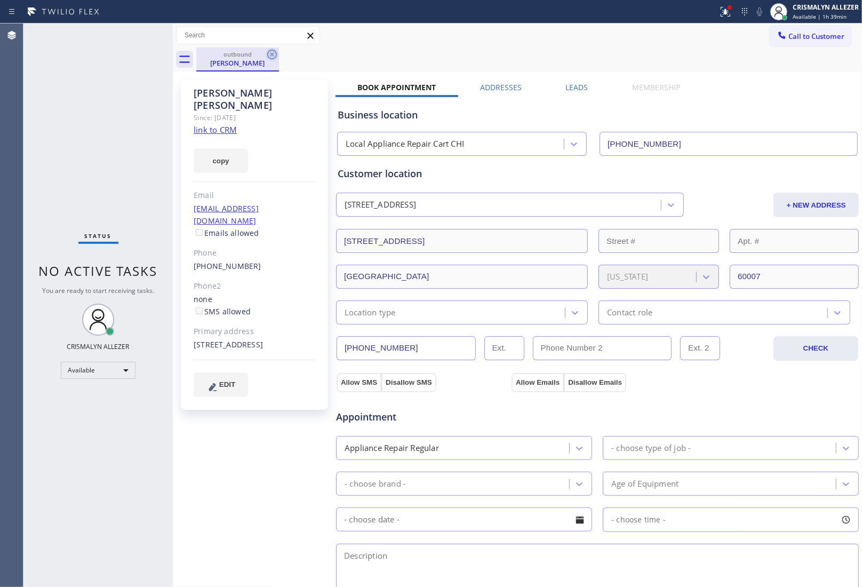
click at [274, 57] on icon at bounding box center [272, 54] width 13 height 13
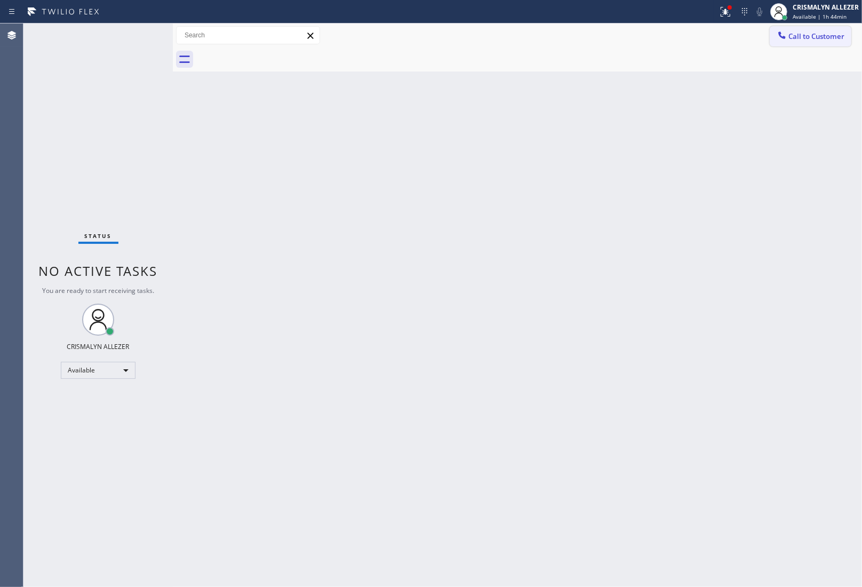
click at [814, 40] on span "Call to Customer" at bounding box center [817, 36] width 56 height 10
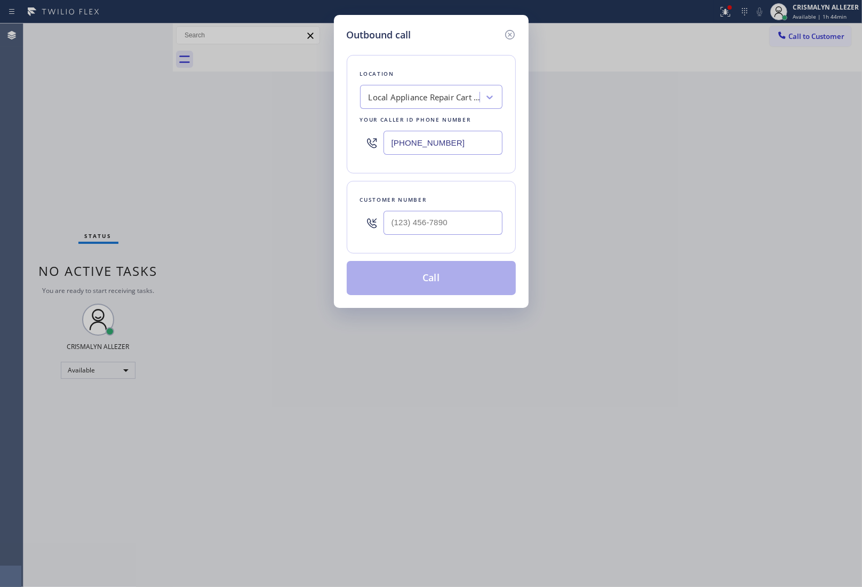
drag, startPoint x: 476, startPoint y: 145, endPoint x: 224, endPoint y: 122, distance: 252.5
click at [225, 122] on div "Outbound call Location Local Appliance Repair Cart CHI Your caller id phone num…" at bounding box center [431, 293] width 862 height 587
paste input "786) 713-8711"
type input "[PHONE_NUMBER]"
click at [430, 219] on input "(___) ___-____" at bounding box center [443, 223] width 119 height 24
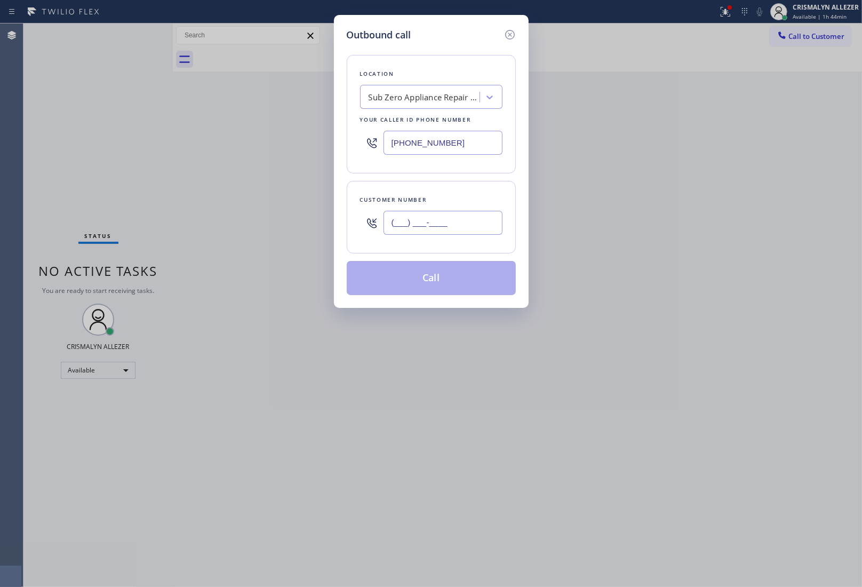
paste input "305) 608-5671"
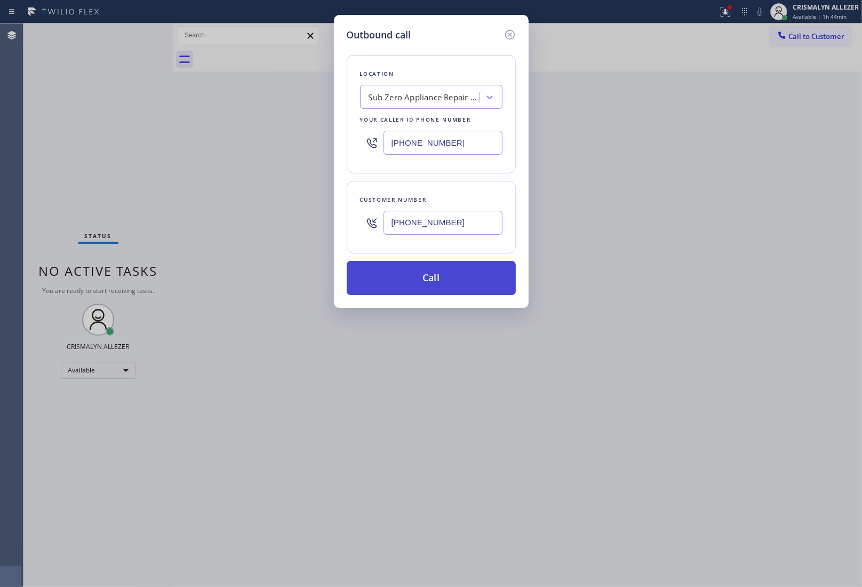
type input "[PHONE_NUMBER]"
click at [437, 278] on button "Call" at bounding box center [431, 278] width 169 height 34
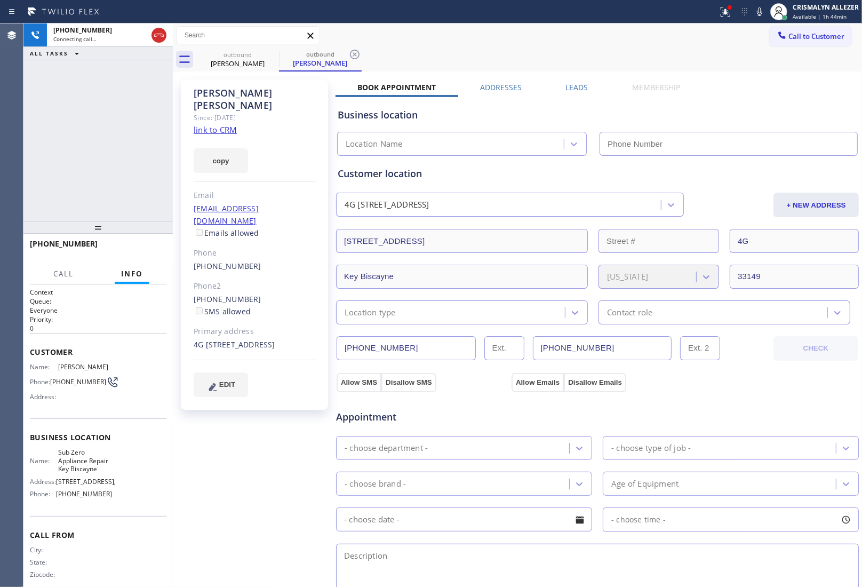
click at [228, 124] on link "link to CRM" at bounding box center [215, 129] width 43 height 11
type input "[PHONE_NUMBER]"
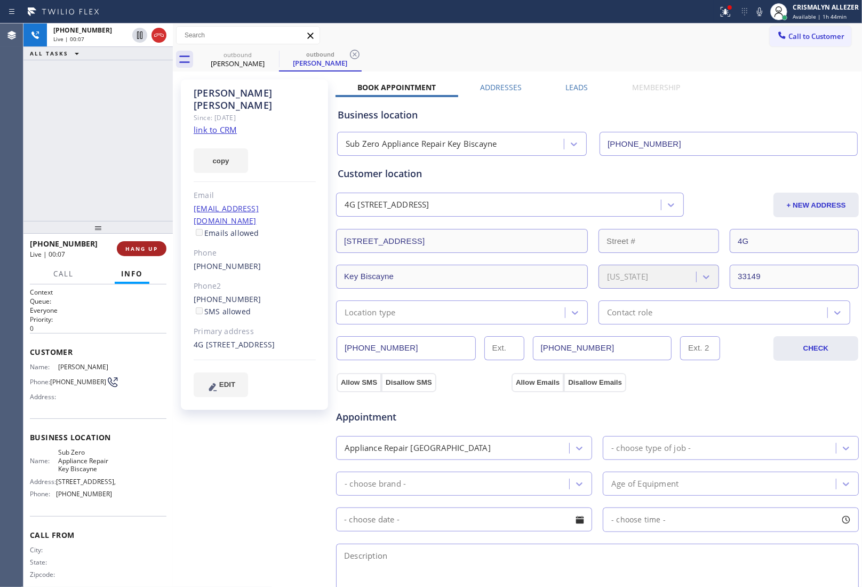
click at [142, 252] on button "HANG UP" at bounding box center [142, 248] width 50 height 15
click at [123, 251] on span "COMPLETE" at bounding box center [139, 248] width 37 height 7
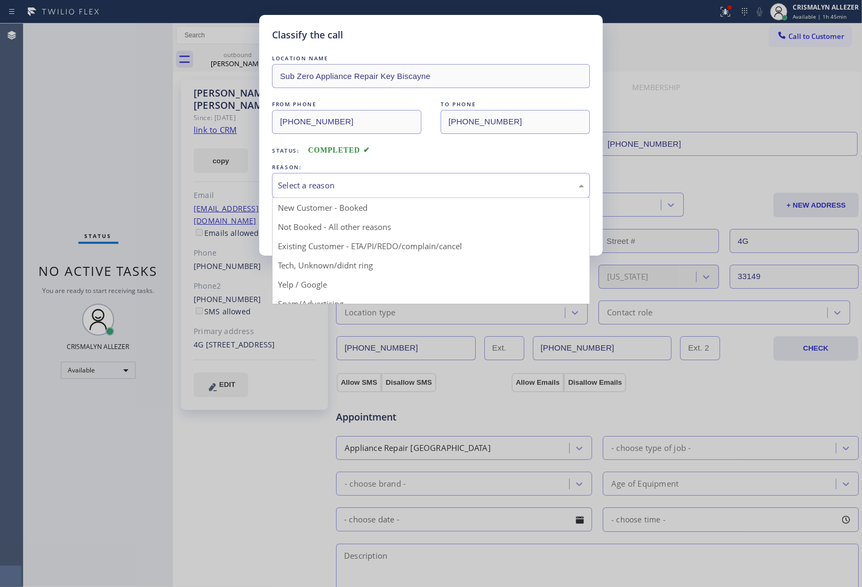
click at [414, 189] on div "Select a reason" at bounding box center [431, 185] width 306 height 12
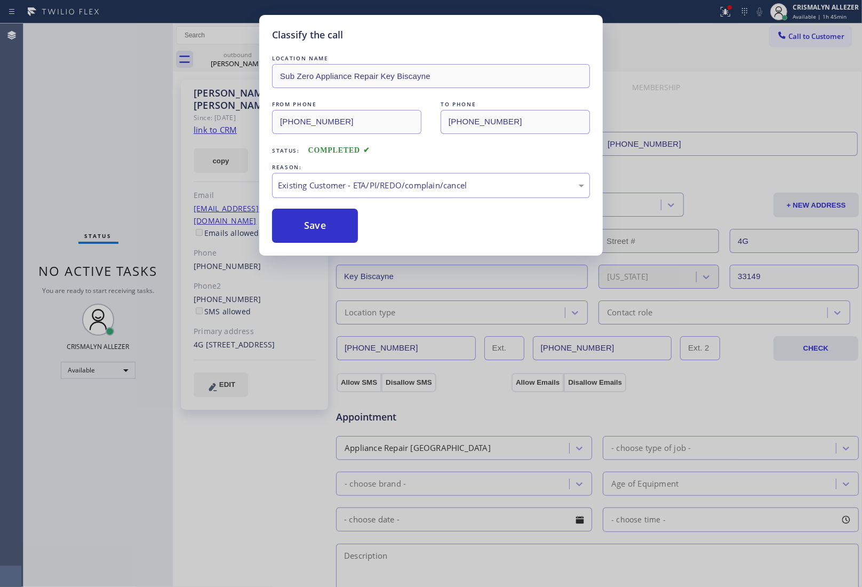
click at [319, 238] on button "Save" at bounding box center [315, 226] width 86 height 34
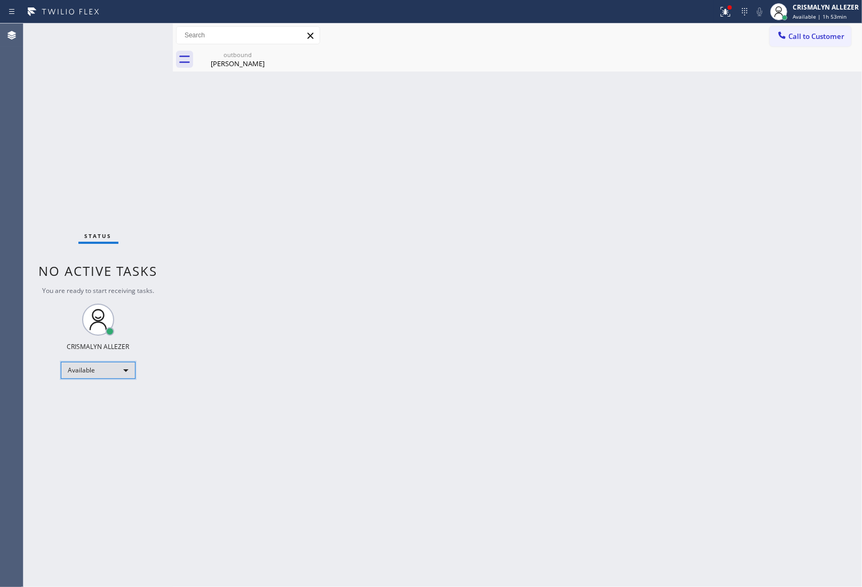
click at [129, 369] on div "Available" at bounding box center [98, 370] width 75 height 17
click at [108, 424] on li "Break" at bounding box center [97, 424] width 73 height 13
click at [122, 376] on div "Break" at bounding box center [98, 374] width 75 height 17
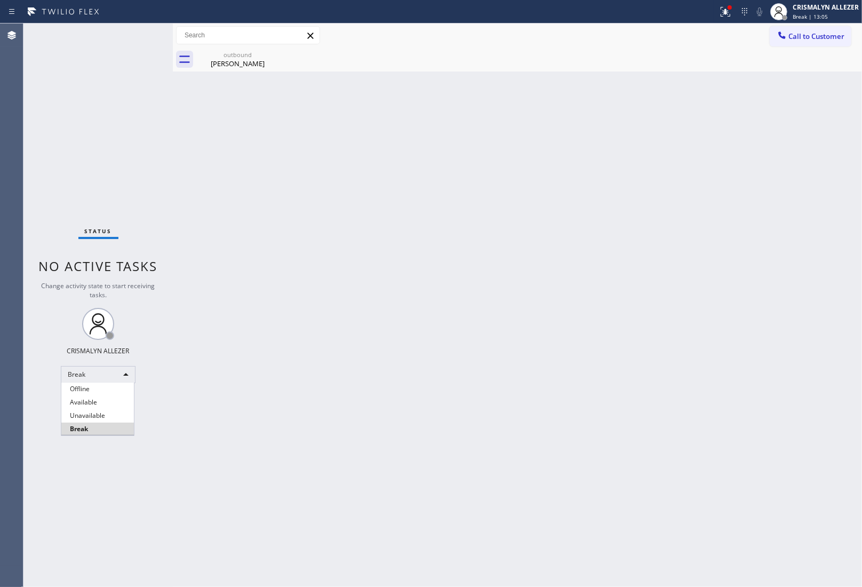
click at [109, 414] on li "Unavailable" at bounding box center [97, 415] width 73 height 13
drag, startPoint x: 244, startPoint y: 61, endPoint x: 258, endPoint y: 55, distance: 14.8
click at [252, 59] on div "[PERSON_NAME]" at bounding box center [237, 64] width 81 height 10
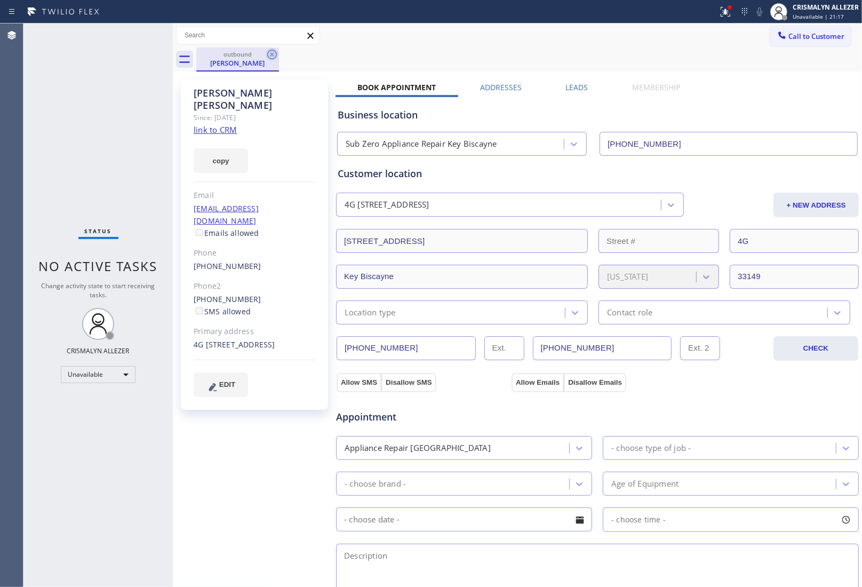
click at [272, 54] on icon at bounding box center [272, 55] width 10 height 10
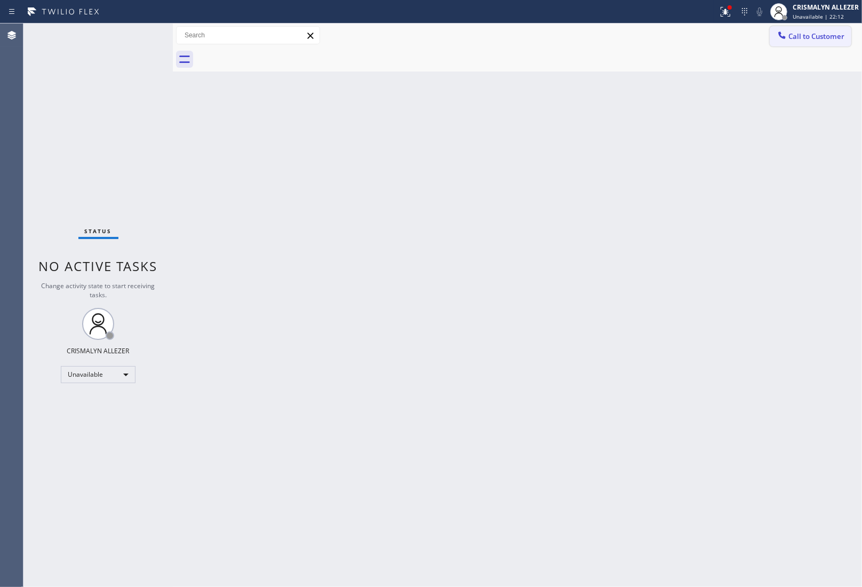
drag, startPoint x: 791, startPoint y: 36, endPoint x: 684, endPoint y: 62, distance: 110.9
click at [770, 38] on button "Call to Customer" at bounding box center [811, 36] width 82 height 20
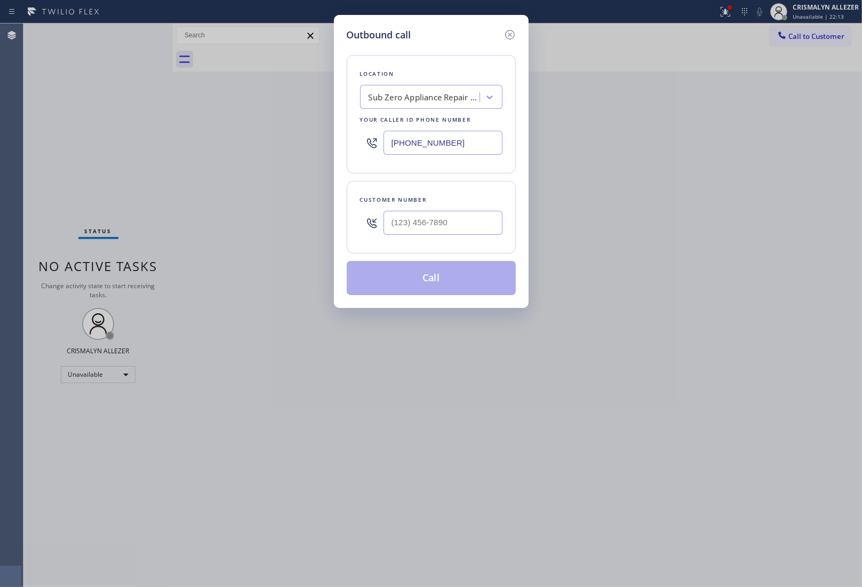
click at [410, 97] on div "Sub Zero Appliance Repair Key Biscayne" at bounding box center [425, 97] width 112 height 12
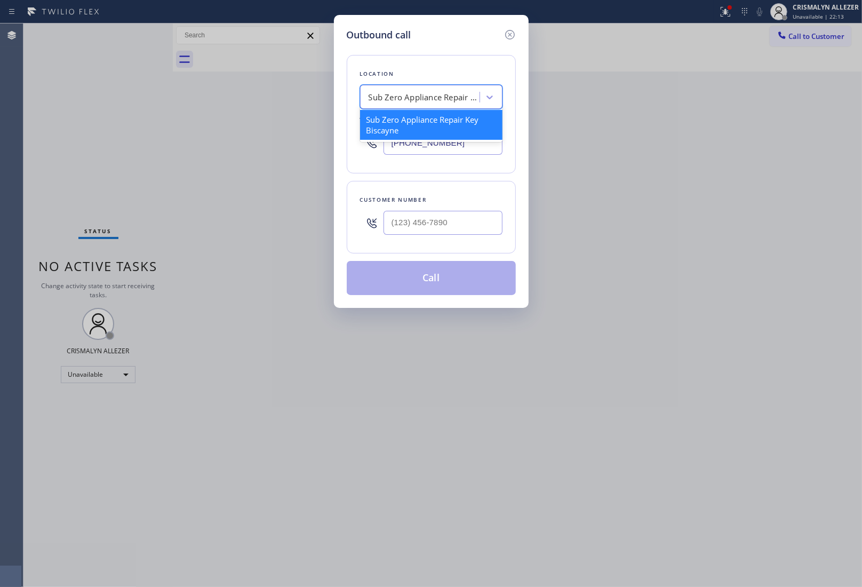
paste input "Electrical Land Camarillo"
type input "Electrical Land Camarillo"
click at [414, 121] on div "Electrical Land Camarillo" at bounding box center [431, 119] width 142 height 19
type input "[PHONE_NUMBER]"
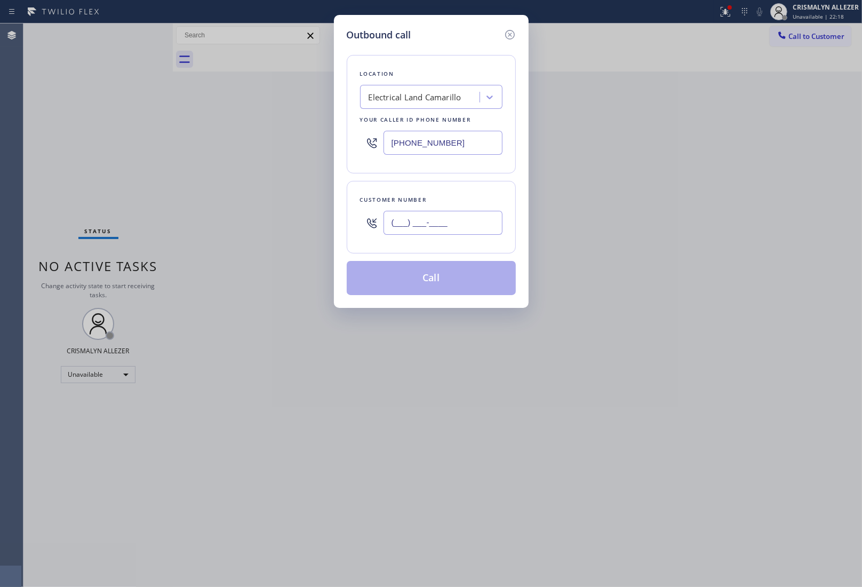
click at [416, 224] on input "(___) ___-____" at bounding box center [443, 223] width 119 height 24
paste input "805) 558-6741"
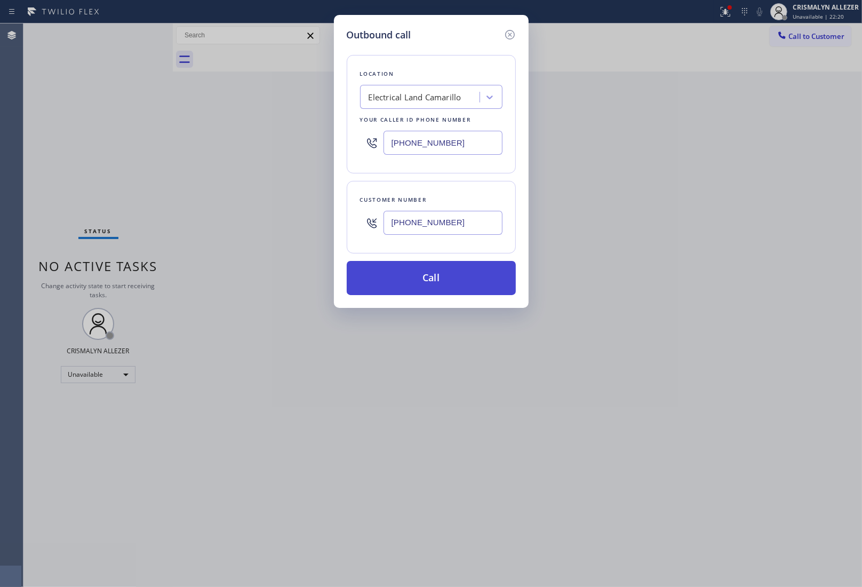
type input "[PHONE_NUMBER]"
click at [435, 284] on button "Call" at bounding box center [431, 278] width 169 height 34
click at [452, 276] on button "Call" at bounding box center [431, 278] width 169 height 34
click at [436, 275] on button "Call" at bounding box center [431, 278] width 169 height 34
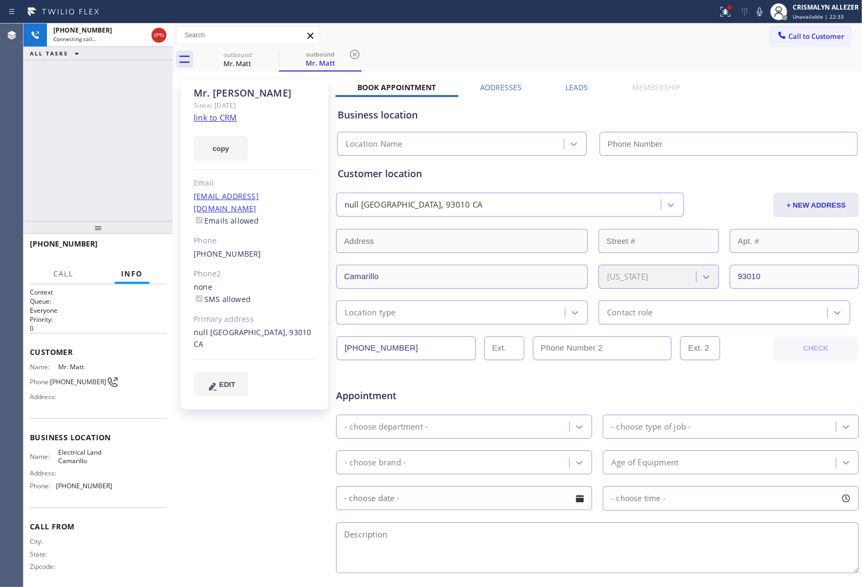
type input "[PHONE_NUMBER]"
click at [137, 247] on span "HANG UP" at bounding box center [141, 248] width 33 height 7
click at [136, 247] on span "HANG UP" at bounding box center [141, 248] width 33 height 7
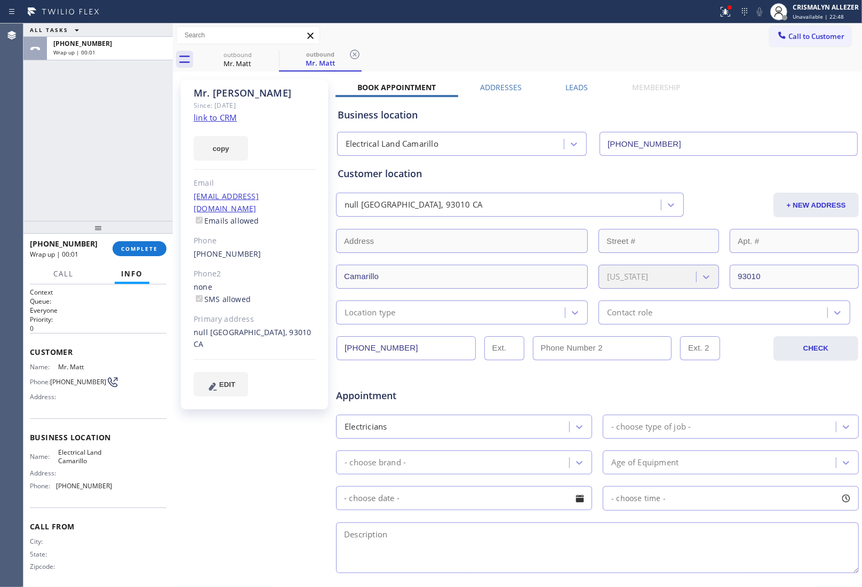
click at [134, 257] on div "[PHONE_NUMBER] Wrap up | 00:01 COMPLETE" at bounding box center [98, 249] width 137 height 28
click at [137, 254] on button "COMPLETE" at bounding box center [140, 248] width 54 height 15
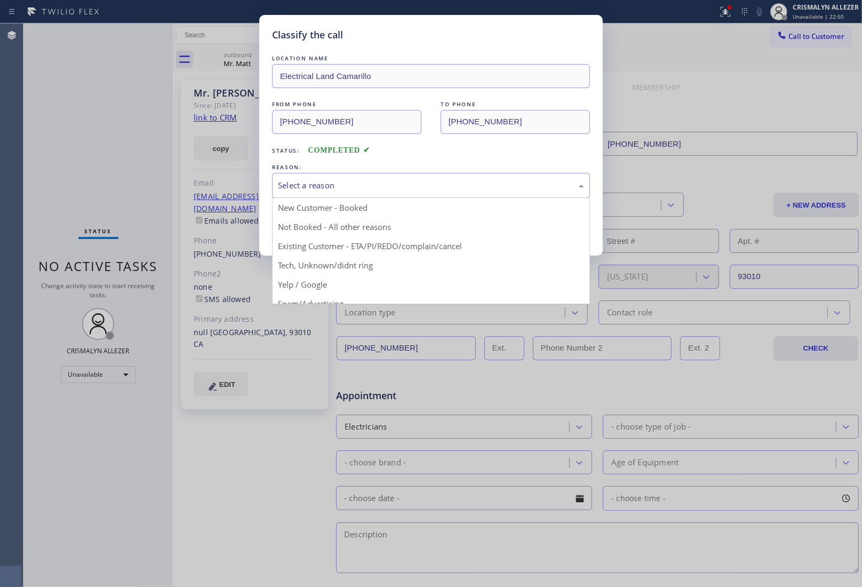
click at [411, 191] on div "Select a reason" at bounding box center [431, 185] width 306 height 12
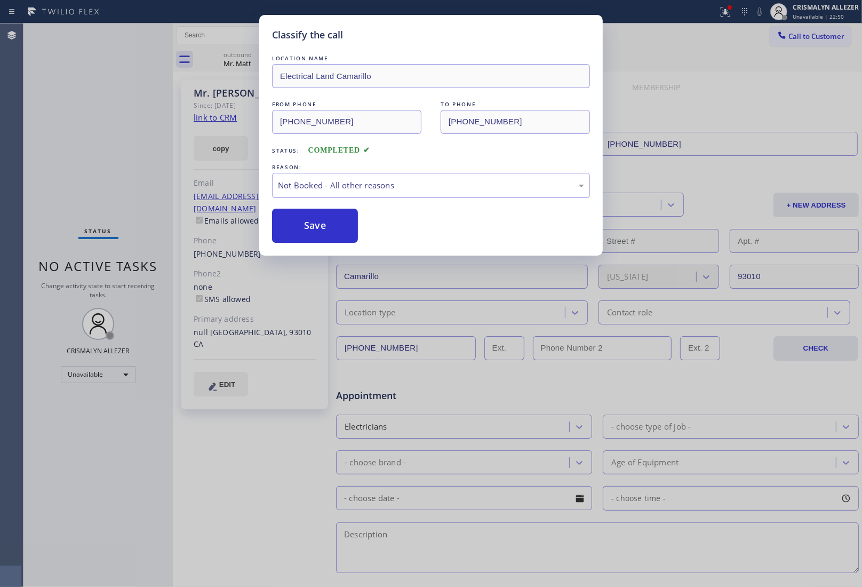
click at [318, 234] on button "Save" at bounding box center [315, 226] width 86 height 34
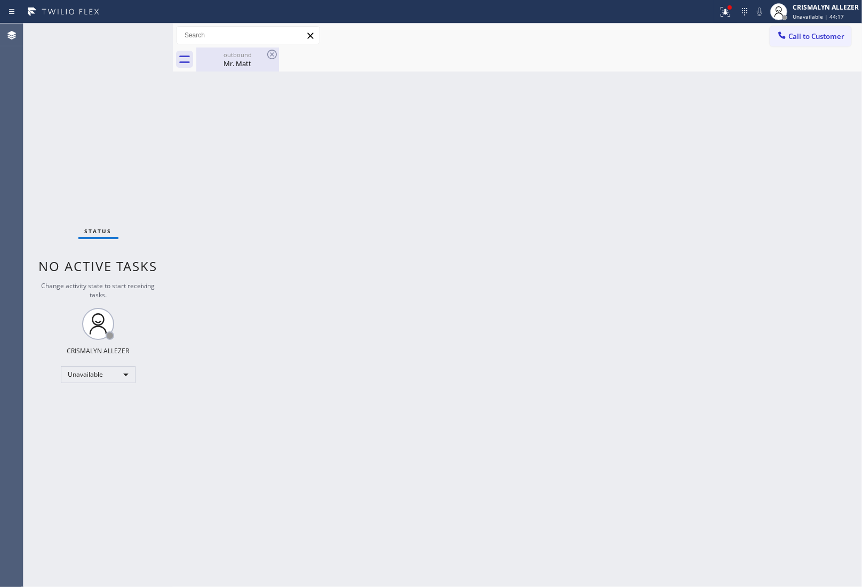
drag, startPoint x: 220, startPoint y: 56, endPoint x: 258, endPoint y: 57, distance: 37.9
click at [225, 56] on div "outbound" at bounding box center [237, 55] width 81 height 8
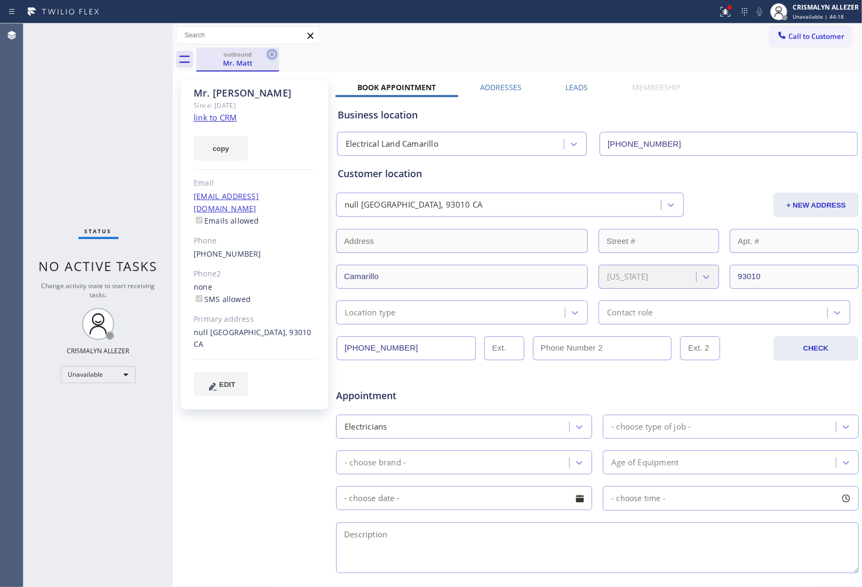
click at [270, 54] on icon at bounding box center [272, 54] width 13 height 13
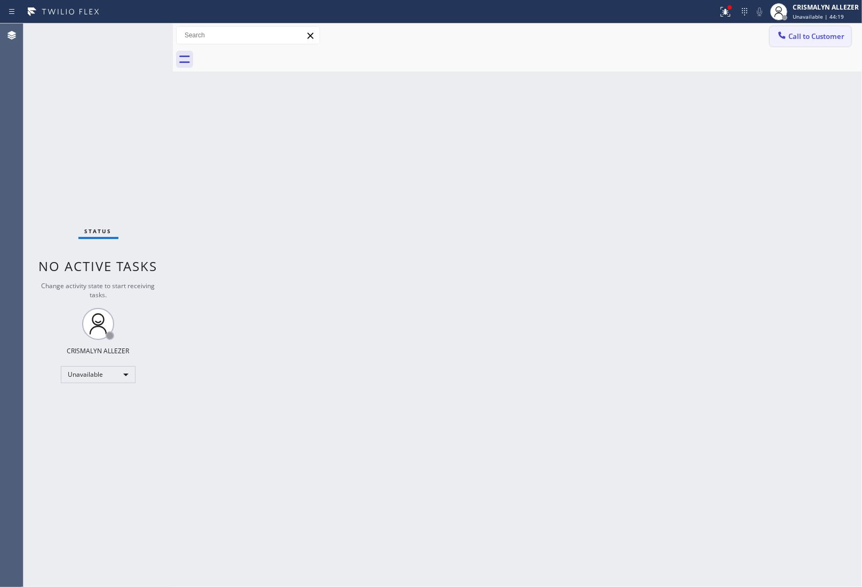
click at [809, 40] on span "Call to Customer" at bounding box center [817, 36] width 56 height 10
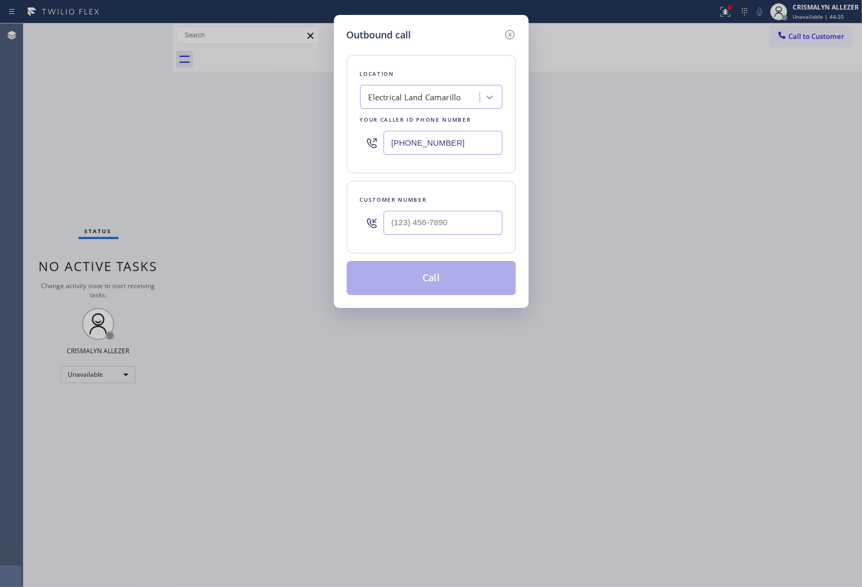
drag, startPoint x: 483, startPoint y: 142, endPoint x: 275, endPoint y: 134, distance: 207.8
click at [275, 134] on div "Outbound call Location Electrical Land Camarillo Your caller id phone number [P…" at bounding box center [431, 293] width 862 height 587
paste input "72) 266-7775"
type input "[PHONE_NUMBER]"
click at [501, 229] on input "(___) ___-____" at bounding box center [443, 223] width 119 height 24
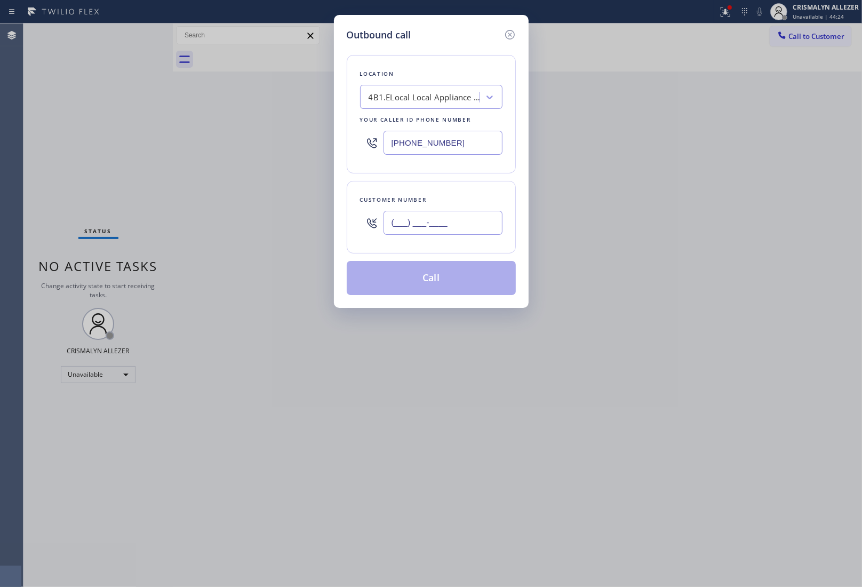
paste input "708) 601-3069"
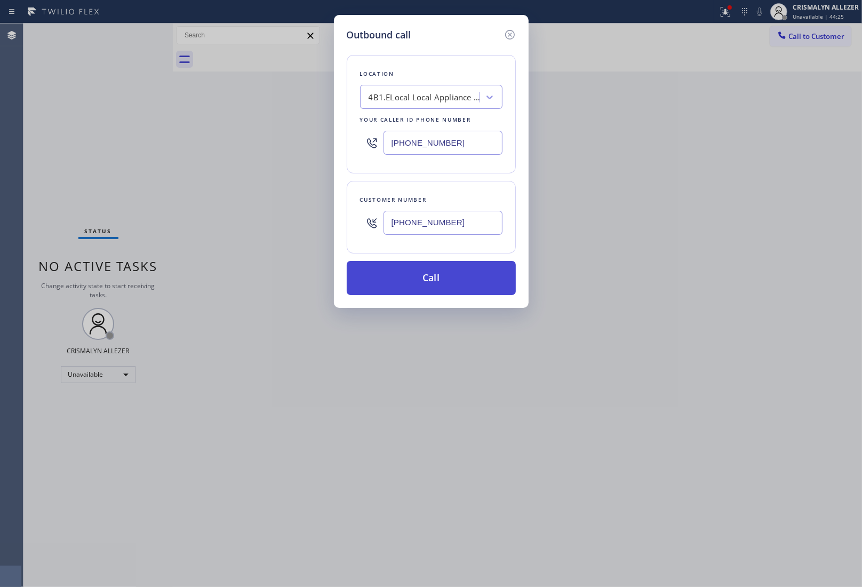
type input "[PHONE_NUMBER]"
click at [439, 286] on button "Call" at bounding box center [431, 278] width 169 height 34
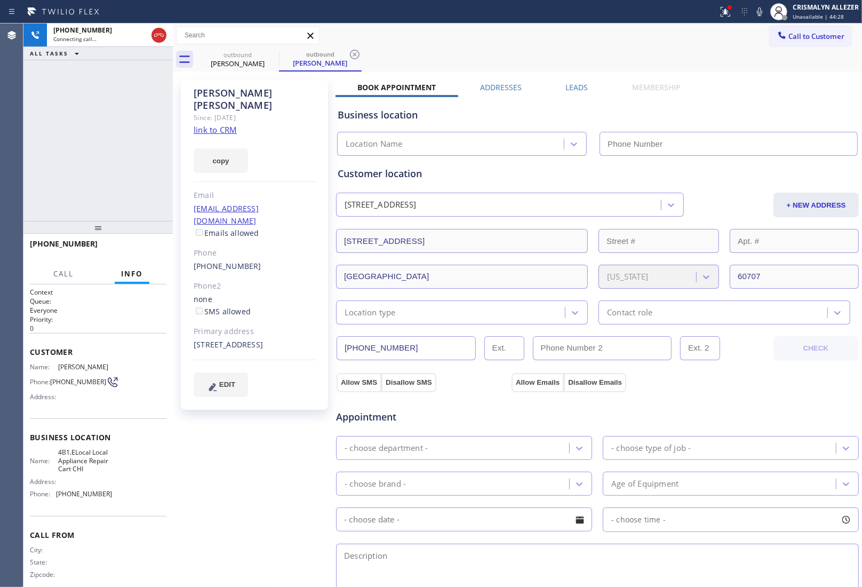
click at [220, 124] on link "link to CRM" at bounding box center [215, 129] width 43 height 11
type input "[PHONE_NUMBER]"
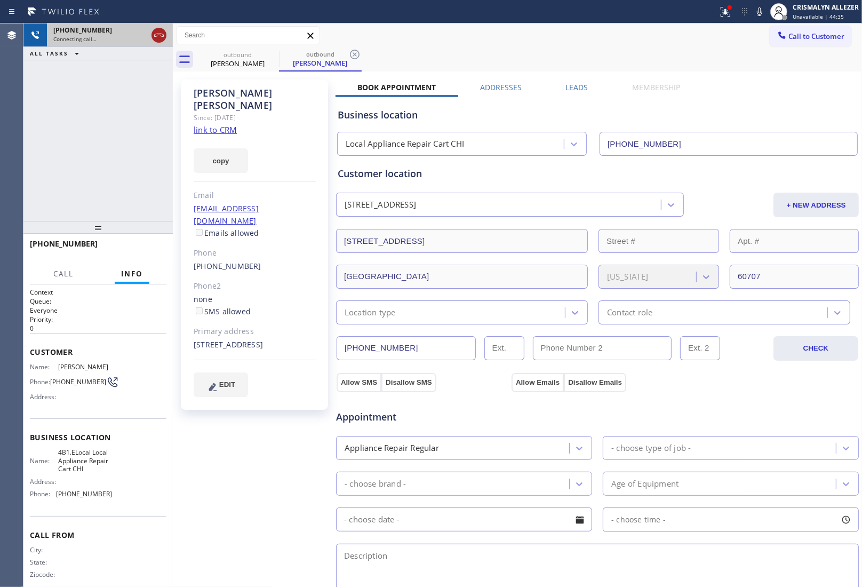
click at [156, 37] on icon at bounding box center [159, 35] width 13 height 13
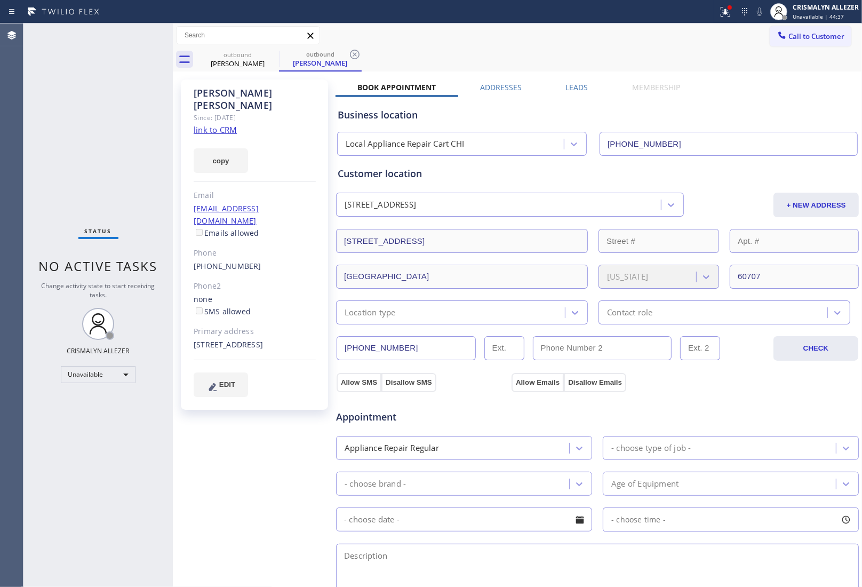
click at [583, 88] on label "Leads" at bounding box center [577, 87] width 22 height 10
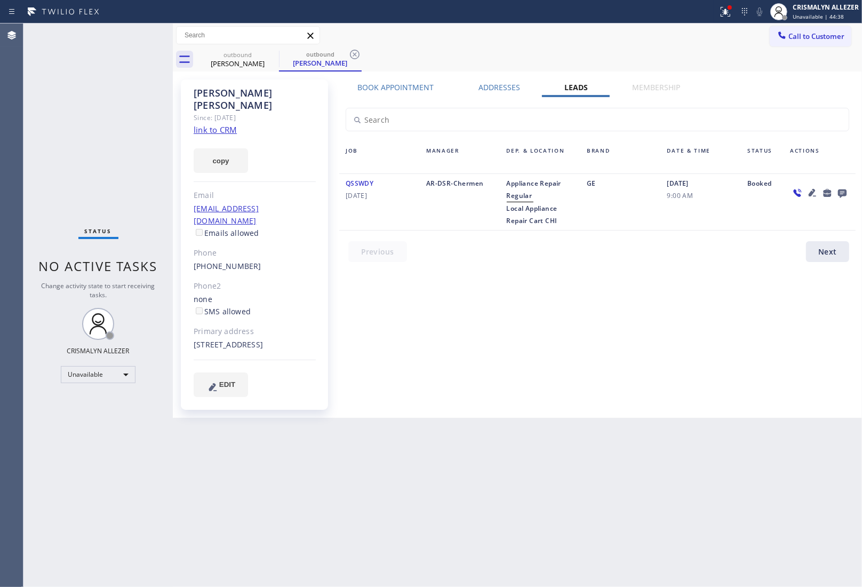
click at [842, 191] on icon at bounding box center [842, 192] width 13 height 13
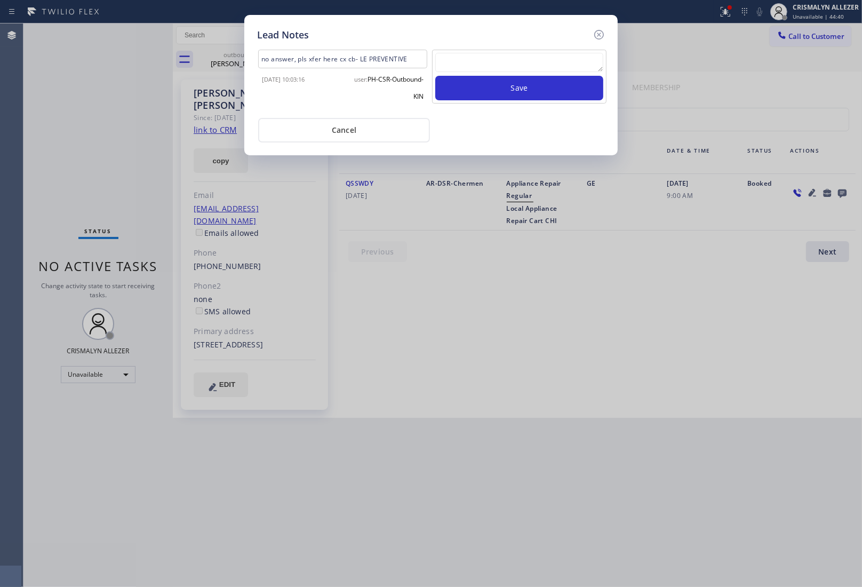
click at [500, 62] on textarea at bounding box center [519, 62] width 168 height 19
type textarea "not available"
click at [513, 102] on div "not available Save" at bounding box center [519, 77] width 175 height 54
click at [515, 89] on button "Save" at bounding box center [519, 88] width 168 height 25
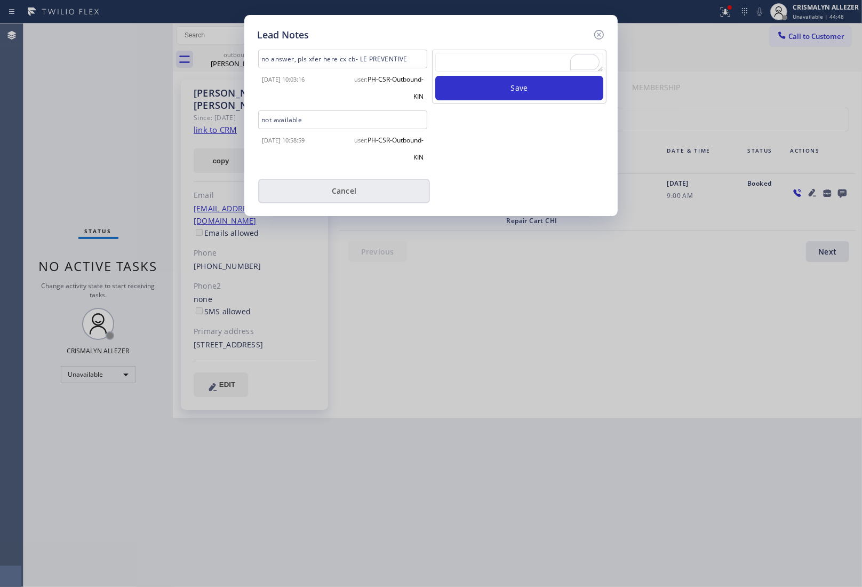
click at [340, 196] on button "Cancel" at bounding box center [344, 191] width 172 height 25
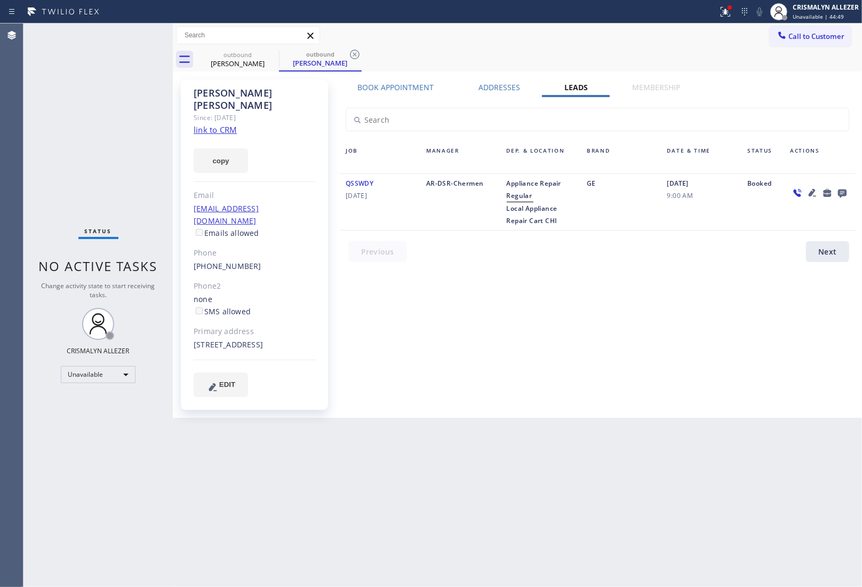
drag, startPoint x: 356, startPoint y: 54, endPoint x: 302, endPoint y: 60, distance: 54.2
click at [355, 54] on icon at bounding box center [355, 54] width 13 height 13
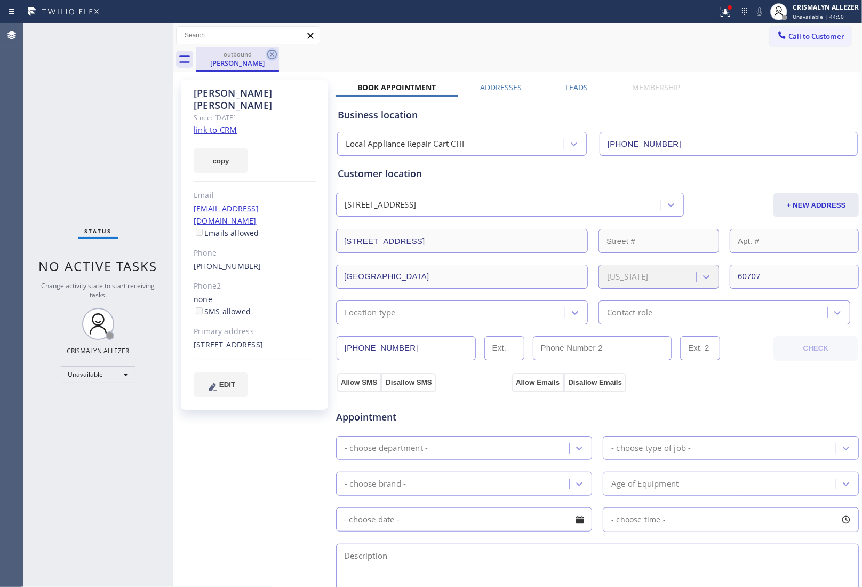
click at [268, 54] on icon at bounding box center [272, 54] width 13 height 13
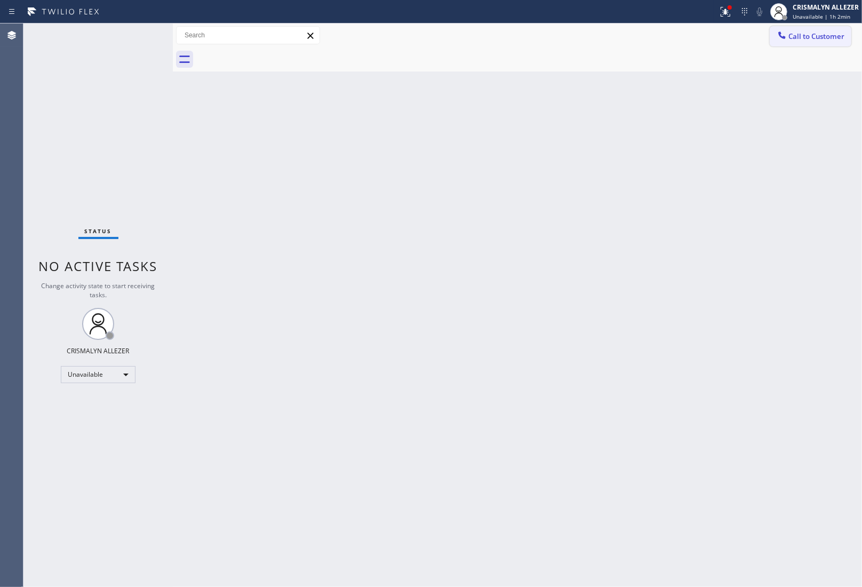
click at [797, 32] on span "Call to Customer" at bounding box center [817, 36] width 56 height 10
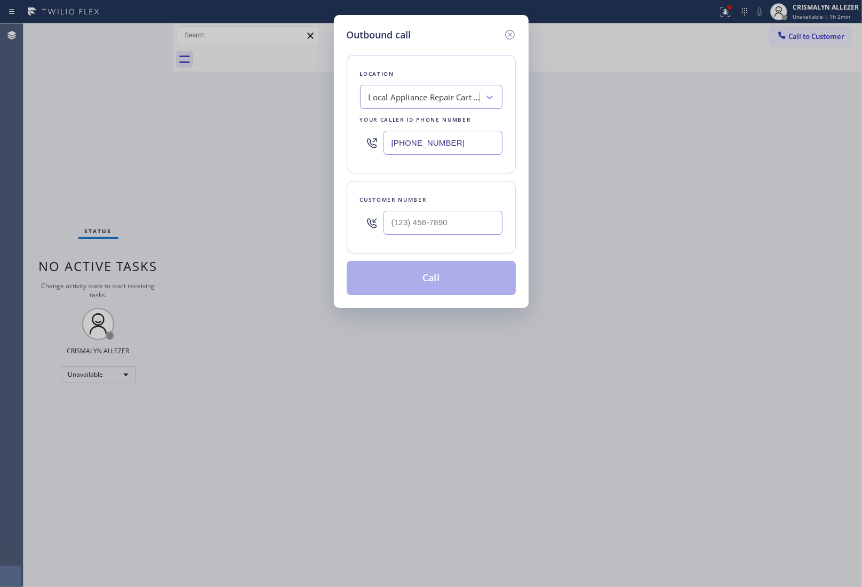
drag, startPoint x: 484, startPoint y: 142, endPoint x: 199, endPoint y: 120, distance: 285.3
click at [200, 120] on div "Outbound call Location Local Appliance Repair Cart CHI Your caller id phone num…" at bounding box center [431, 293] width 862 height 587
paste input "18) 650-3440"
type input "[PHONE_NUMBER]"
click at [459, 225] on input "(___) ___-____" at bounding box center [443, 223] width 119 height 24
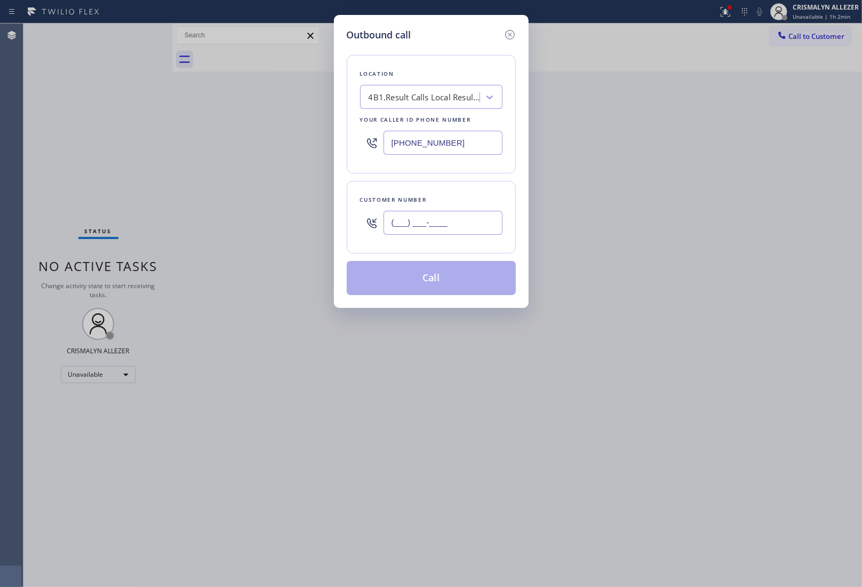
paste input "562) 608-5275"
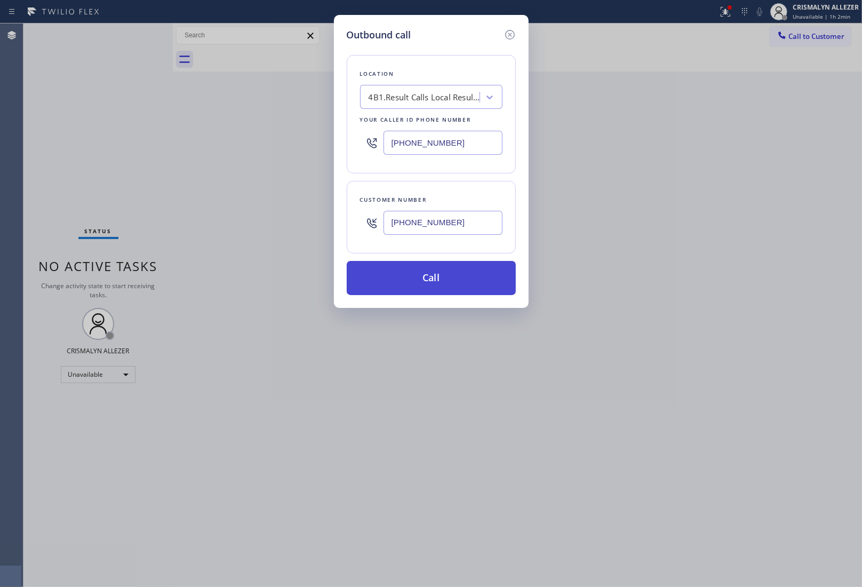
type input "(562) 608-5275"
click at [437, 282] on button "Call" at bounding box center [431, 278] width 169 height 34
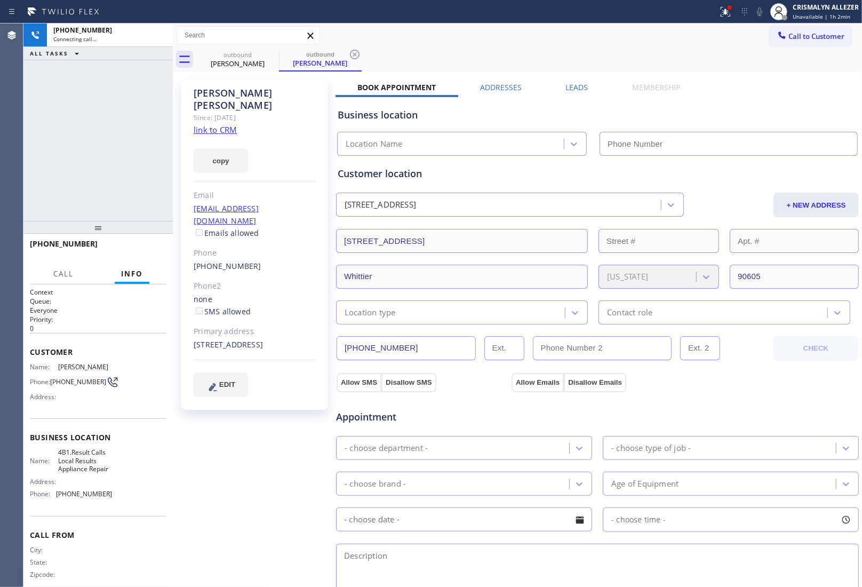
click at [226, 124] on link "link to CRM" at bounding box center [215, 129] width 43 height 11
type input "[PHONE_NUMBER]"
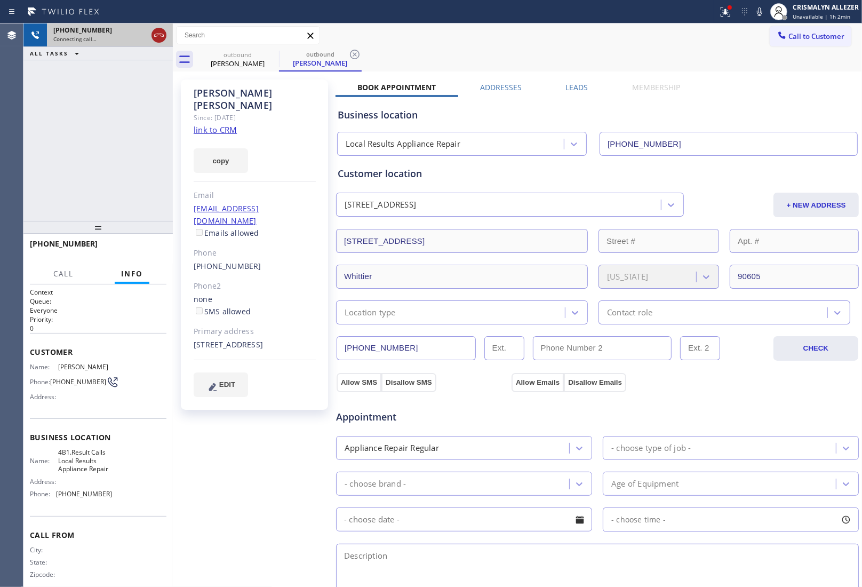
click at [159, 36] on icon at bounding box center [159, 35] width 13 height 13
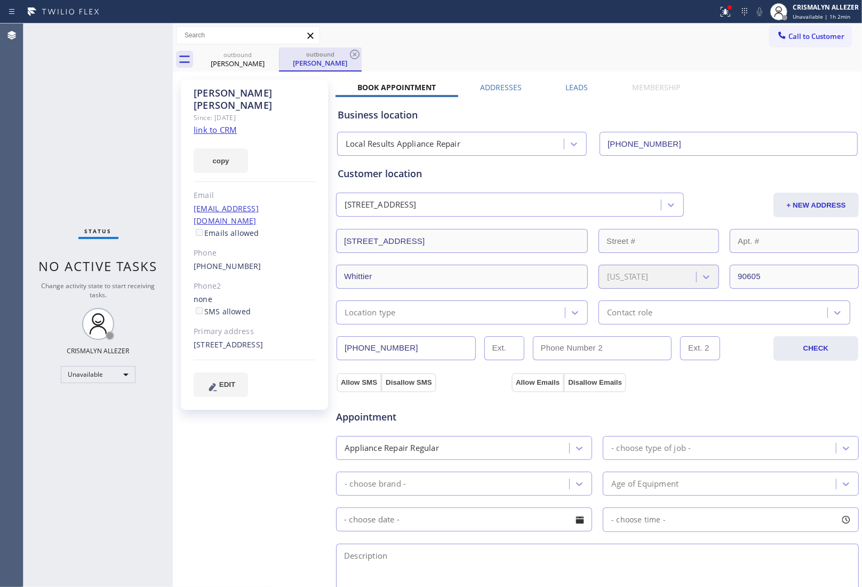
drag, startPoint x: 351, startPoint y: 54, endPoint x: 294, endPoint y: 57, distance: 57.7
click at [344, 53] on div "outbound Susana Andrade" at bounding box center [320, 59] width 83 height 24
click at [205, 261] on link "(562) 608-5275" at bounding box center [228, 266] width 68 height 10
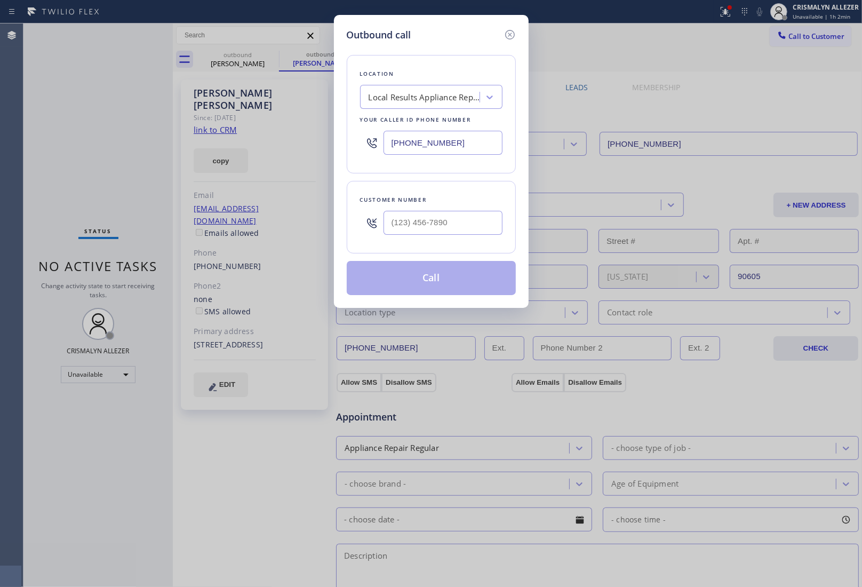
type input "(562) 608-5275"
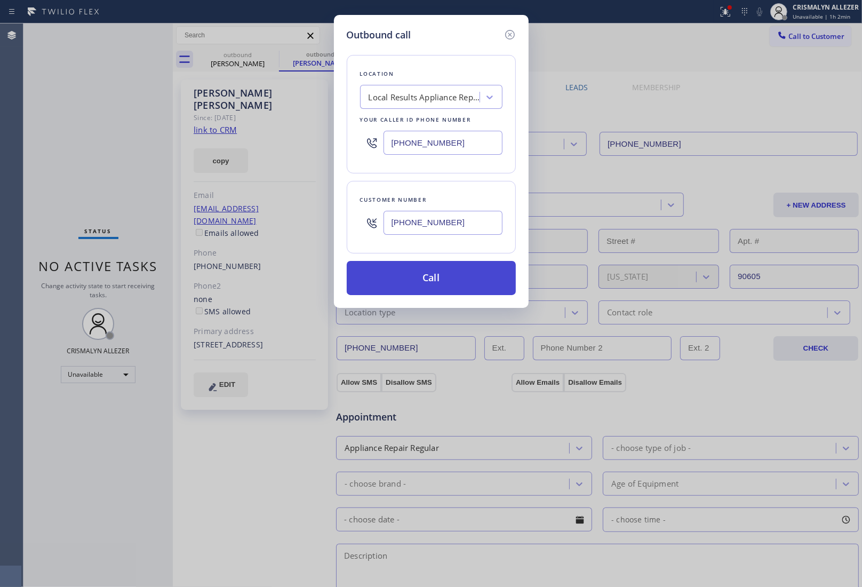
click at [452, 286] on button "Call" at bounding box center [431, 278] width 169 height 34
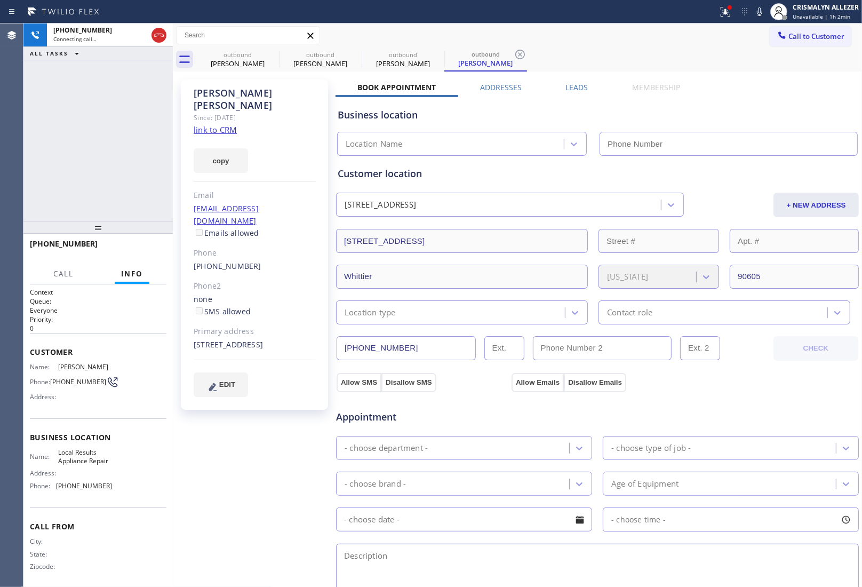
type input "[PHONE_NUMBER]"
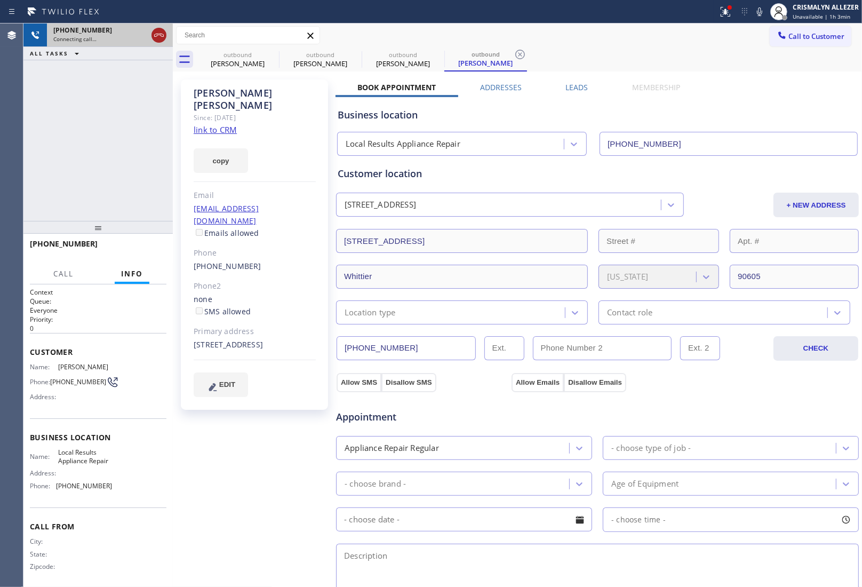
click at [161, 38] on icon at bounding box center [159, 35] width 13 height 13
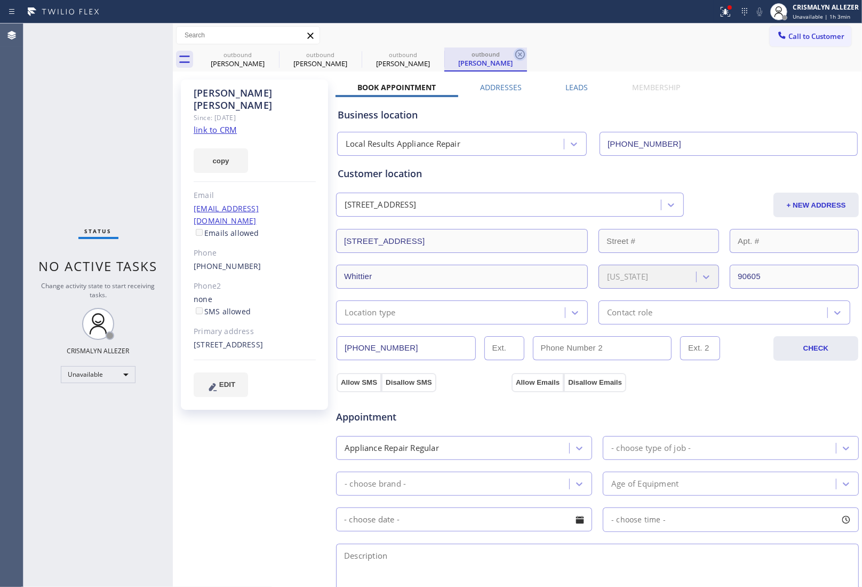
click at [521, 53] on icon at bounding box center [521, 55] width 10 height 10
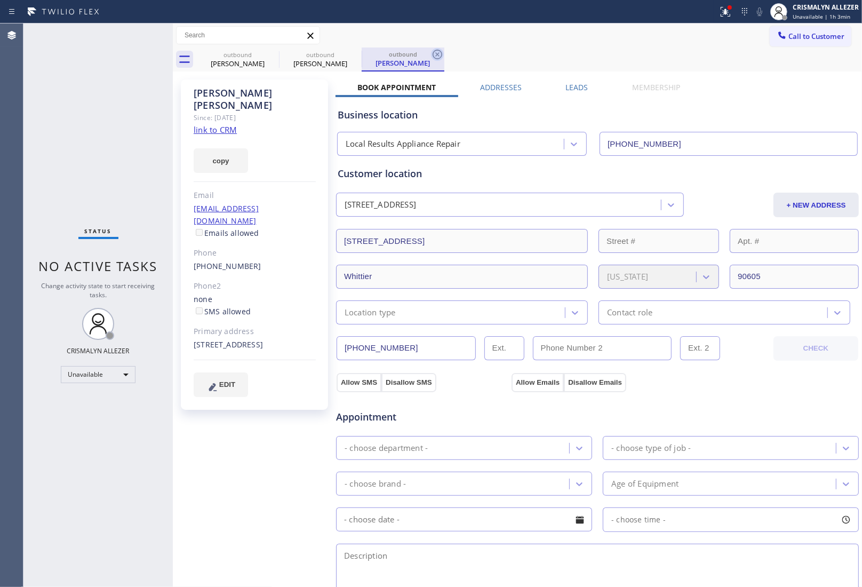
click at [440, 54] on icon at bounding box center [437, 54] width 13 height 13
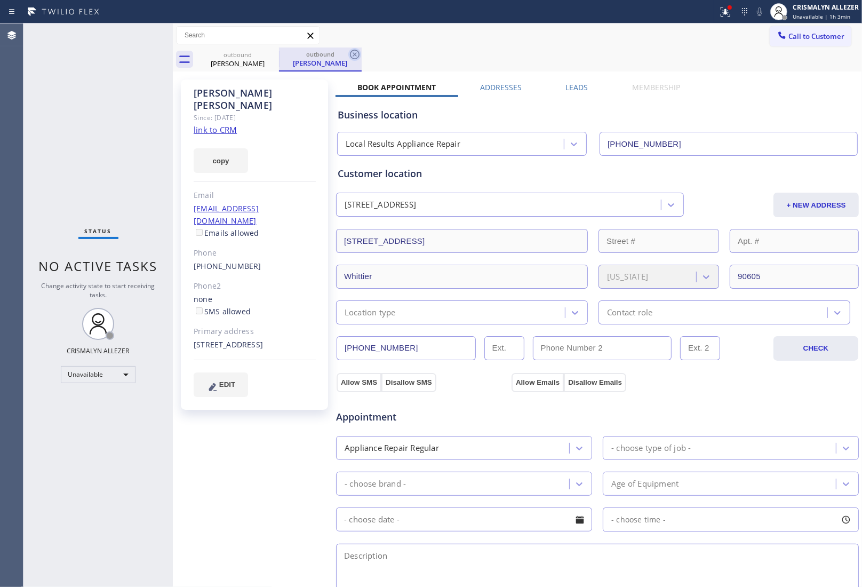
drag, startPoint x: 358, startPoint y: 51, endPoint x: 297, endPoint y: 57, distance: 61.2
click at [356, 51] on icon at bounding box center [355, 54] width 13 height 13
drag, startPoint x: 273, startPoint y: 54, endPoint x: 300, endPoint y: 3, distance: 57.5
click at [273, 53] on icon at bounding box center [272, 54] width 13 height 13
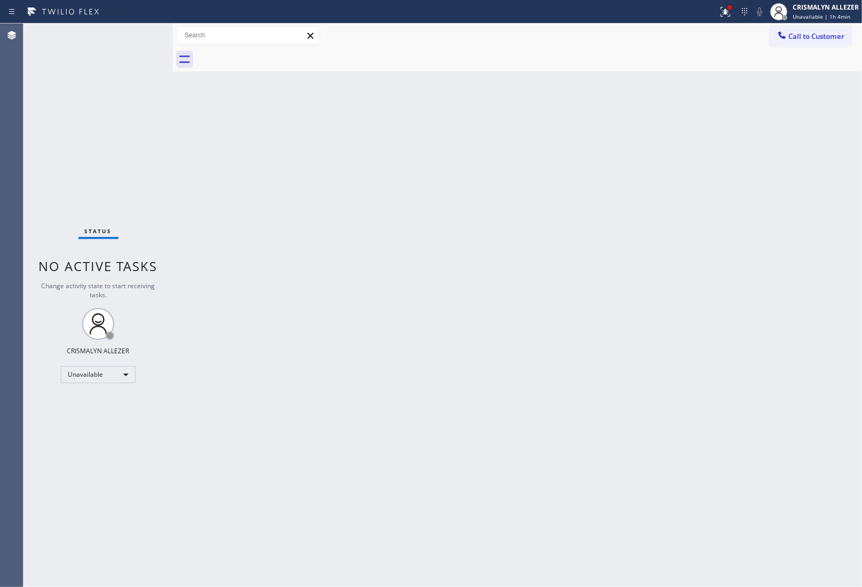
click at [823, 35] on span "Call to Customer" at bounding box center [817, 36] width 56 height 10
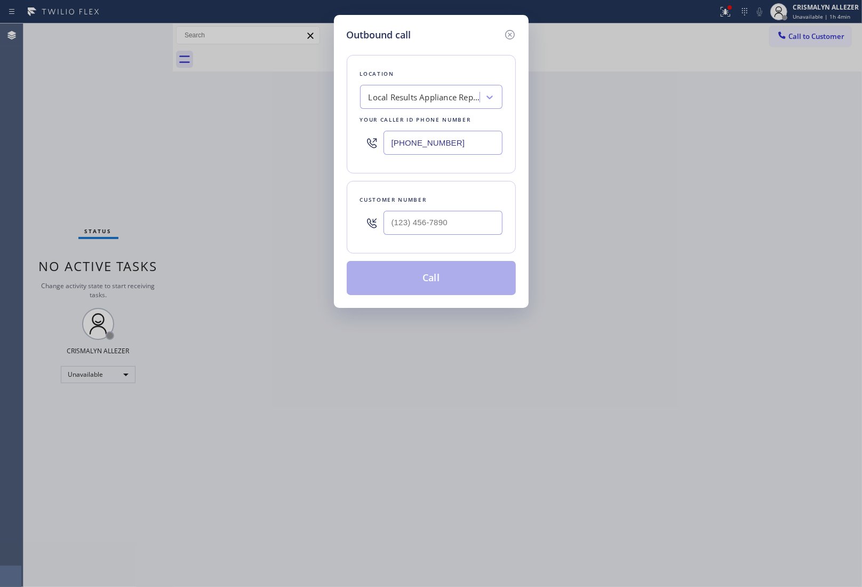
drag, startPoint x: 466, startPoint y: 144, endPoint x: 206, endPoint y: 123, distance: 260.8
click at [229, 126] on div "Outbound call Location Local Results Appliance Repair Your caller id phone numb…" at bounding box center [431, 293] width 862 height 587
paste input "66) 936-2504"
type input "(866) 936-2504"
click at [480, 225] on input "(___) ___-____" at bounding box center [443, 223] width 119 height 24
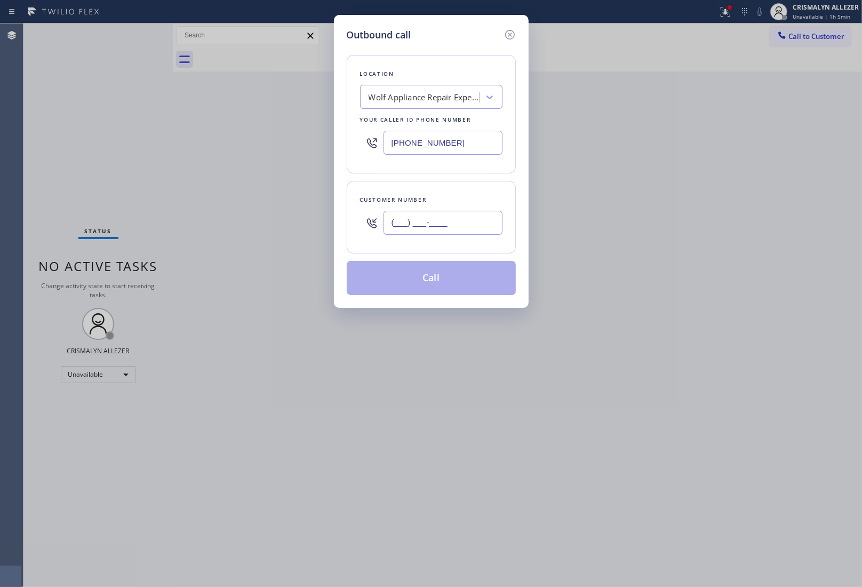
paste input "303) 263-7366"
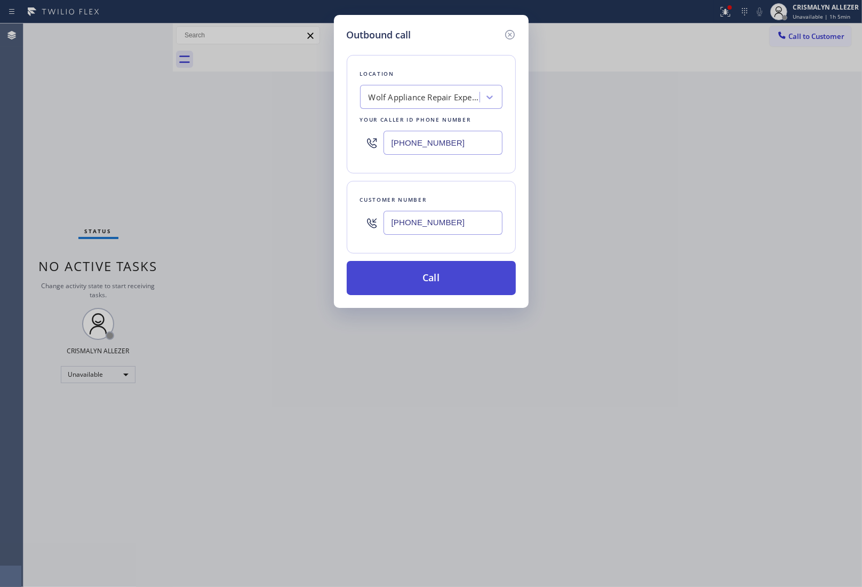
type input "(303) 263-7366"
click at [442, 273] on button "Call" at bounding box center [431, 278] width 169 height 34
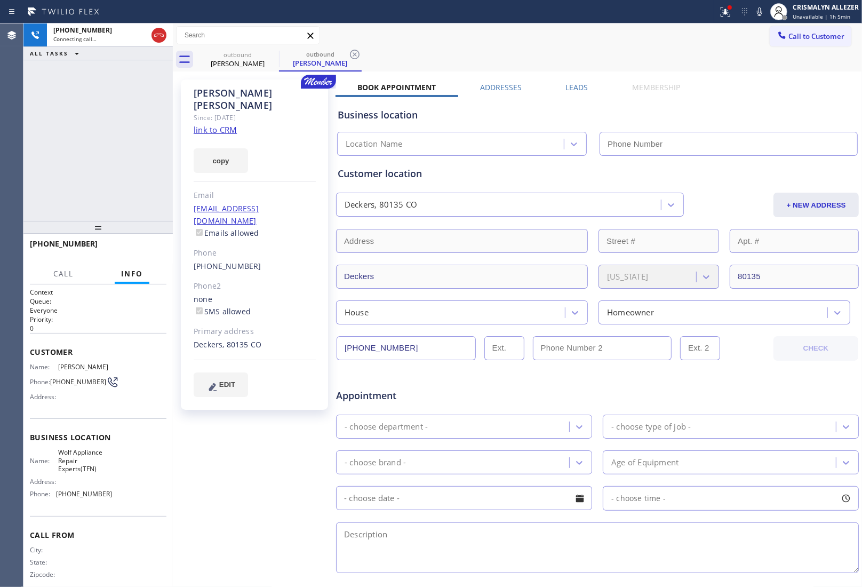
click at [213, 124] on link "link to CRM" at bounding box center [215, 129] width 43 height 11
type input "(866) 936-2504"
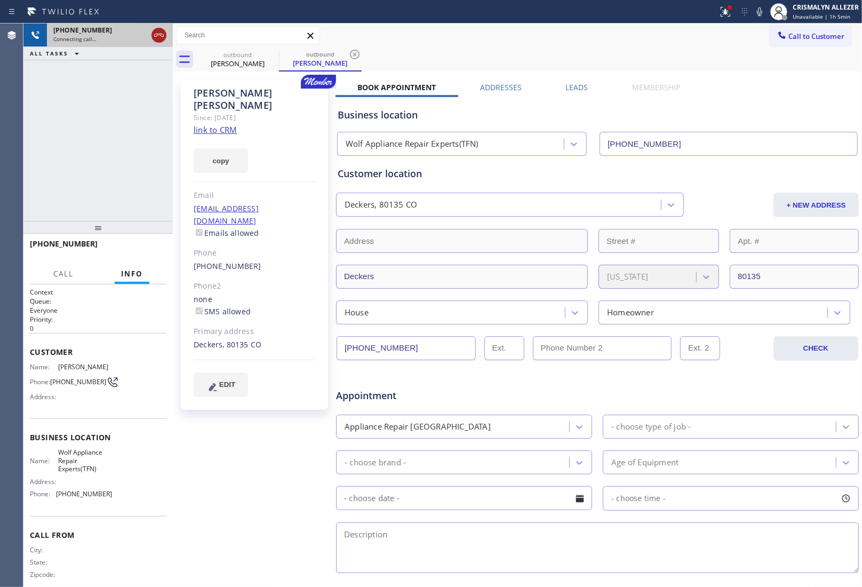
click at [162, 31] on icon at bounding box center [159, 35] width 13 height 13
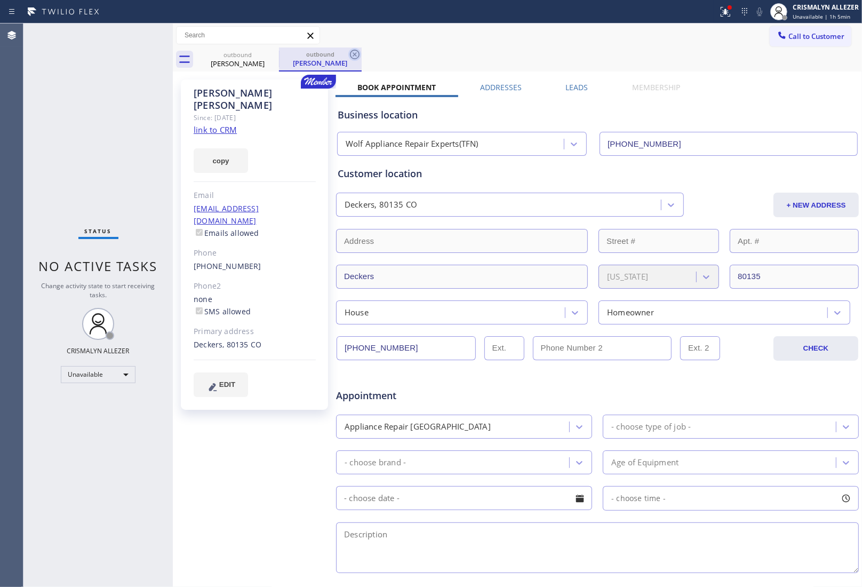
click at [355, 54] on icon at bounding box center [355, 55] width 10 height 10
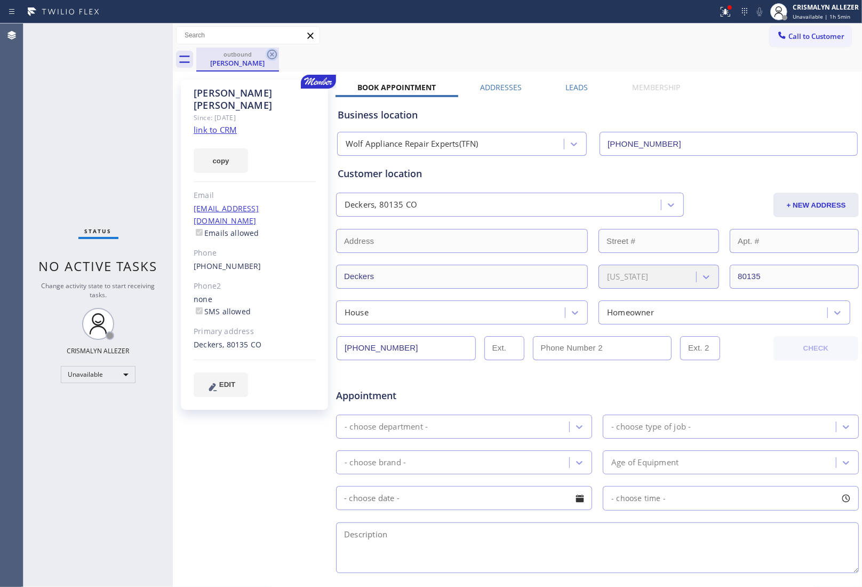
click at [268, 54] on icon at bounding box center [272, 54] width 13 height 13
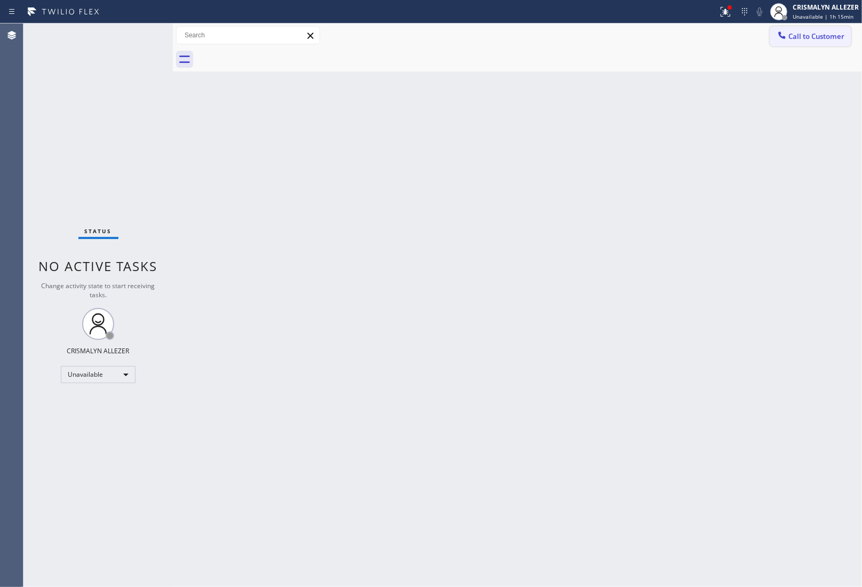
click at [814, 38] on span "Call to Customer" at bounding box center [817, 36] width 56 height 10
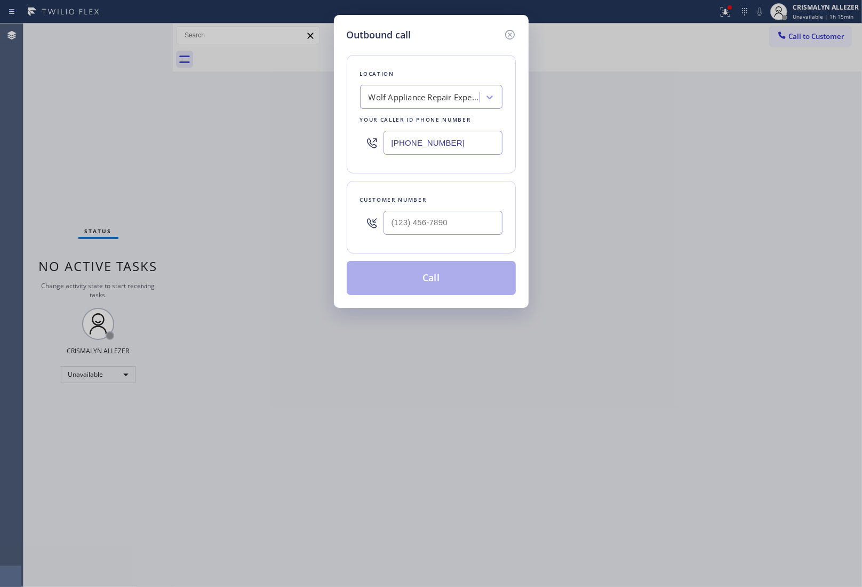
drag, startPoint x: 463, startPoint y: 147, endPoint x: 294, endPoint y: 147, distance: 169.2
click at [294, 147] on div "Outbound call Location Wolf Appliance Repair Experts(TFN) Your caller id phone …" at bounding box center [431, 293] width 862 height 587
paste input "714) 710-8409"
type input "(714) 710-8409"
click at [475, 228] on input "(___) ___-____" at bounding box center [443, 223] width 119 height 24
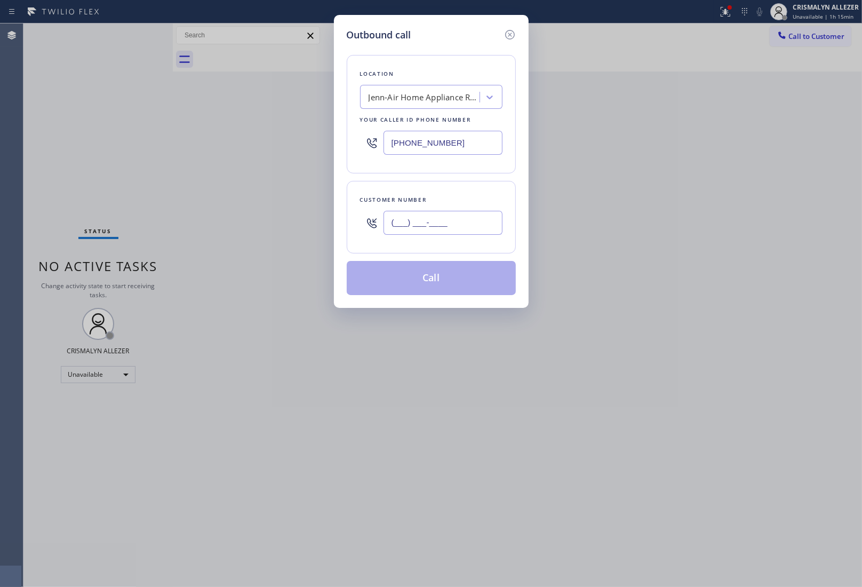
paste input "949) 697-1288"
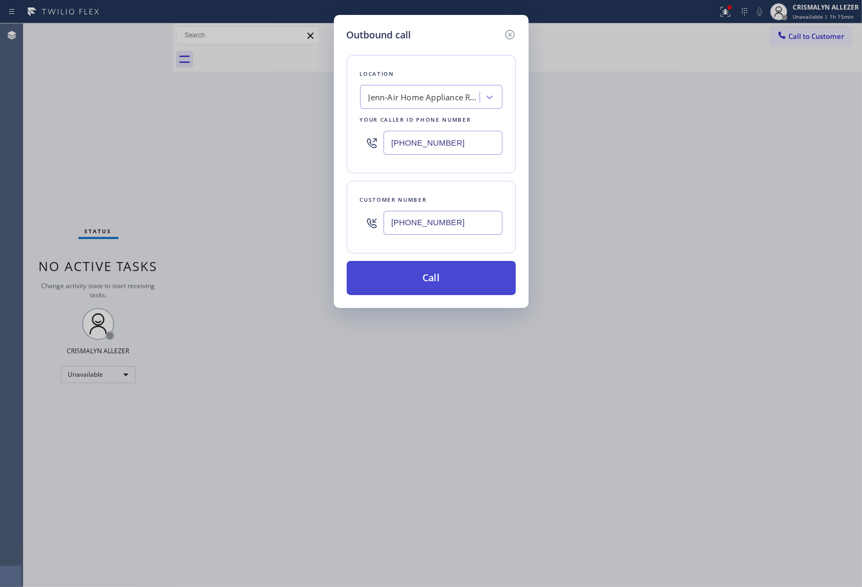
type input "(949) 697-1288"
click at [441, 275] on button "Call" at bounding box center [431, 278] width 169 height 34
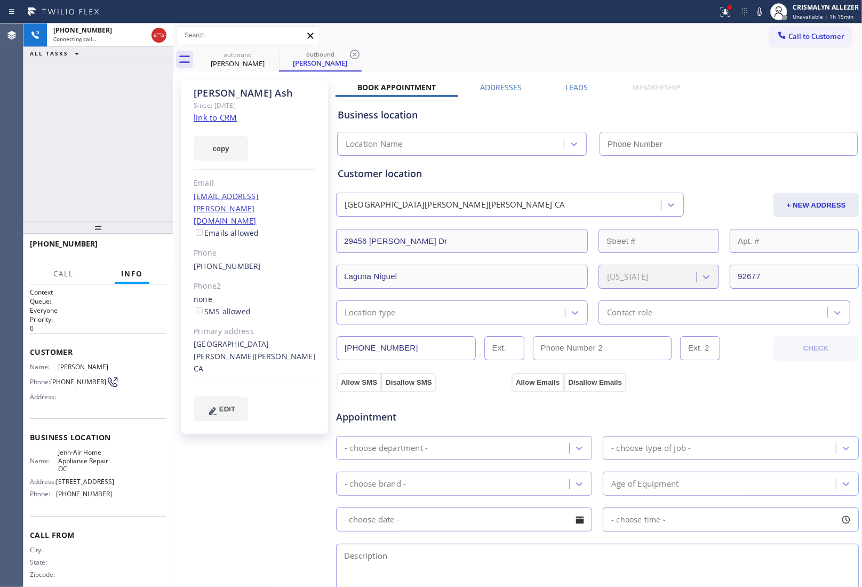
click at [216, 116] on link "link to CRM" at bounding box center [215, 117] width 43 height 11
type input "(714) 710-8409"
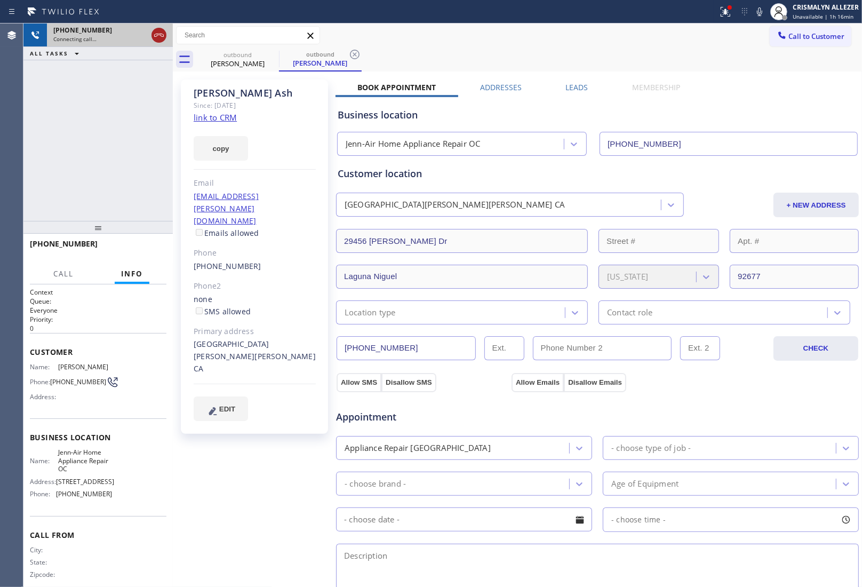
click at [159, 38] on icon at bounding box center [159, 35] width 13 height 13
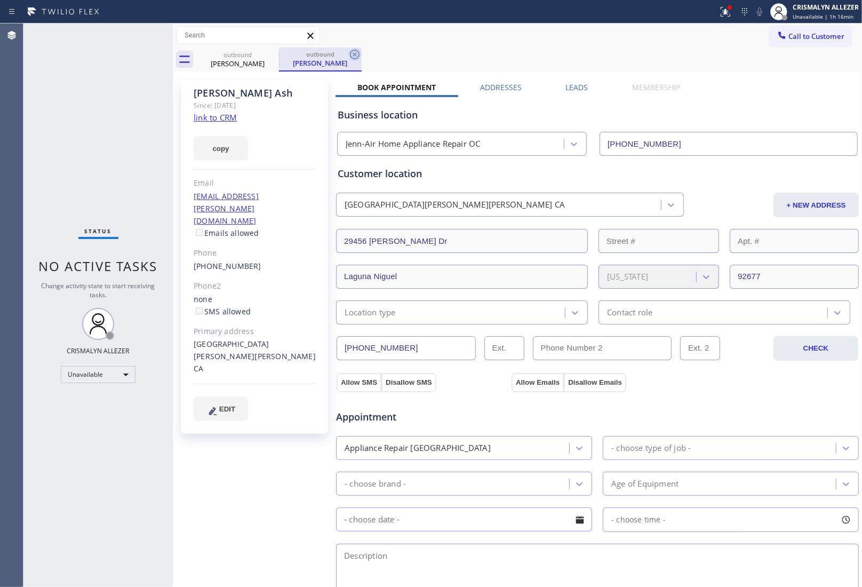
click at [355, 57] on icon at bounding box center [355, 54] width 13 height 13
click at [225, 261] on link "(949) 697-1288" at bounding box center [228, 266] width 68 height 10
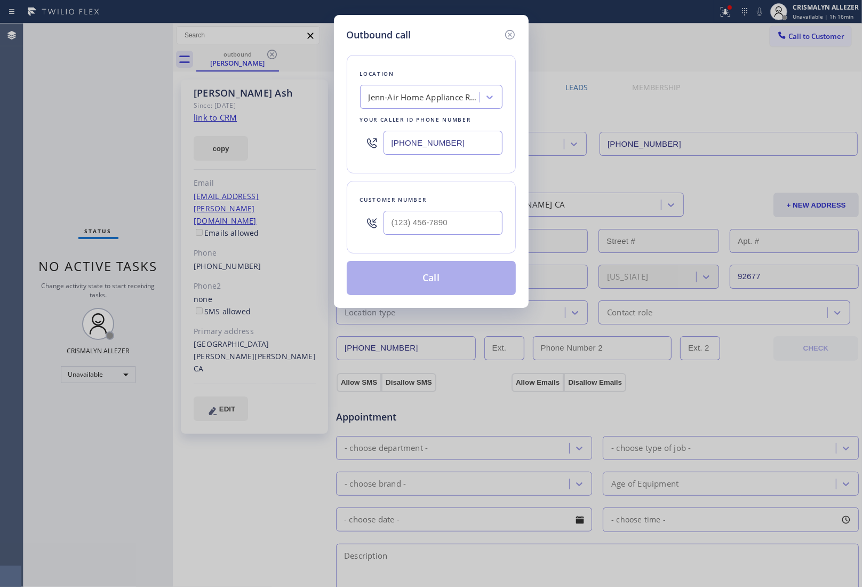
type input "(949) 697-1288"
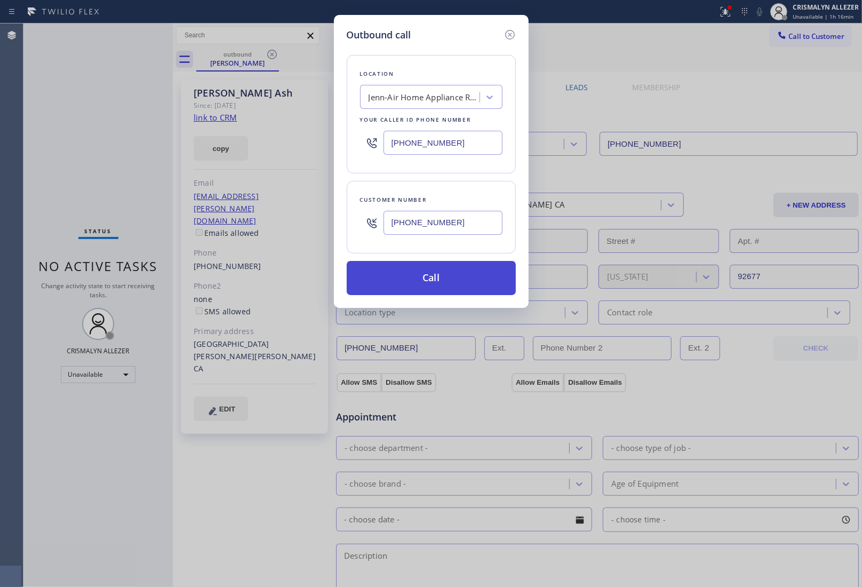
click at [430, 278] on button "Call" at bounding box center [431, 278] width 169 height 34
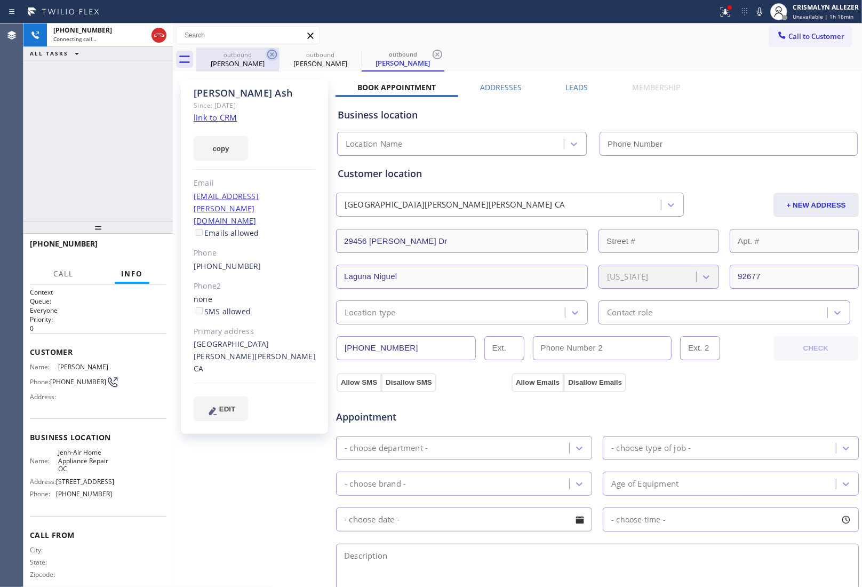
click at [247, 63] on div "Lori Ash" at bounding box center [237, 64] width 81 height 10
type input "(714) 710-8409"
click at [272, 54] on icon at bounding box center [272, 55] width 10 height 10
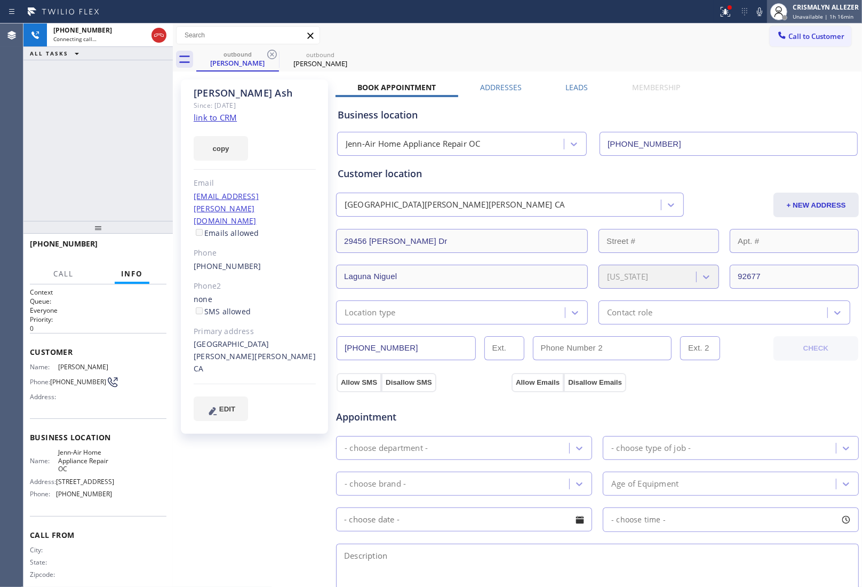
click at [837, 20] on div "CRISMALYN ALLEZER Unavailable | 1h 16min" at bounding box center [827, 11] width 72 height 19
click at [469, 51] on div "outbound Lori Ash outbound Lori Ash" at bounding box center [529, 59] width 666 height 24
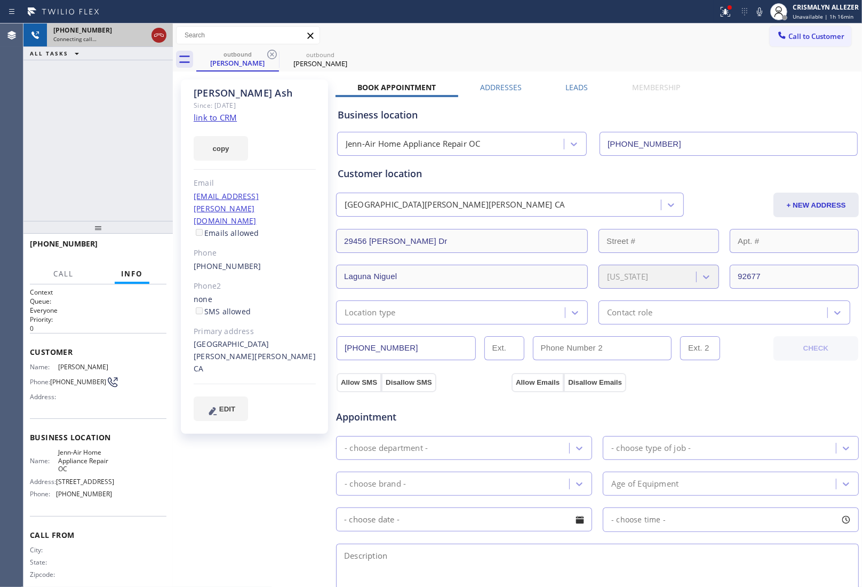
click at [160, 39] on icon at bounding box center [159, 35] width 13 height 13
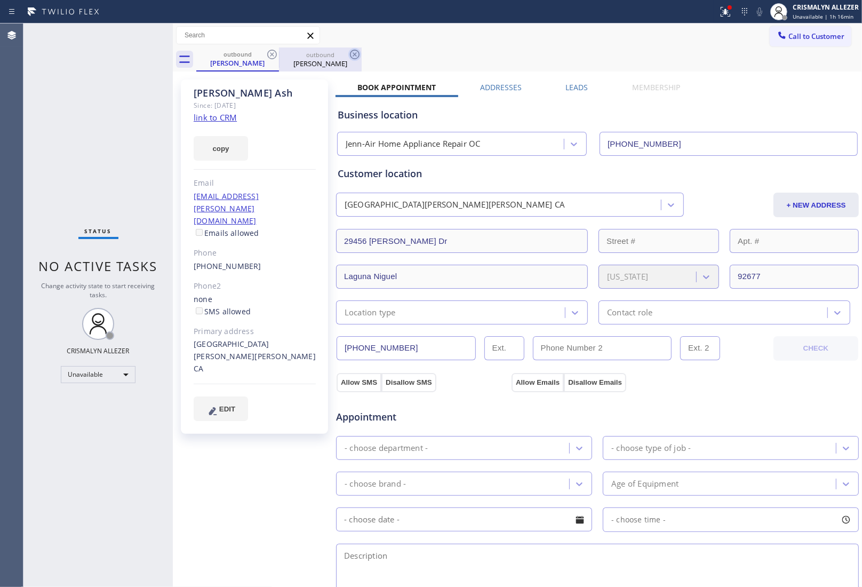
click at [351, 52] on icon at bounding box center [355, 55] width 10 height 10
click at [275, 54] on icon at bounding box center [272, 54] width 13 height 13
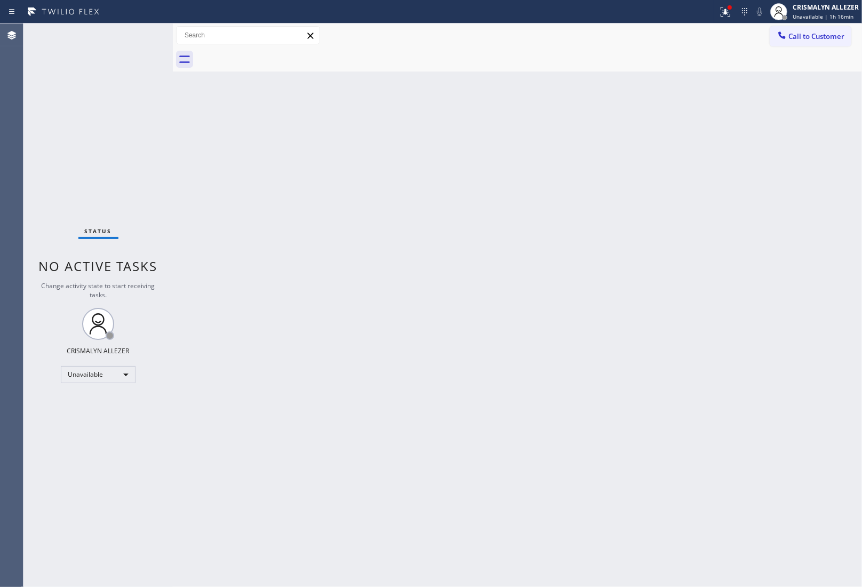
click at [275, 54] on div at bounding box center [529, 59] width 666 height 24
click at [831, 15] on span "Unavailable | 1h 16min" at bounding box center [823, 16] width 61 height 7
click at [811, 57] on button "Available" at bounding box center [809, 57] width 107 height 14
drag, startPoint x: 804, startPoint y: 33, endPoint x: 746, endPoint y: 63, distance: 64.9
click at [799, 35] on span "Call to Customer" at bounding box center [817, 36] width 56 height 10
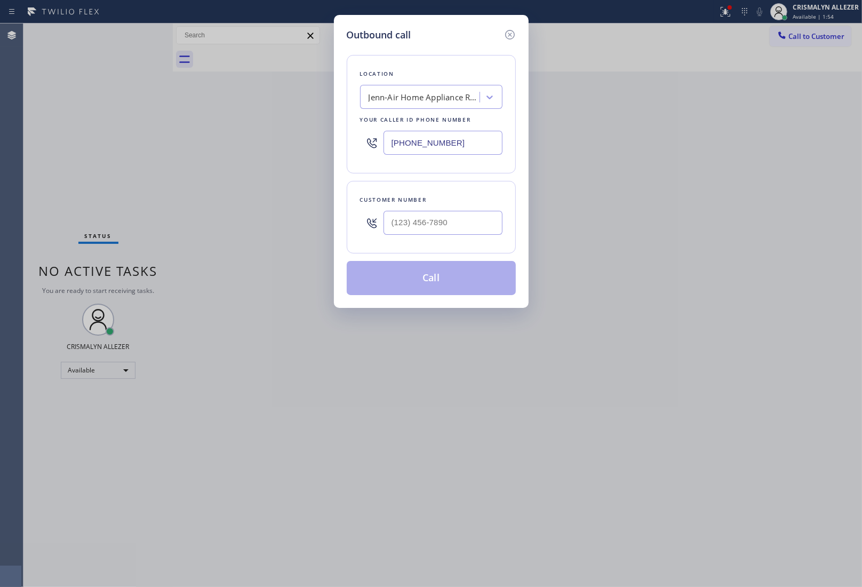
drag, startPoint x: 485, startPoint y: 145, endPoint x: 315, endPoint y: 137, distance: 169.4
click at [315, 137] on div "Outbound call Location Jenn-Air Home Appliance Repair OC Your caller id phone n…" at bounding box center [431, 293] width 862 height 587
paste input "52-4826"
type input "(714) 752-4826"
click at [464, 233] on input "(___) ___-____" at bounding box center [443, 223] width 119 height 24
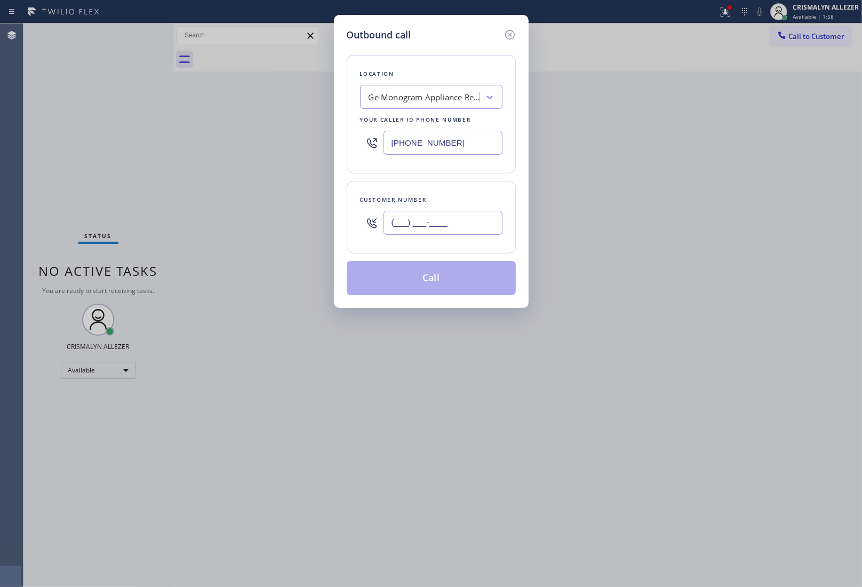
paste input "714) 222-3312"
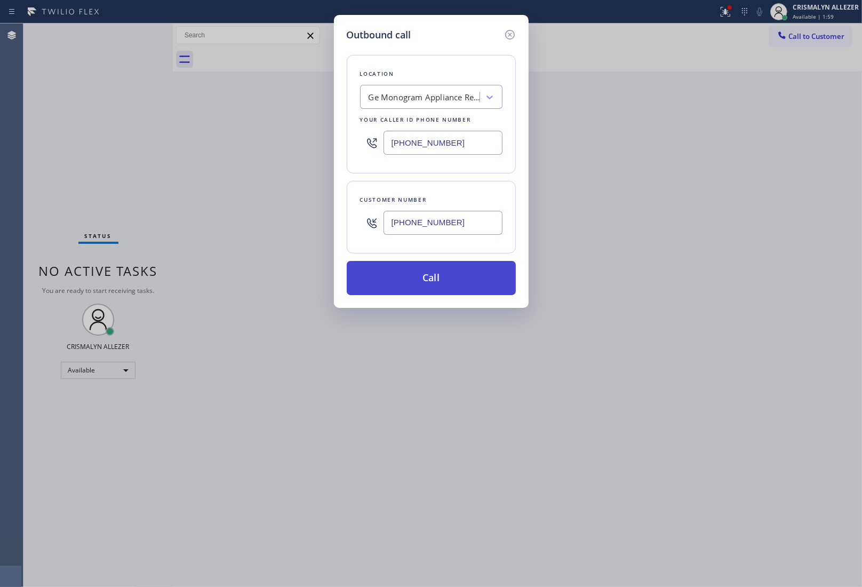
type input "(714) 222-3312"
click at [441, 279] on button "Call" at bounding box center [431, 278] width 169 height 34
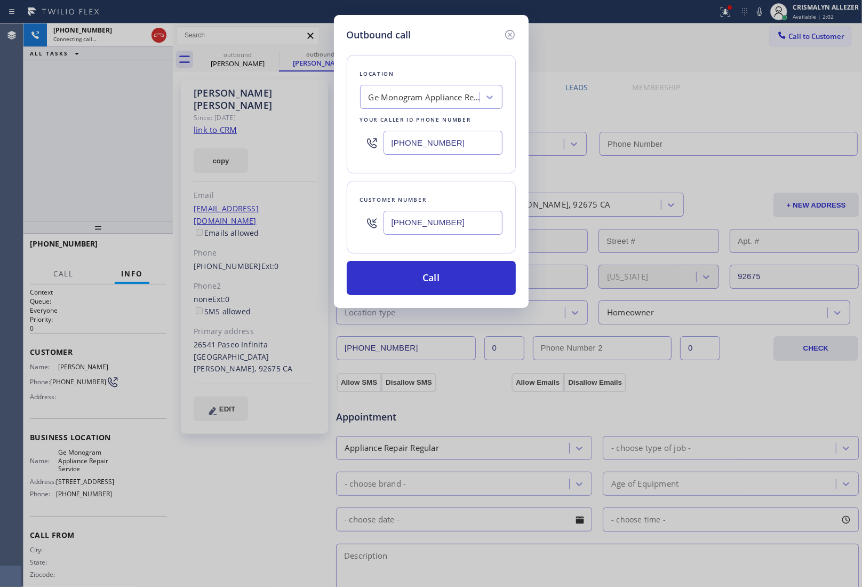
type input "(714) 752-4826"
click at [505, 33] on icon at bounding box center [510, 34] width 13 height 13
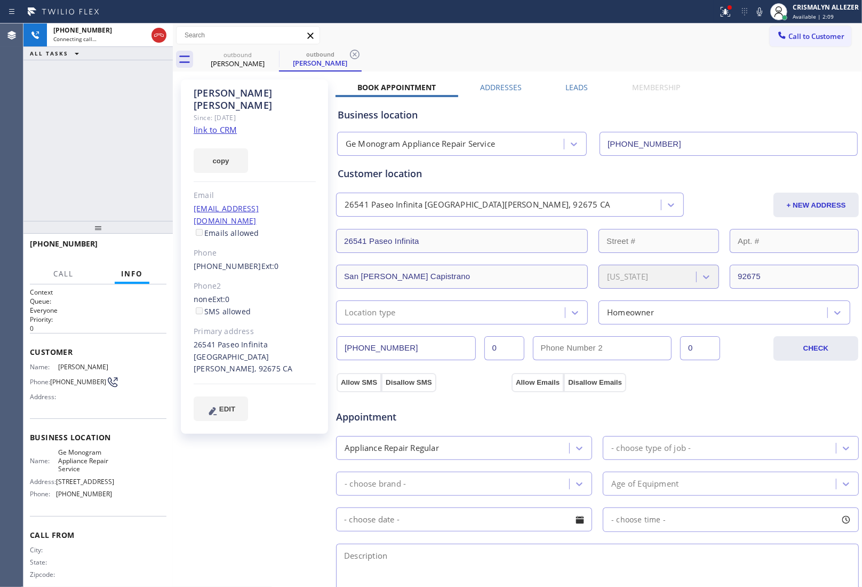
click at [228, 124] on link "link to CRM" at bounding box center [215, 129] width 43 height 11
click at [140, 252] on button "COMPLETE" at bounding box center [140, 248] width 54 height 15
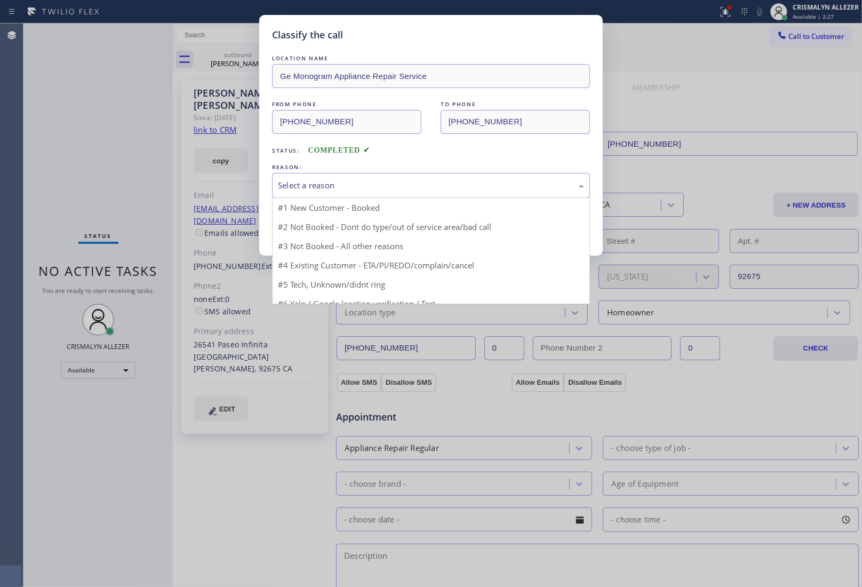
click at [429, 187] on div "Select a reason" at bounding box center [431, 185] width 306 height 12
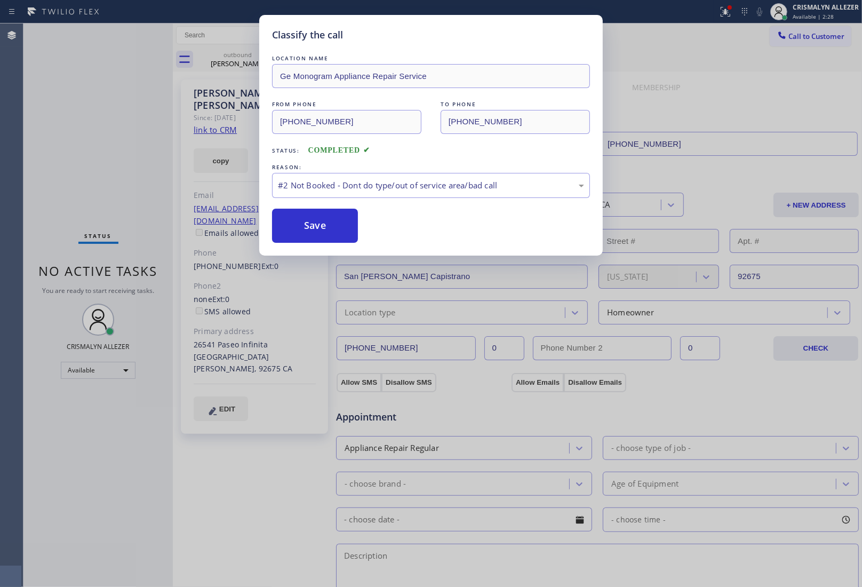
click at [330, 231] on button "Save" at bounding box center [315, 226] width 86 height 34
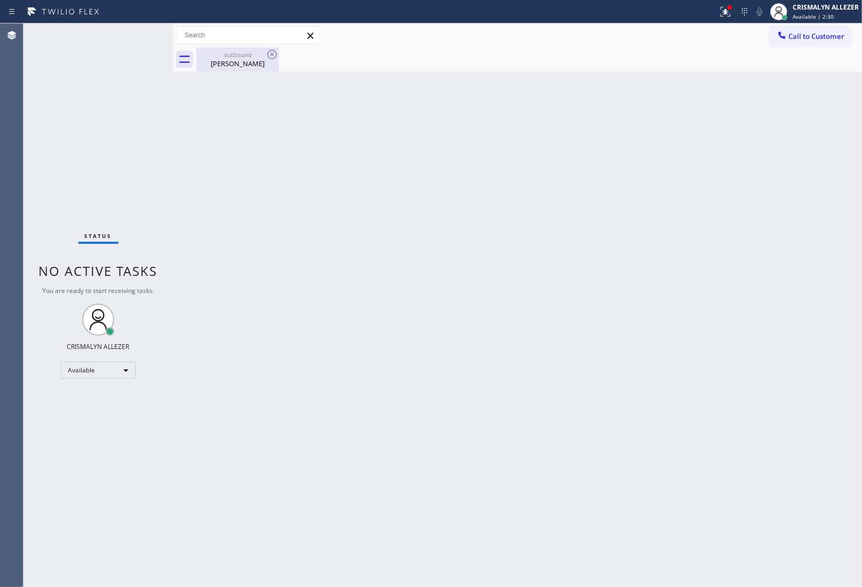
click at [247, 67] on div "Marcelo Dieguez" at bounding box center [237, 64] width 81 height 10
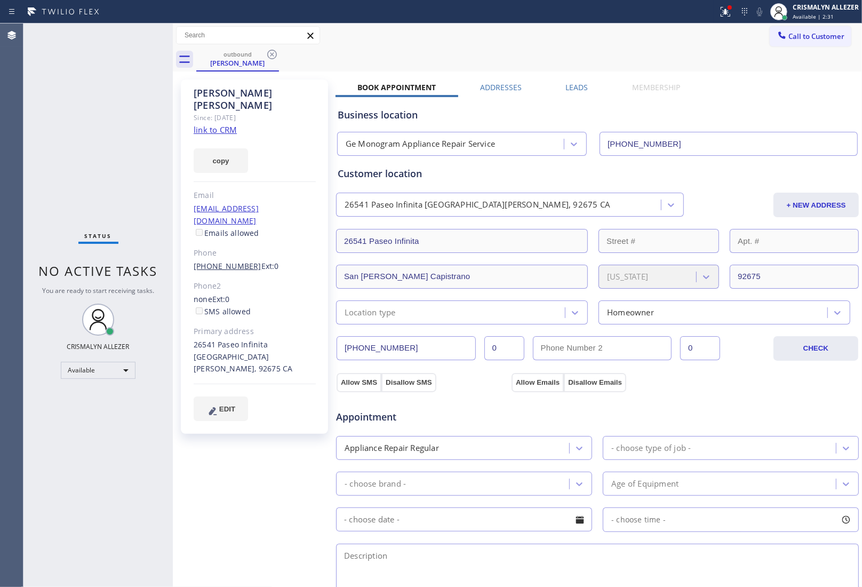
click at [231, 261] on link "(714) 222-3312" at bounding box center [228, 266] width 68 height 10
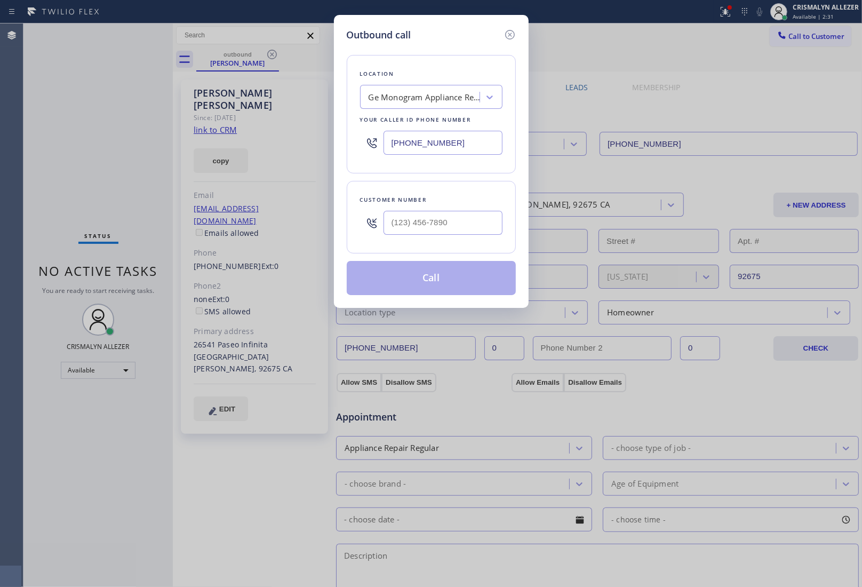
type input "(714) 222-3312"
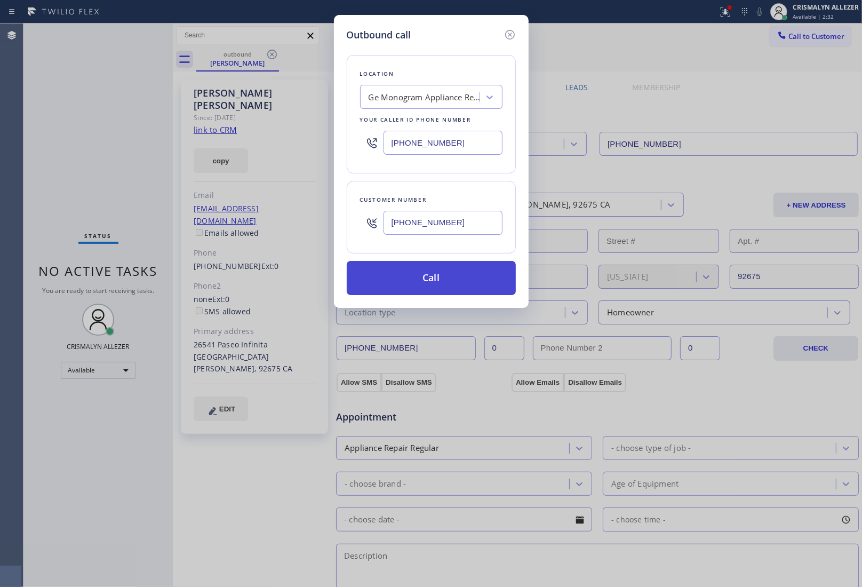
click at [411, 278] on button "Call" at bounding box center [431, 278] width 169 height 34
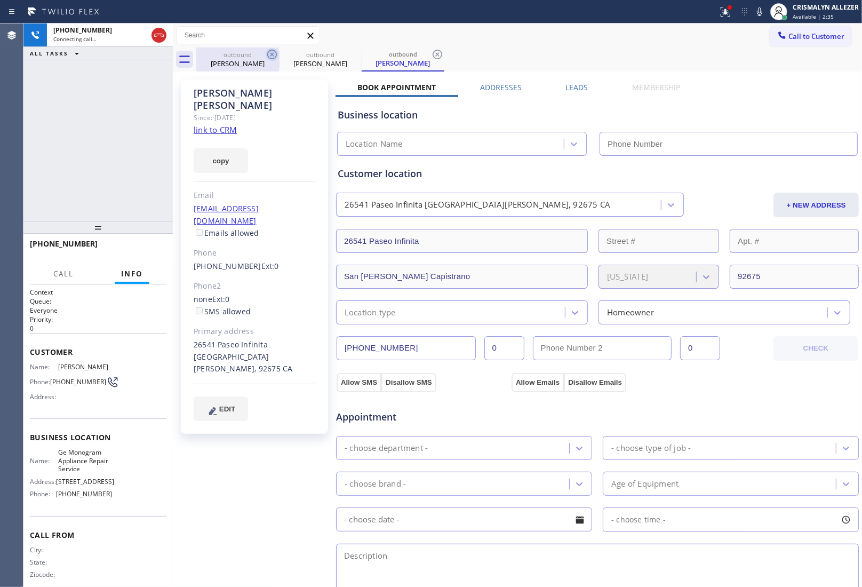
click at [239, 62] on div "Marcelo Dieguez" at bounding box center [237, 64] width 81 height 10
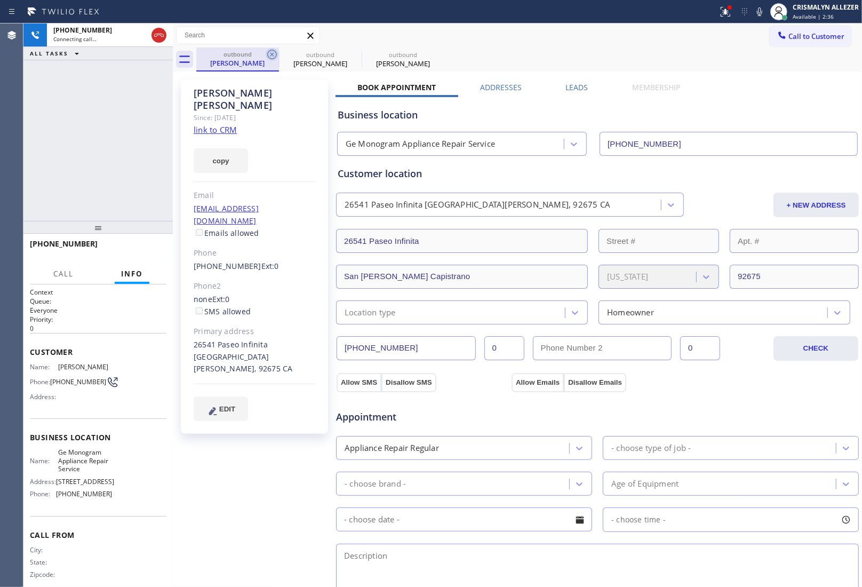
type input "(714) 752-4826"
click at [270, 56] on icon at bounding box center [272, 54] width 13 height 13
click at [136, 249] on span "HANG UP" at bounding box center [141, 248] width 33 height 7
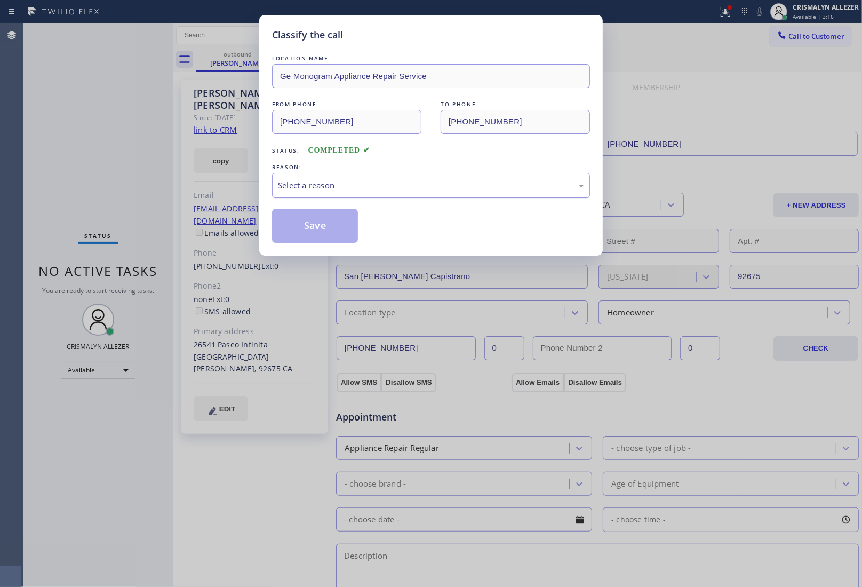
click at [416, 196] on div "Select a reason" at bounding box center [431, 185] width 318 height 25
click at [321, 228] on button "Save" at bounding box center [315, 226] width 86 height 34
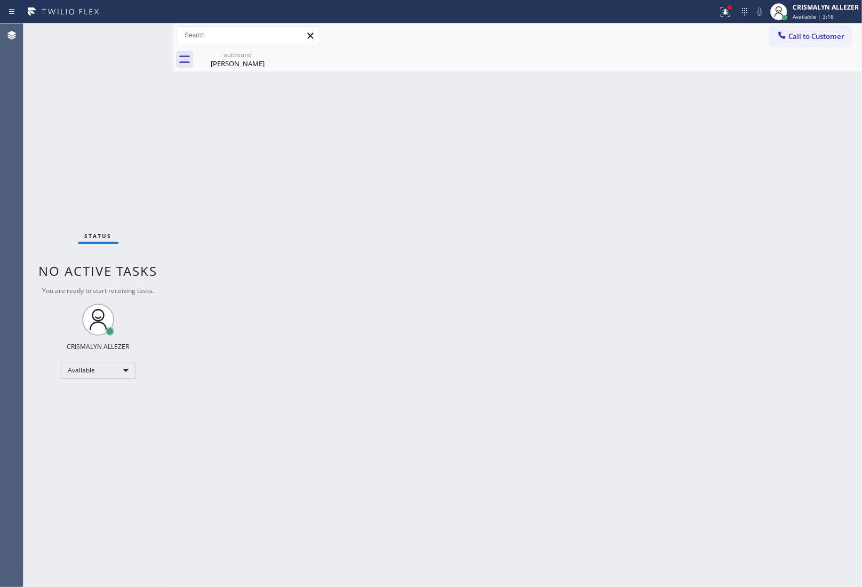
click at [242, 64] on div "Marcelo Dieguez" at bounding box center [237, 64] width 81 height 10
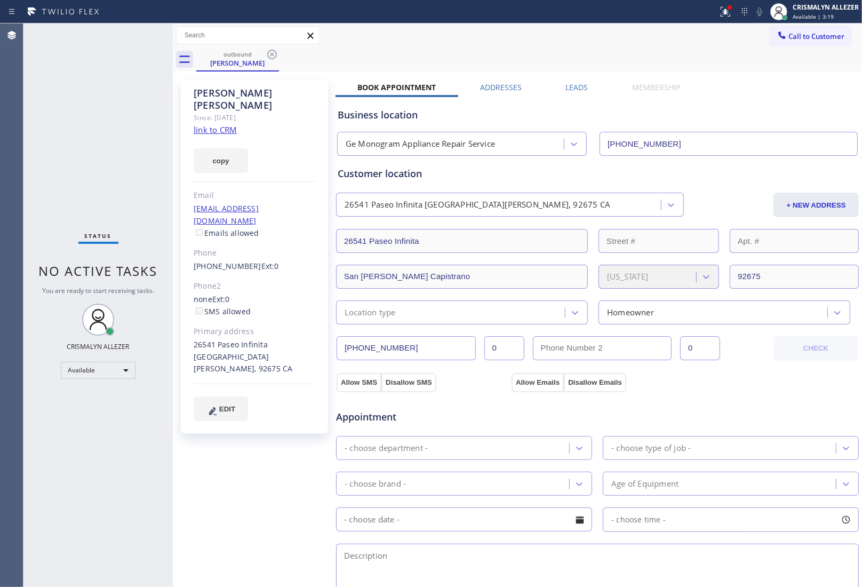
click at [574, 84] on label "Leads" at bounding box center [577, 87] width 22 height 10
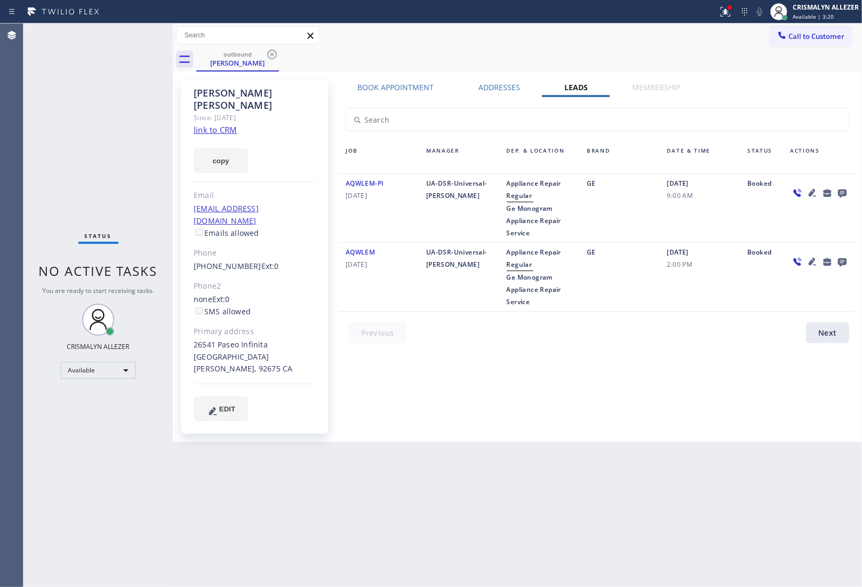
click at [842, 193] on icon at bounding box center [842, 193] width 9 height 9
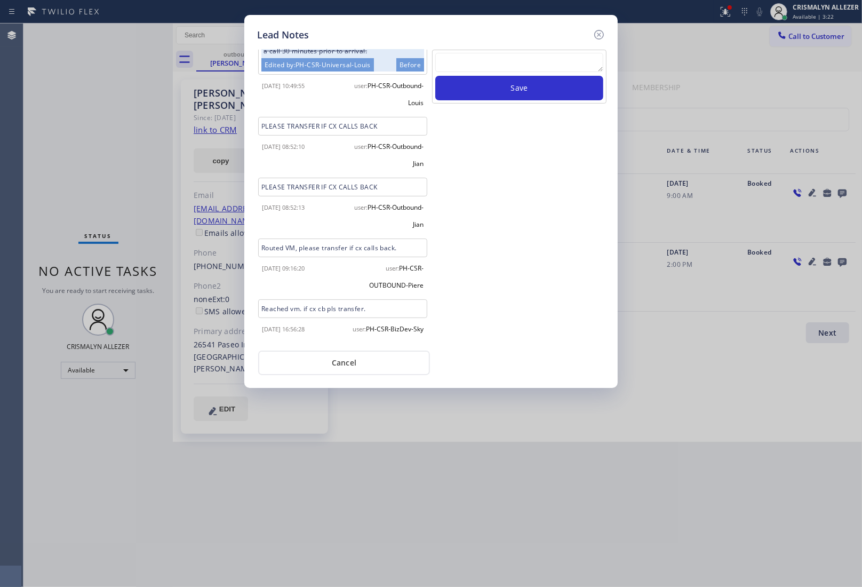
scroll to position [163, 0]
click at [518, 56] on textarea at bounding box center [519, 62] width 168 height 19
paste textarea "no answer | please xfer here"
type textarea "no answer | please xfer here"
click at [509, 86] on button "Save" at bounding box center [519, 88] width 168 height 25
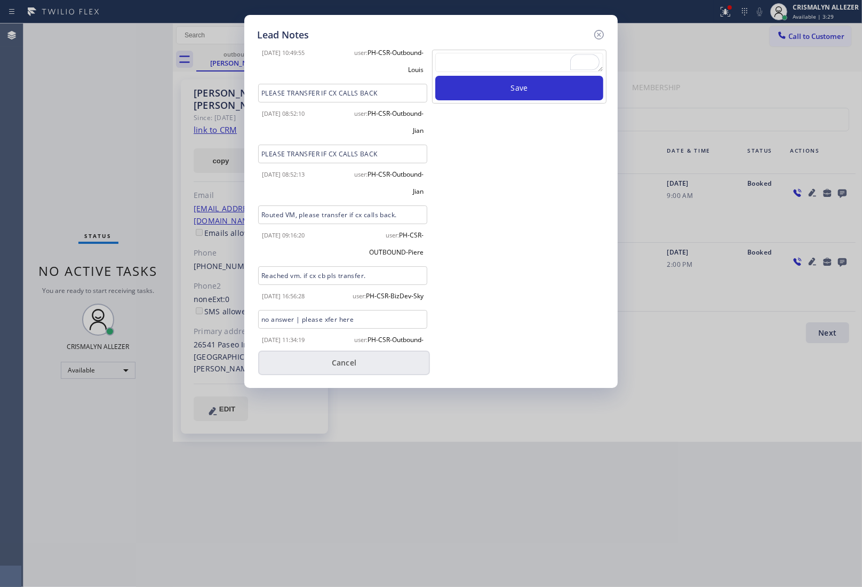
click at [347, 361] on button "Cancel" at bounding box center [344, 363] width 172 height 25
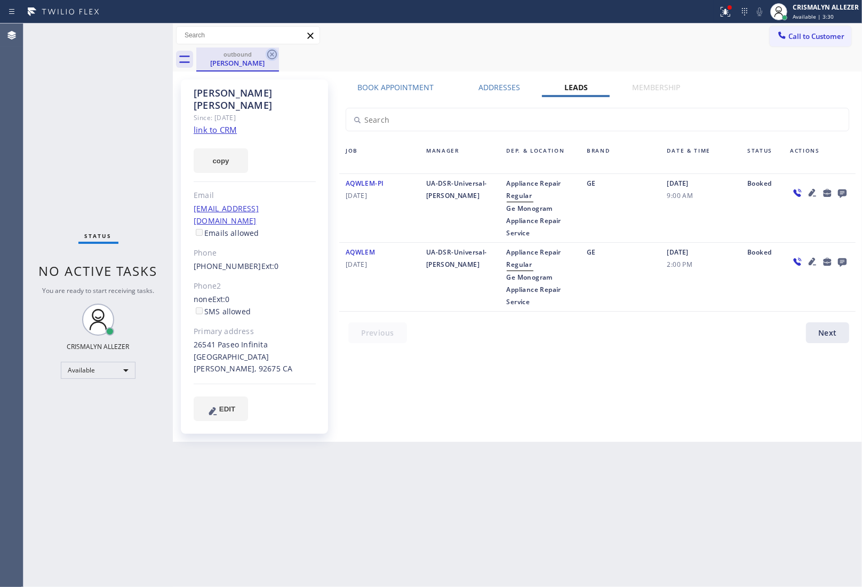
drag, startPoint x: 270, startPoint y: 55, endPoint x: 283, endPoint y: 18, distance: 39.5
click at [270, 54] on icon at bounding box center [272, 54] width 13 height 13
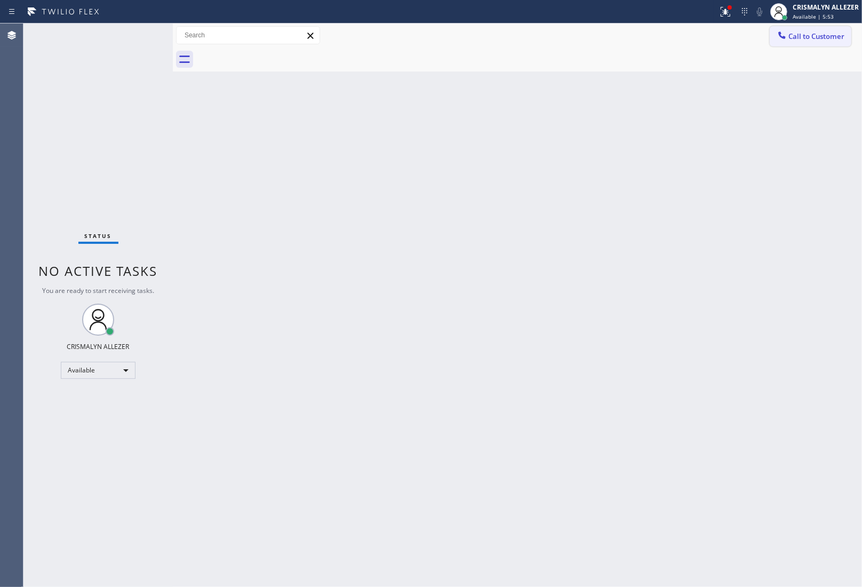
click at [813, 41] on span "Call to Customer" at bounding box center [817, 36] width 56 height 10
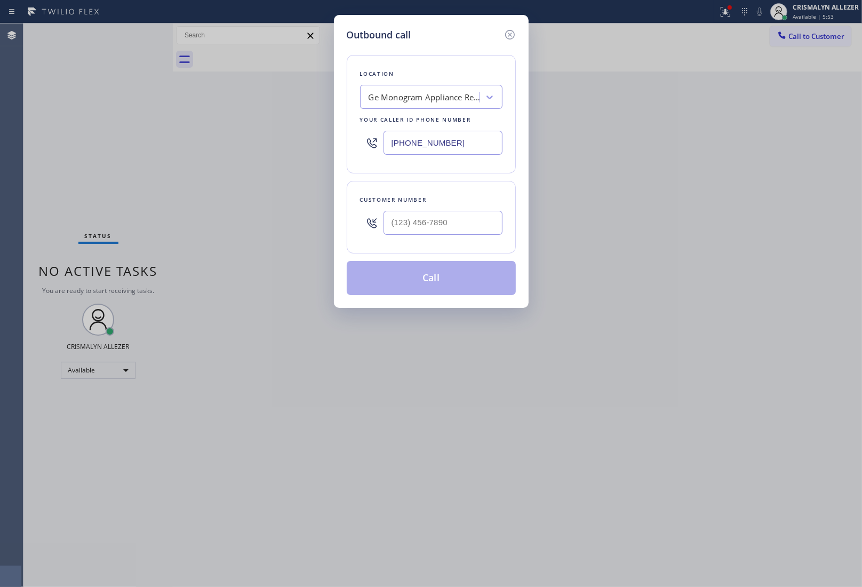
drag, startPoint x: 471, startPoint y: 151, endPoint x: 229, endPoint y: 139, distance: 241.5
click at [234, 139] on div "Outbound call Location Ge Monogram Appliance Repair Service Your caller id phon…" at bounding box center [431, 293] width 862 height 587
paste input "310) 740-9737"
type input "(310) 740-9737"
click at [476, 217] on input "(___) ___-____" at bounding box center [443, 223] width 119 height 24
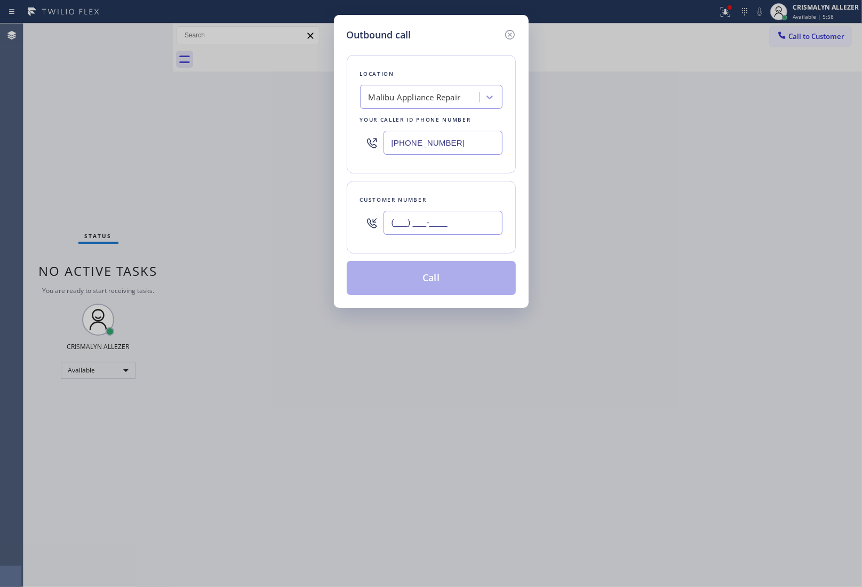
paste input "609) 304-6164"
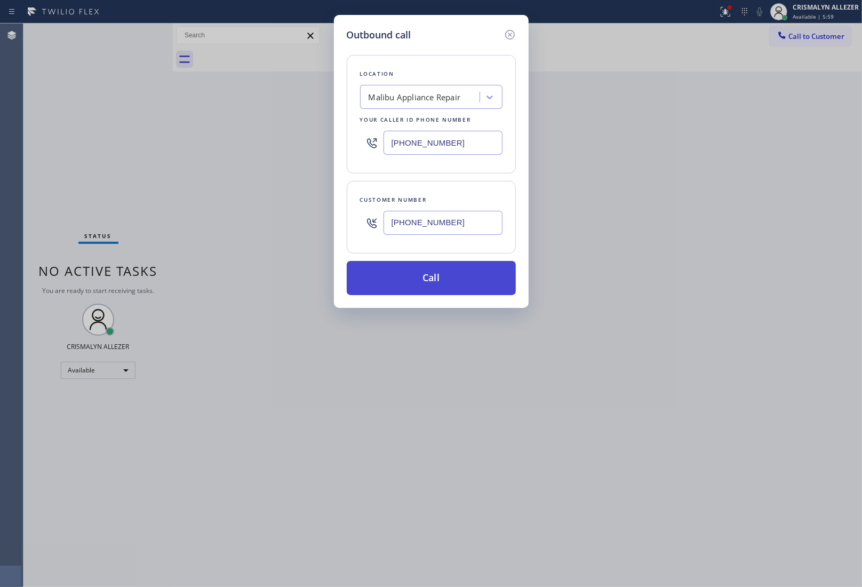
type input "(609) 304-6164"
click at [438, 280] on button "Call" at bounding box center [431, 278] width 169 height 34
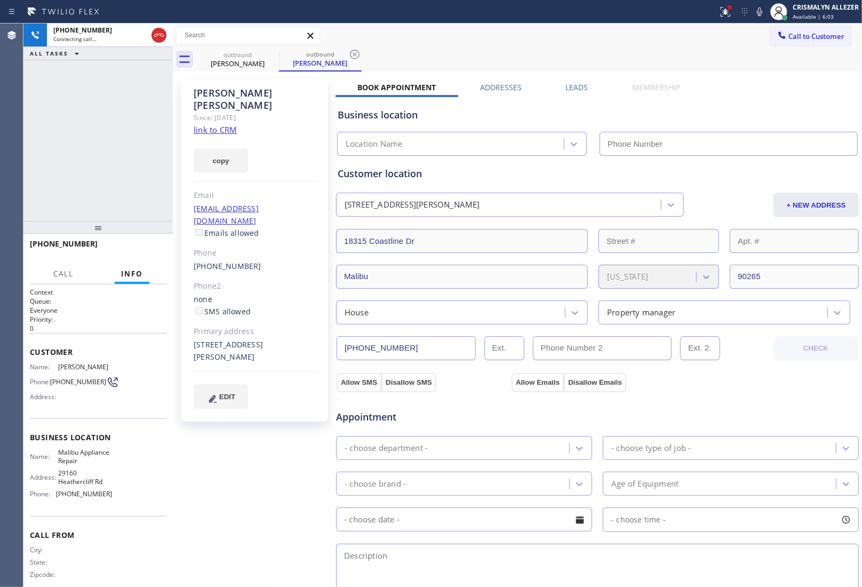
click at [228, 124] on link "link to CRM" at bounding box center [215, 129] width 43 height 11
type input "(310) 740-9737"
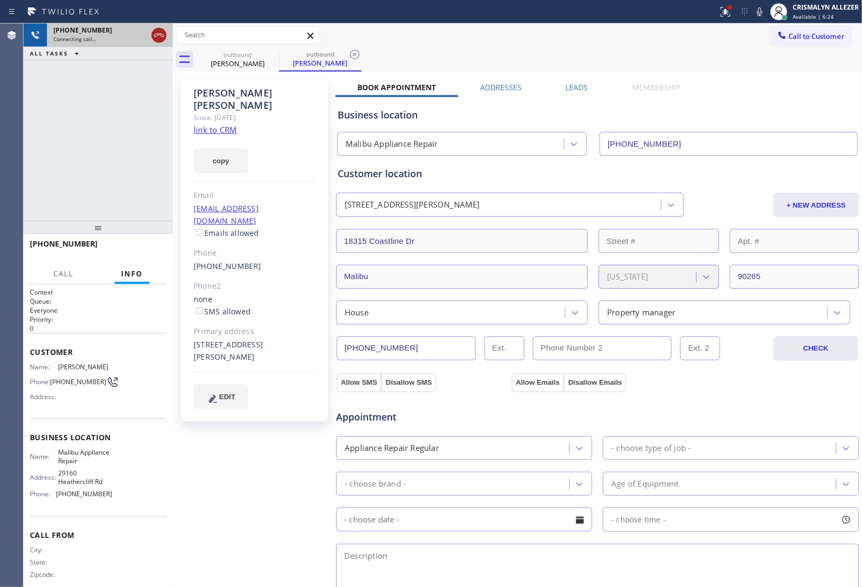
click at [158, 36] on icon at bounding box center [159, 35] width 13 height 13
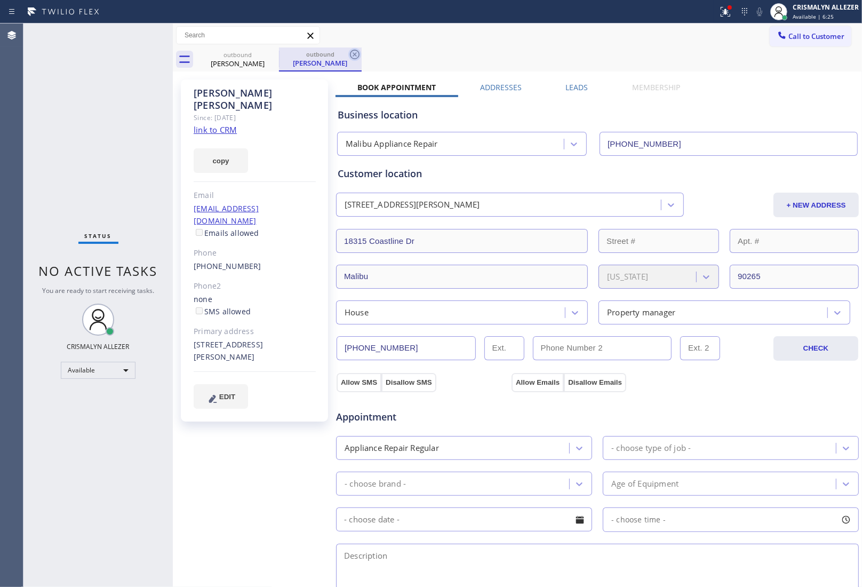
click at [354, 54] on icon at bounding box center [355, 55] width 10 height 10
click at [226, 261] on link "(609) 304-6164" at bounding box center [228, 266] width 68 height 10
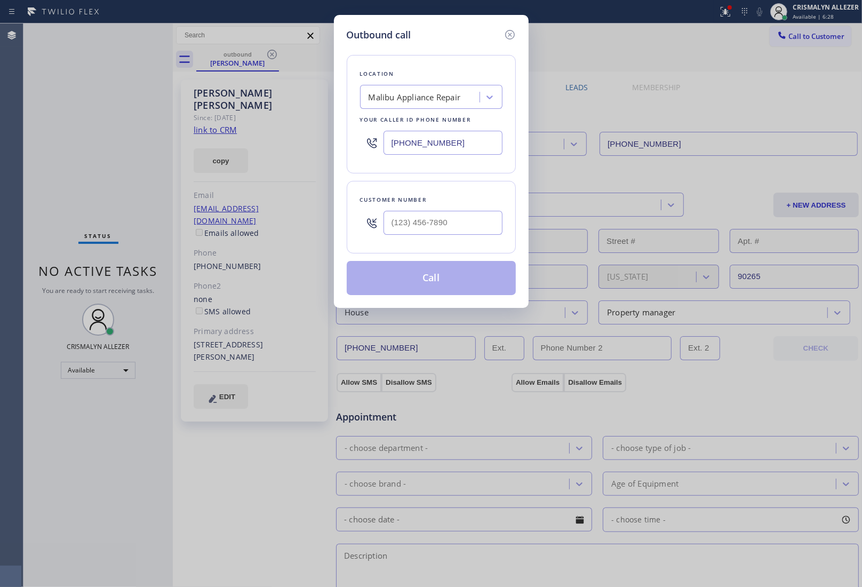
type input "(609) 304-6164"
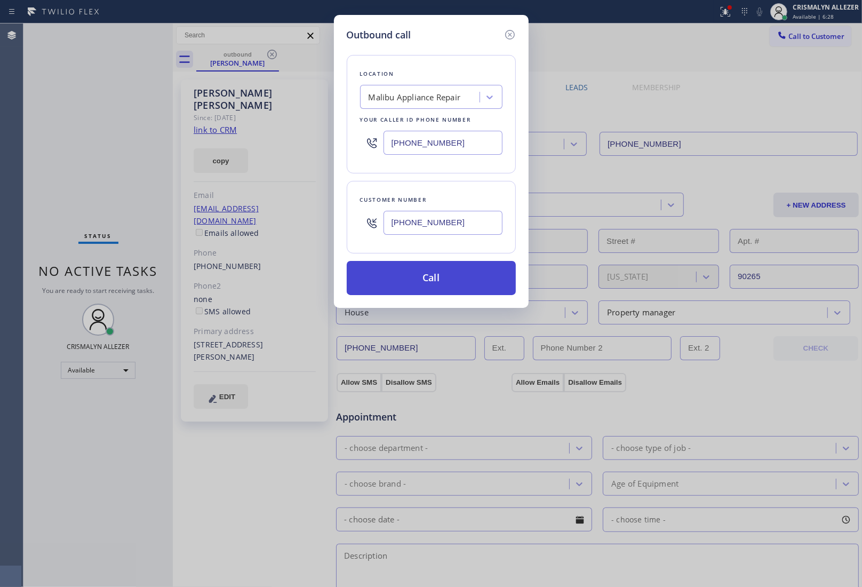
click at [447, 284] on button "Call" at bounding box center [431, 278] width 169 height 34
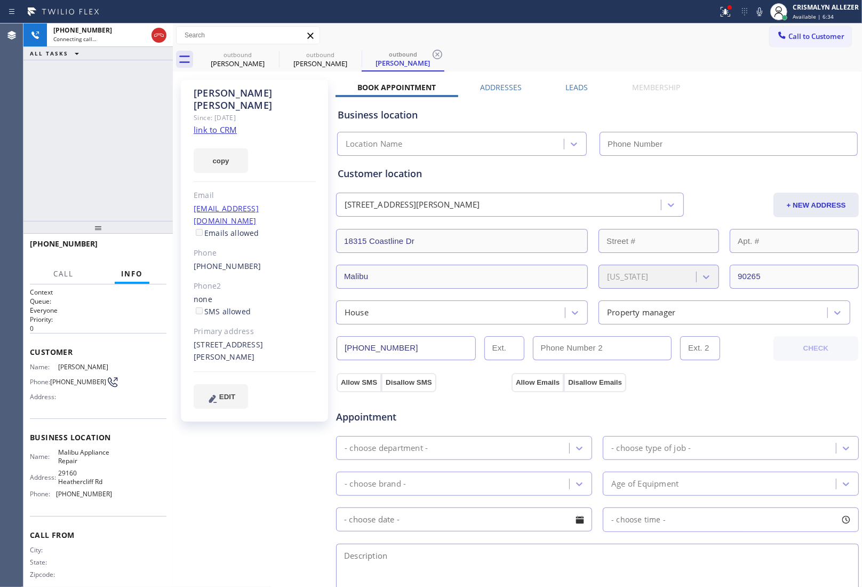
type input "(310) 740-9737"
click at [139, 251] on span "HANG UP" at bounding box center [141, 248] width 33 height 7
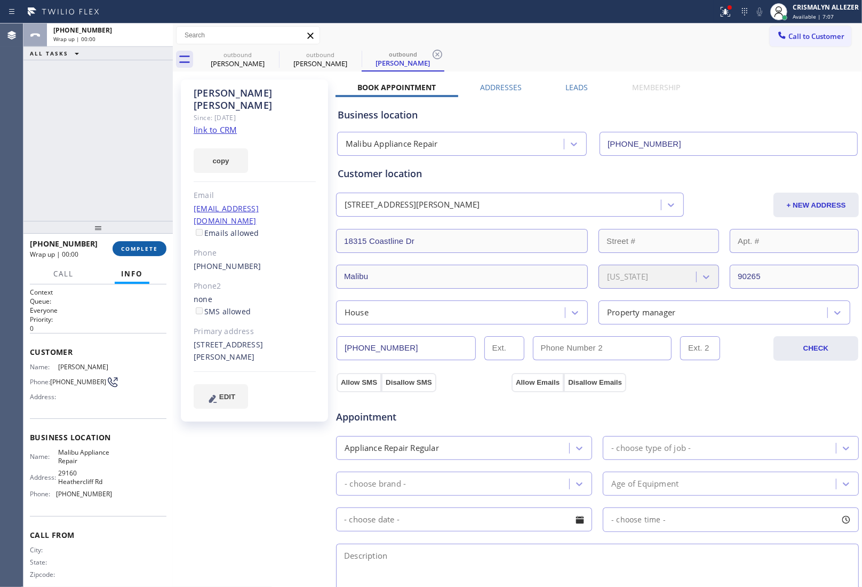
click at [137, 249] on span "COMPLETE" at bounding box center [139, 248] width 37 height 7
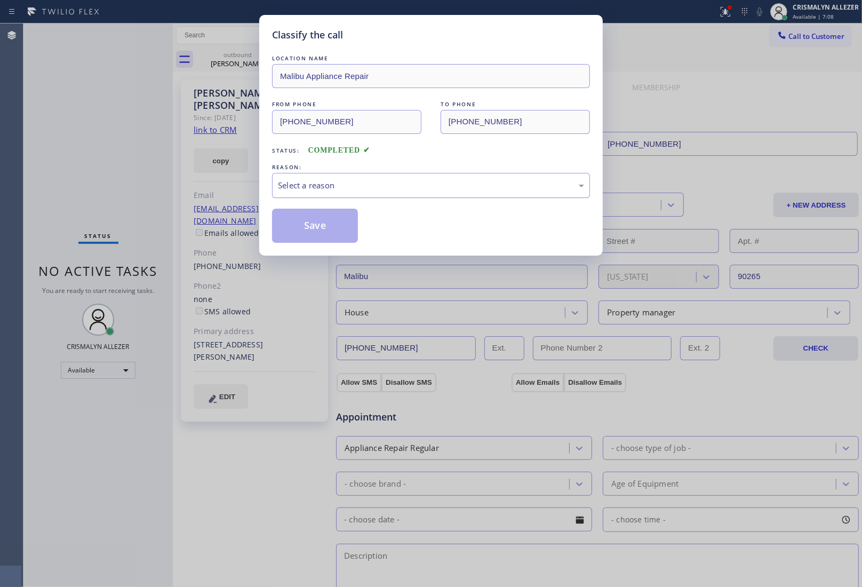
click at [445, 191] on div "Select a reason" at bounding box center [431, 185] width 306 height 12
click at [321, 232] on button "Save" at bounding box center [315, 226] width 86 height 34
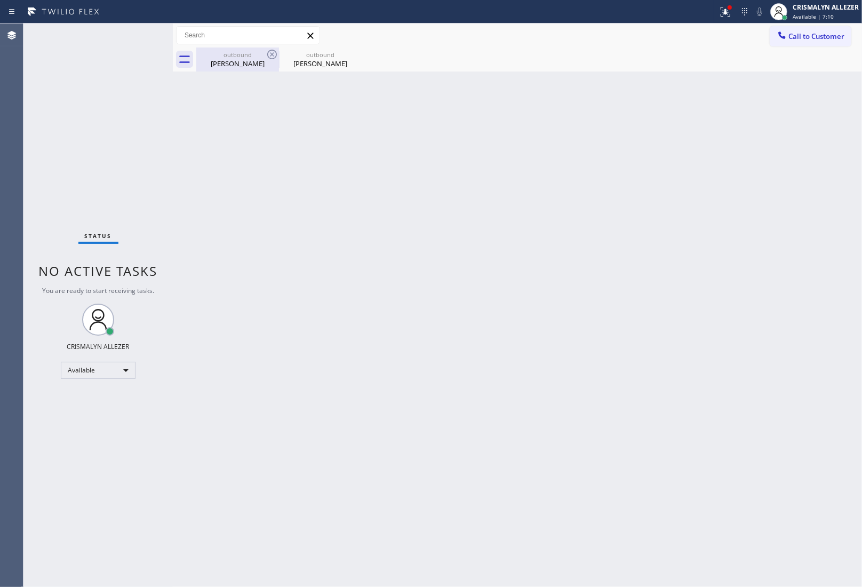
click at [242, 62] on div "Samantha Paparo" at bounding box center [237, 64] width 81 height 10
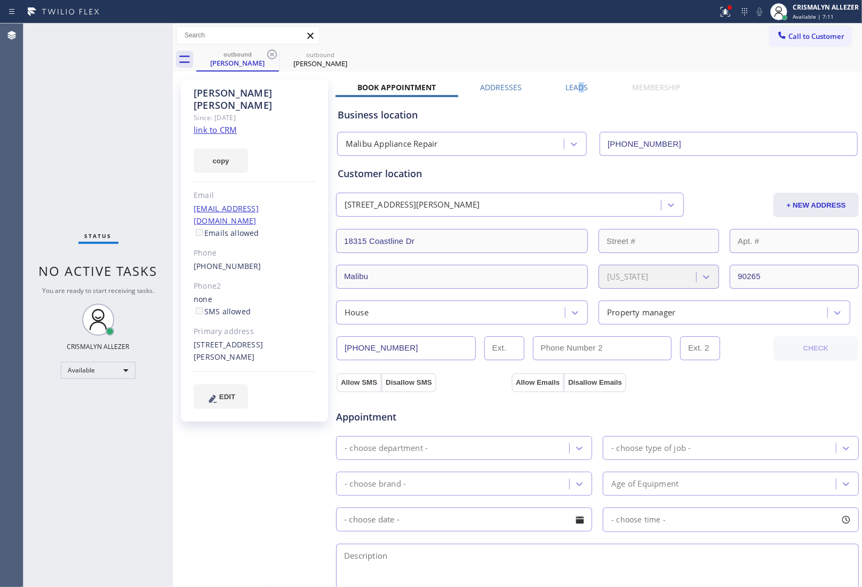
click at [577, 86] on label "Leads" at bounding box center [577, 87] width 22 height 10
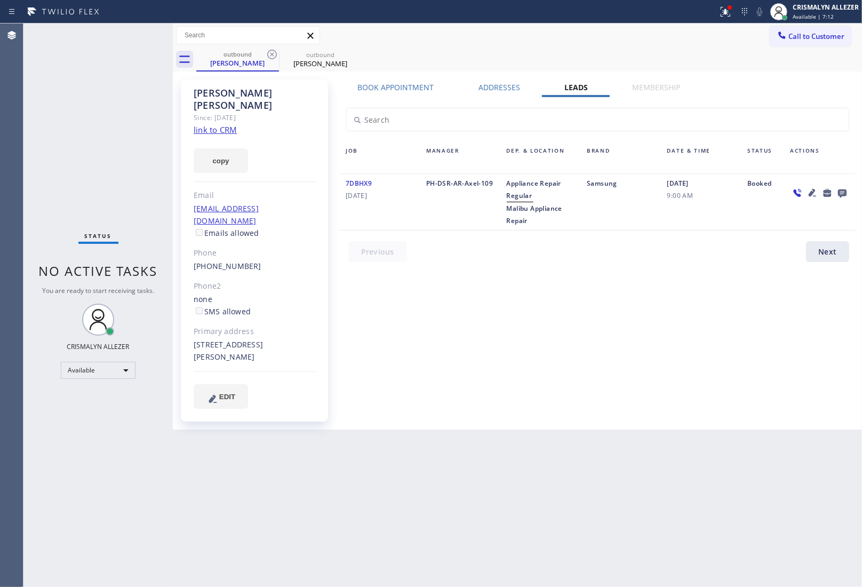
click at [844, 193] on icon at bounding box center [842, 193] width 9 height 9
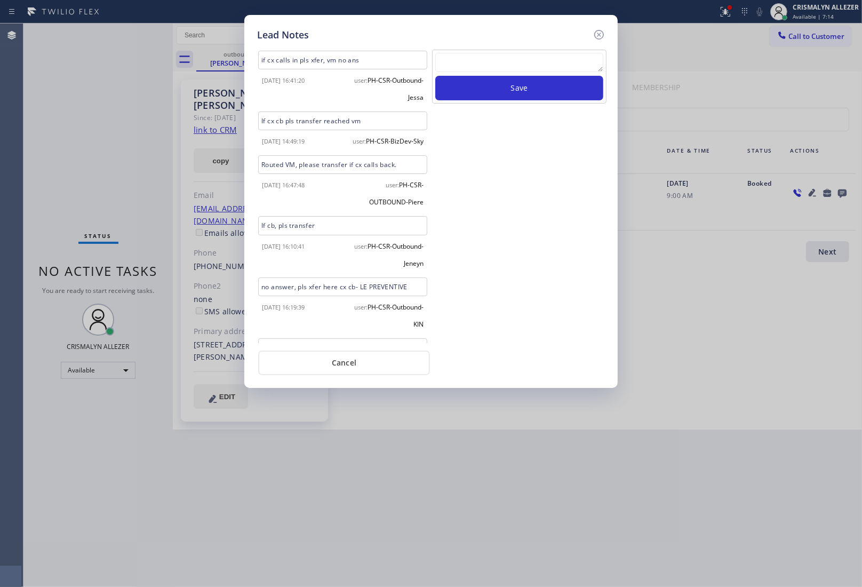
scroll to position [620, 0]
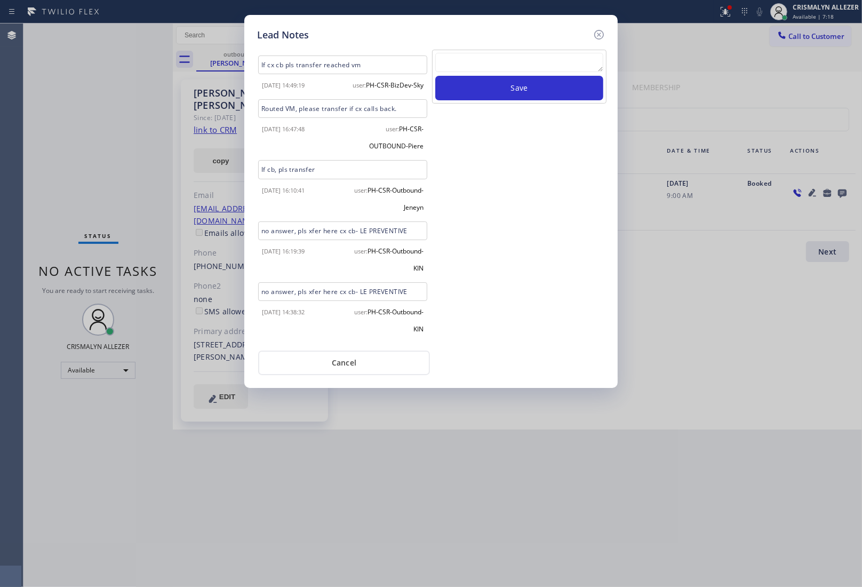
click at [498, 57] on textarea at bounding box center [519, 62] width 168 height 19
paste textarea "no answer | please xfer here"
type textarea "no answer | please xfer here"
click at [524, 89] on button "Save" at bounding box center [519, 88] width 168 height 25
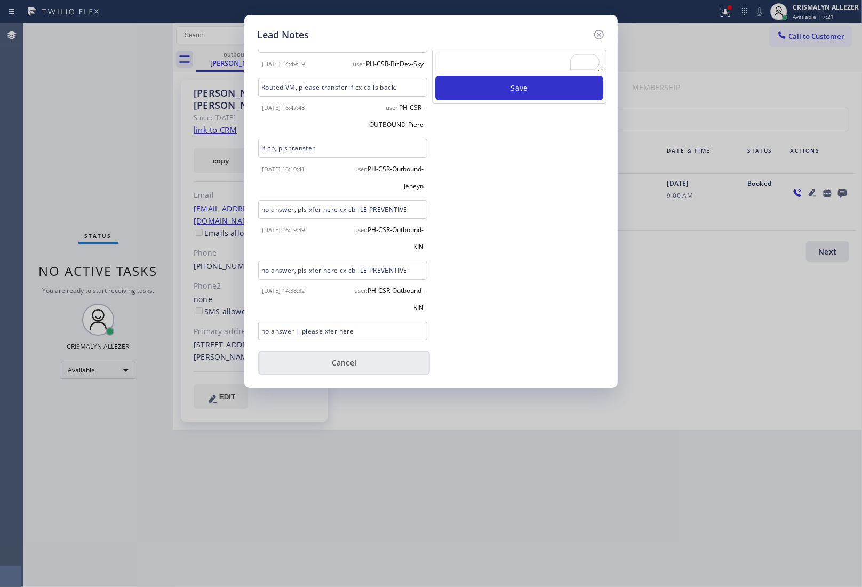
click at [364, 361] on button "Cancel" at bounding box center [344, 363] width 172 height 25
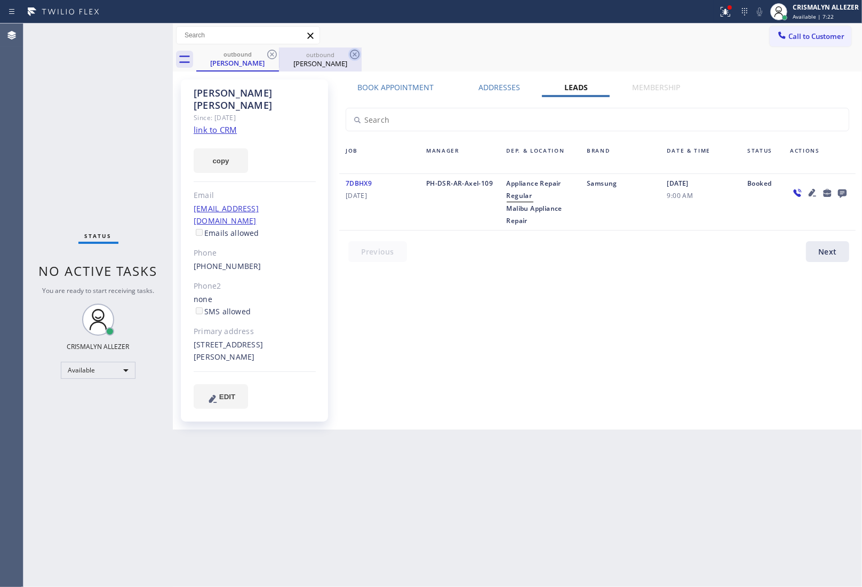
click at [354, 54] on icon at bounding box center [355, 55] width 10 height 10
click at [270, 56] on icon at bounding box center [272, 54] width 13 height 13
